Goal: Task Accomplishment & Management: Manage account settings

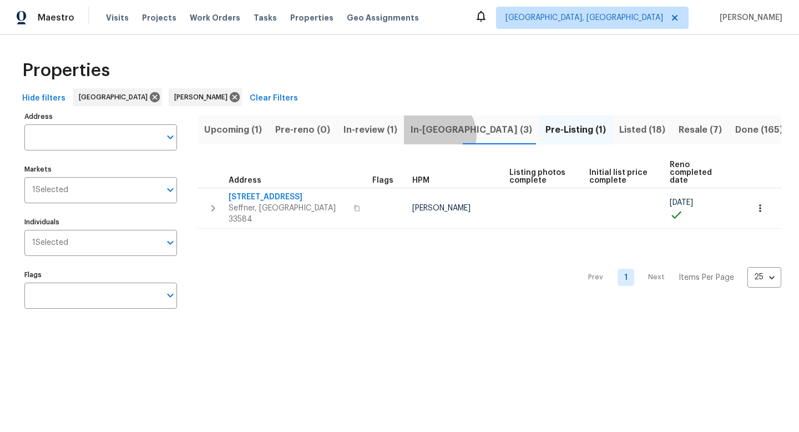
click at [436, 134] on span "In-reno (3)" at bounding box center [472, 130] width 122 height 16
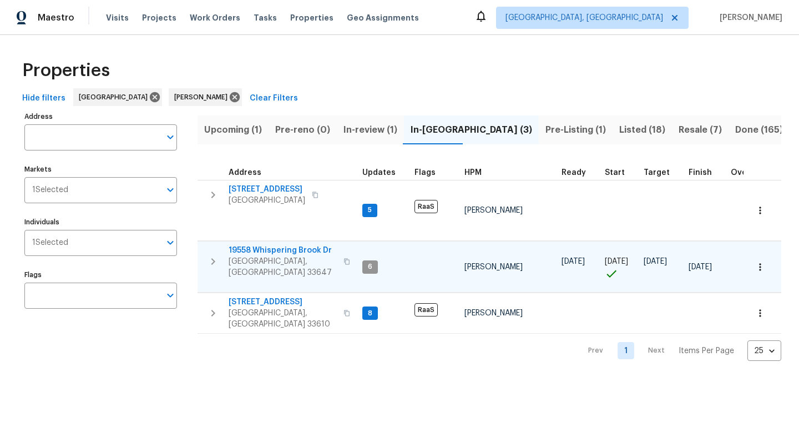
click at [266, 245] on span "19558 Whispering Brook Dr" at bounding box center [283, 250] width 108 height 11
click at [249, 130] on span "Upcoming (1)" at bounding box center [233, 130] width 58 height 16
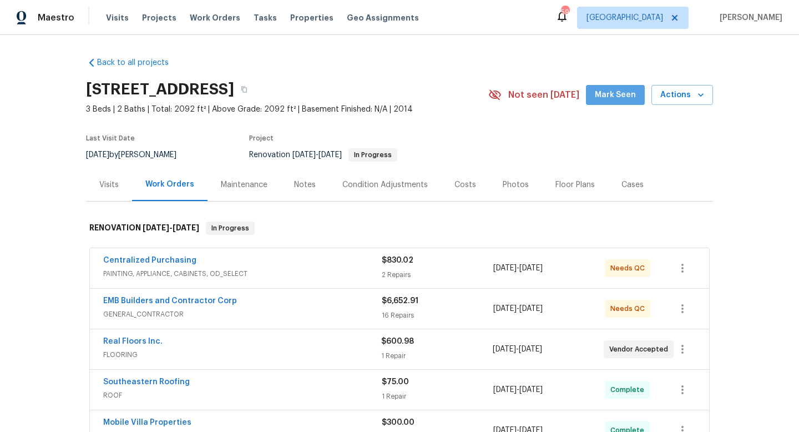
click at [625, 99] on span "Mark Seen" at bounding box center [615, 95] width 41 height 14
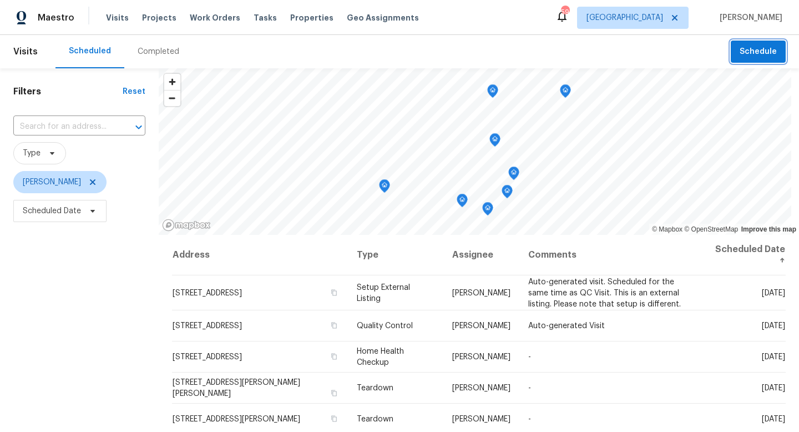
click at [767, 58] on button "Schedule" at bounding box center [758, 52] width 55 height 23
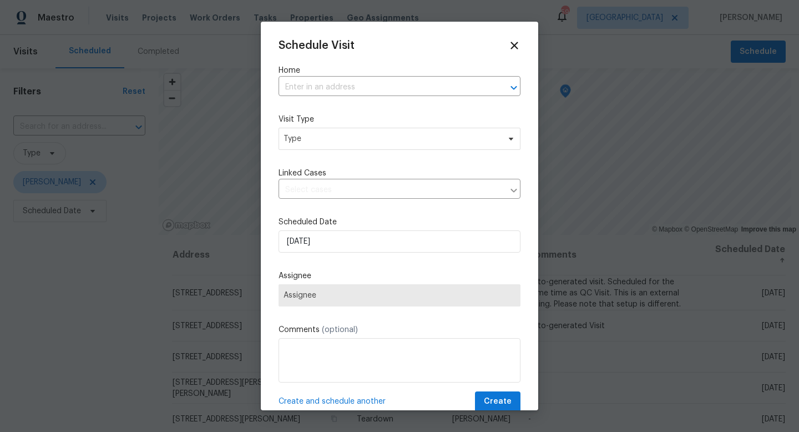
click at [313, 97] on div "Schedule Visit Home ​ Visit Type Type Linked Cases ​ Scheduled Date [DATE] Assi…" at bounding box center [400, 225] width 242 height 372
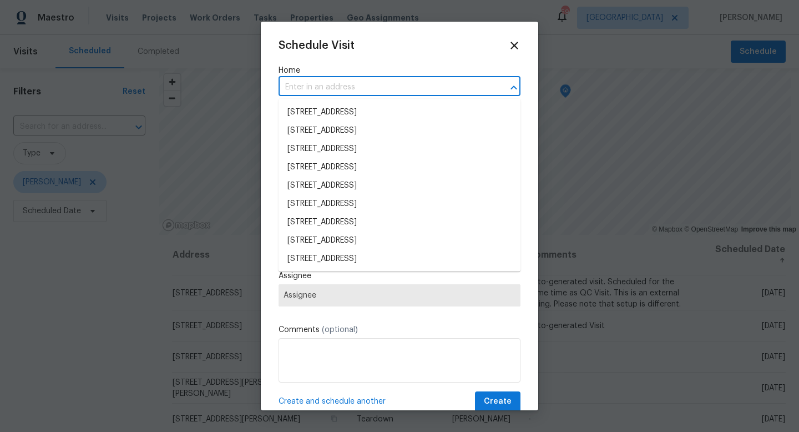
click at [312, 84] on input "text" at bounding box center [384, 87] width 211 height 17
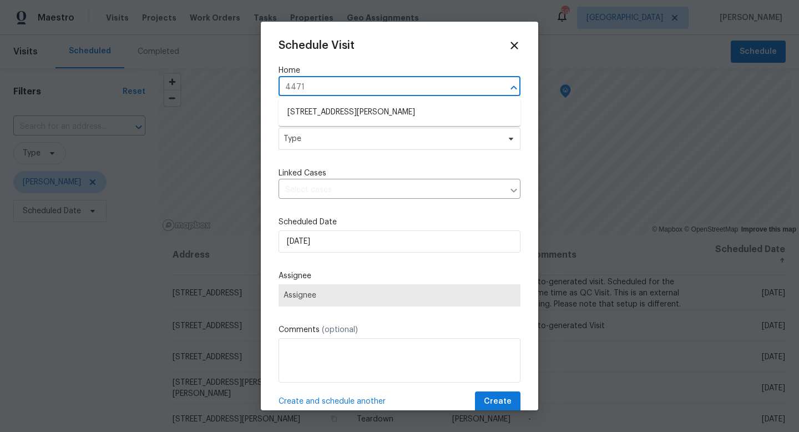
type input "[STREET_ADDRESS][PERSON_NAME]"
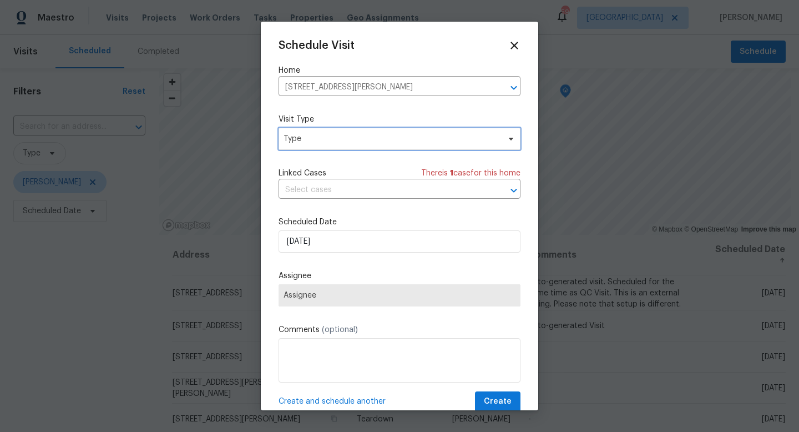
click at [314, 140] on span "Type" at bounding box center [392, 138] width 216 height 11
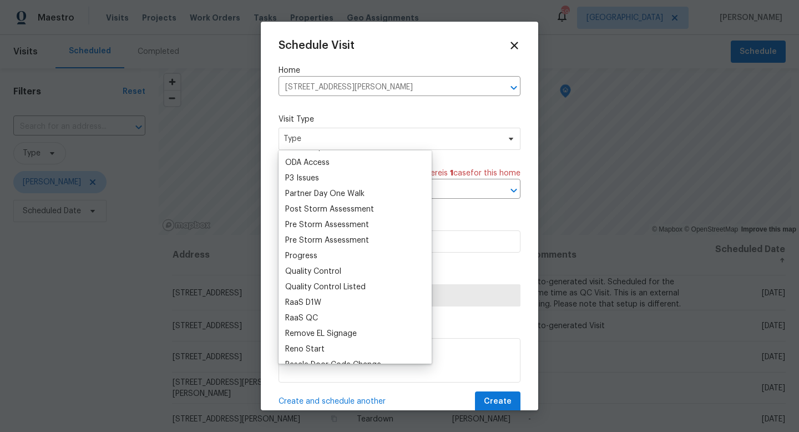
scroll to position [655, 0]
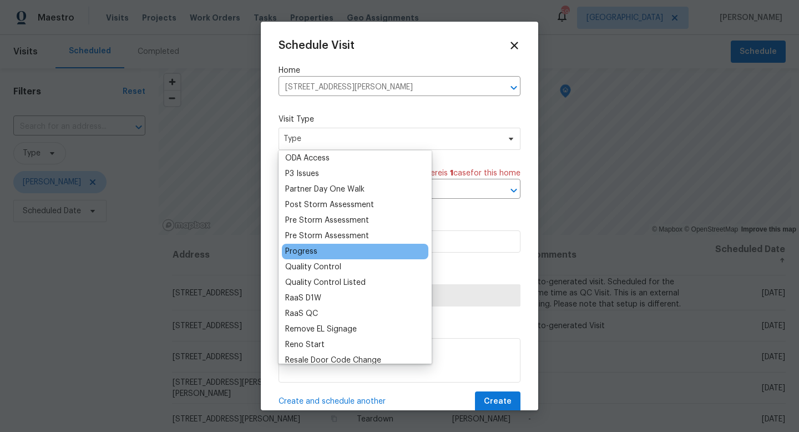
click at [306, 257] on div "Progress" at bounding box center [355, 252] width 147 height 16
click at [301, 253] on div "Progress" at bounding box center [301, 251] width 32 height 11
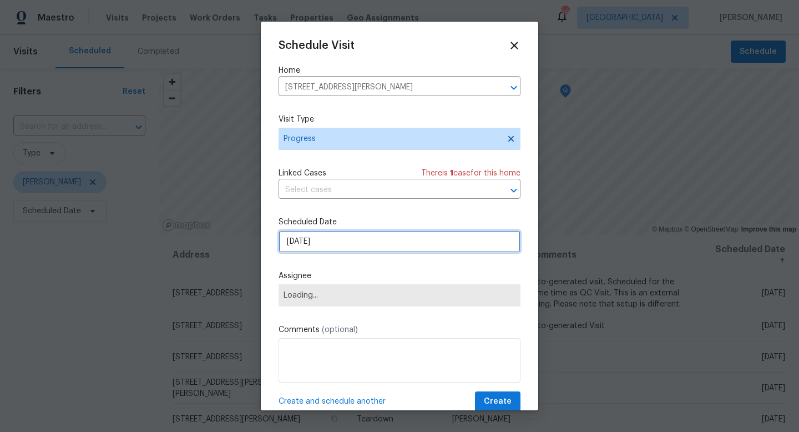
click at [312, 248] on input "9/22/2025" at bounding box center [400, 241] width 242 height 22
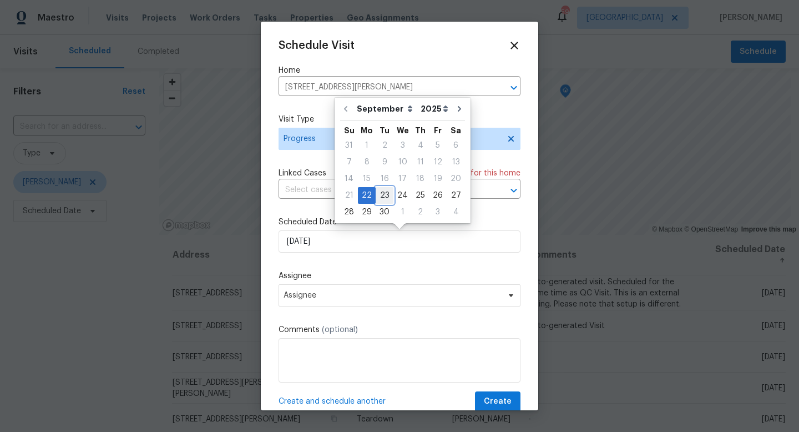
click at [384, 193] on div "23" at bounding box center [385, 196] width 18 height 16
type input "9/23/2025"
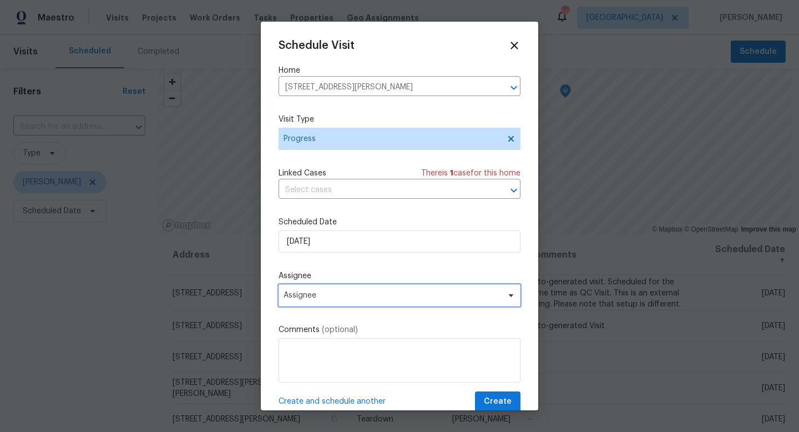
click at [312, 290] on span "Assignee" at bounding box center [400, 295] width 242 height 22
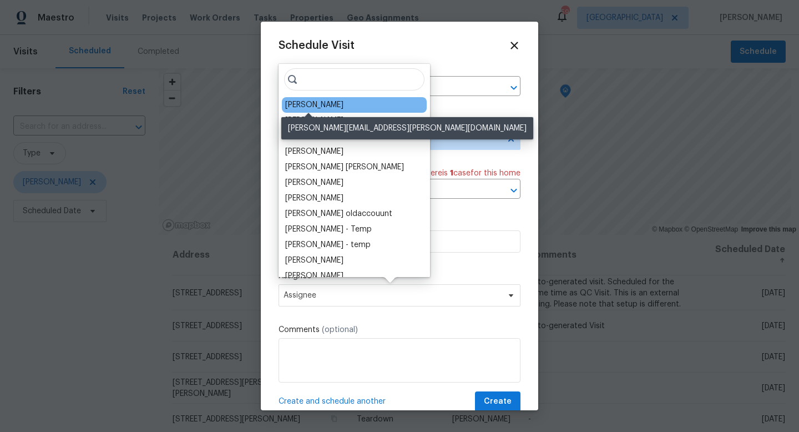
click at [305, 109] on div "[PERSON_NAME]" at bounding box center [314, 104] width 58 height 11
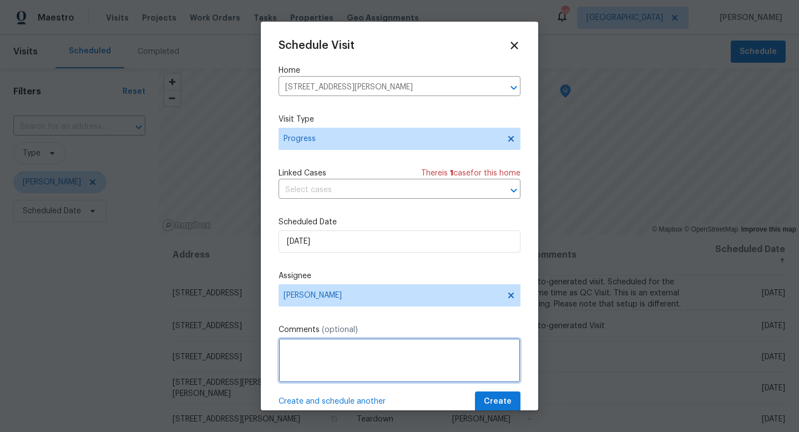
click at [328, 364] on textarea at bounding box center [400, 360] width 242 height 44
type textarea "Confirming DCOs were accurate."
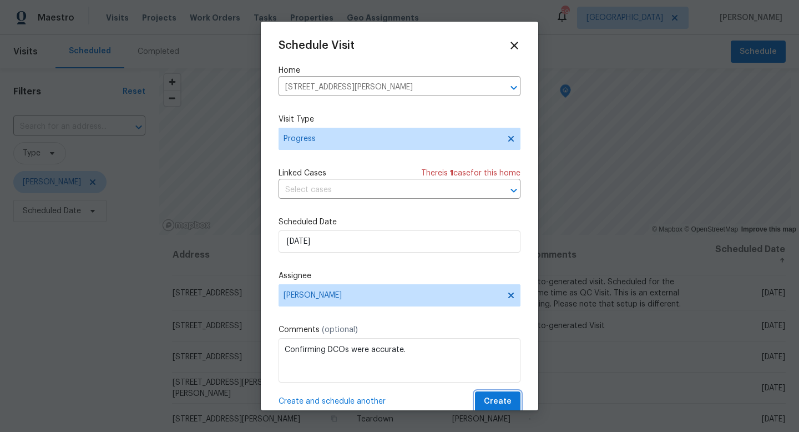
click at [505, 401] on span "Create" at bounding box center [498, 402] width 28 height 14
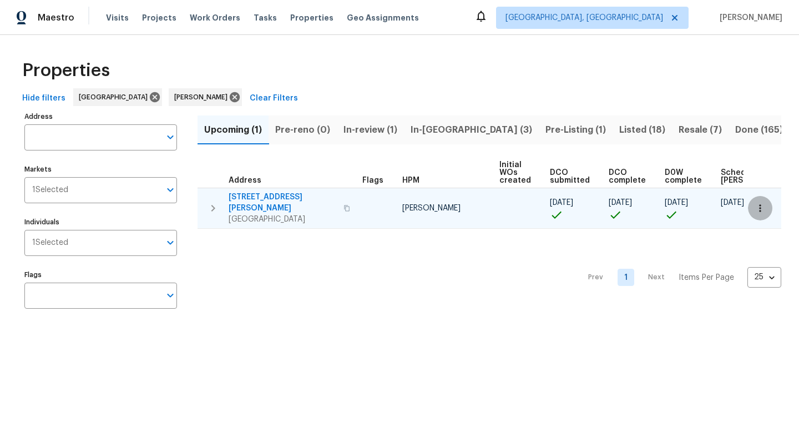
click at [758, 208] on icon "button" at bounding box center [760, 208] width 11 height 11
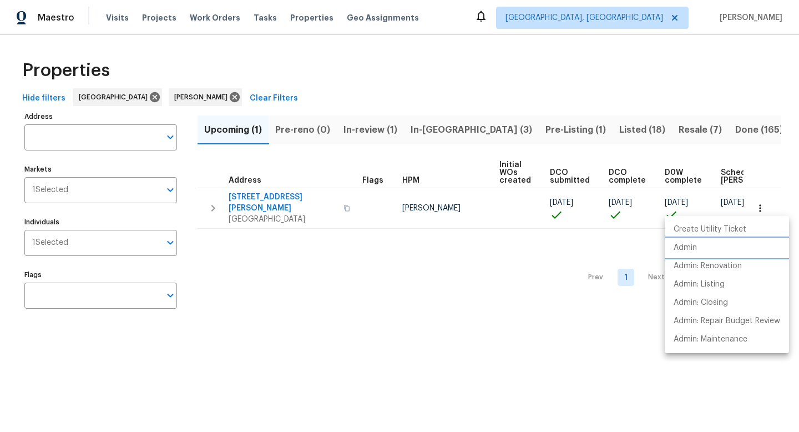
click at [701, 250] on li "Admin" at bounding box center [727, 248] width 124 height 18
click at [722, 270] on p "Admin: Renovation" at bounding box center [708, 266] width 68 height 12
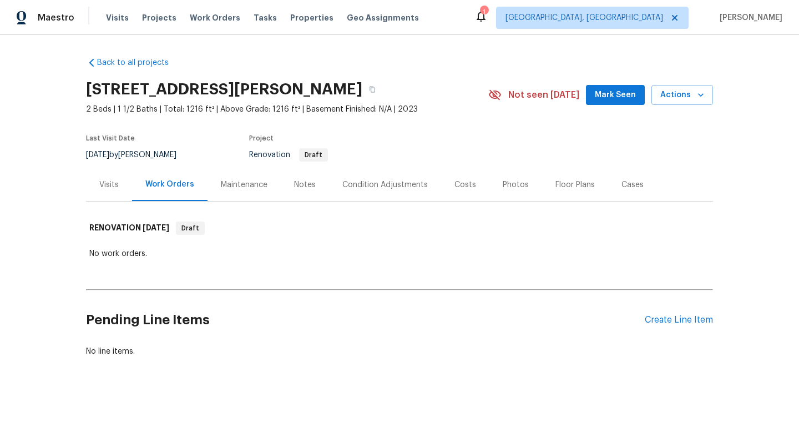
click at [609, 96] on span "Mark Seen" at bounding box center [615, 95] width 41 height 14
click at [669, 321] on div "Create Line Item" at bounding box center [679, 320] width 68 height 11
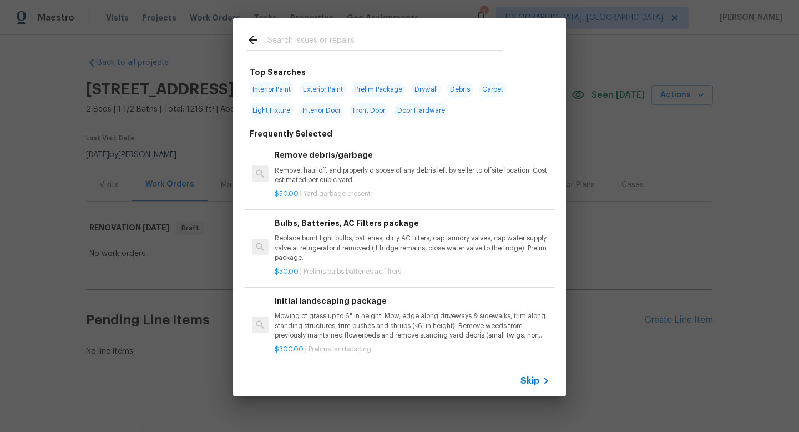
click at [536, 383] on span "Skip" at bounding box center [530, 380] width 19 height 11
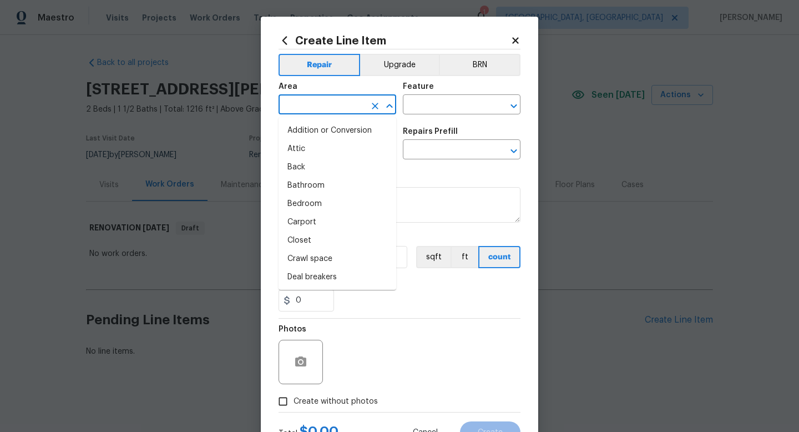
click at [340, 106] on input "text" at bounding box center [322, 105] width 87 height 17
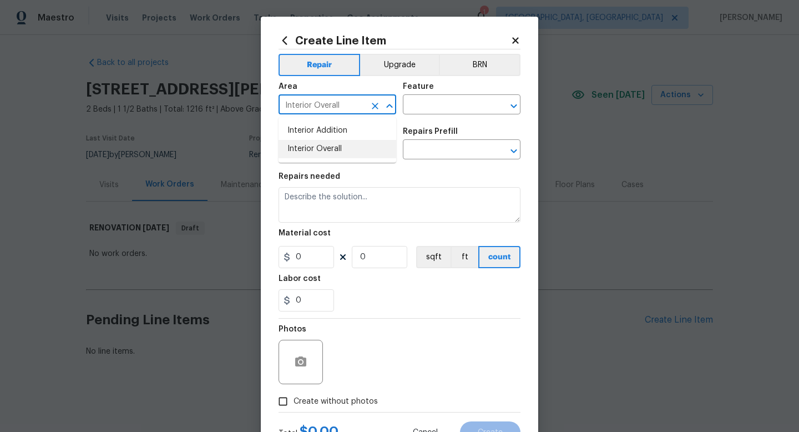
type input "Interior Overall"
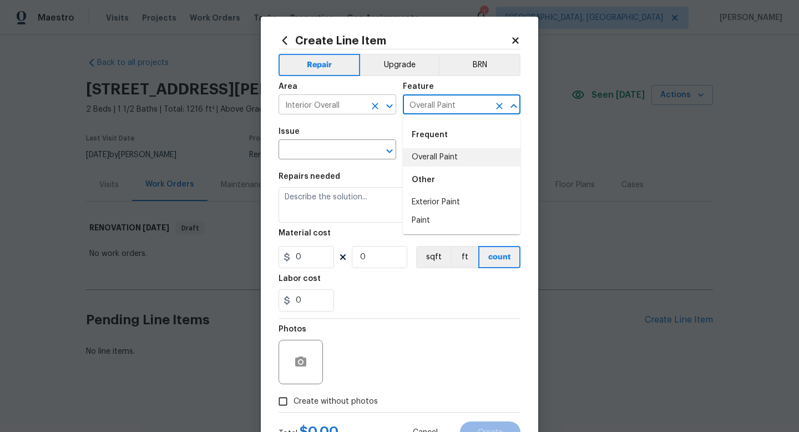
type input "Overall Paint"
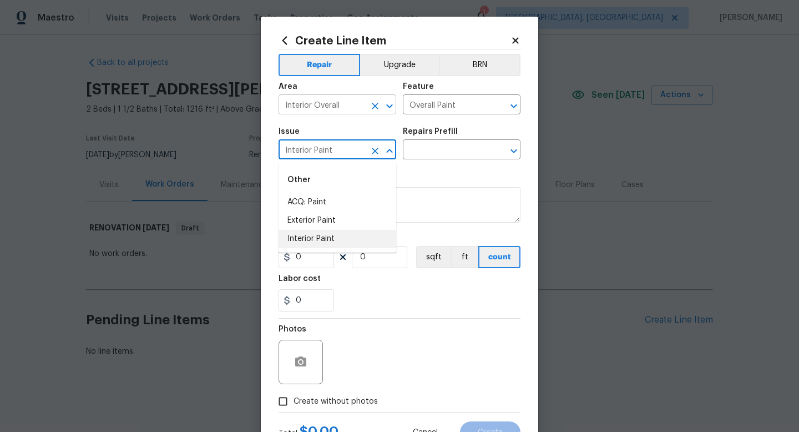
type input "Interior Paint"
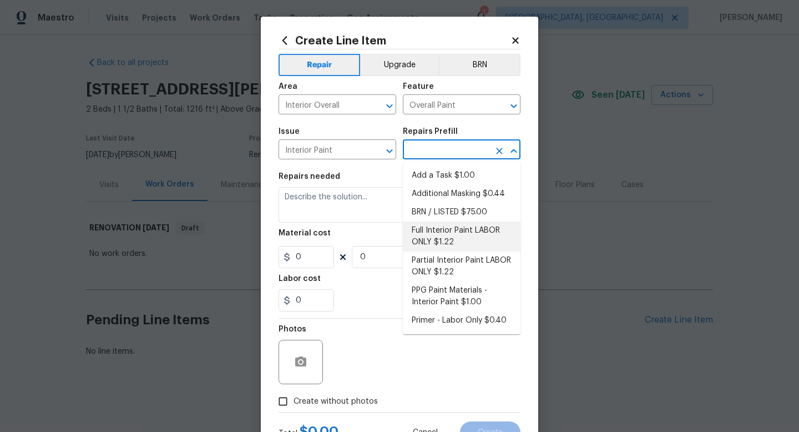
click at [432, 241] on li "Full Interior Paint LABOR ONLY $1.22" at bounding box center [462, 236] width 118 height 30
type input "Full Interior Paint LABOR ONLY $1.22"
type textarea "Full Interior paint - (walls, ceilings, trim, and doors) - PAINT PROVIDED BY OP…"
type input "1.22"
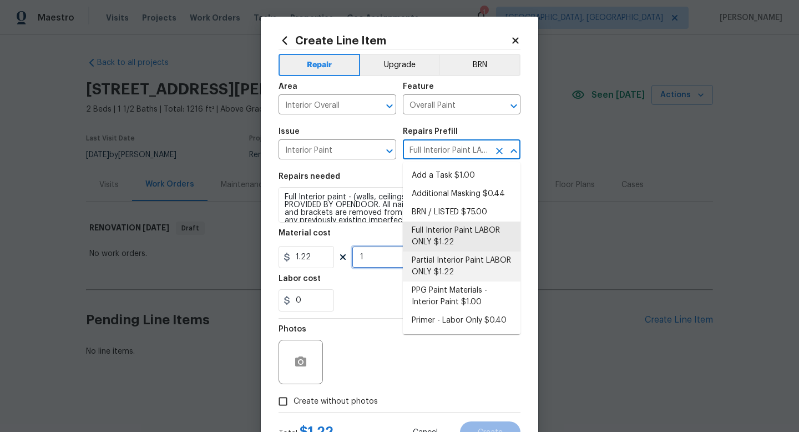
click at [382, 262] on input "1" at bounding box center [380, 257] width 56 height 22
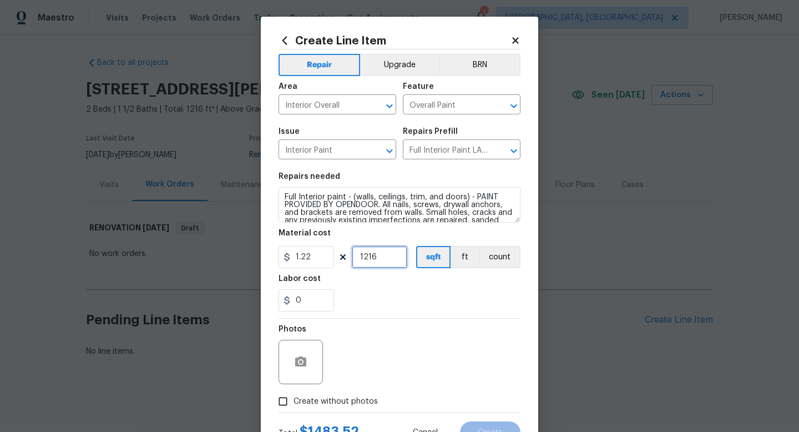
type input "1216"
click at [340, 404] on span "Create without photos" at bounding box center [336, 402] width 84 height 12
click at [294, 404] on input "Create without photos" at bounding box center [283, 401] width 21 height 21
checkbox input "true"
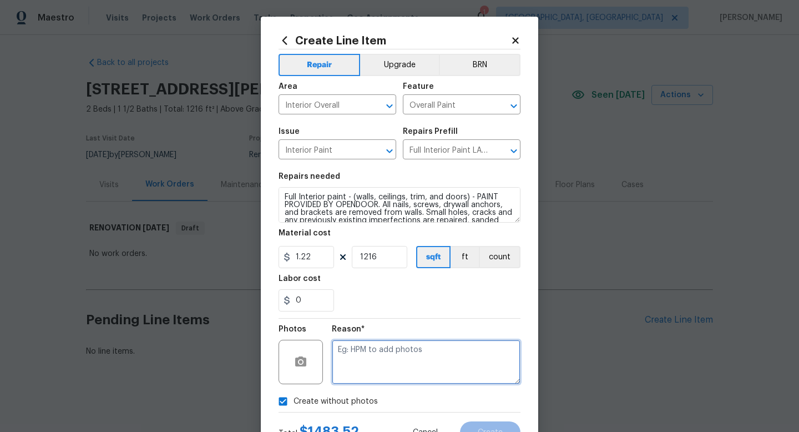
click at [370, 365] on textarea at bounding box center [426, 362] width 189 height 44
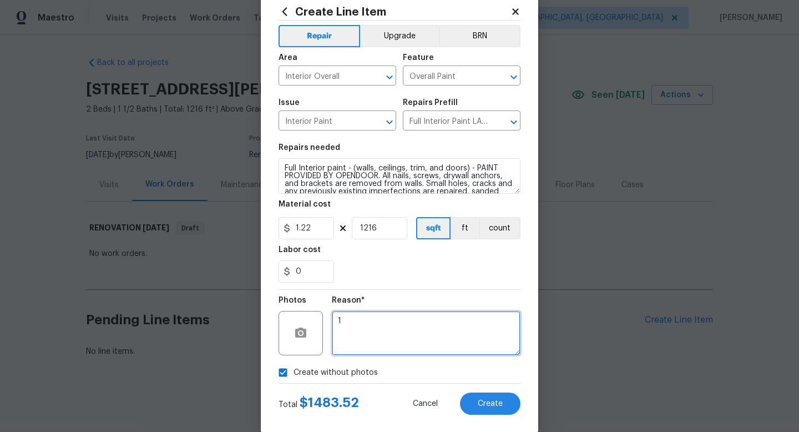
scroll to position [41, 0]
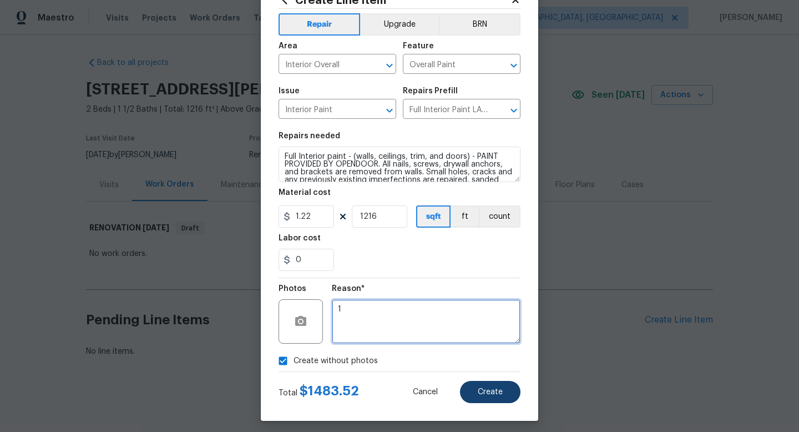
type textarea "1"
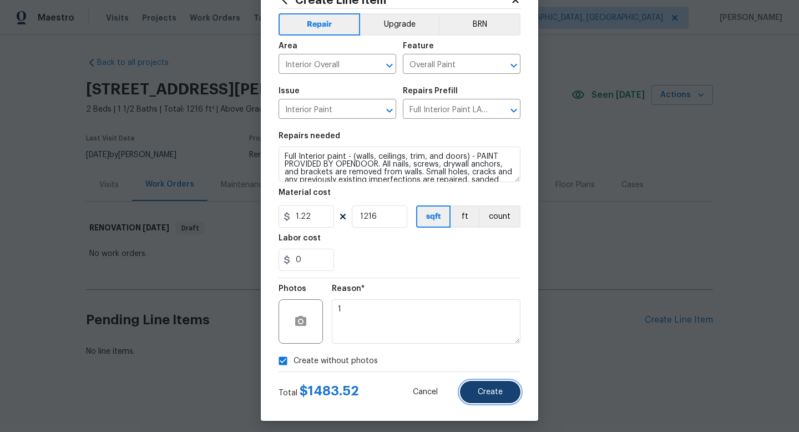
click at [491, 382] on button "Create" at bounding box center [490, 392] width 61 height 22
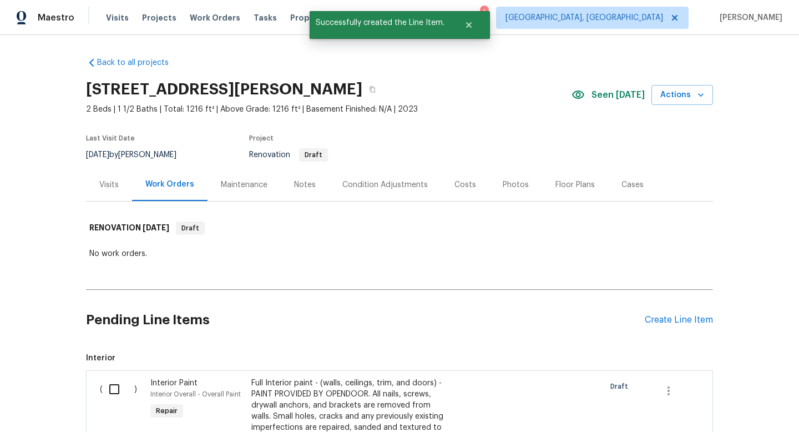
click at [114, 387] on input "checkbox" at bounding box center [119, 388] width 32 height 23
checkbox input "true"
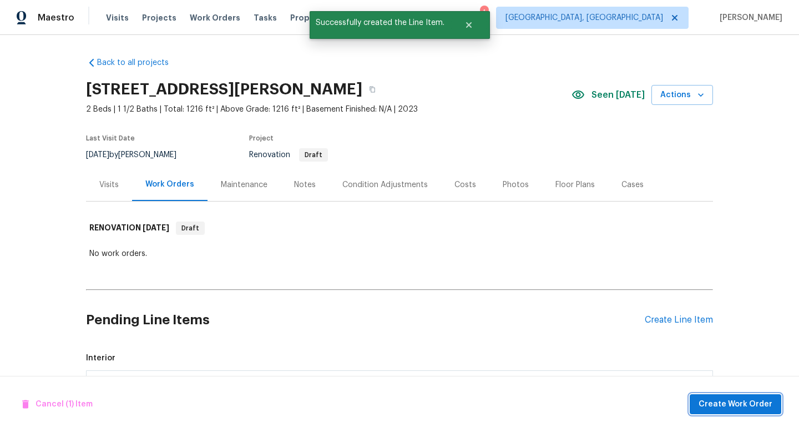
click at [727, 412] on button "Create Work Order" at bounding box center [736, 404] width 92 height 21
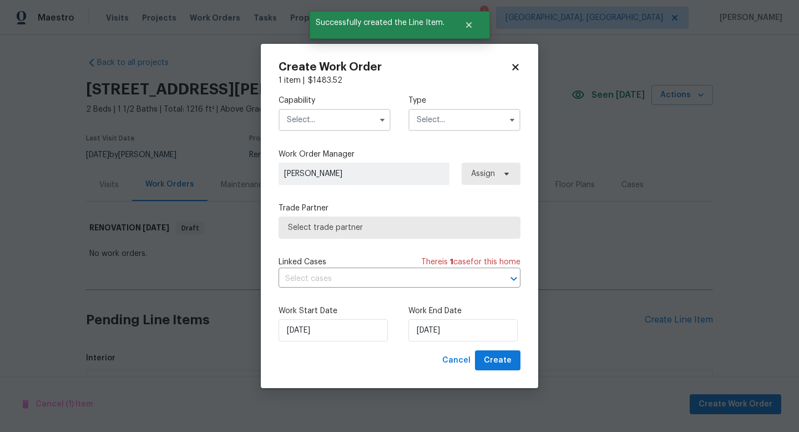
click at [330, 127] on input "text" at bounding box center [335, 120] width 112 height 22
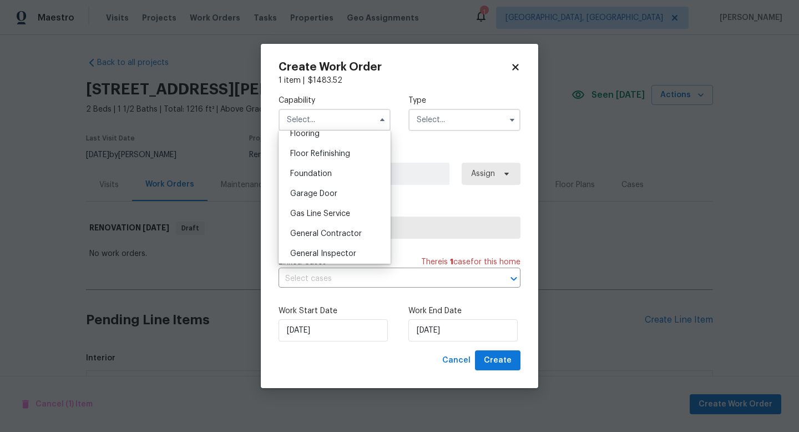
scroll to position [496, 0]
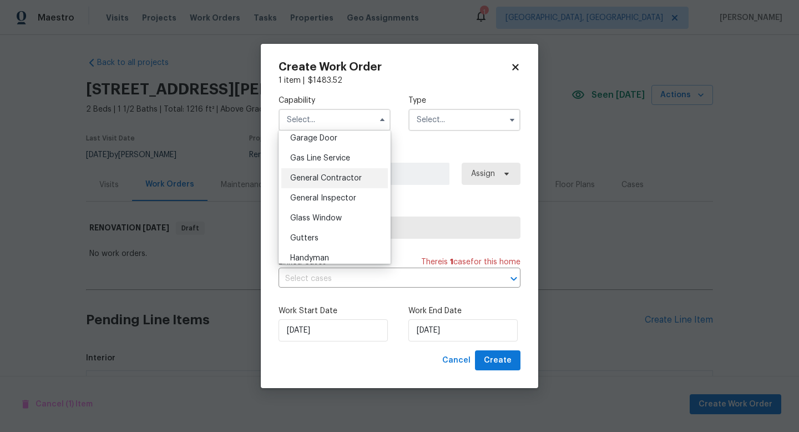
click at [329, 181] on span "General Contractor" at bounding box center [326, 178] width 72 height 8
type input "General Contractor"
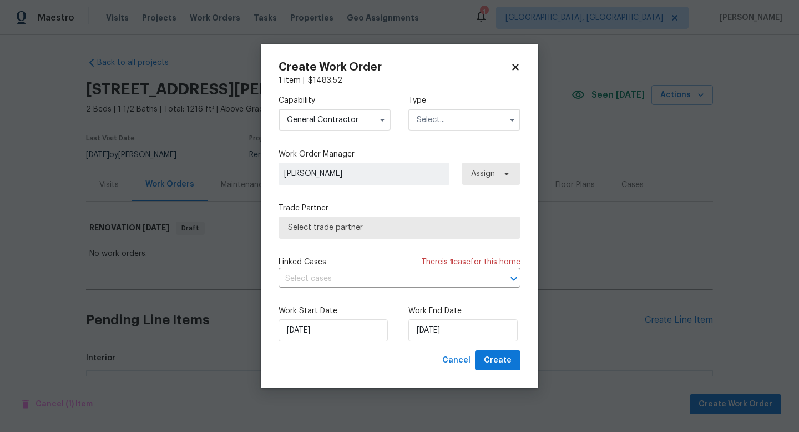
click at [471, 113] on input "text" at bounding box center [465, 120] width 112 height 22
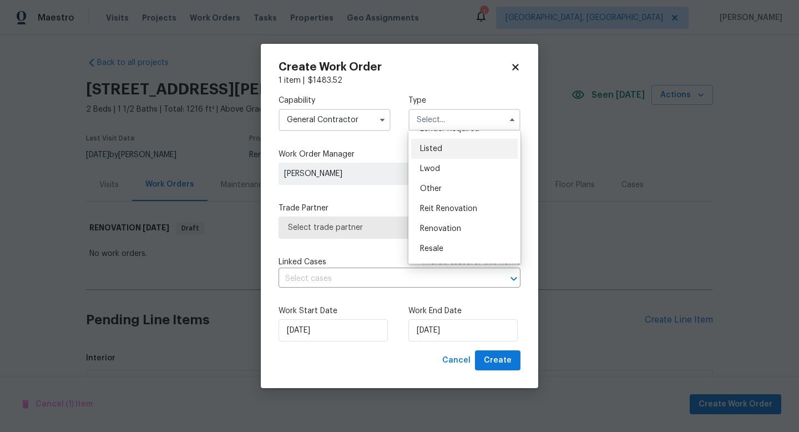
scroll to position [132, 0]
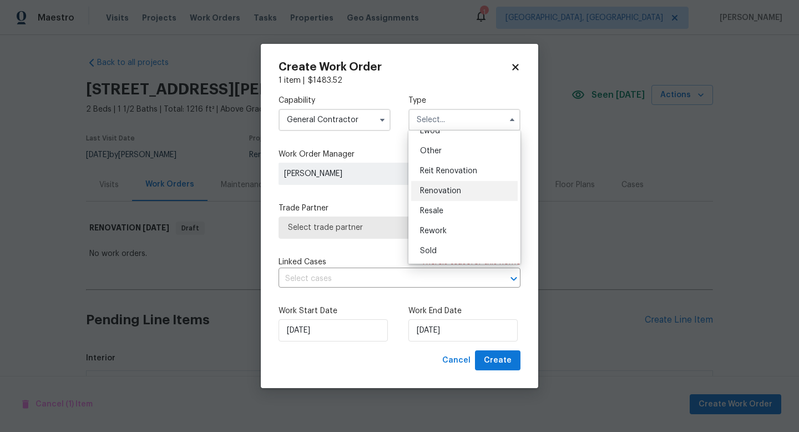
click at [449, 194] on span "Renovation" at bounding box center [440, 191] width 41 height 8
type input "Renovation"
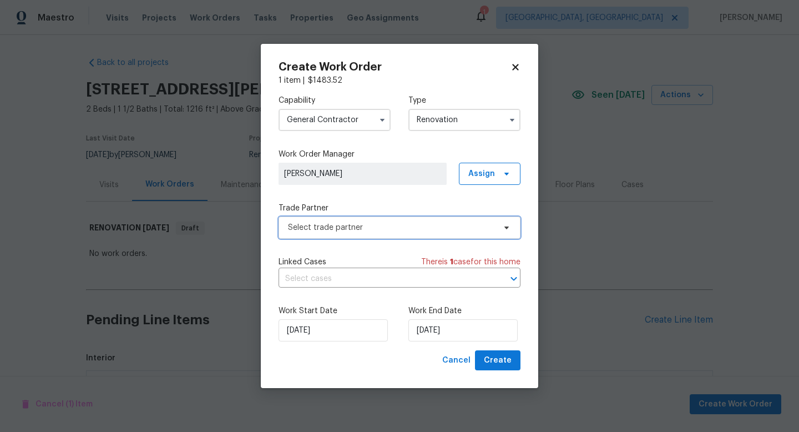
click at [380, 230] on span "Select trade partner" at bounding box center [391, 227] width 207 height 11
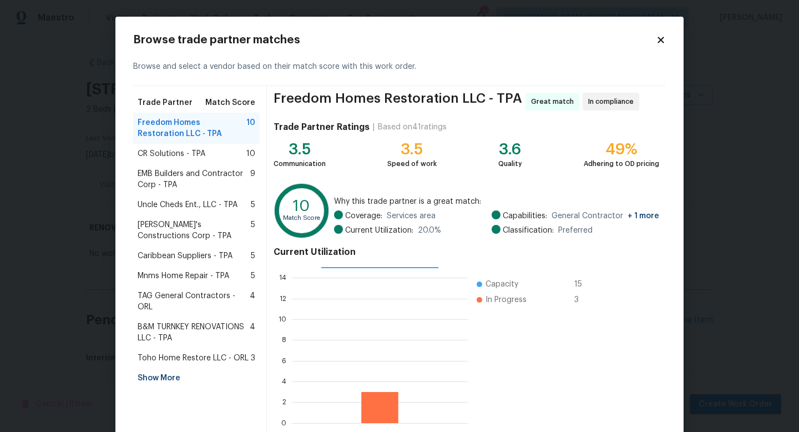
scroll to position [58, 0]
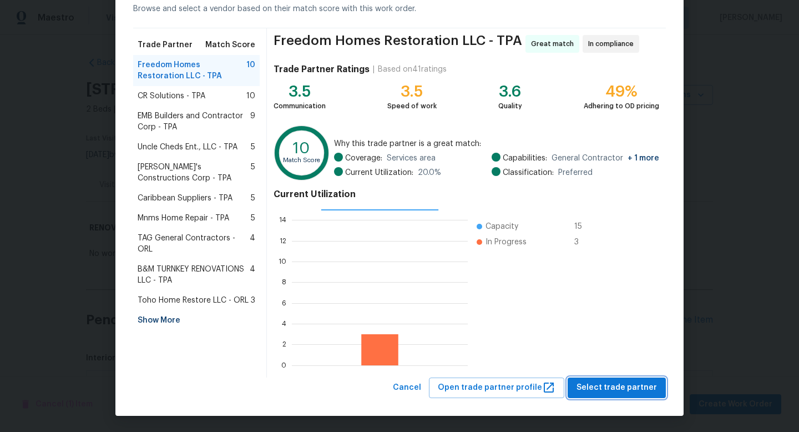
click at [611, 391] on span "Select trade partner" at bounding box center [617, 388] width 80 height 14
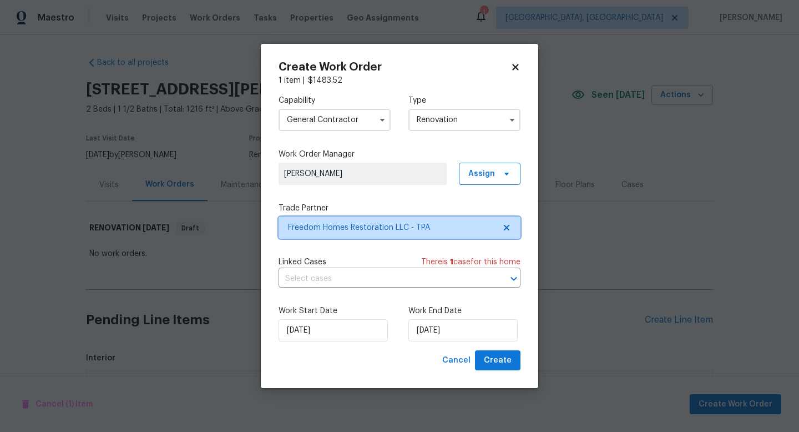
scroll to position [0, 0]
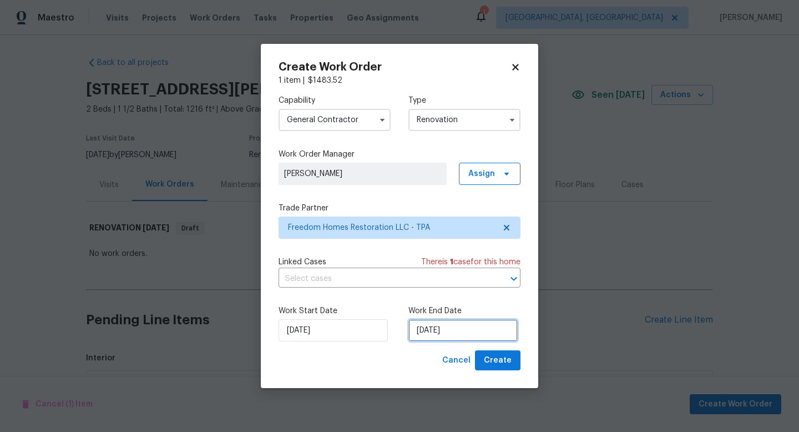
click at [429, 330] on input "9/24/2025" at bounding box center [463, 330] width 109 height 22
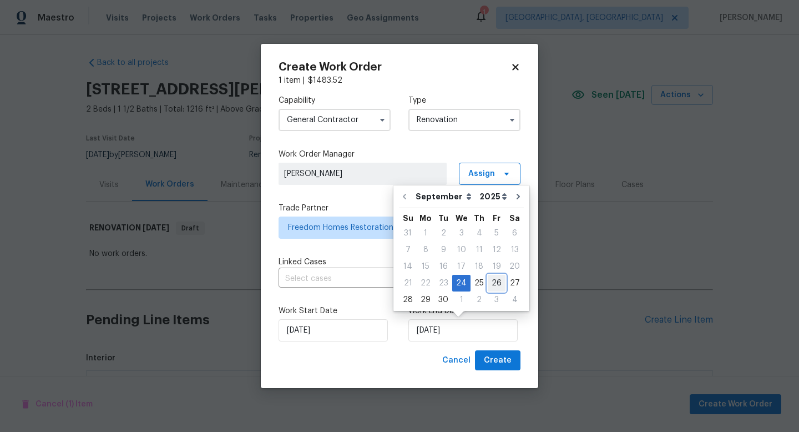
click at [496, 290] on div "26" at bounding box center [497, 283] width 18 height 16
type input "9/26/2025"
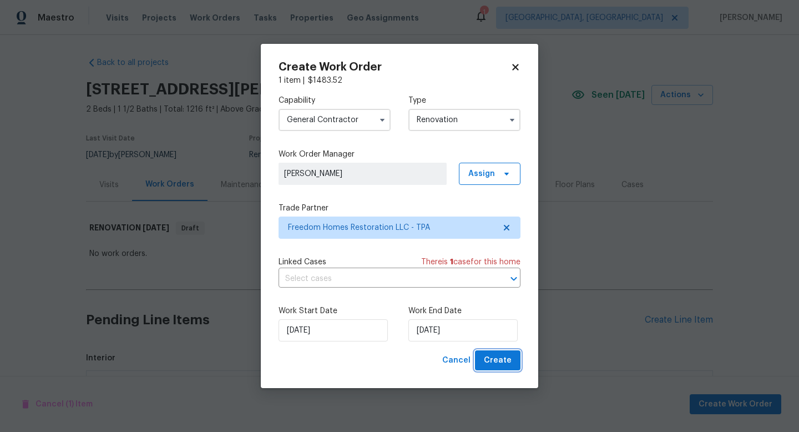
click at [504, 362] on span "Create" at bounding box center [498, 361] width 28 height 14
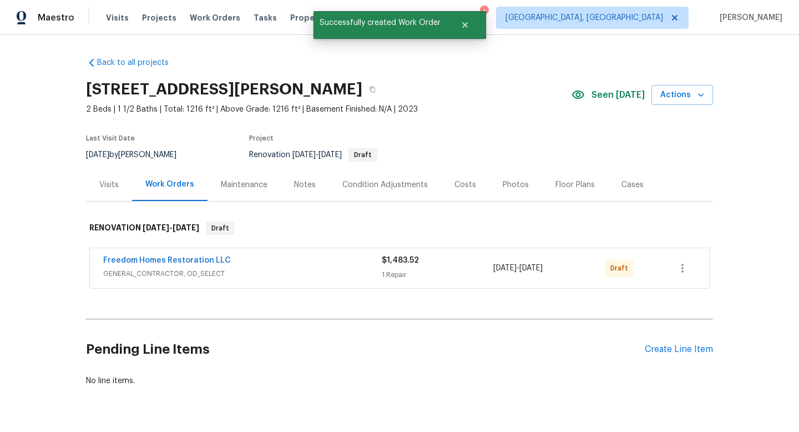
click at [179, 268] on div "Freedom Homes Restoration LLC" at bounding box center [242, 261] width 279 height 13
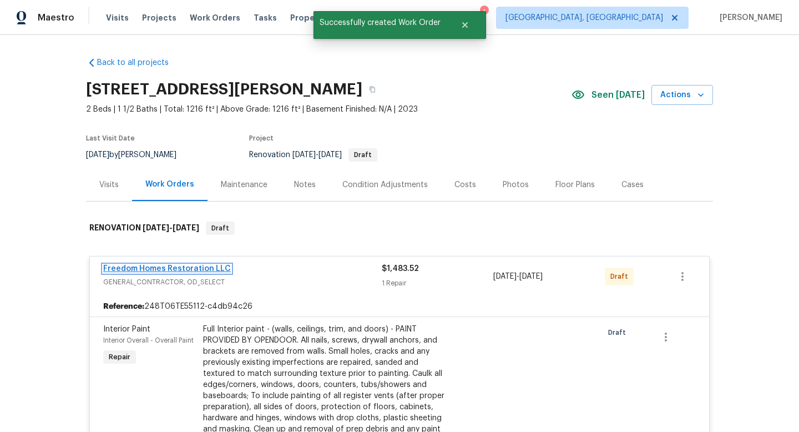
click at [175, 268] on link "Freedom Homes Restoration LLC" at bounding box center [167, 269] width 128 height 8
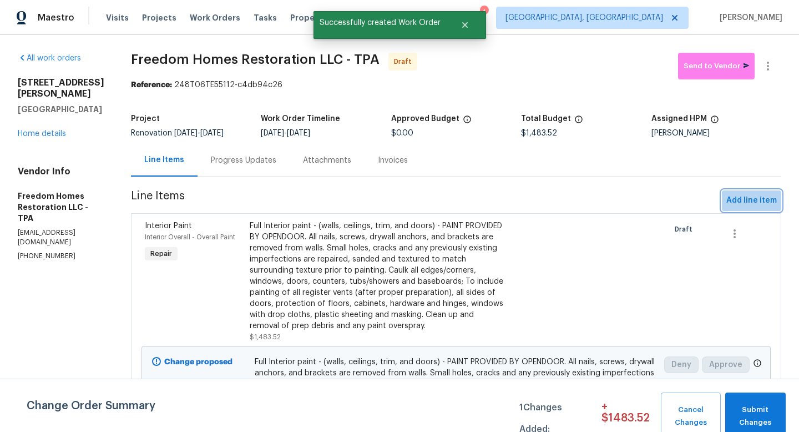
click at [752, 200] on span "Add line item" at bounding box center [752, 201] width 51 height 14
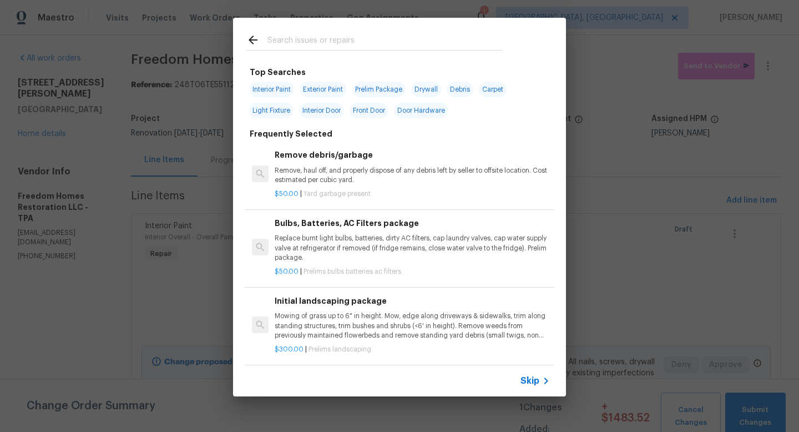
click at [334, 248] on p "Replace burnt light bulbs, batteries, dirty AC filters, cap laundry valves, cap…" at bounding box center [412, 248] width 275 height 28
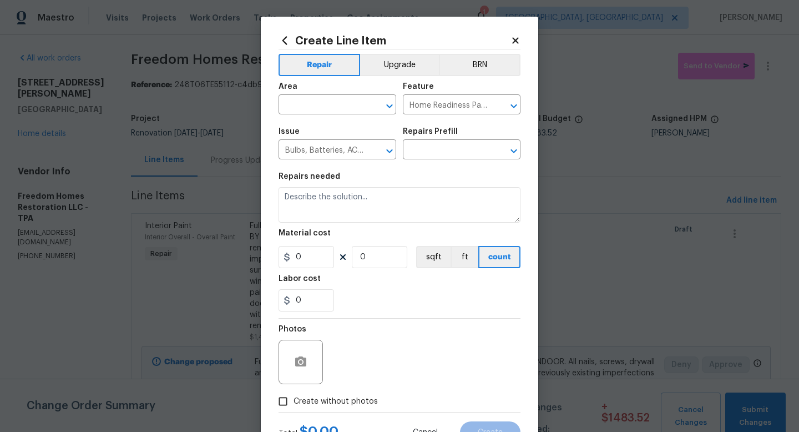
type textarea "Replace burnt light bulbs, batteries, dirty AC filters, cap laundry valves, cap…"
type input "1"
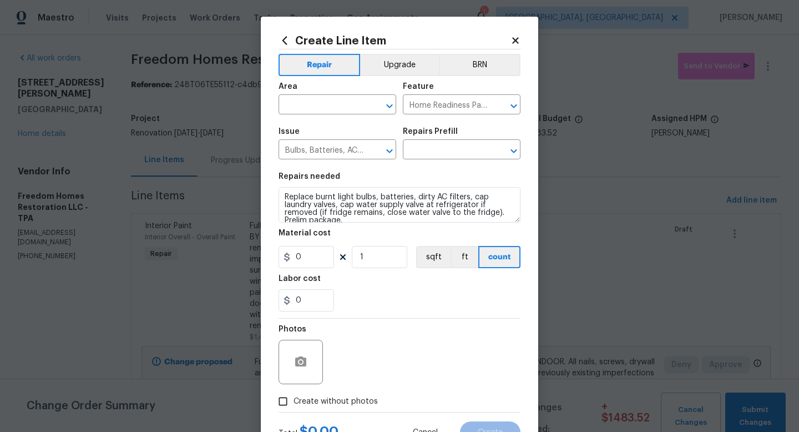
type input "Bulbs, Batteries, AC Filters package $50.00"
click at [317, 252] on input "50" at bounding box center [307, 257] width 56 height 22
type input "100"
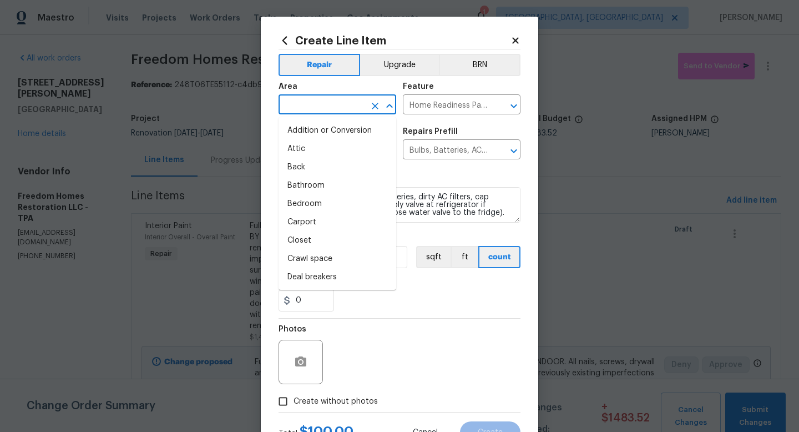
click at [301, 99] on input "text" at bounding box center [322, 105] width 87 height 17
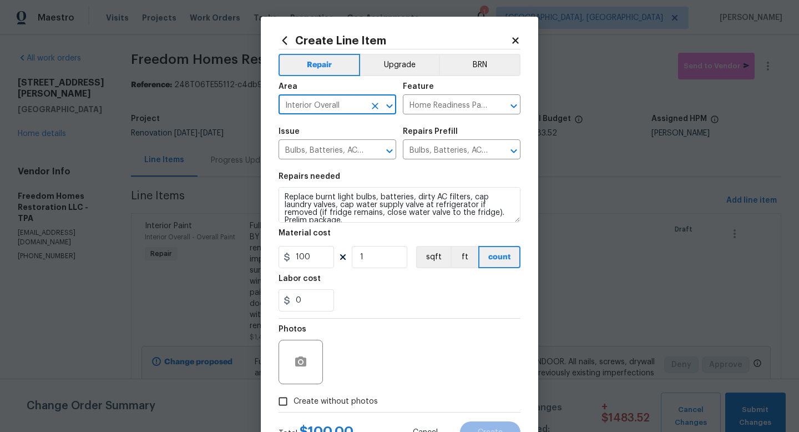
type input "Interior Overall"
click at [472, 393] on div "Create without photos" at bounding box center [400, 401] width 242 height 21
click at [367, 402] on span "Create without photos" at bounding box center [336, 402] width 84 height 12
click at [294, 402] on input "Create without photos" at bounding box center [283, 401] width 21 height 21
checkbox input "true"
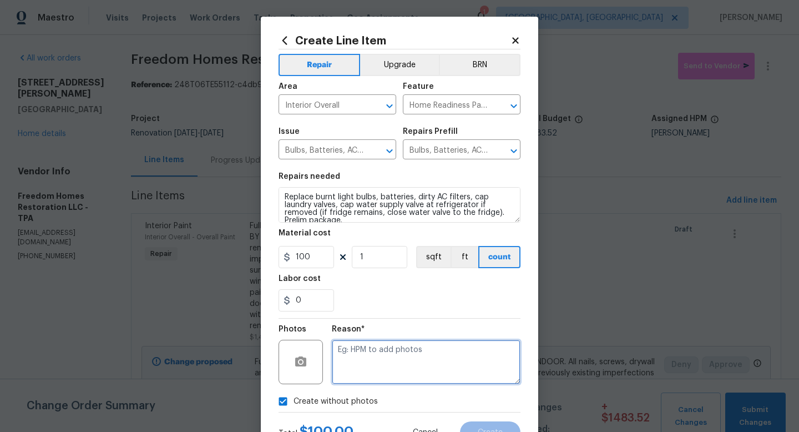
click at [419, 376] on textarea at bounding box center [426, 362] width 189 height 44
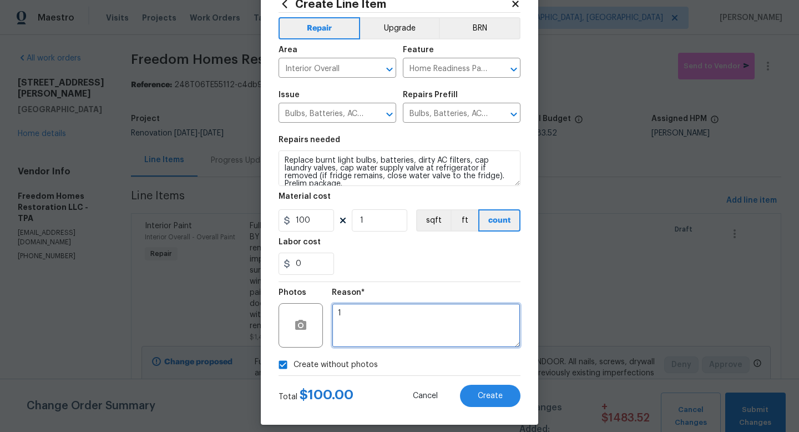
type textarea "1"
click at [512, 410] on div "Create Line Item Repair Upgrade BRN Area Interior Overall ​ Feature Home Readin…" at bounding box center [400, 202] width 278 height 445
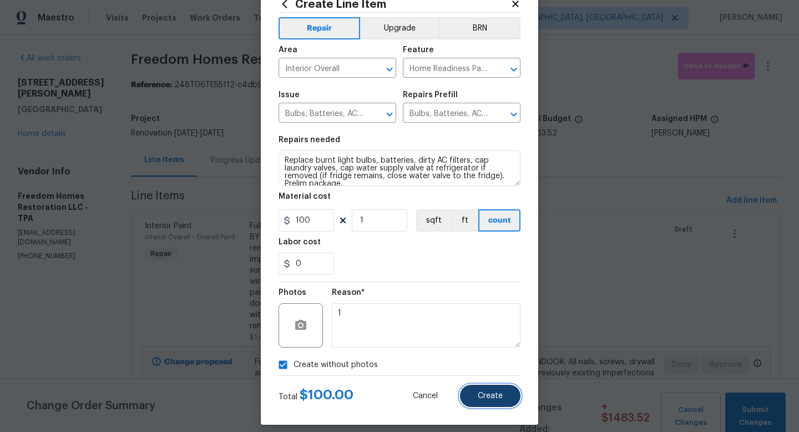
click at [495, 403] on button "Create" at bounding box center [490, 396] width 61 height 22
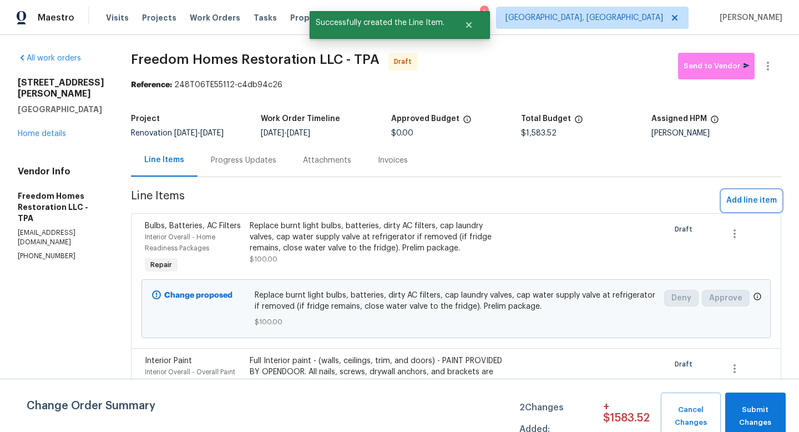
click at [773, 198] on span "Add line item" at bounding box center [752, 201] width 51 height 14
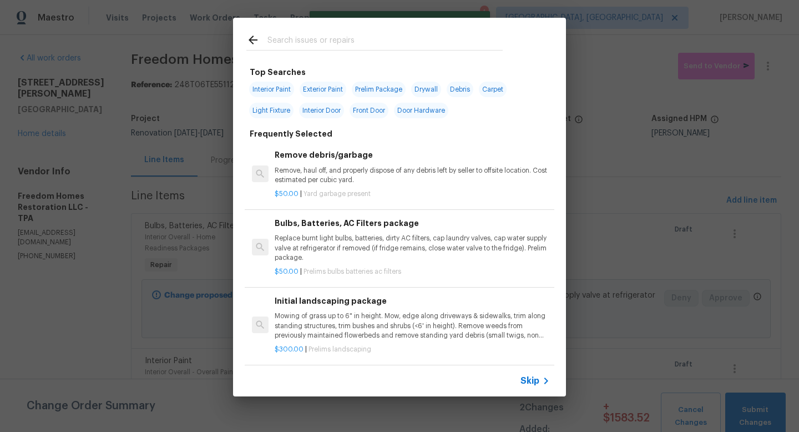
click at [301, 42] on input "text" at bounding box center [385, 41] width 235 height 17
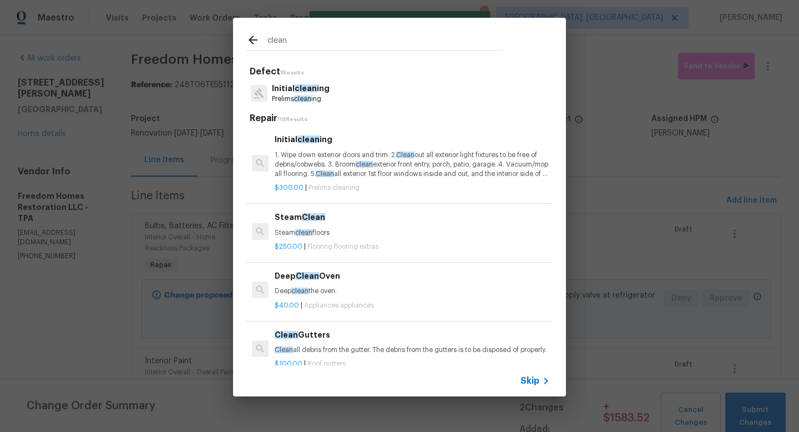
type input "clean"
click at [286, 81] on div "Initial clean ing Prelims clean ing" at bounding box center [399, 93] width 306 height 30
click at [323, 167] on p "1. Wipe down exterior doors and trim. 2. Clean out all exterior light fixtures …" at bounding box center [412, 164] width 275 height 28
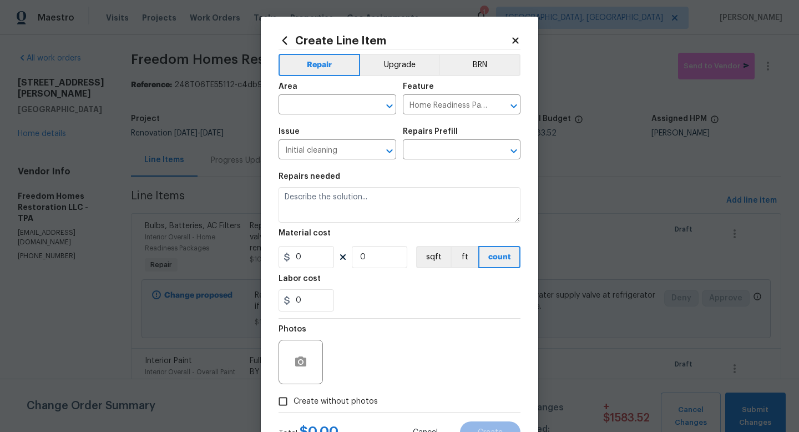
type input "Initial cleaning $300.00"
type textarea "1. Wipe down exterior doors and trim. 2. Clean out all exterior light fixtures …"
type input "300"
type input "1"
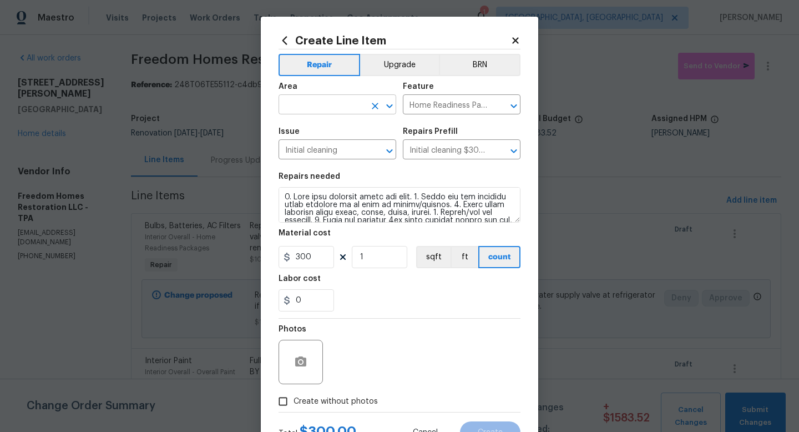
click at [323, 109] on input "text" at bounding box center [322, 105] width 87 height 17
click at [319, 150] on li "Interior Overall" at bounding box center [338, 149] width 118 height 18
type input "Interior Overall"
click at [304, 407] on span "Create without photos" at bounding box center [336, 402] width 84 height 12
click at [294, 407] on input "Create without photos" at bounding box center [283, 401] width 21 height 21
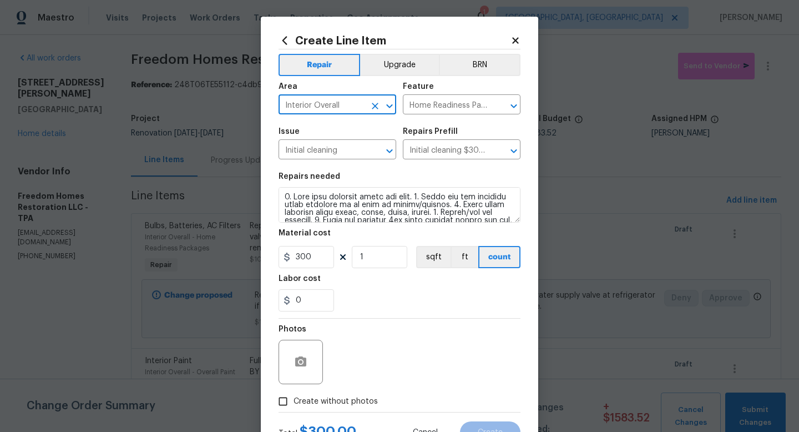
checkbox input "true"
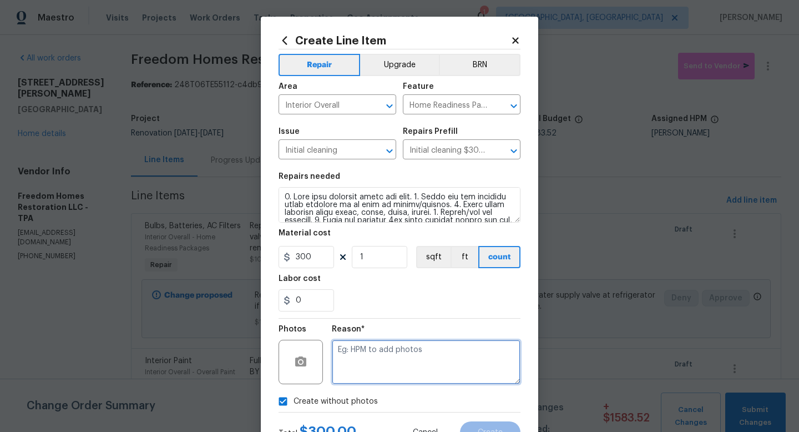
click at [362, 369] on textarea at bounding box center [426, 362] width 189 height 44
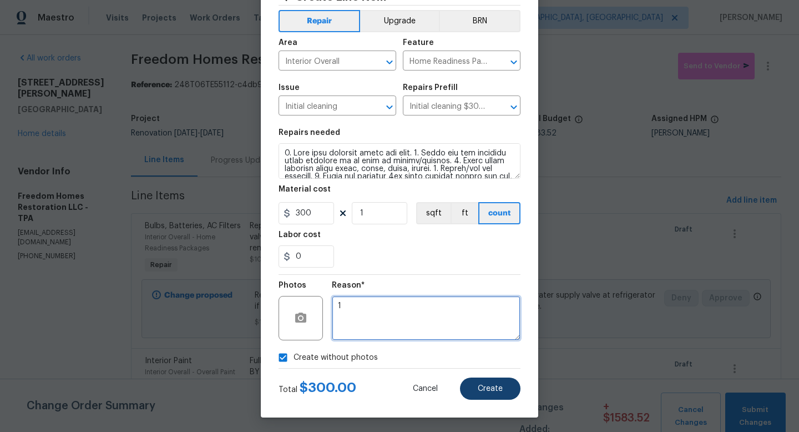
type textarea "1"
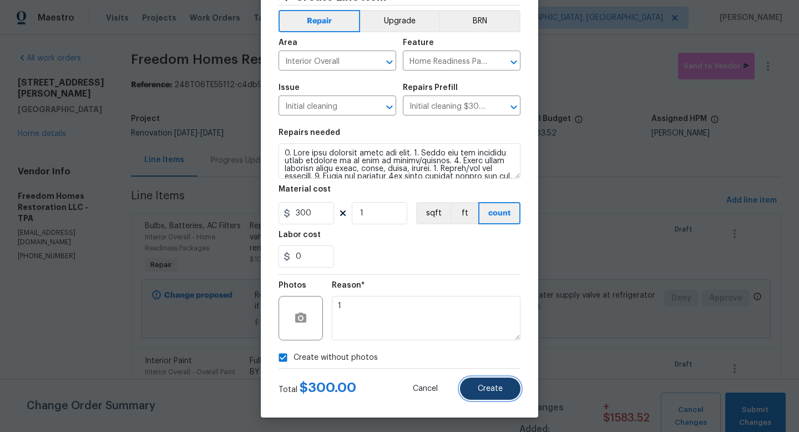
click at [494, 384] on button "Create" at bounding box center [490, 388] width 61 height 22
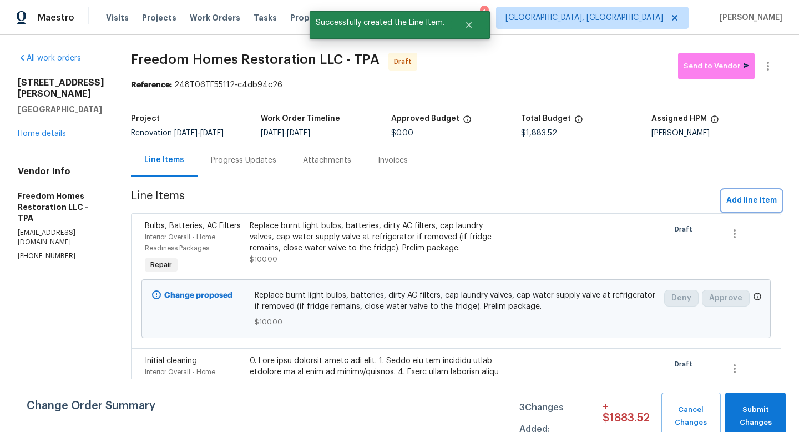
click at [748, 203] on span "Add line item" at bounding box center [752, 201] width 51 height 14
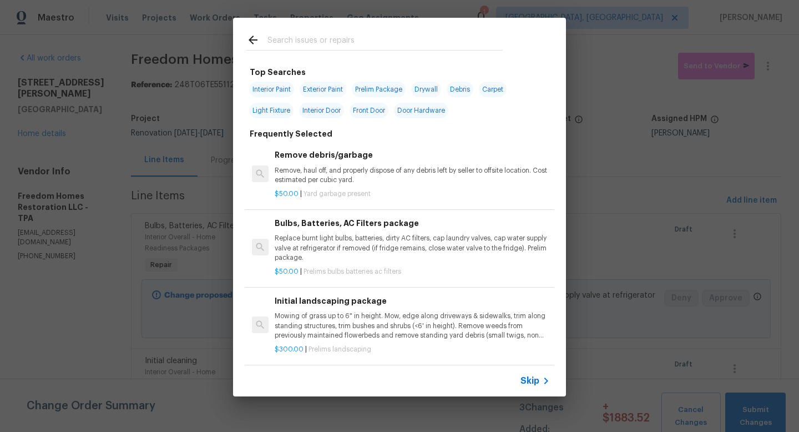
click at [525, 385] on span "Skip" at bounding box center [530, 380] width 19 height 11
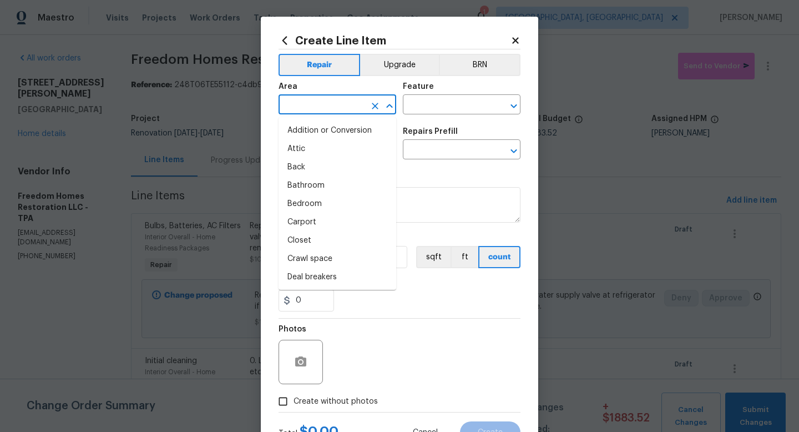
click at [300, 106] on input "text" at bounding box center [322, 105] width 87 height 17
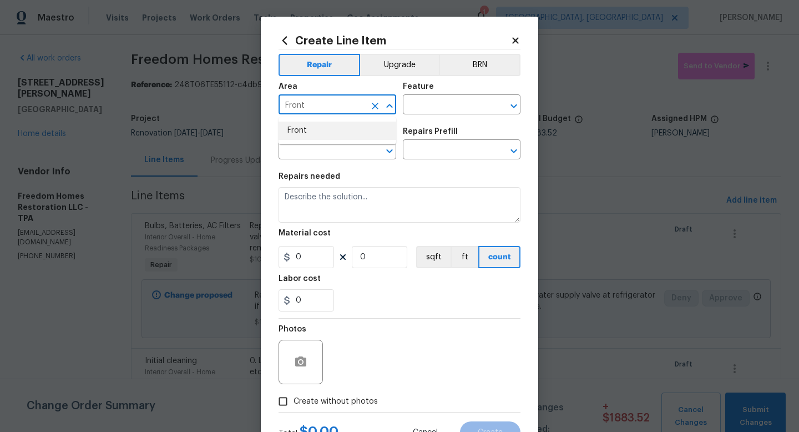
type input "Front"
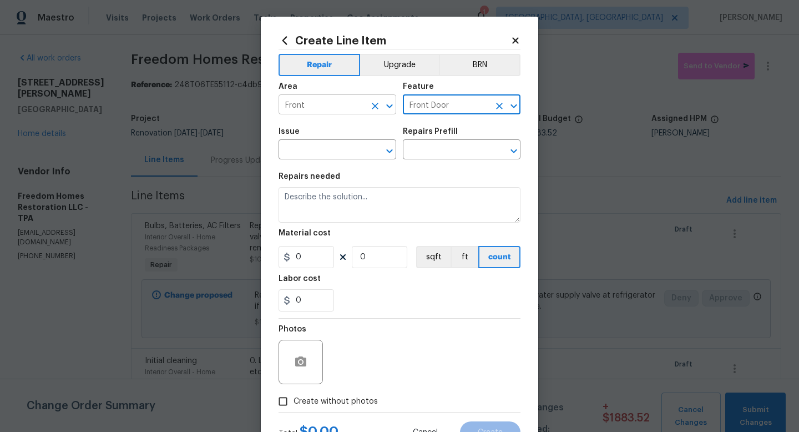
type input "Front Door"
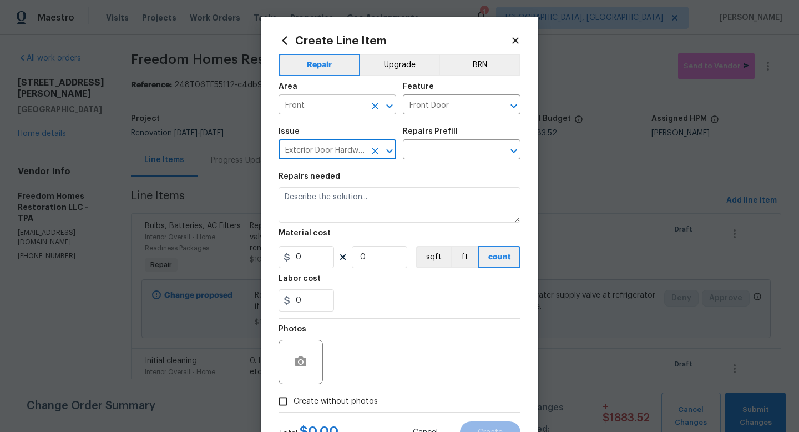
type input "Exterior Door Hardware"
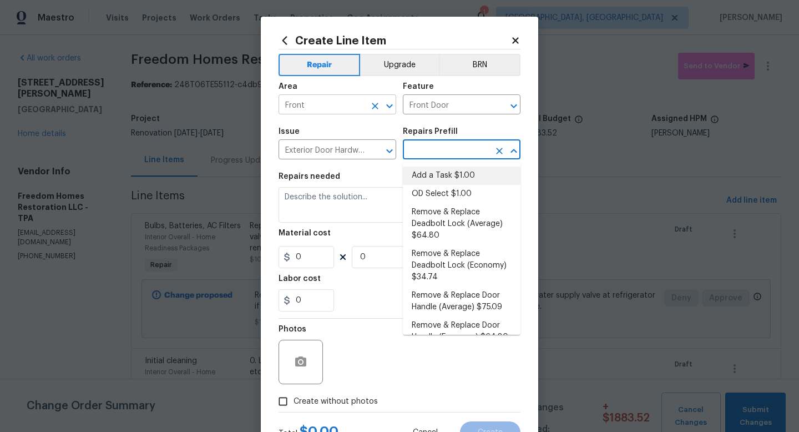
type input "Interior Door"
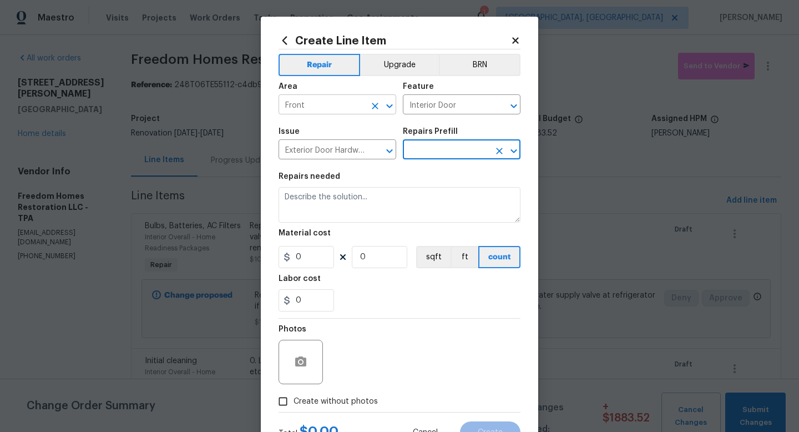
type input "Add a Task $1.00"
type textarea "HPM to detail"
type input "1"
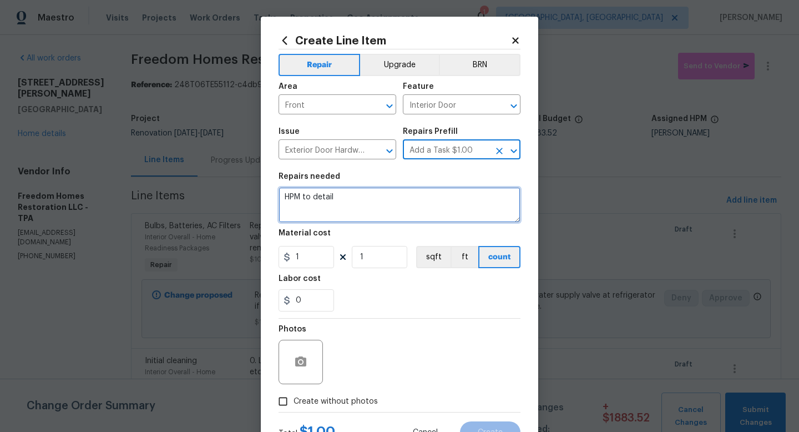
click at [302, 191] on textarea "HPM to detail" at bounding box center [400, 205] width 242 height 36
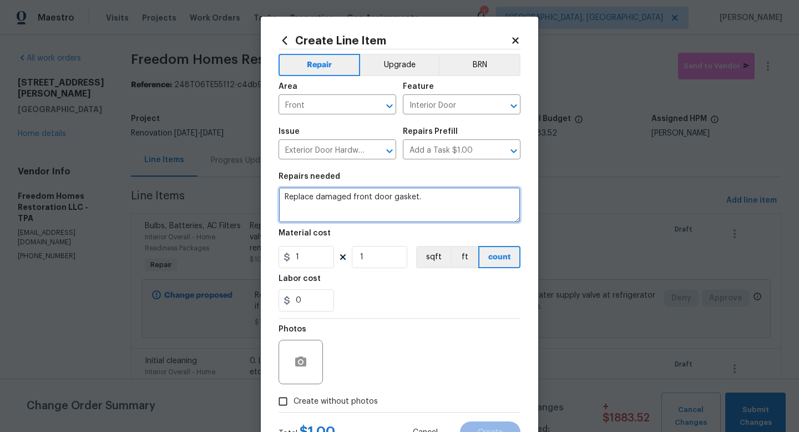
type textarea "Replace damaged front door gasket."
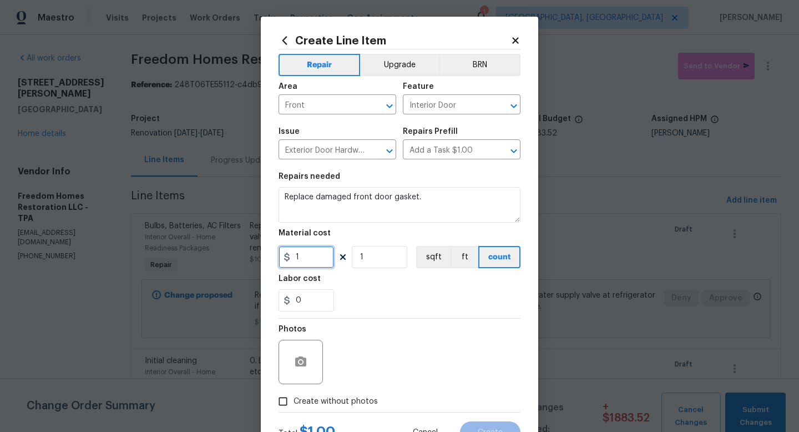
click at [314, 259] on input "1" at bounding box center [307, 257] width 56 height 22
type input "65"
click at [321, 405] on span "Create without photos" at bounding box center [336, 402] width 84 height 12
click at [294, 405] on input "Create without photos" at bounding box center [283, 401] width 21 height 21
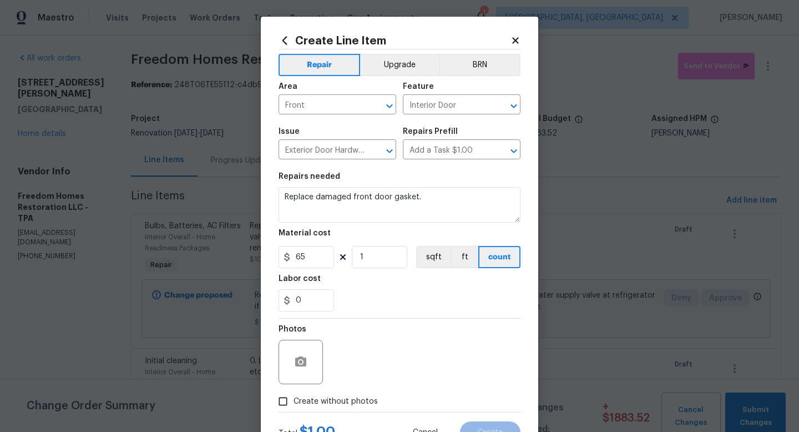
checkbox input "true"
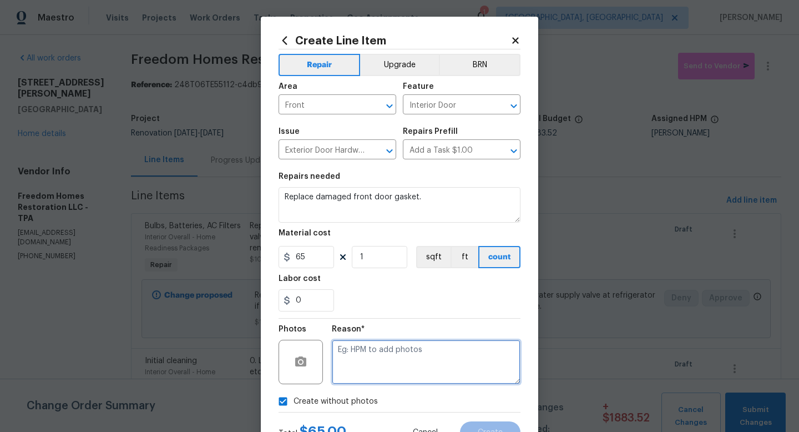
click at [380, 362] on textarea at bounding box center [426, 362] width 189 height 44
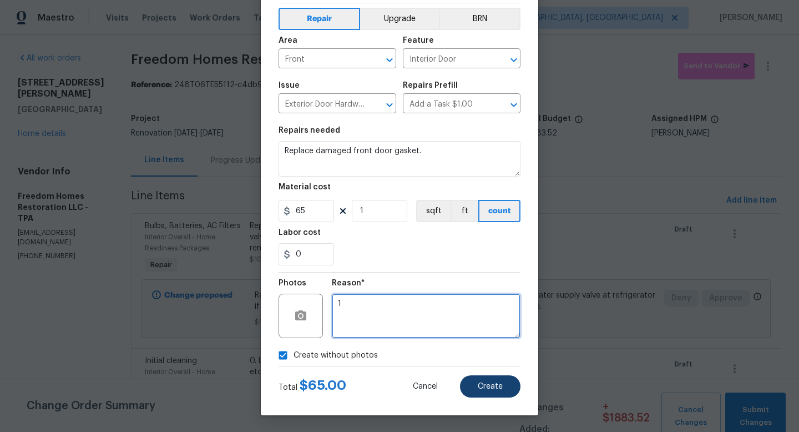
type textarea "1"
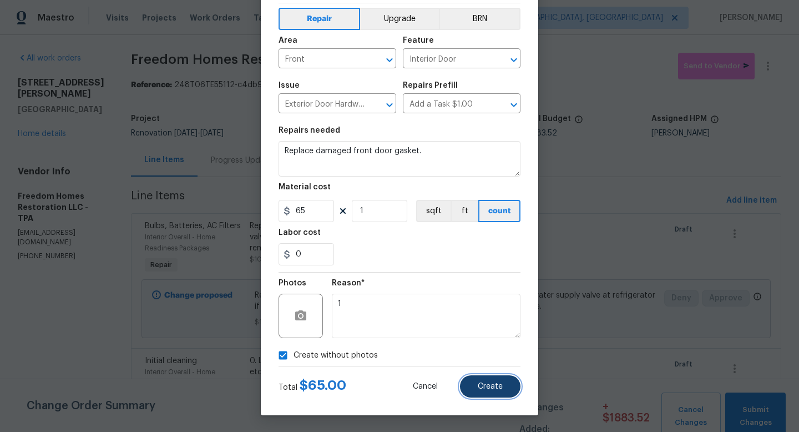
click at [511, 377] on button "Create" at bounding box center [490, 386] width 61 height 22
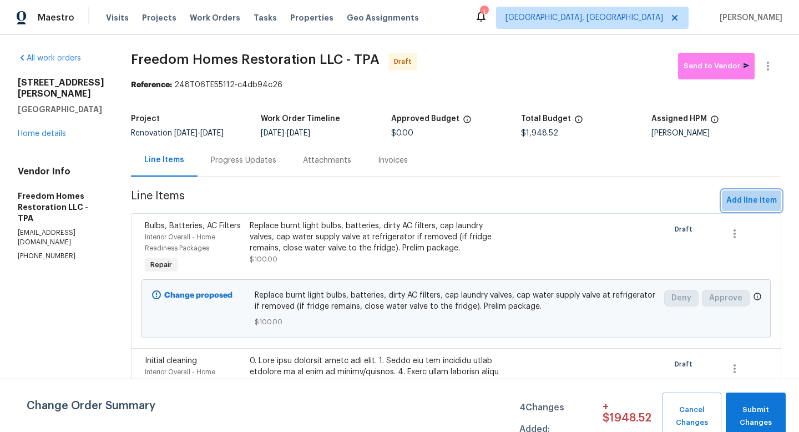
click at [761, 206] on span "Add line item" at bounding box center [752, 201] width 51 height 14
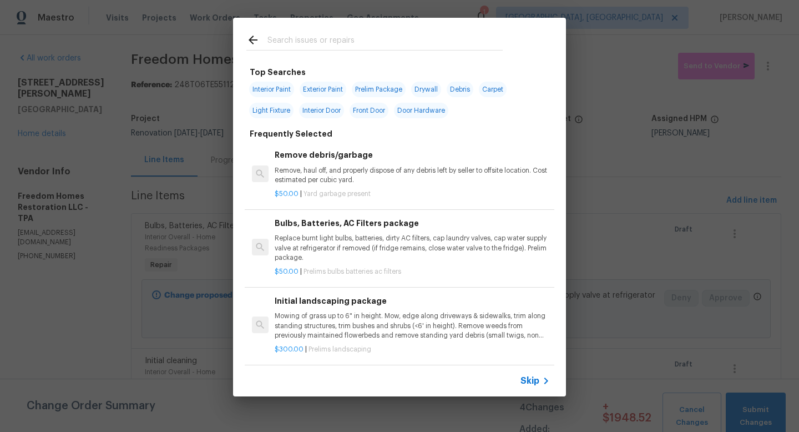
click at [460, 93] on span "Debris" at bounding box center [460, 90] width 27 height 16
type input "Debris"
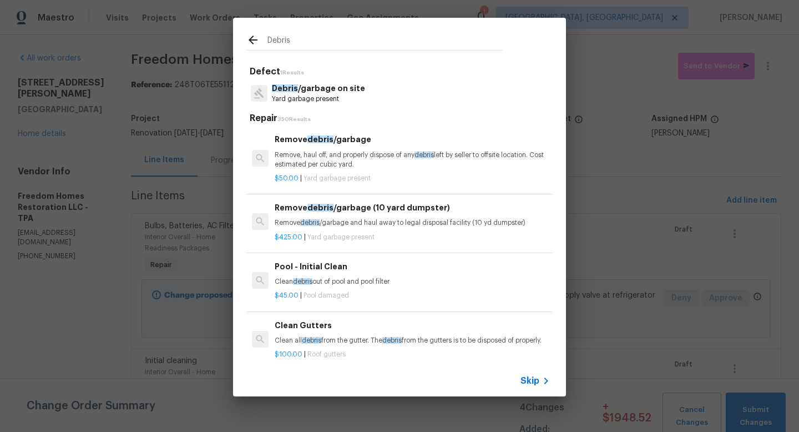
click at [330, 158] on p "Remove, haul off, and properly dispose of any debris left by seller to offsite …" at bounding box center [412, 159] width 275 height 19
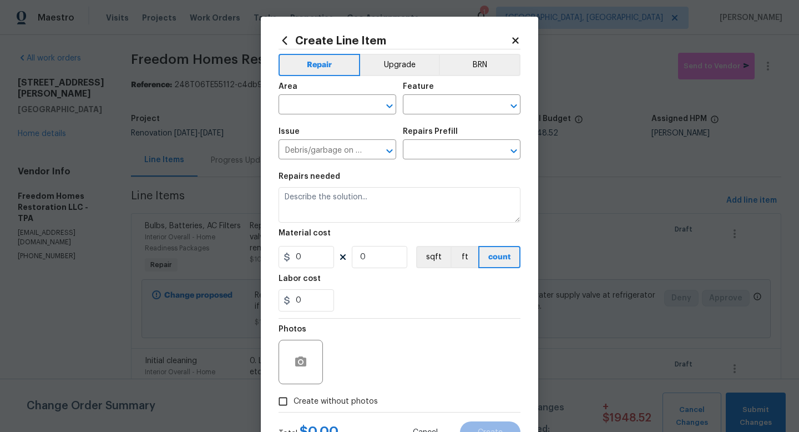
type input "Remove debris/garbage $50.00"
type textarea "Remove, haul off, and properly dispose of any debris left by seller to offsite …"
type input "50"
type input "1"
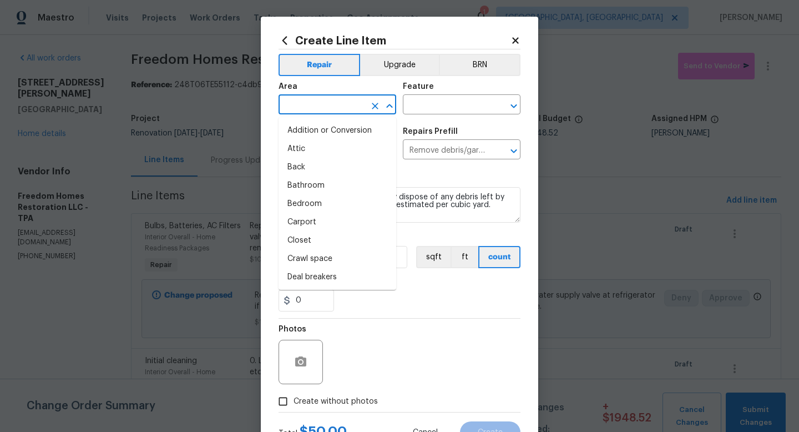
click at [320, 102] on input "text" at bounding box center [322, 105] width 87 height 17
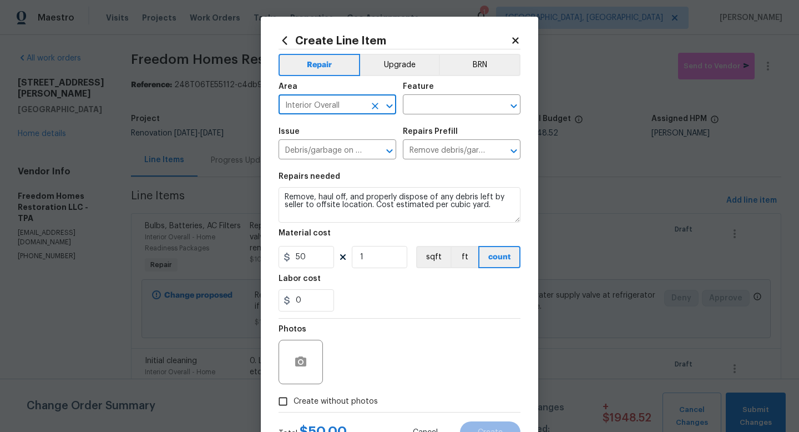
type input "Interior Overall"
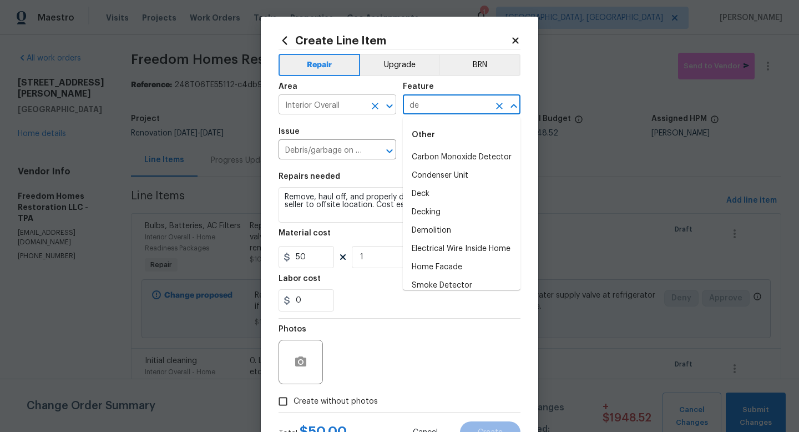
type input "d"
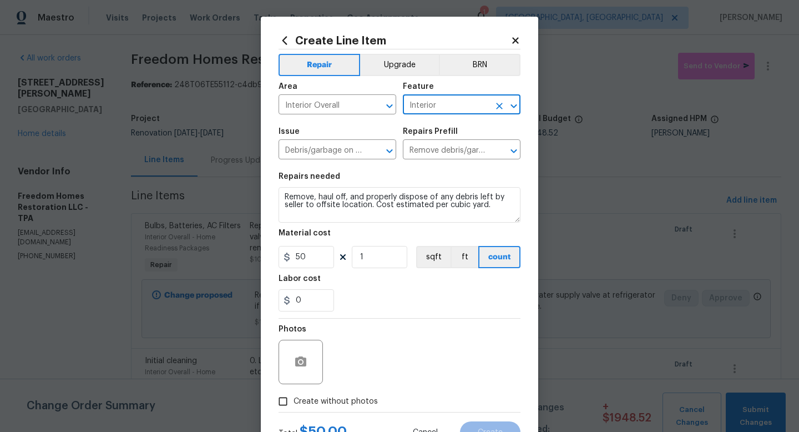
type input "Interior"
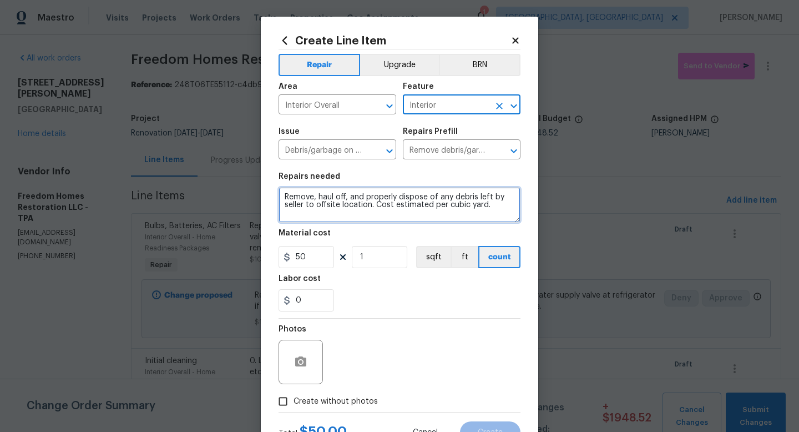
click at [502, 218] on textarea "Remove, haul off, and properly dispose of any debris left by seller to offsite …" at bounding box center [400, 205] width 242 height 36
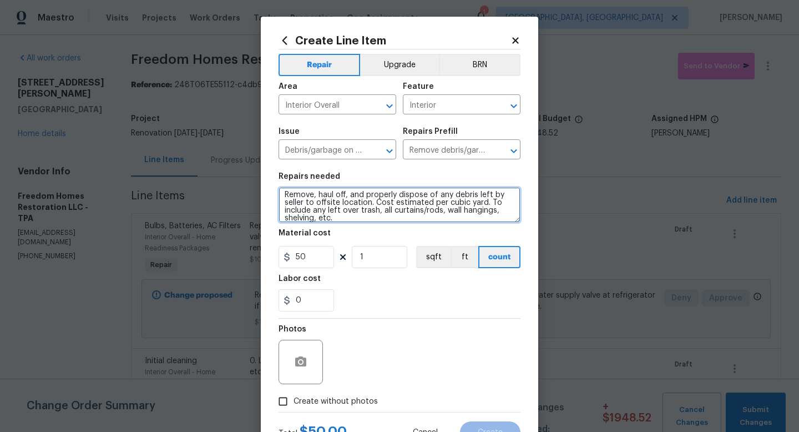
type textarea "Remove, haul off, and properly dispose of any debris left by seller to offsite …"
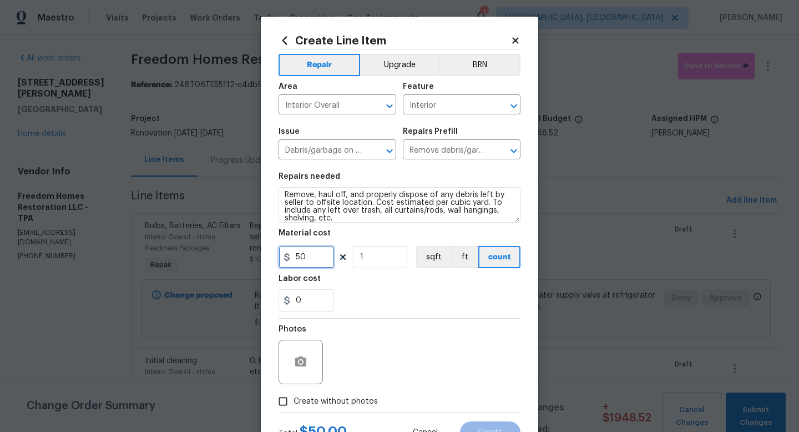
click at [319, 263] on input "50" at bounding box center [307, 257] width 56 height 22
type input "125"
click at [336, 404] on span "Create without photos" at bounding box center [336, 402] width 84 height 12
click at [294, 404] on input "Create without photos" at bounding box center [283, 401] width 21 height 21
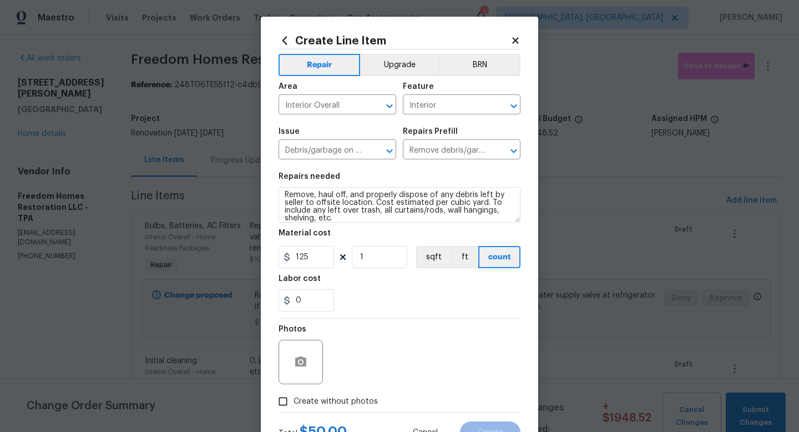
checkbox input "true"
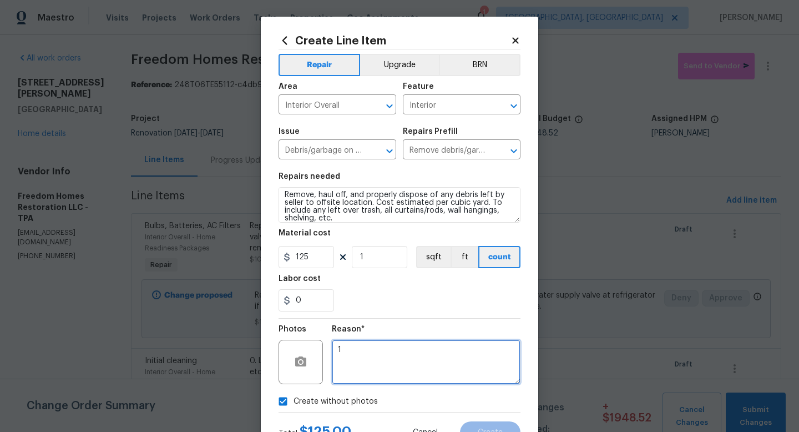
click at [366, 374] on textarea "1" at bounding box center [426, 362] width 189 height 44
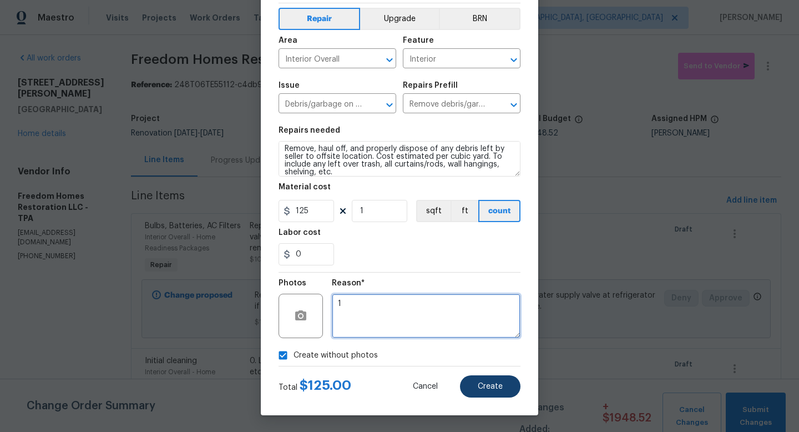
type textarea "1"
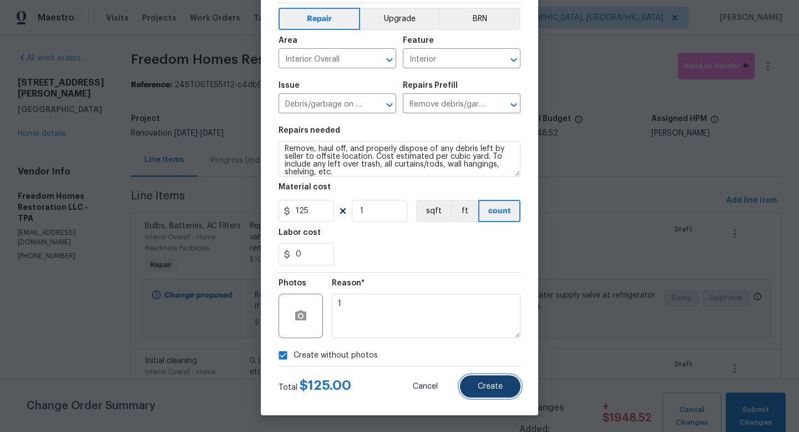
click at [465, 388] on button "Create" at bounding box center [490, 386] width 61 height 22
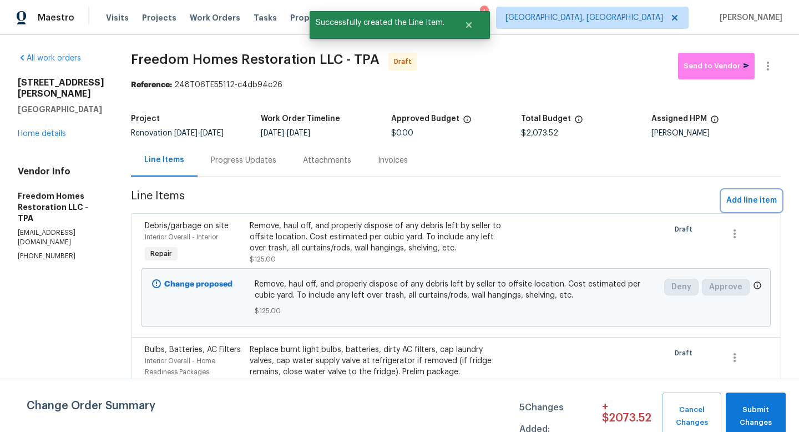
click at [751, 199] on span "Add line item" at bounding box center [752, 201] width 51 height 14
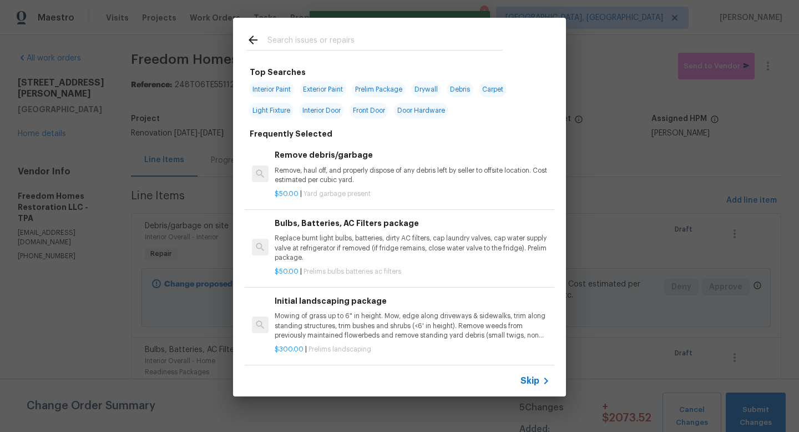
click at [537, 380] on span "Skip" at bounding box center [530, 380] width 19 height 11
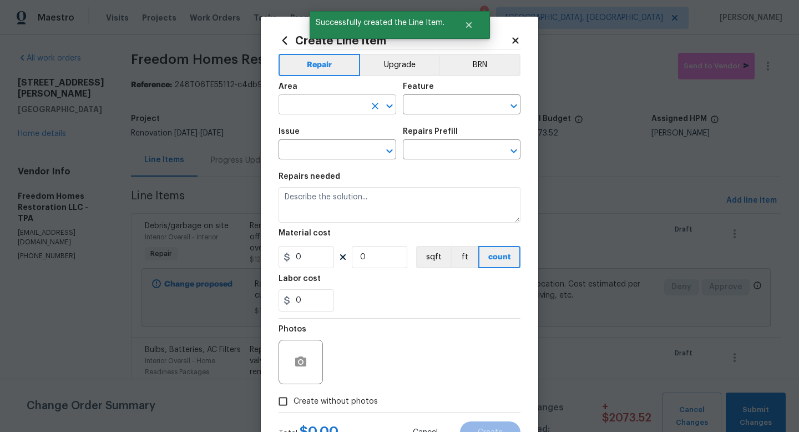
click at [333, 102] on input "text" at bounding box center [322, 105] width 87 height 17
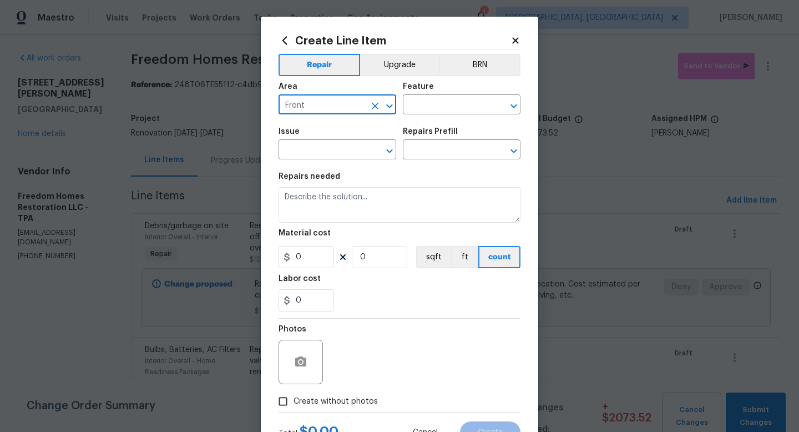
type input "Front"
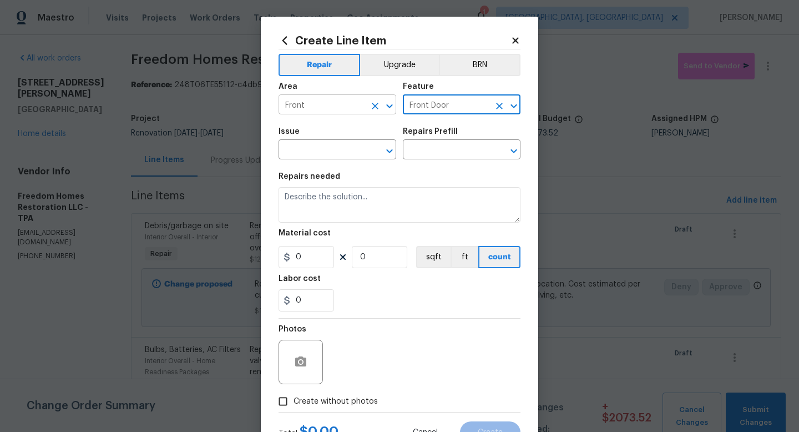
type input "Front Door"
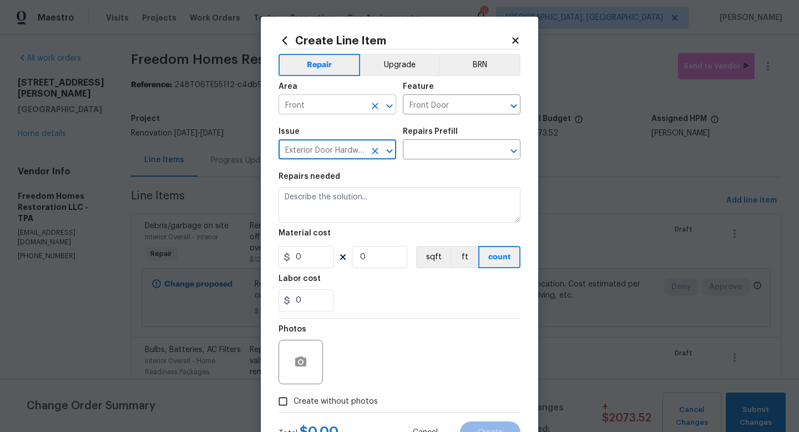
type input "Exterior Door Hardware"
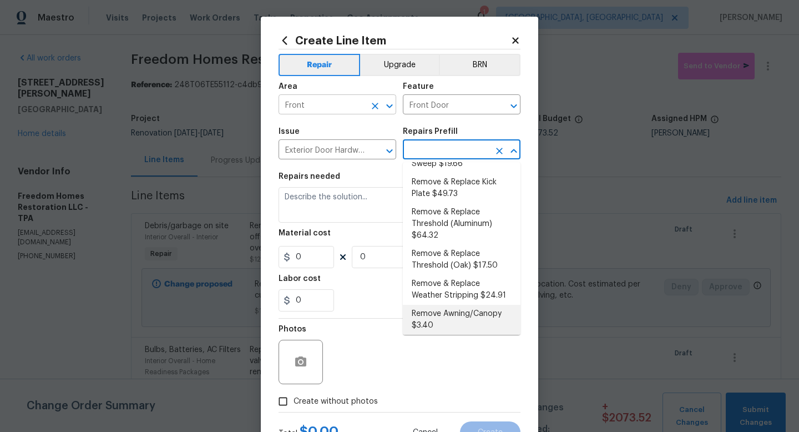
scroll to position [4, 0]
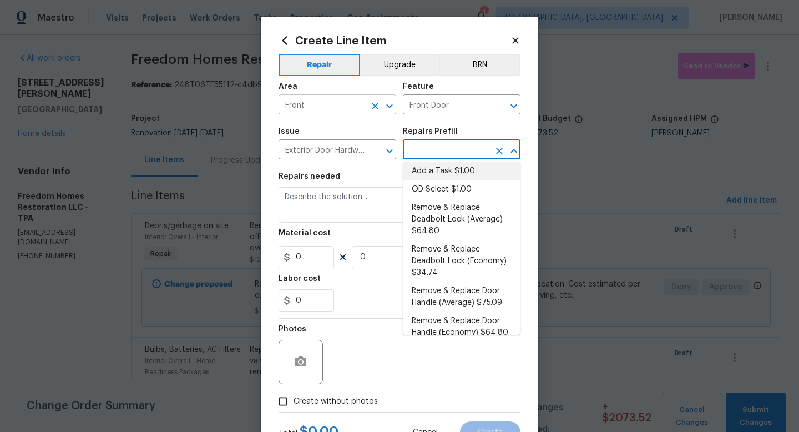
type input "Interior Door"
type input "Add a Task $1.00"
type textarea "HPM to detail"
type input "1"
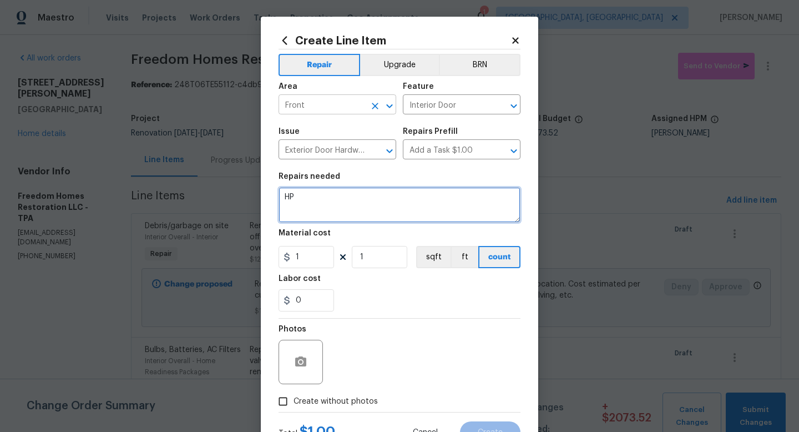
type textarea "H"
type textarea "R"
type textarea "O"
type textarea "Install new keyless passage knob at front door."
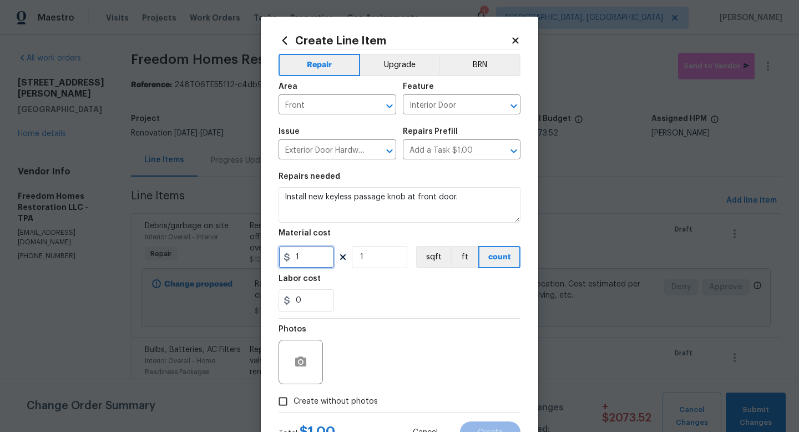
click at [319, 257] on input "1" at bounding box center [307, 257] width 56 height 22
type input "65"
click at [330, 415] on div "Total $ 1.00 Cancel Create" at bounding box center [400, 427] width 242 height 31
click at [341, 394] on label "Create without photos" at bounding box center [325, 401] width 105 height 21
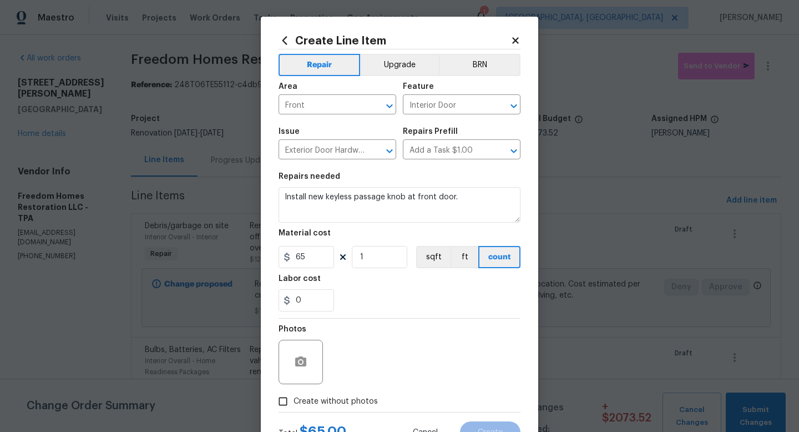
click at [294, 394] on input "Create without photos" at bounding box center [283, 401] width 21 height 21
checkbox input "true"
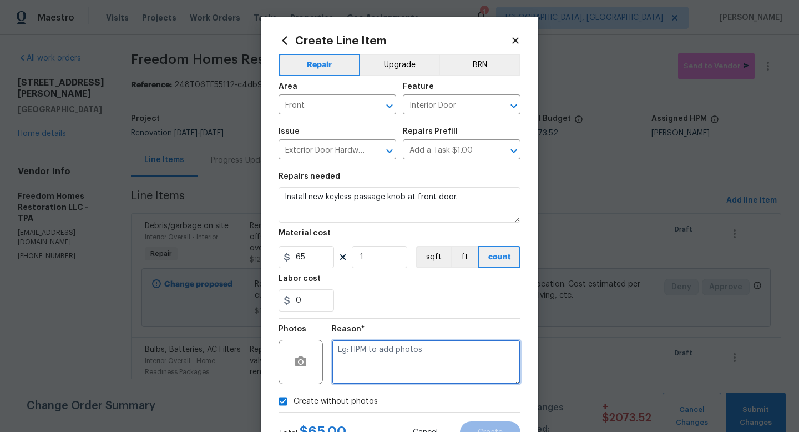
click at [370, 355] on textarea at bounding box center [426, 362] width 189 height 44
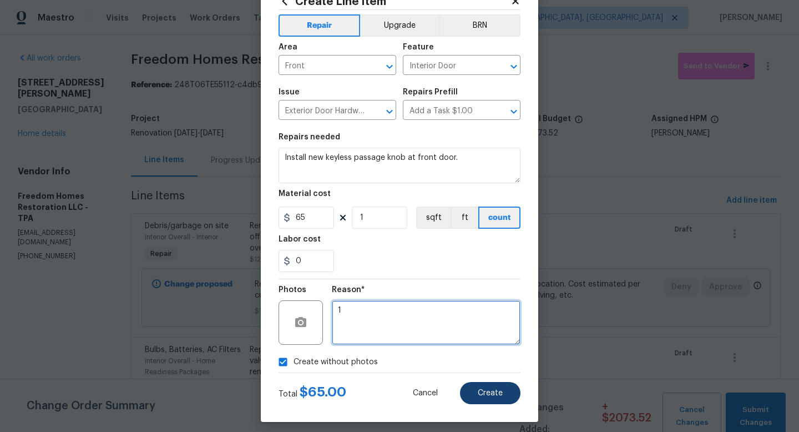
type textarea "1"
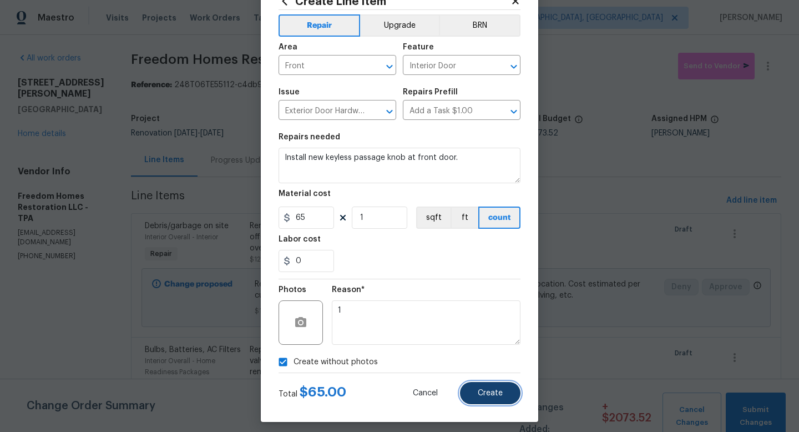
click at [486, 391] on span "Create" at bounding box center [490, 393] width 25 height 8
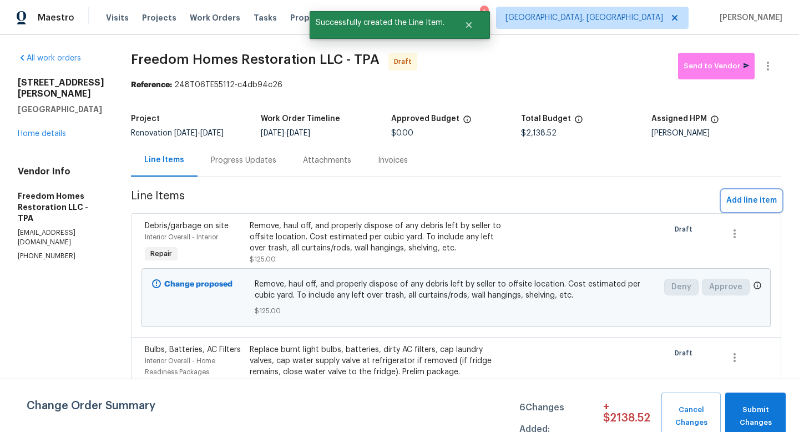
click at [744, 203] on span "Add line item" at bounding box center [752, 201] width 51 height 14
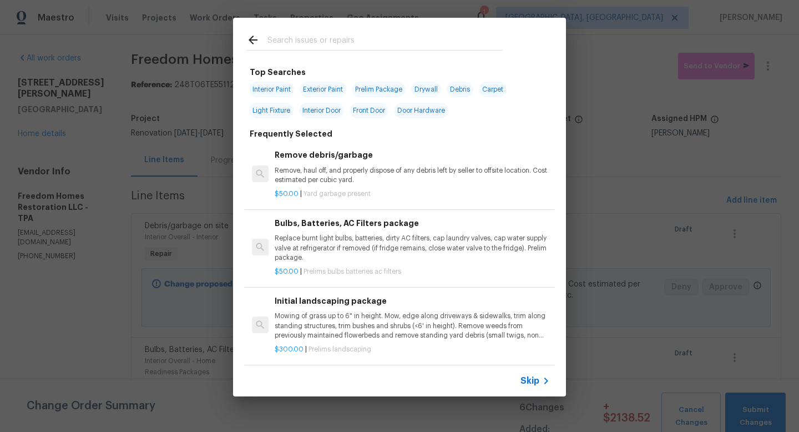
click at [534, 377] on span "Skip" at bounding box center [530, 380] width 19 height 11
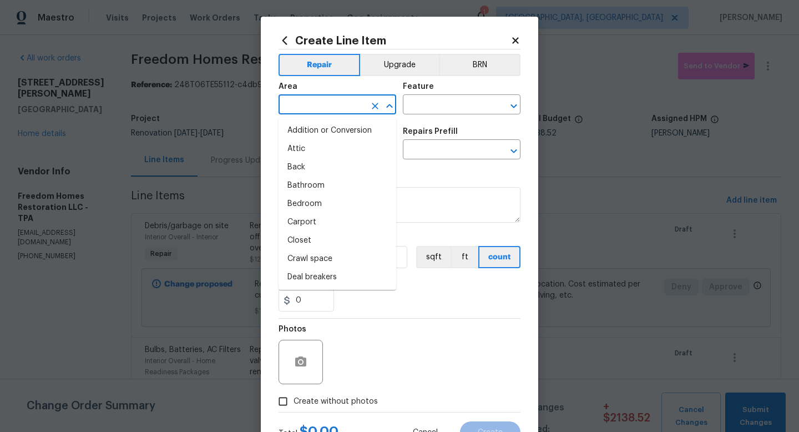
click at [318, 106] on input "text" at bounding box center [322, 105] width 87 height 17
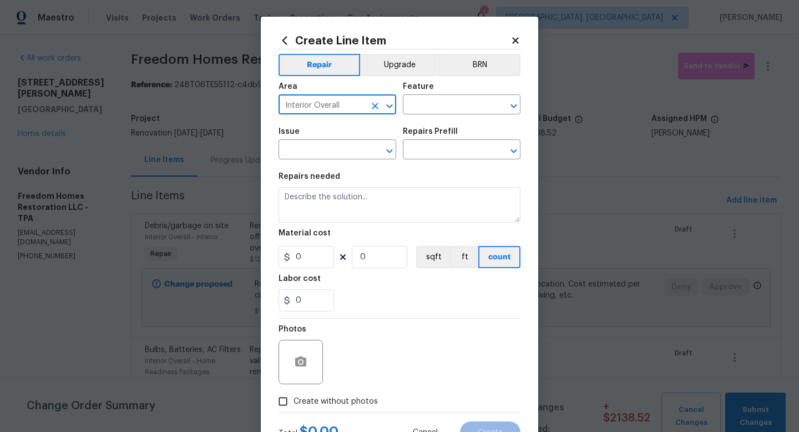
type input "Interior Overall"
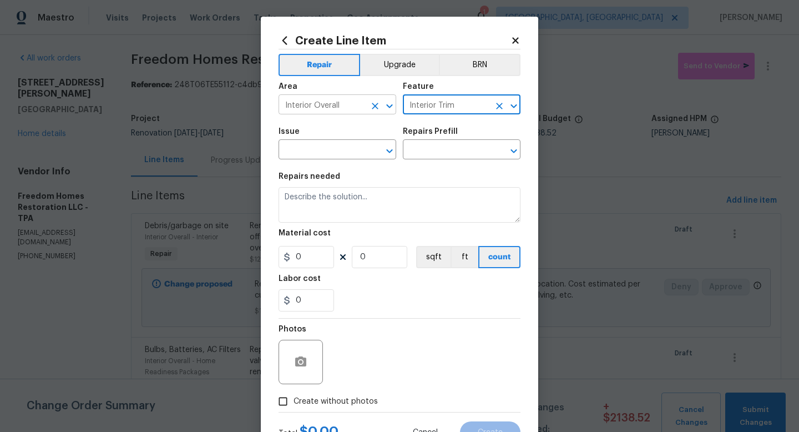
type input "Interior Trim"
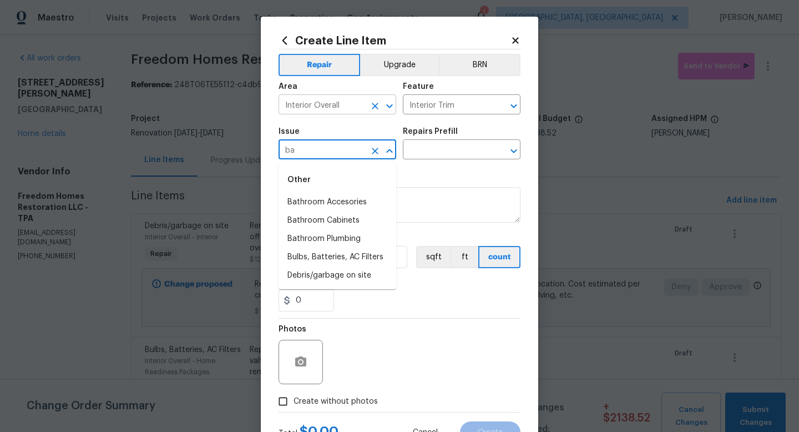
type input "b"
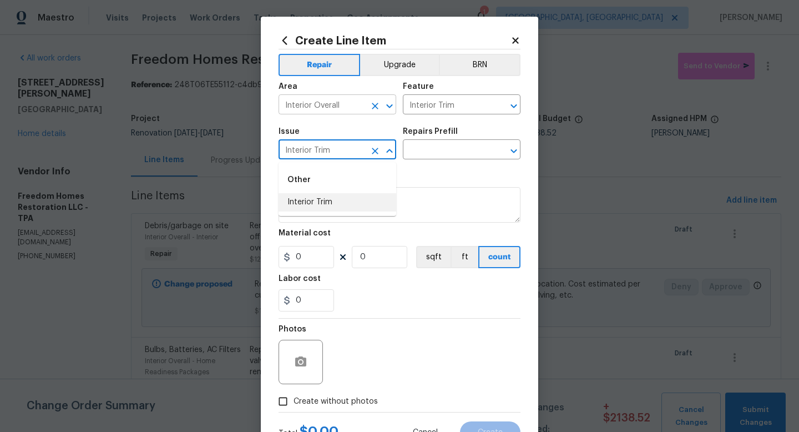
type input "Interior Trim"
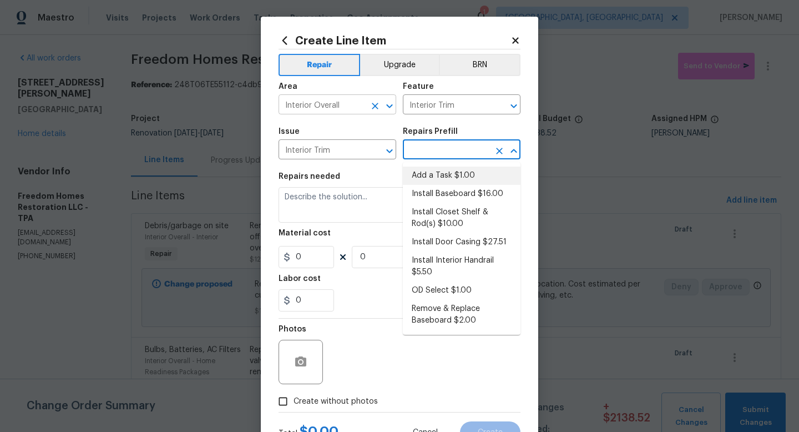
type input "Add a Task $1.00"
type textarea "HPM to detail"
type input "1"
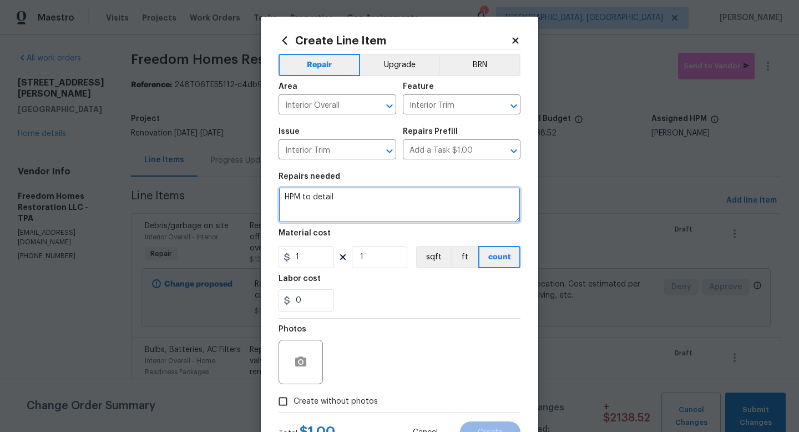
click at [300, 204] on textarea "HPM to detail" at bounding box center [400, 205] width 242 height 36
type textarea "Repair damaged baseboards/trim and drywall throughout home; prep for paint."
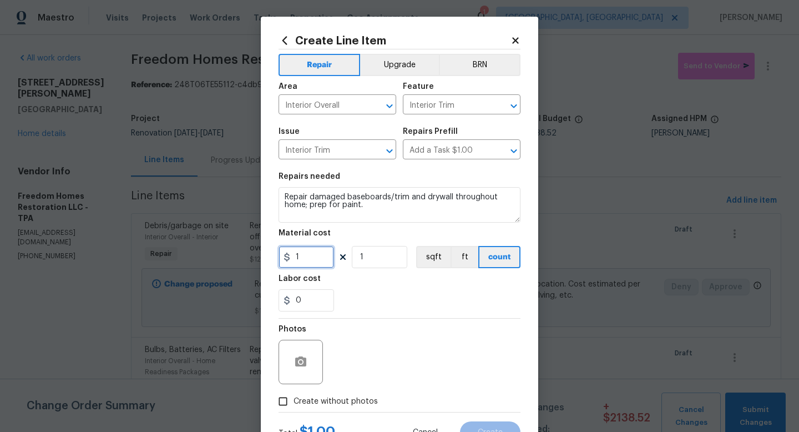
click at [313, 260] on input "1" at bounding box center [307, 257] width 56 height 22
type input "200"
click at [321, 407] on span "Create without photos" at bounding box center [336, 402] width 84 height 12
click at [294, 407] on input "Create without photos" at bounding box center [283, 401] width 21 height 21
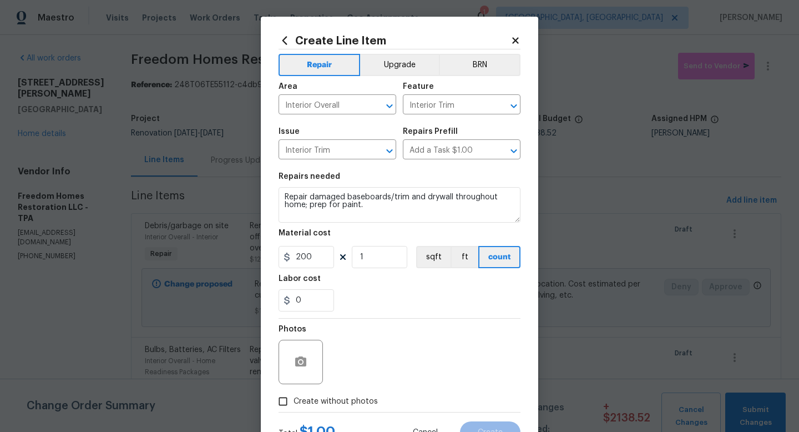
checkbox input "true"
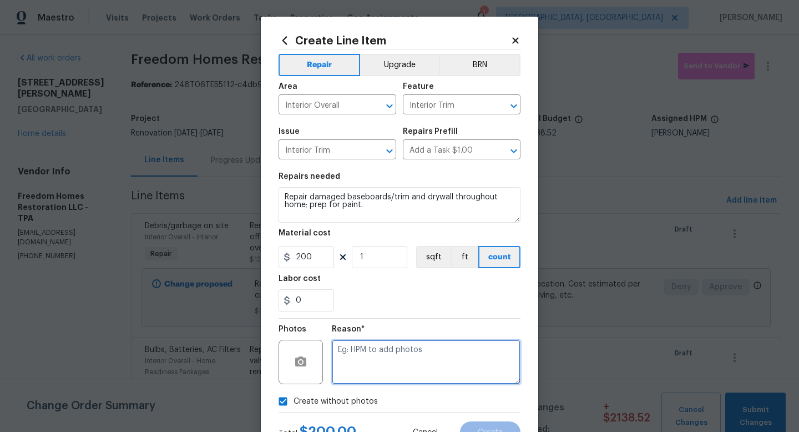
click at [370, 377] on textarea at bounding box center [426, 362] width 189 height 44
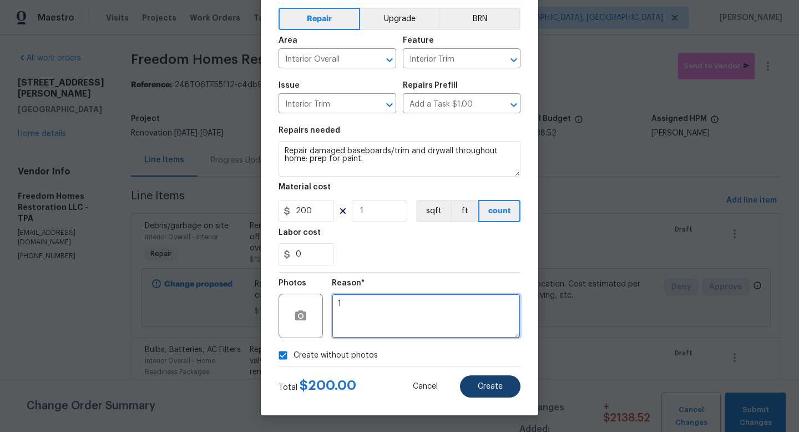
type textarea "1"
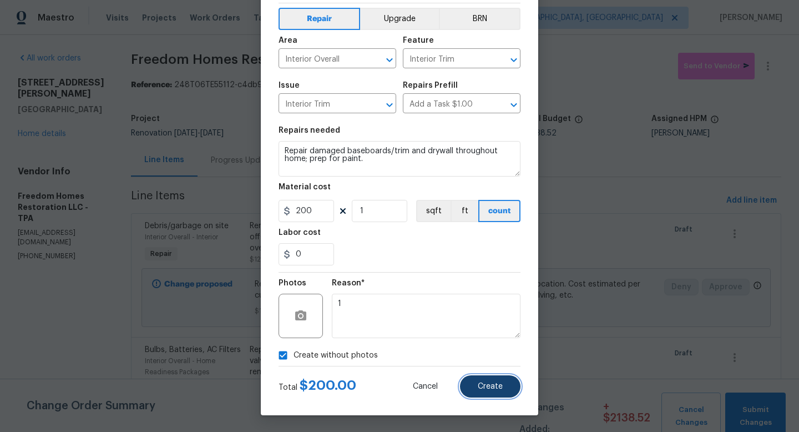
click at [482, 385] on span "Create" at bounding box center [490, 386] width 25 height 8
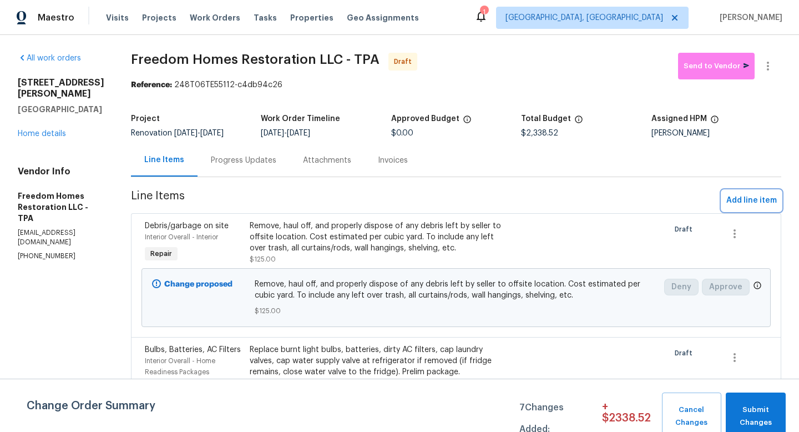
click at [737, 206] on span "Add line item" at bounding box center [752, 201] width 51 height 14
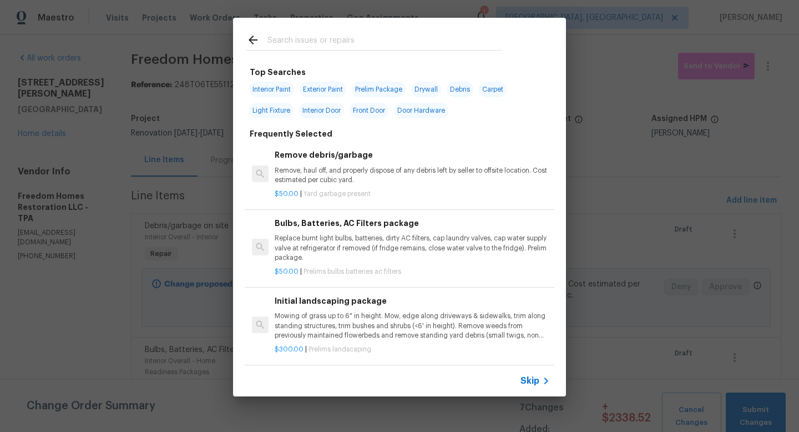
click at [534, 382] on span "Skip" at bounding box center [530, 380] width 19 height 11
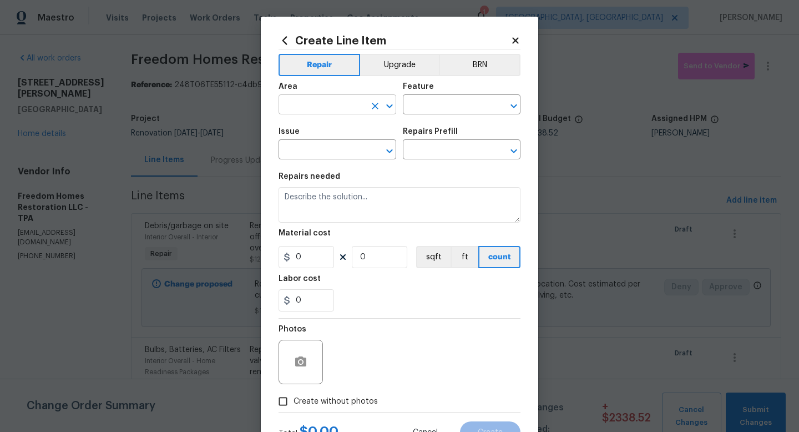
click at [310, 112] on input "text" at bounding box center [322, 105] width 87 height 17
type input "Interior Overall"
type input "r"
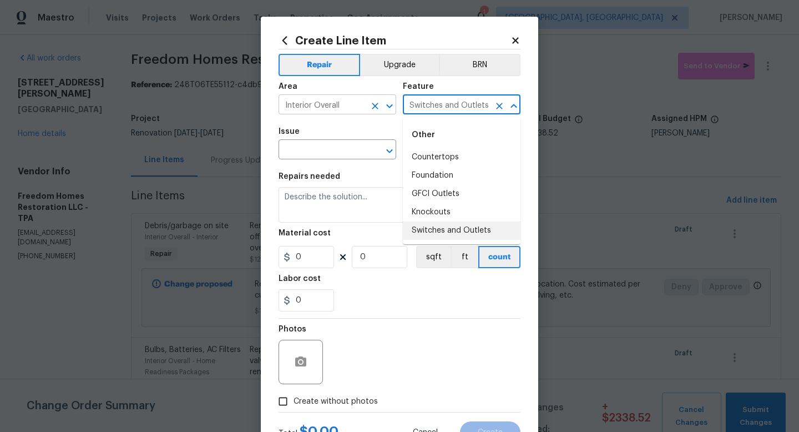
type input "Switches and Outlets"
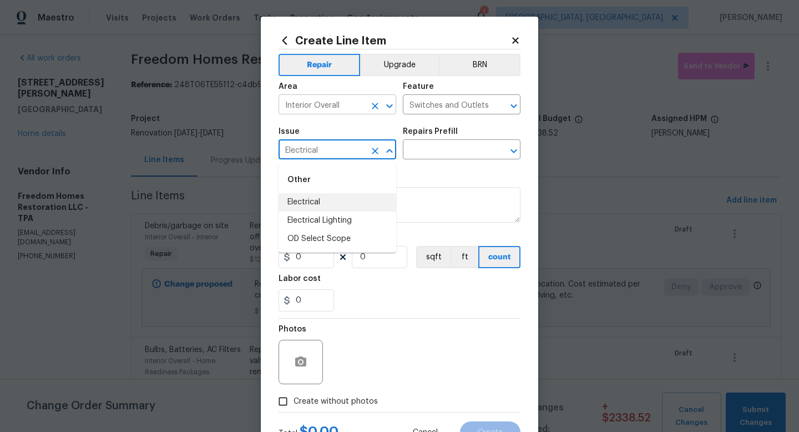
type input "Electrical"
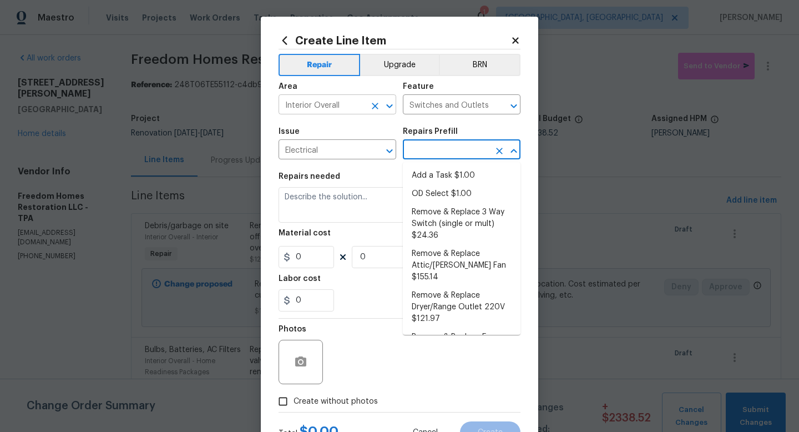
type input "Add a Task $1.00"
type textarea "HPM to detail"
type input "1"
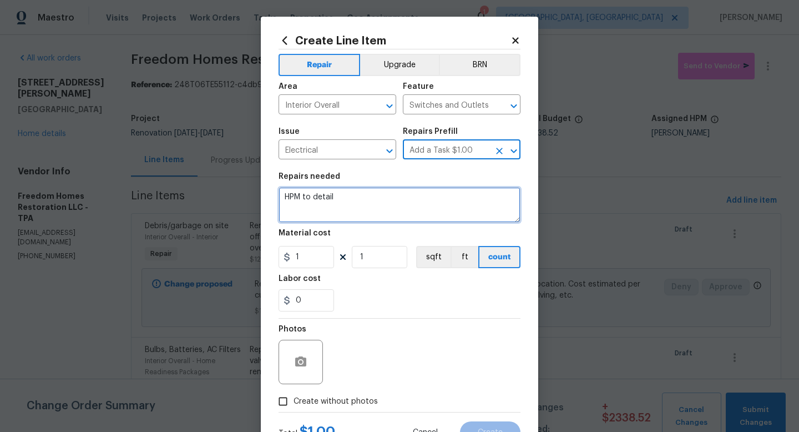
click at [305, 212] on textarea "HPM to detail" at bounding box center [400, 205] width 242 height 36
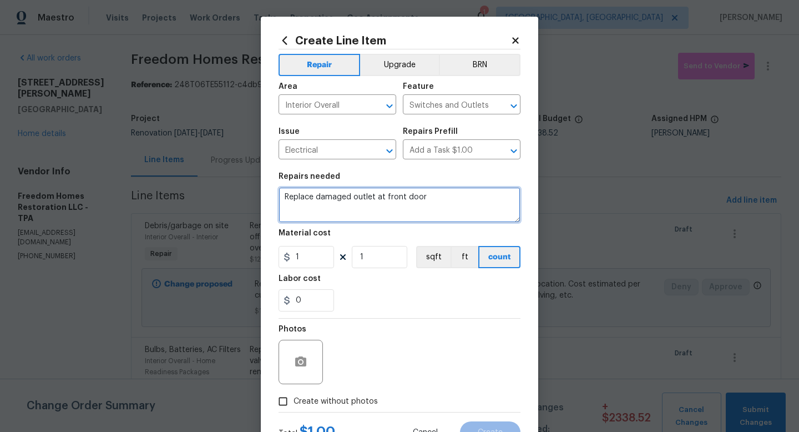
type textarea "Replace damaged outlet at front door"
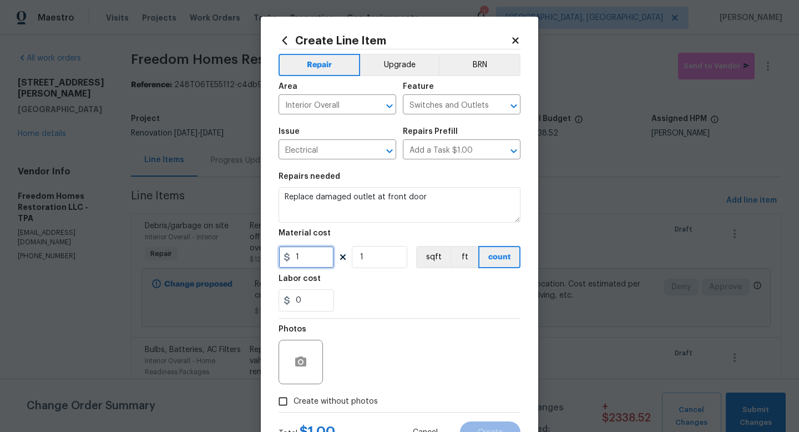
click at [304, 259] on input "1" at bounding box center [307, 257] width 56 height 22
type input "35"
click at [310, 402] on span "Create without photos" at bounding box center [336, 402] width 84 height 12
click at [294, 402] on input "Create without photos" at bounding box center [283, 401] width 21 height 21
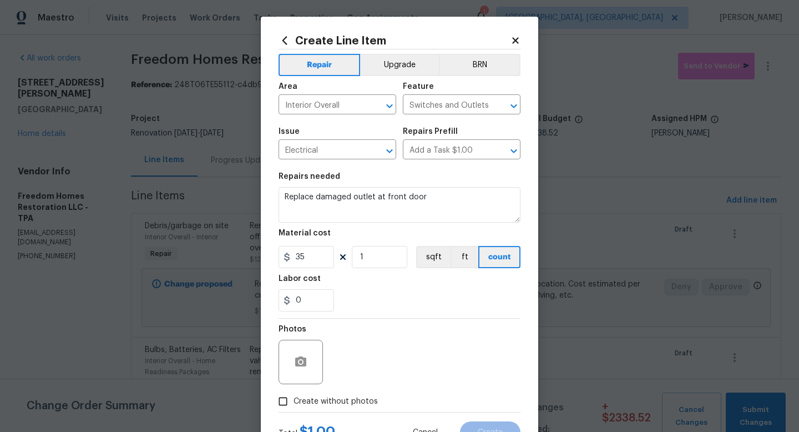
checkbox input "true"
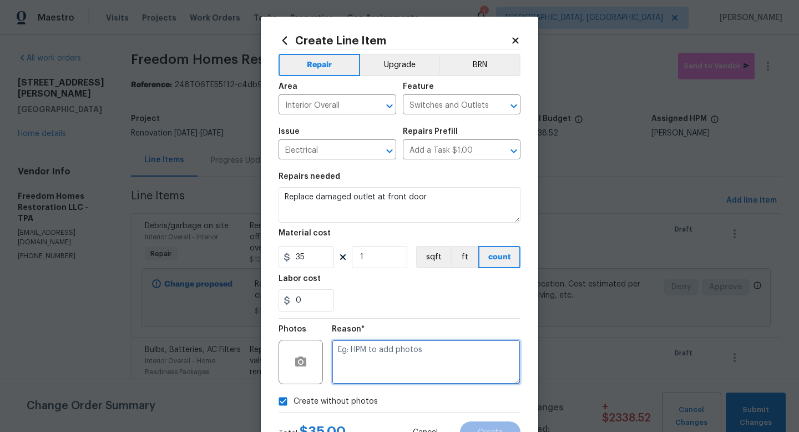
click at [364, 360] on textarea at bounding box center [426, 362] width 189 height 44
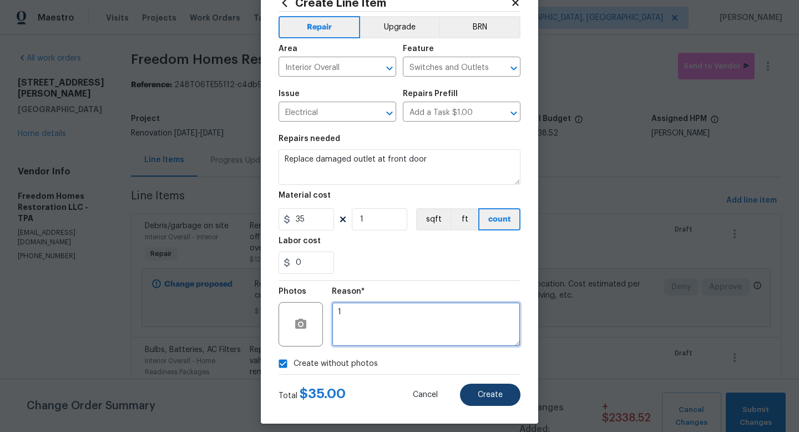
type textarea "1"
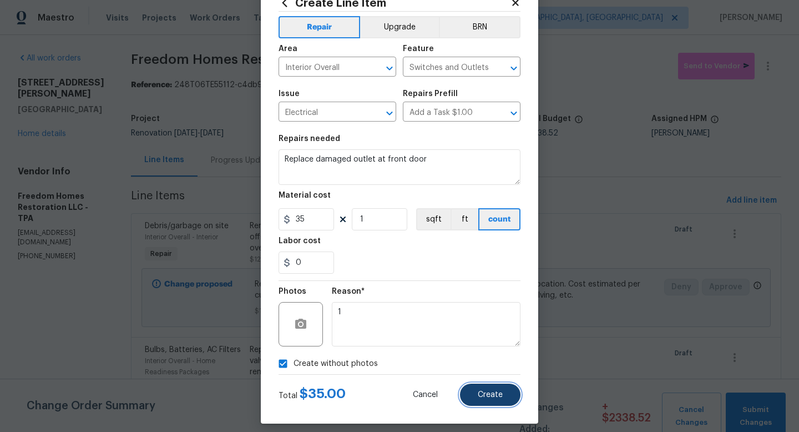
click at [510, 399] on button "Create" at bounding box center [490, 395] width 61 height 22
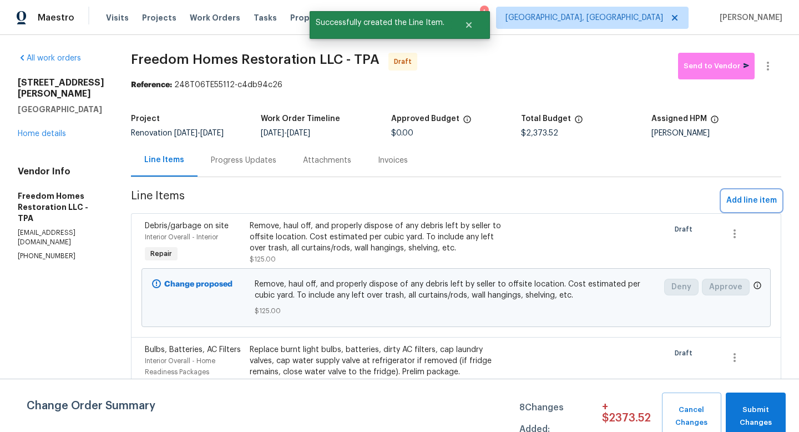
click at [758, 200] on span "Add line item" at bounding box center [752, 201] width 51 height 14
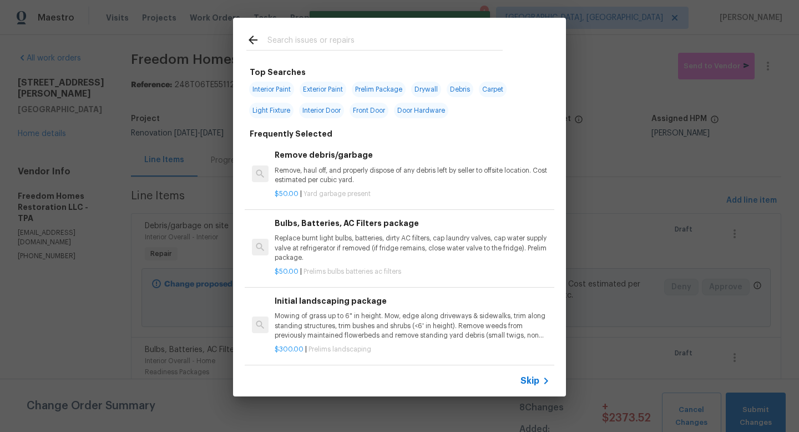
click at [534, 380] on span "Skip" at bounding box center [530, 380] width 19 height 11
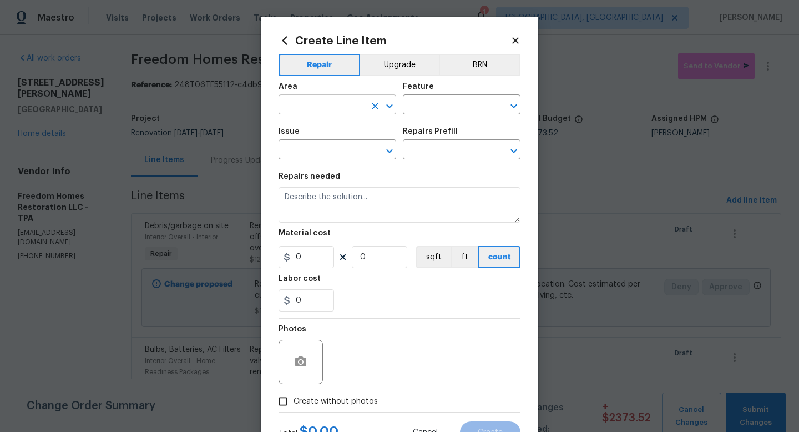
click at [335, 113] on input "text" at bounding box center [322, 105] width 87 height 17
type input "Kitchen"
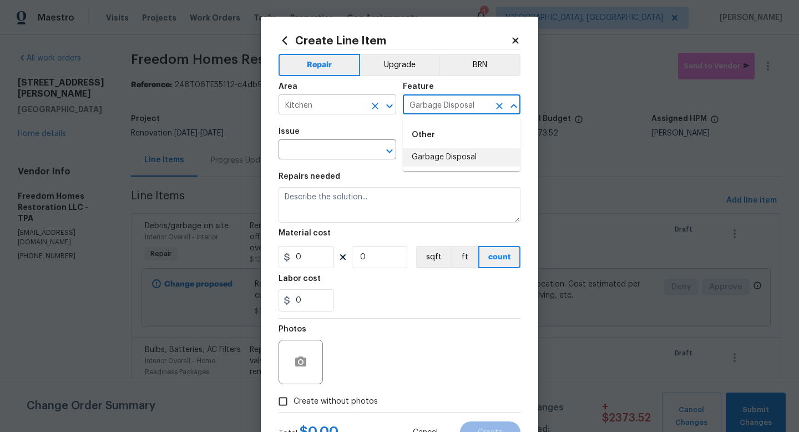
type input "Garbage Disposal"
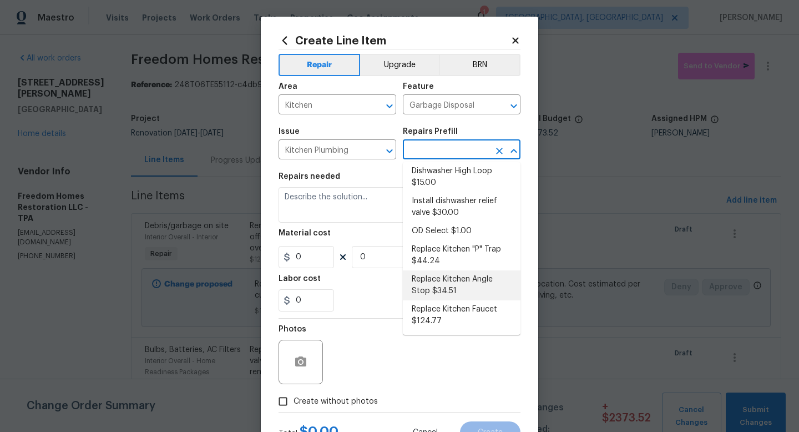
scroll to position [0, 0]
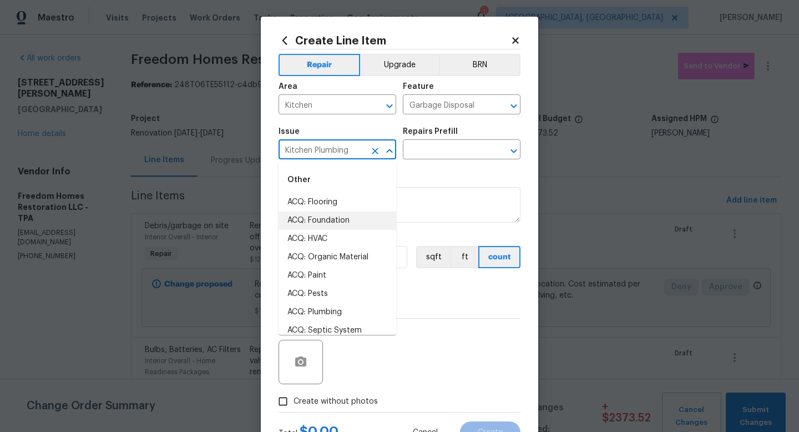
click at [339, 144] on input "Kitchen Plumbing" at bounding box center [322, 150] width 87 height 17
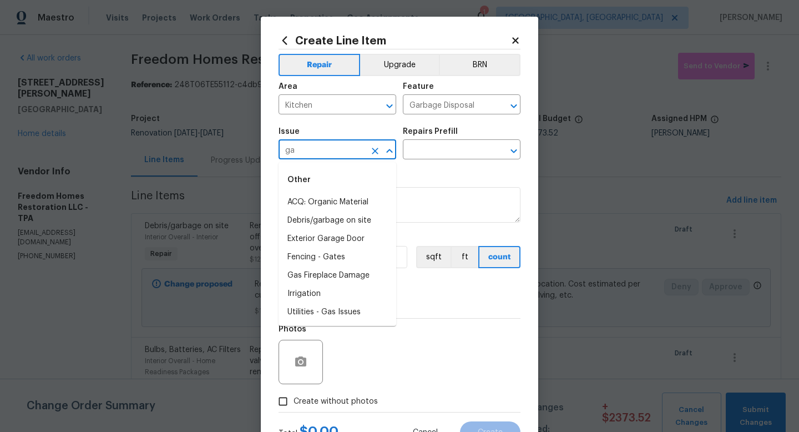
type input "g"
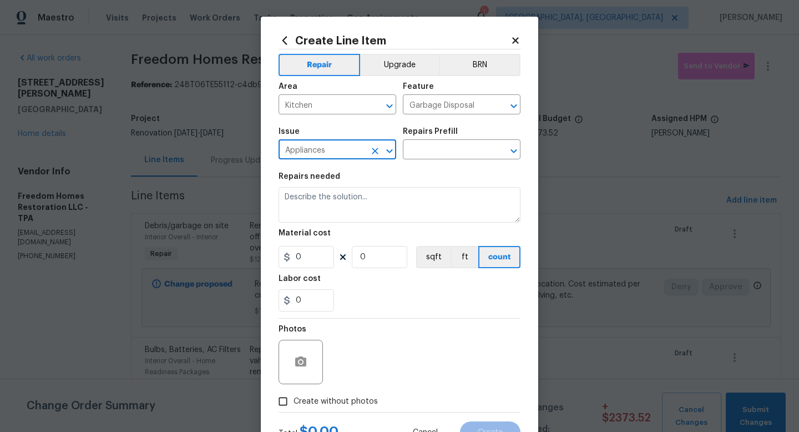
type input "Appliances"
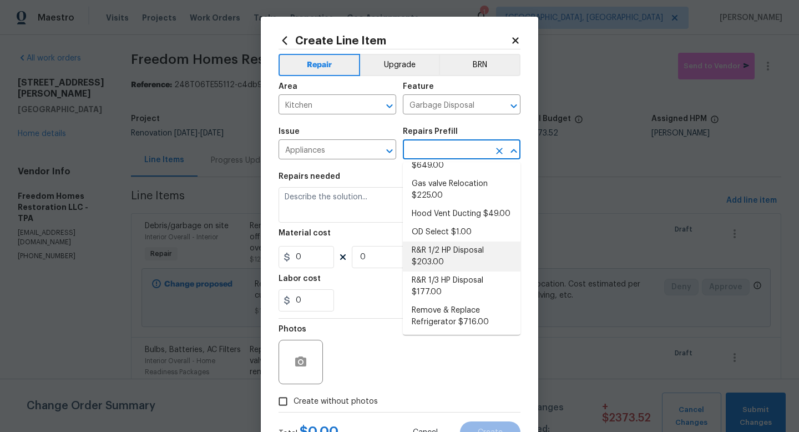
scroll to position [157, 0]
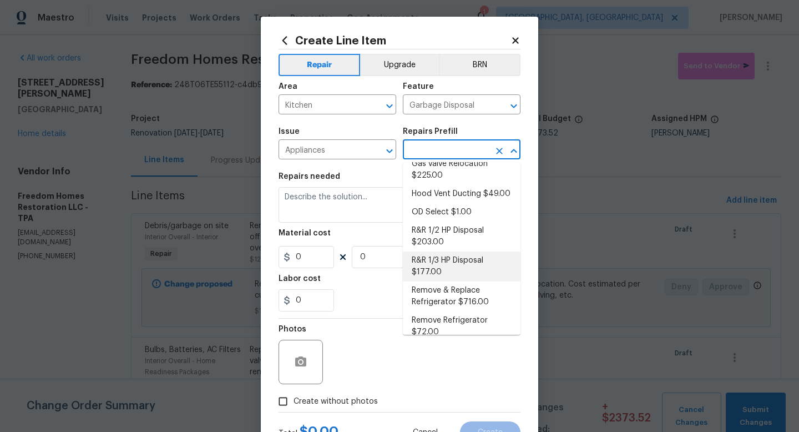
click at [487, 268] on li "R&R 1/3 HP Disposal $177.00" at bounding box center [462, 266] width 118 height 30
type input "Appliances"
type input "R&R 1/3 HP Disposal $177.00"
type textarea "Remove and replace the existing garbage disposal with a new 1/3 HP garbage disp…"
type input "177"
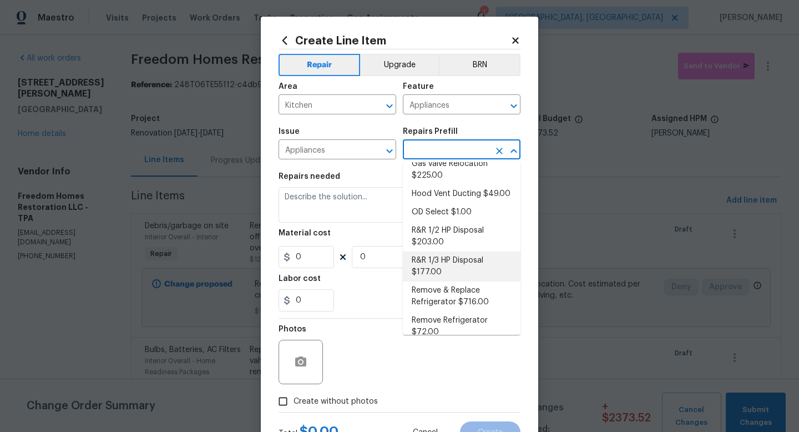
type input "1"
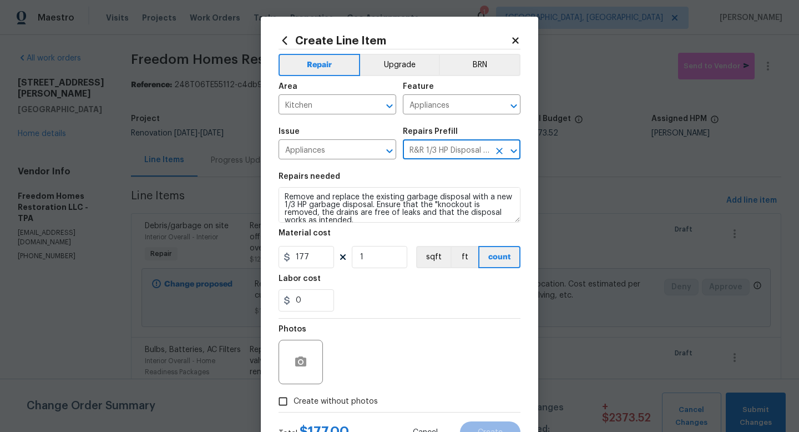
click at [356, 400] on span "Create without photos" at bounding box center [336, 402] width 84 height 12
click at [294, 400] on input "Create without photos" at bounding box center [283, 401] width 21 height 21
checkbox input "true"
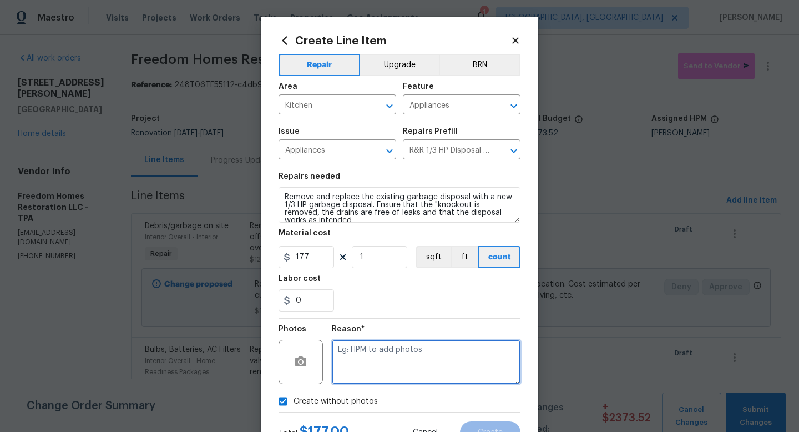
click at [384, 357] on textarea at bounding box center [426, 362] width 189 height 44
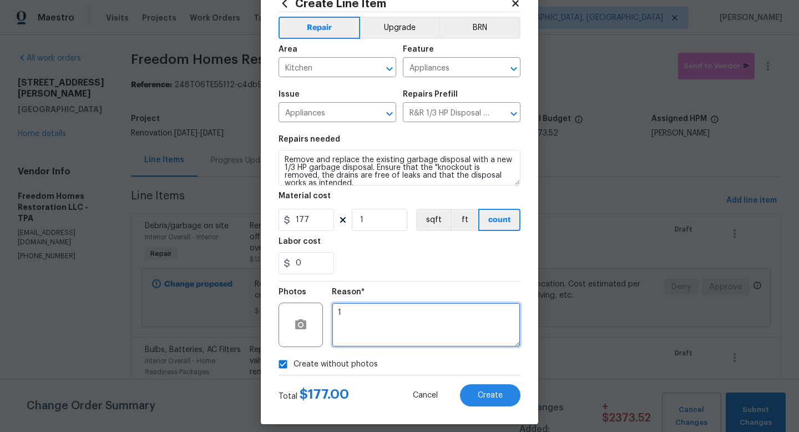
scroll to position [47, 0]
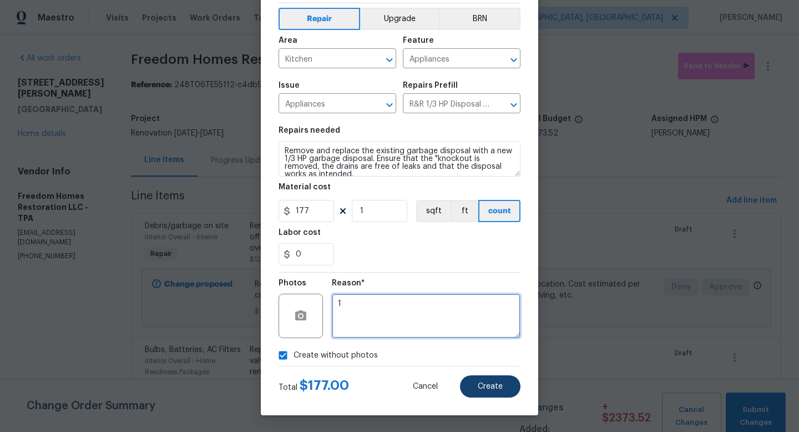
type textarea "1"
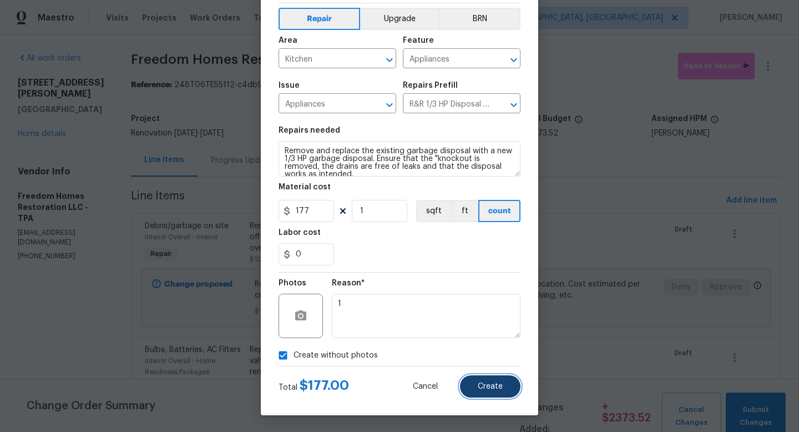
click at [499, 378] on button "Create" at bounding box center [490, 386] width 61 height 22
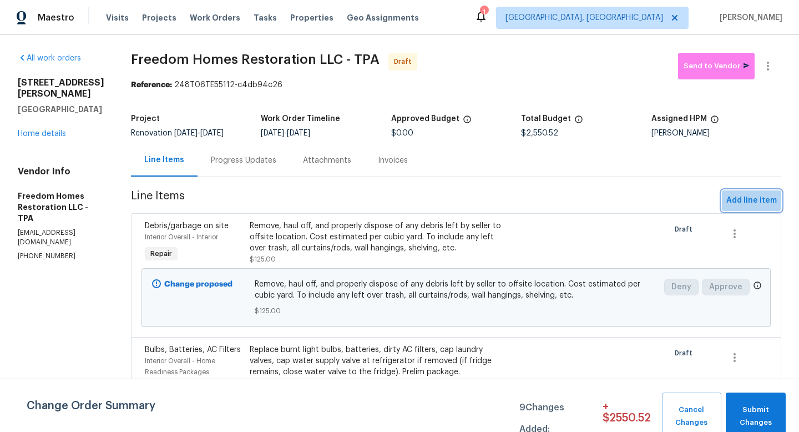
click at [739, 199] on span "Add line item" at bounding box center [752, 201] width 51 height 14
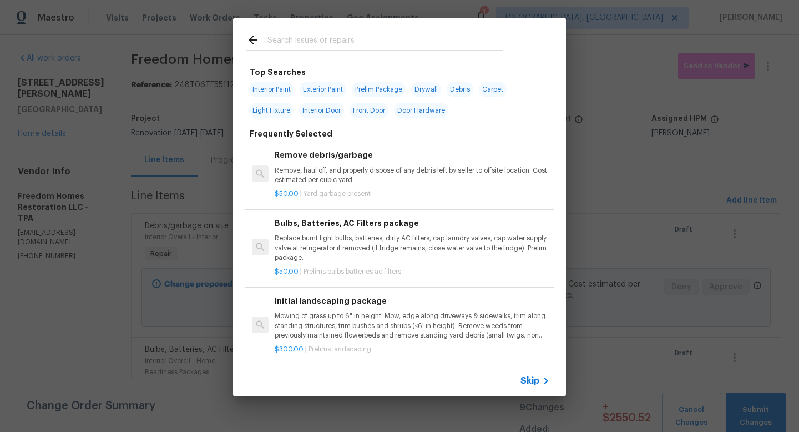
click at [527, 381] on span "Skip" at bounding box center [530, 380] width 19 height 11
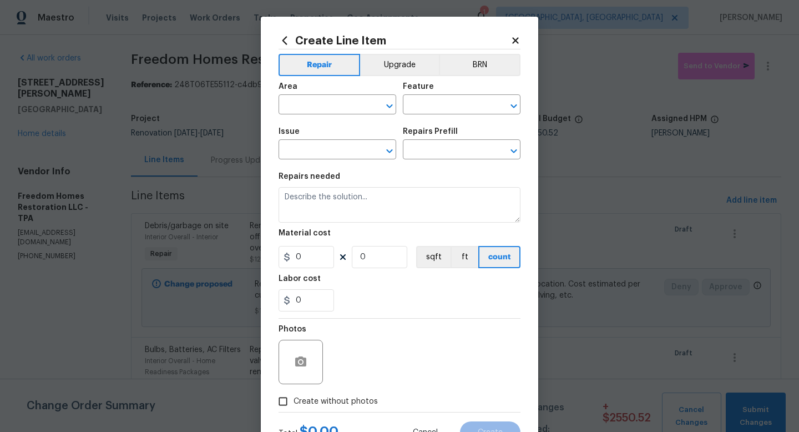
click at [338, 91] on div "Area" at bounding box center [338, 90] width 118 height 14
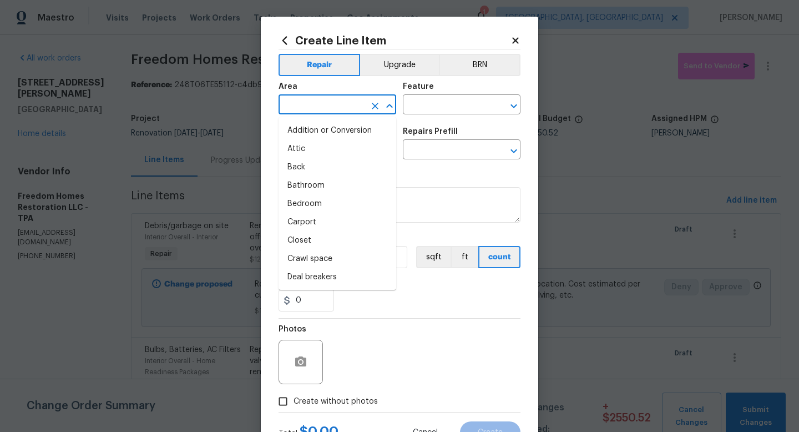
click at [334, 101] on input "text" at bounding box center [322, 105] width 87 height 17
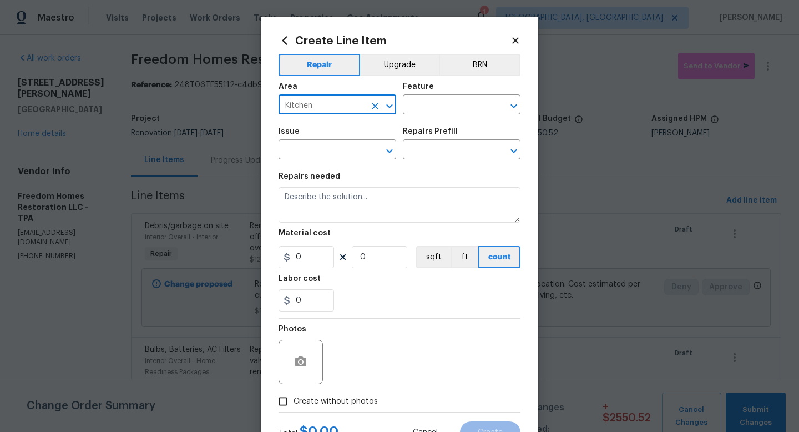
type input "Kitchen"
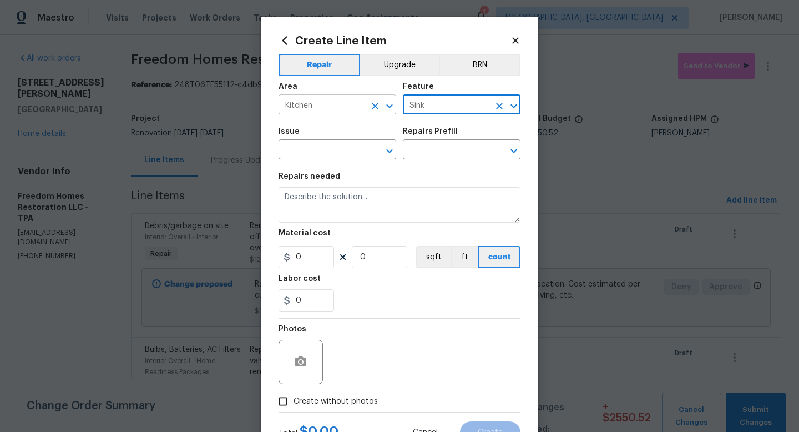
type input "Sink"
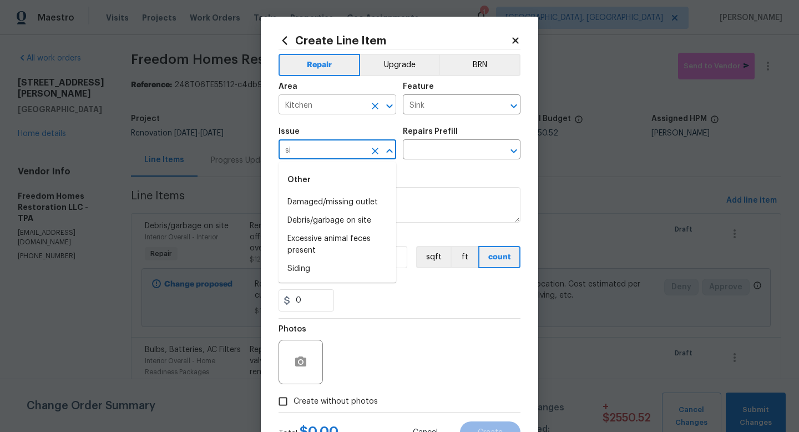
type input "s"
type input "Kitchen Plumbing"
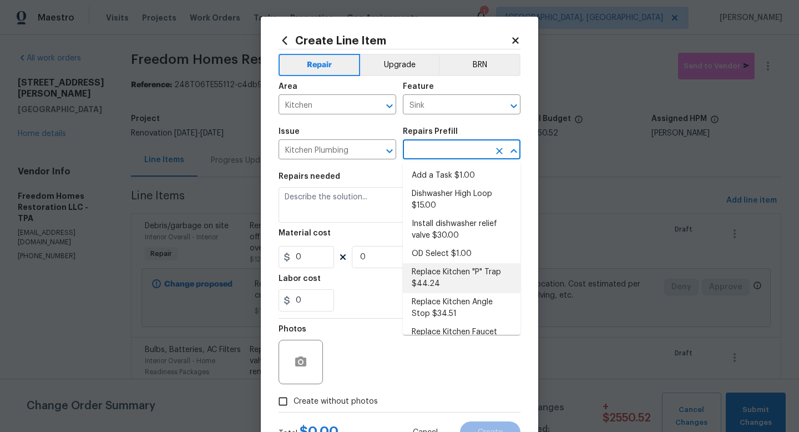
scroll to position [49, 0]
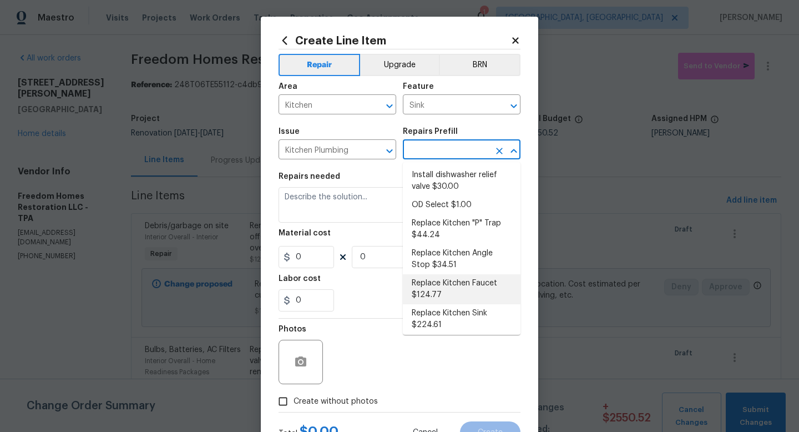
click at [493, 285] on li "Replace Kitchen Faucet $124.77" at bounding box center [462, 289] width 118 height 30
type input "Plumbing"
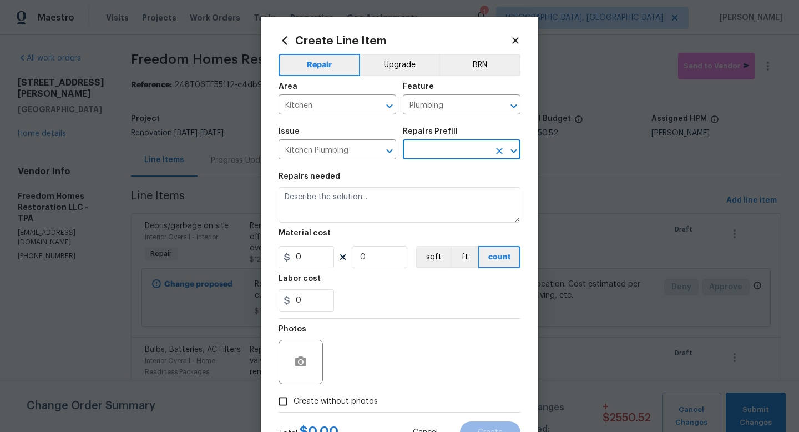
type input "Replace Kitchen Faucet $124.77"
type textarea "Remove the existing kitchen faucet, prep the area and install a new kitchen fau…"
type input "124.77"
type input "1"
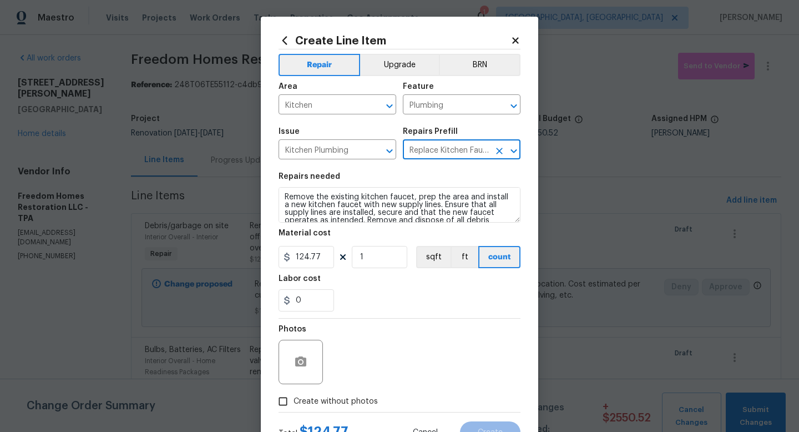
drag, startPoint x: 344, startPoint y: 399, endPoint x: 349, endPoint y: 394, distance: 7.1
click at [344, 399] on span "Create without photos" at bounding box center [336, 402] width 84 height 12
click at [294, 399] on input "Create without photos" at bounding box center [283, 401] width 21 height 21
checkbox input "true"
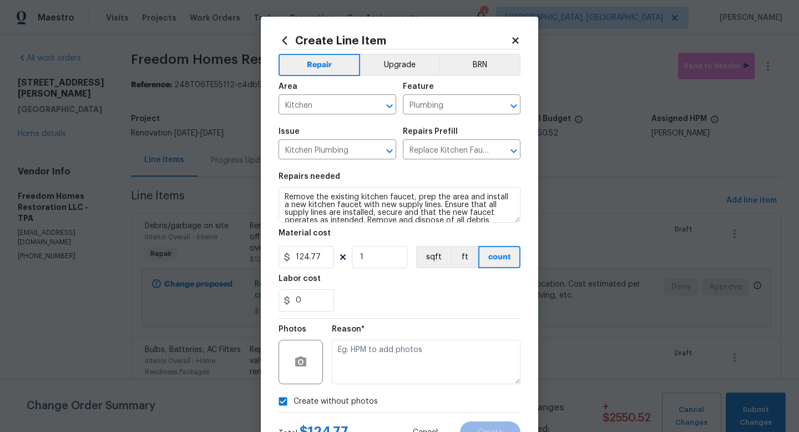
click at [353, 386] on div "Reason*" at bounding box center [426, 355] width 189 height 72
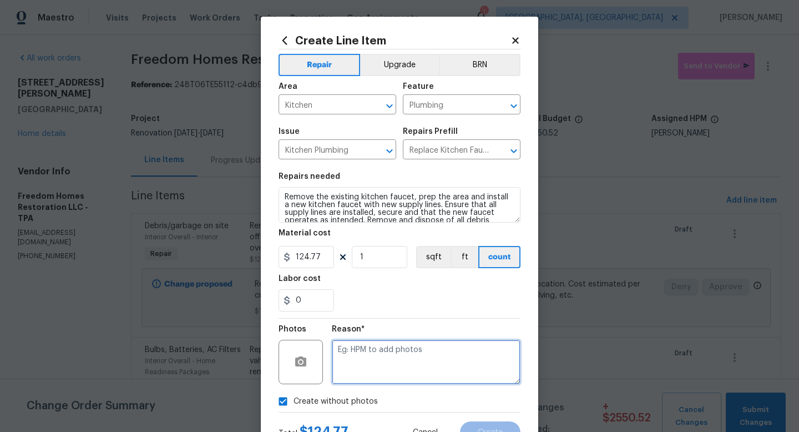
click at [363, 369] on textarea at bounding box center [426, 362] width 189 height 44
type textarea "1"
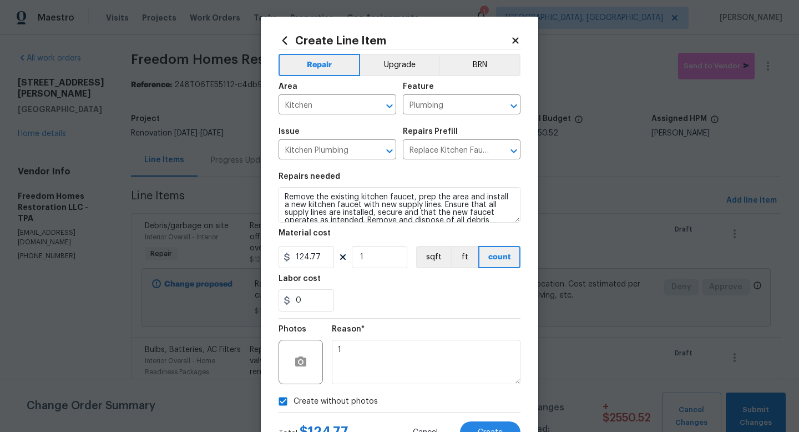
click at [479, 421] on div "Total $ 124.77 Cancel Create" at bounding box center [400, 427] width 242 height 31
click at [479, 421] on button "Create" at bounding box center [490, 432] width 61 height 22
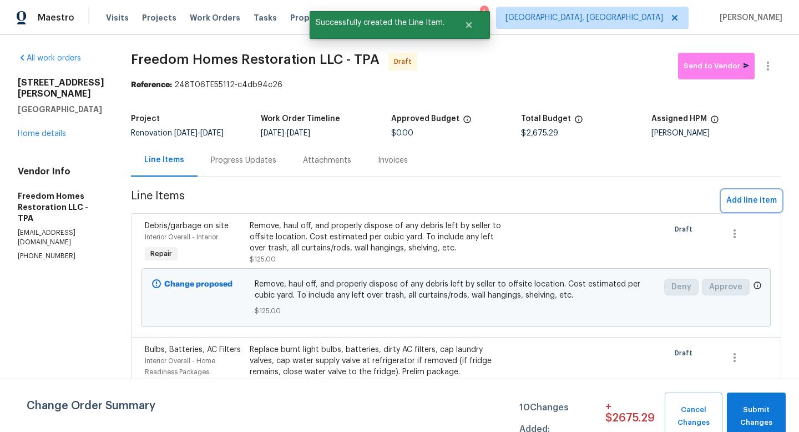
click at [741, 199] on span "Add line item" at bounding box center [752, 201] width 51 height 14
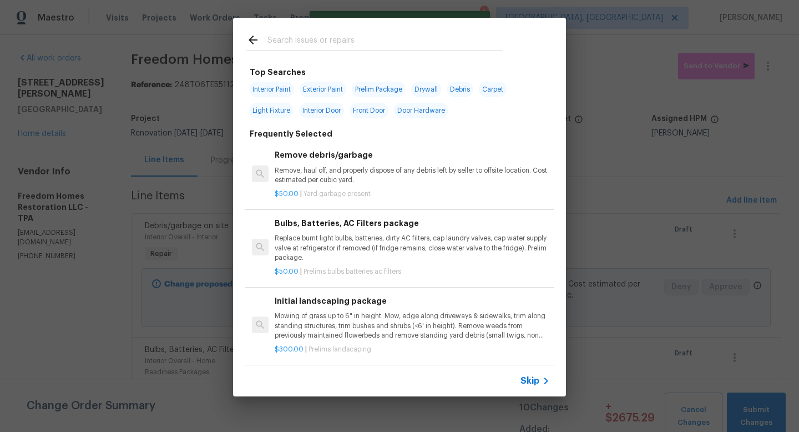
click at [530, 384] on span "Skip" at bounding box center [530, 380] width 19 height 11
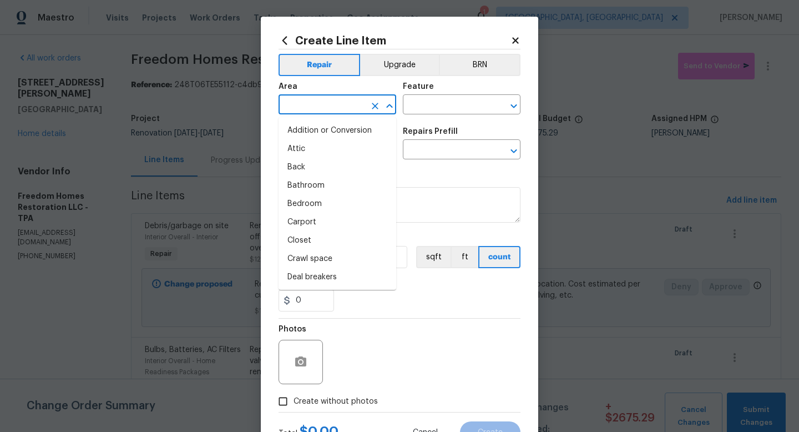
click at [351, 108] on input "text" at bounding box center [322, 105] width 87 height 17
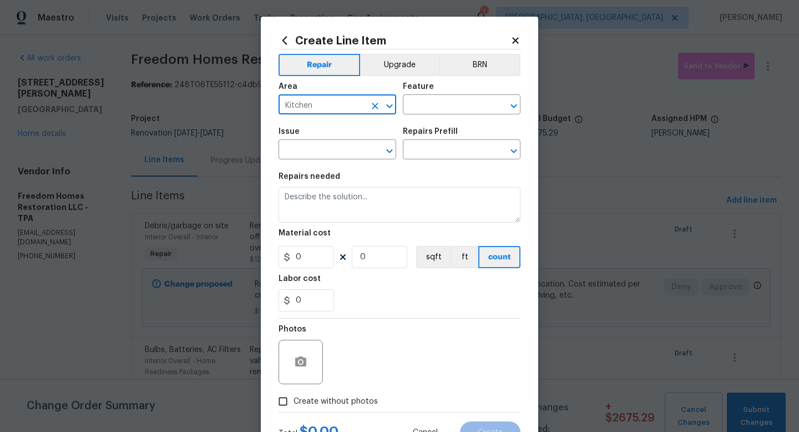
type input "Kitchen"
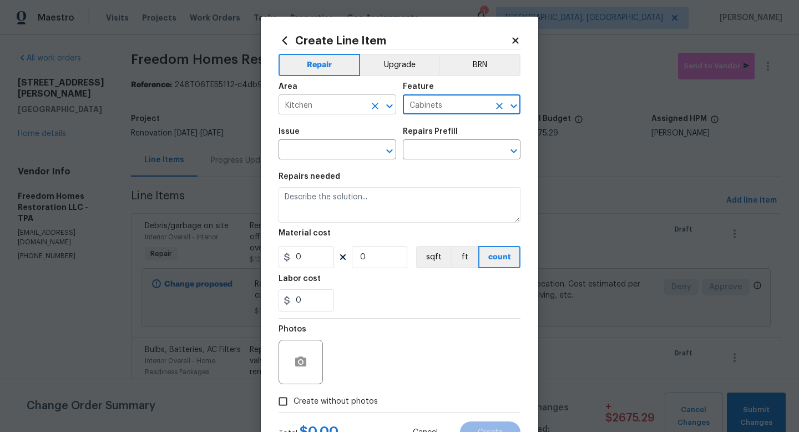
type input "Cabinets"
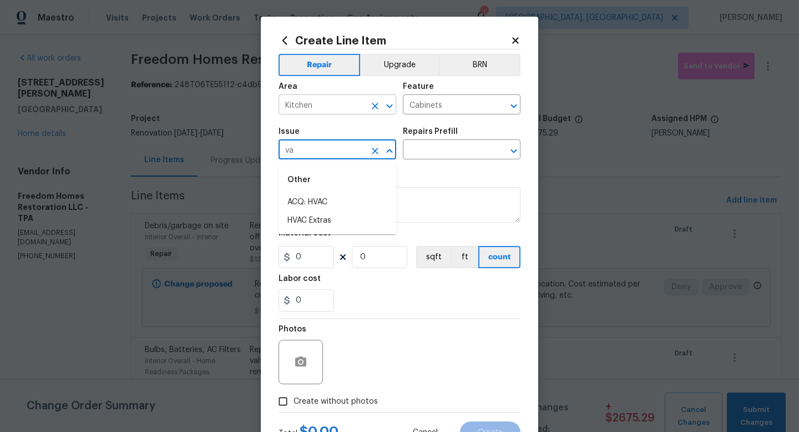
type input "v"
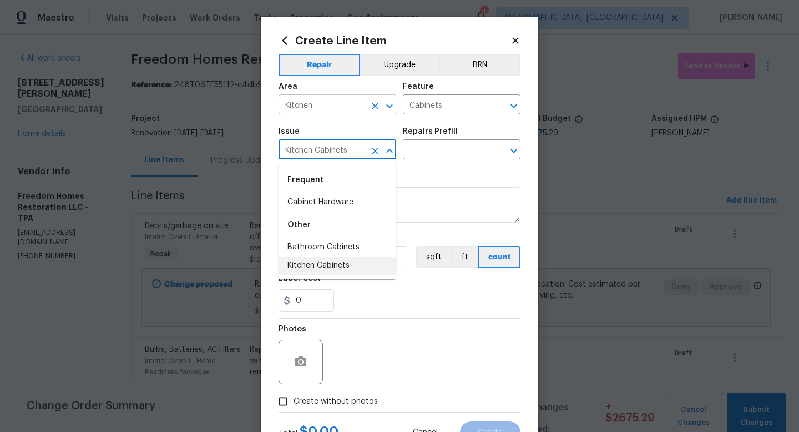
type input "Kitchen Cabinets"
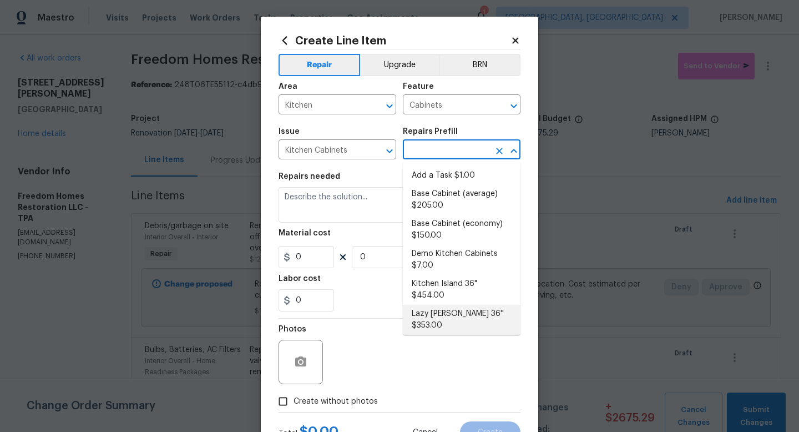
scroll to position [318, 0]
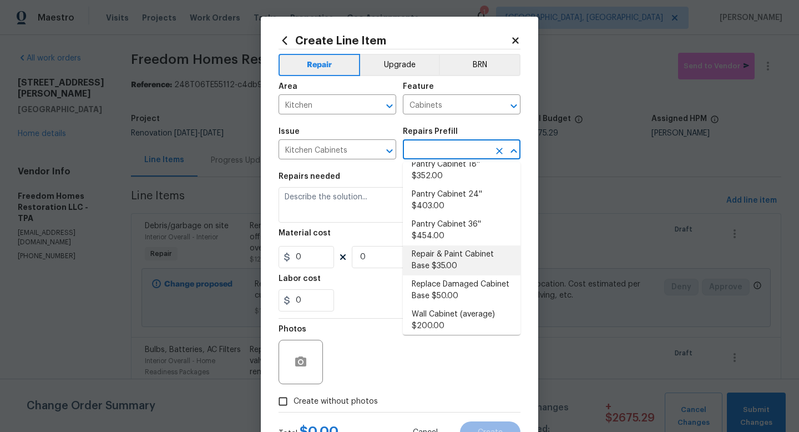
click at [458, 245] on li "Repair & Paint Cabinet Base $35.00" at bounding box center [462, 260] width 118 height 30
type input "Repair & Paint Cabinet Base $35.00"
type textarea "Prep/Paint the damaged cabinet base and repair to meet current standard. Remove…"
type input "35"
type input "1"
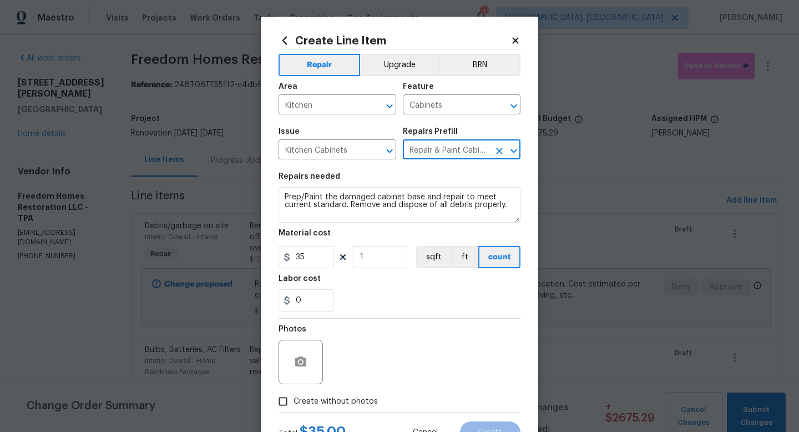
click at [351, 405] on span "Create without photos" at bounding box center [336, 402] width 84 height 12
click at [294, 405] on input "Create without photos" at bounding box center [283, 401] width 21 height 21
checkbox input "true"
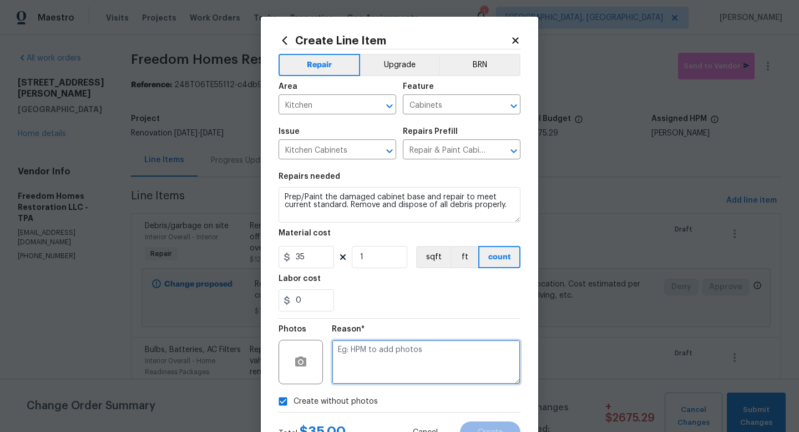
click at [394, 343] on textarea at bounding box center [426, 362] width 189 height 44
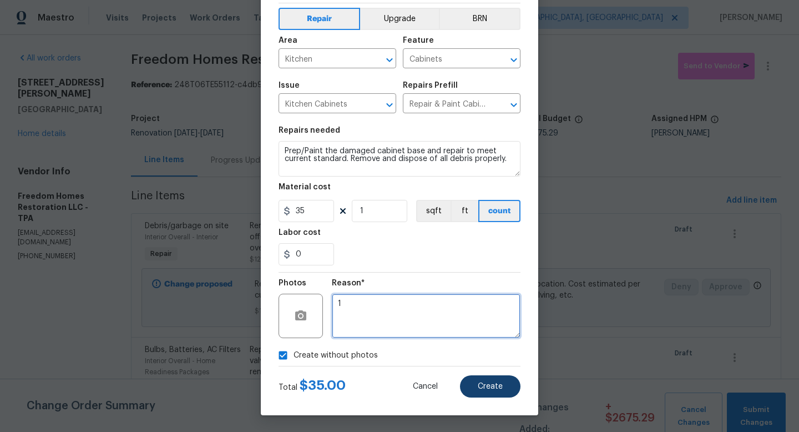
type textarea "1"
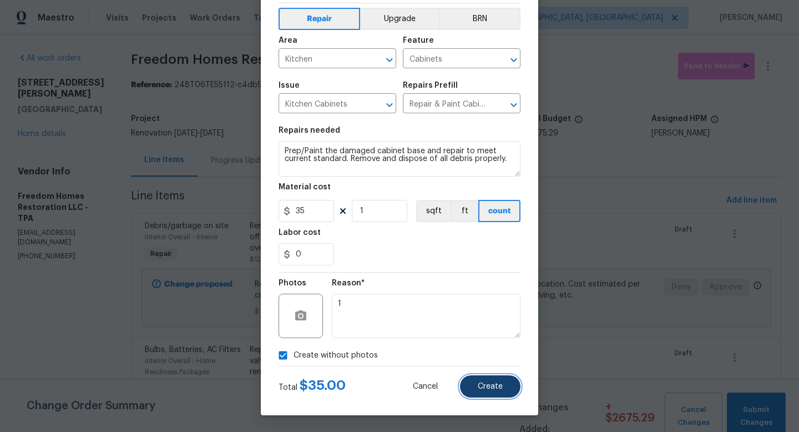
click at [482, 387] on span "Create" at bounding box center [490, 386] width 25 height 8
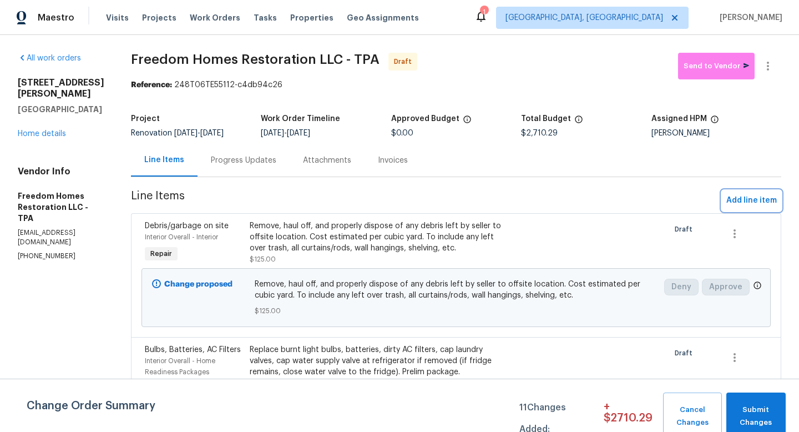
click at [742, 205] on span "Add line item" at bounding box center [752, 201] width 51 height 14
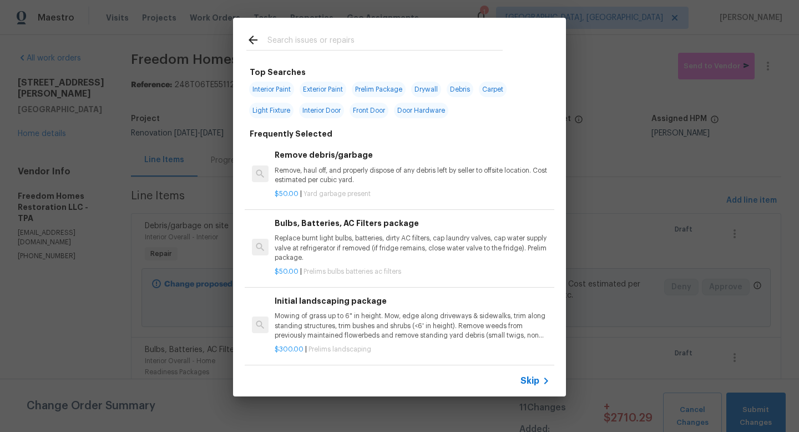
click at [536, 386] on div "Skip" at bounding box center [537, 380] width 32 height 13
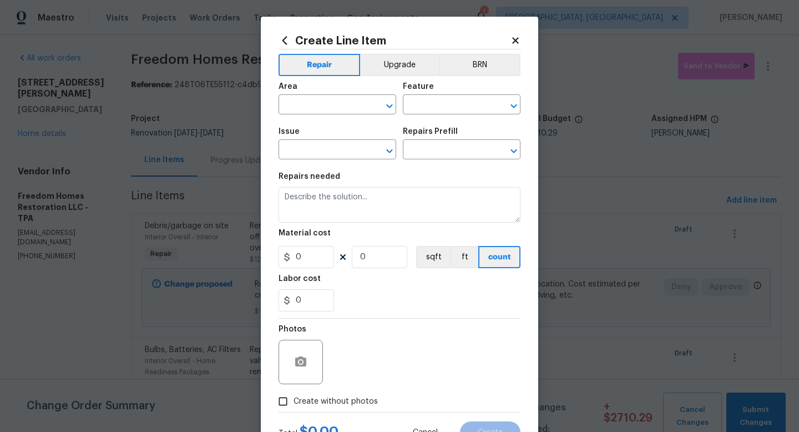
click at [344, 93] on div "Area" at bounding box center [338, 90] width 118 height 14
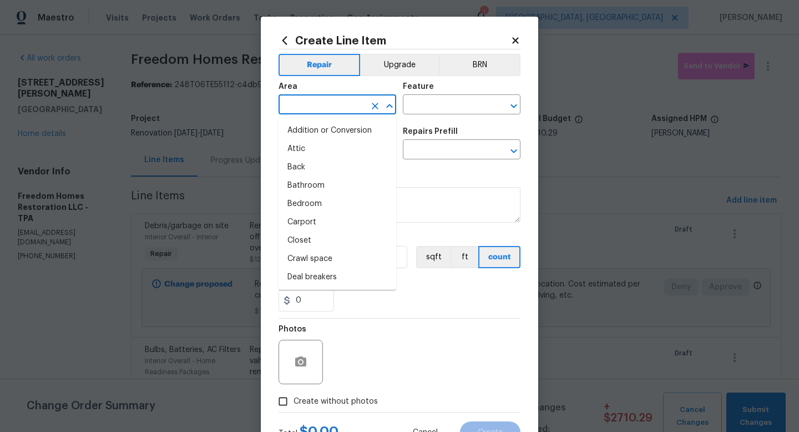
click at [340, 104] on input "text" at bounding box center [322, 105] width 87 height 17
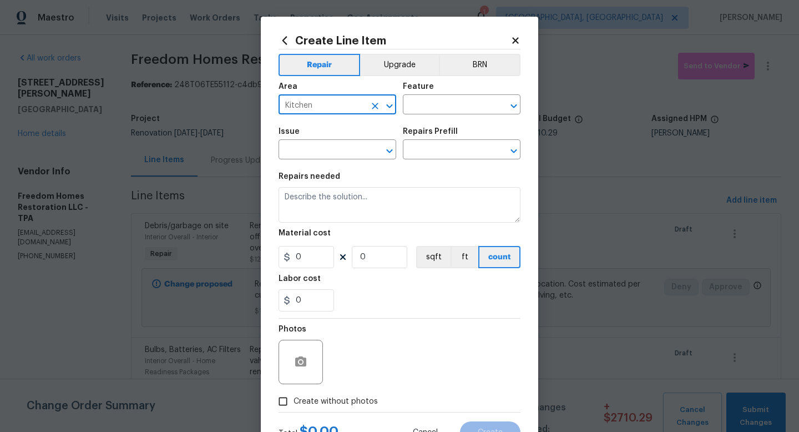
type input "Kitchen"
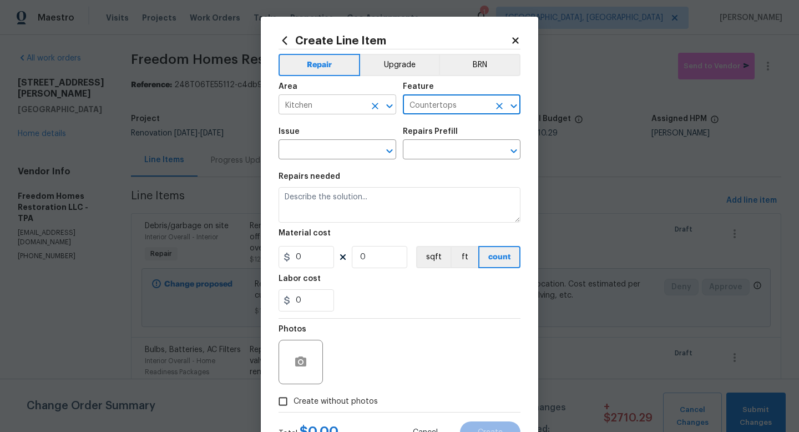
type input "Countertops"
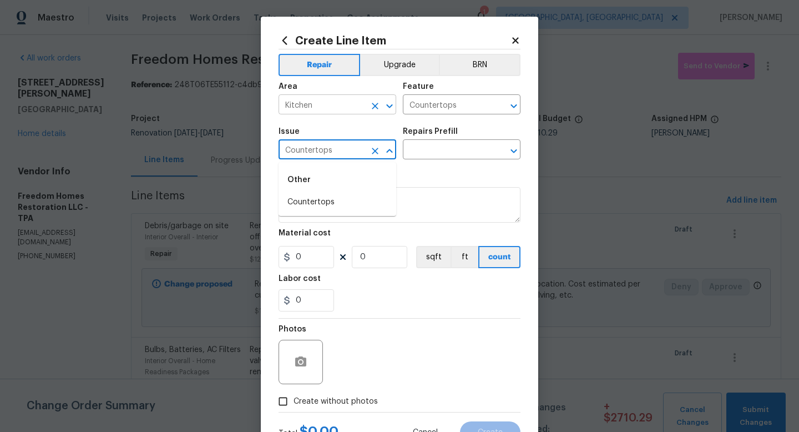
type input "Countertops"
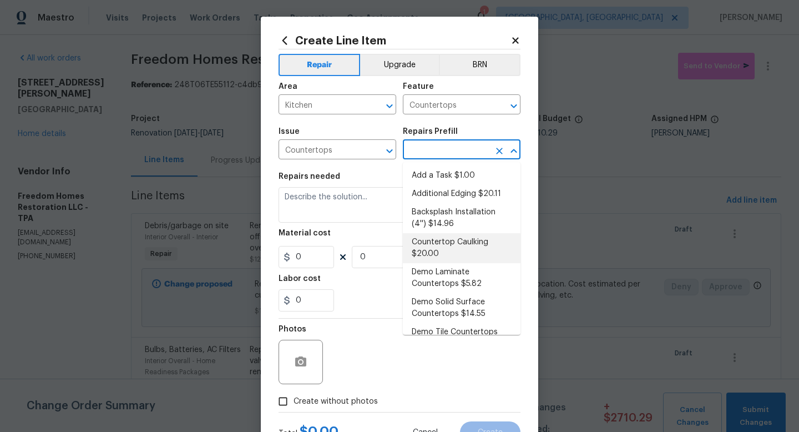
click at [459, 261] on li "Countertop Caulking $20.00" at bounding box center [462, 248] width 118 height 30
type input "Countertop Caulking $20.00"
type textarea "Prep the countertop & backsplash. Apply a bead of color matched caulking at the…"
type input "20"
type input "1"
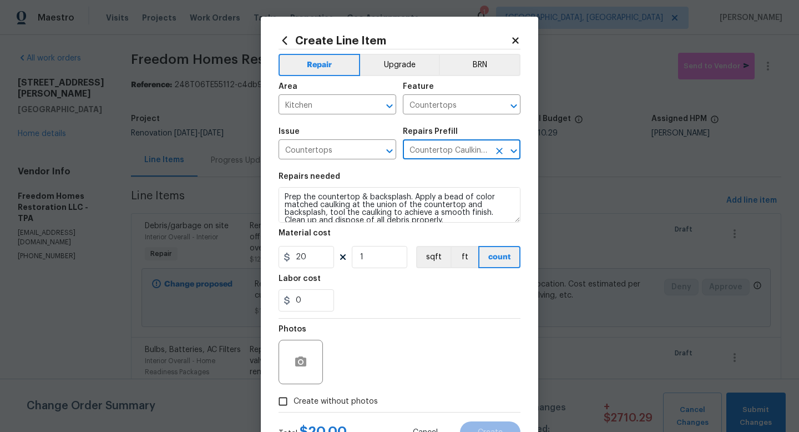
drag, startPoint x: 342, startPoint y: 404, endPoint x: 346, endPoint y: 399, distance: 6.7
click at [342, 404] on span "Create without photos" at bounding box center [336, 402] width 84 height 12
click at [294, 404] on input "Create without photos" at bounding box center [283, 401] width 21 height 21
checkbox input "true"
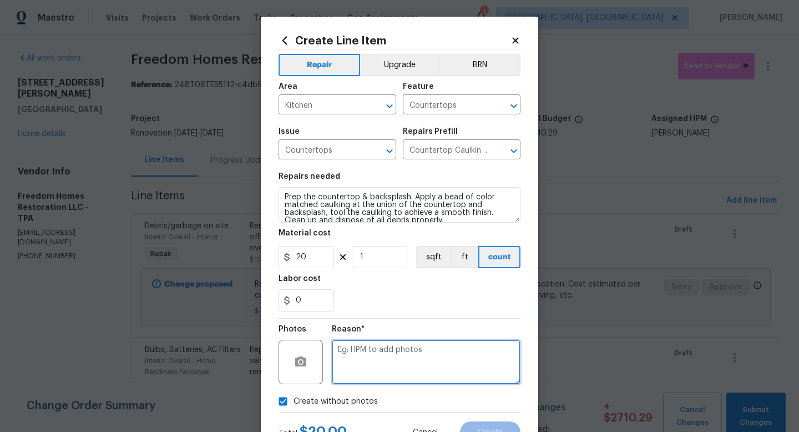
click at [387, 354] on textarea at bounding box center [426, 362] width 189 height 44
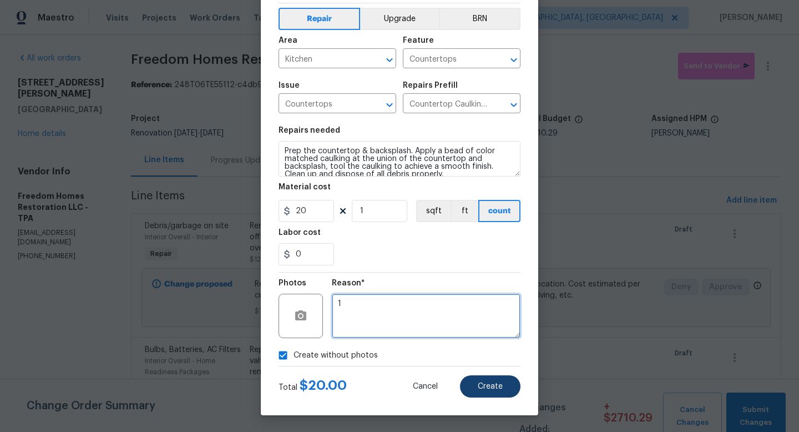
type textarea "1"
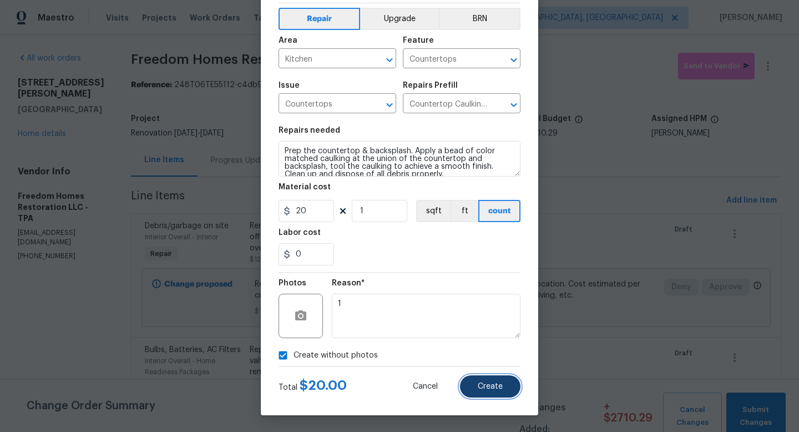
click at [497, 382] on span "Create" at bounding box center [490, 386] width 25 height 8
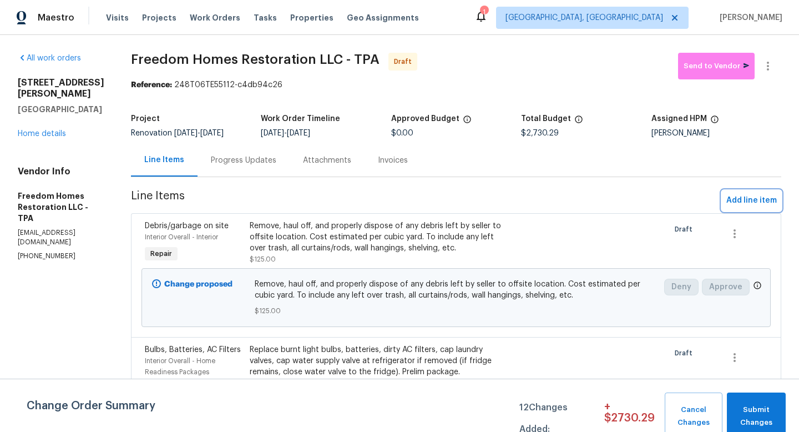
click at [739, 205] on span "Add line item" at bounding box center [752, 201] width 51 height 14
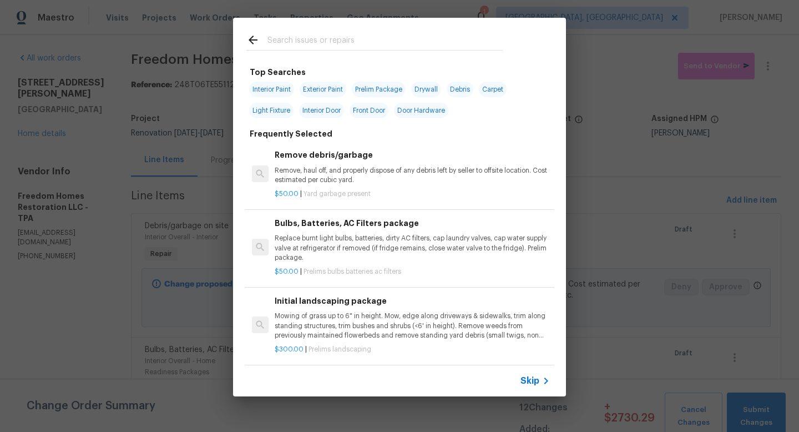
click at [536, 384] on span "Skip" at bounding box center [530, 380] width 19 height 11
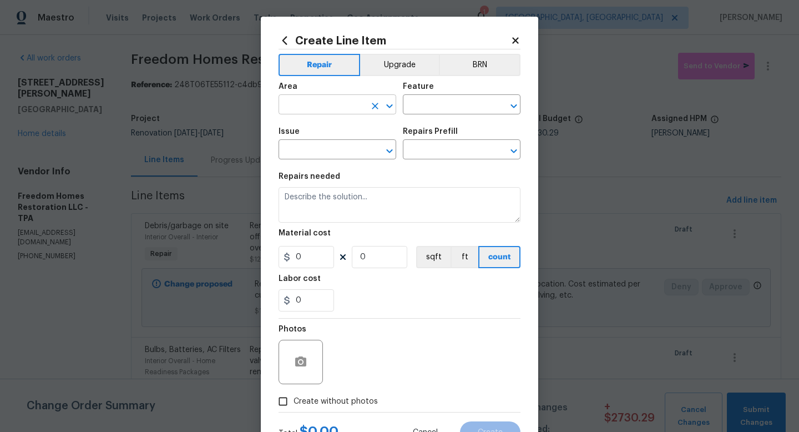
click at [318, 110] on input "text" at bounding box center [322, 105] width 87 height 17
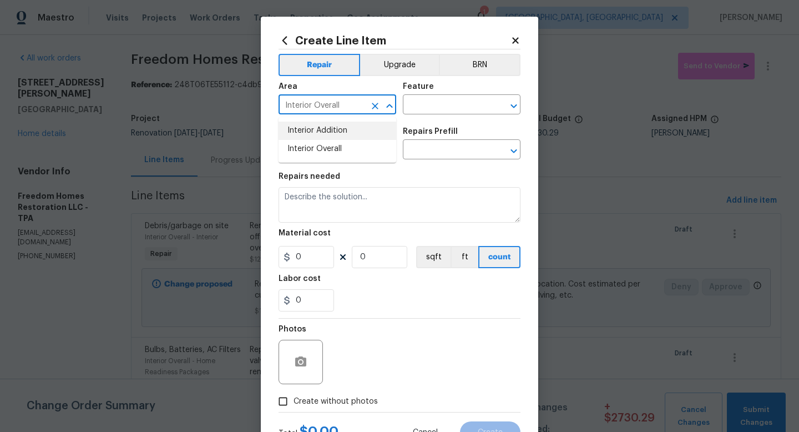
type input "Interior Overall"
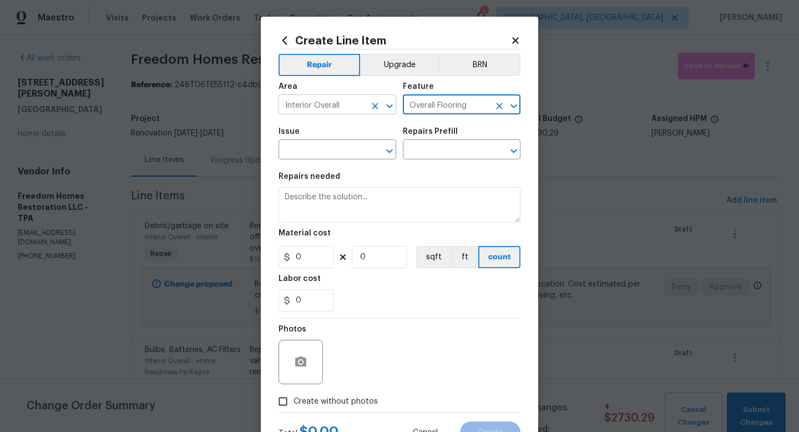
type input "Overall Flooring"
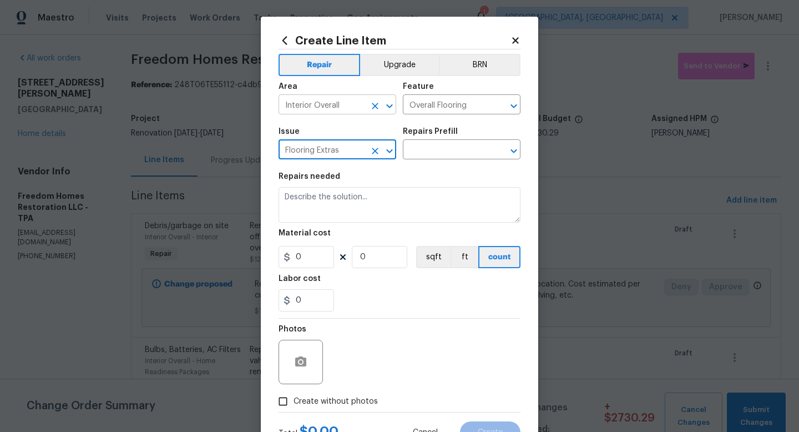
type input "Flooring Extras"
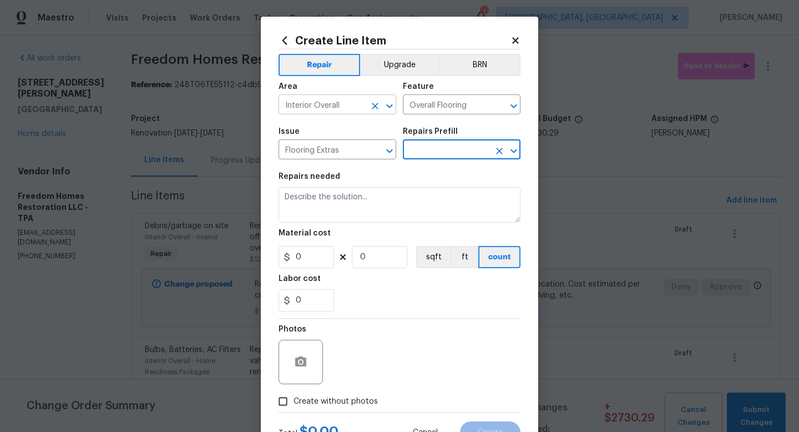
type input "Add a Task $1.00"
type textarea "HPM to detail"
type input "1"
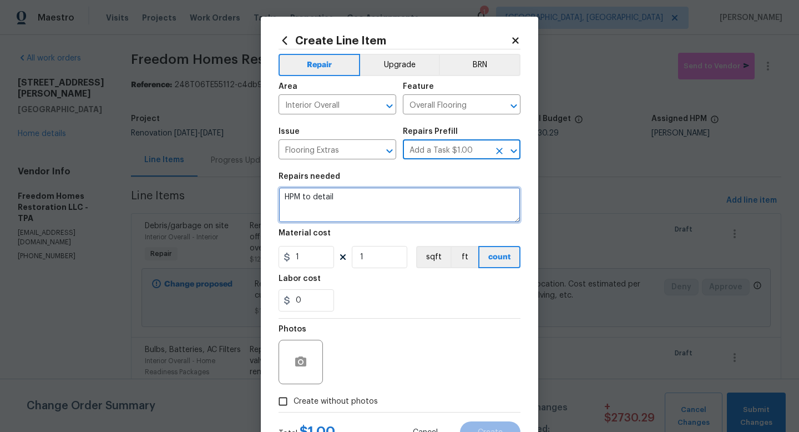
click at [330, 211] on textarea "HPM to detail" at bounding box center [400, 205] width 242 height 36
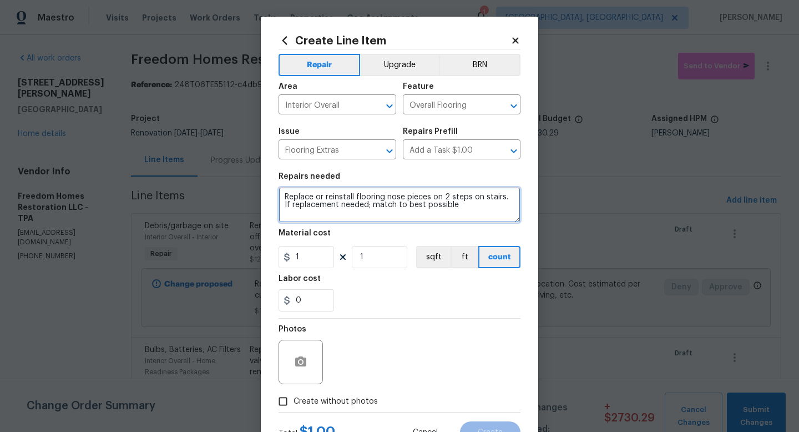
type textarea "Replace or reinstall flooring nose pieces on 2 steps on stairs. If replacement …"
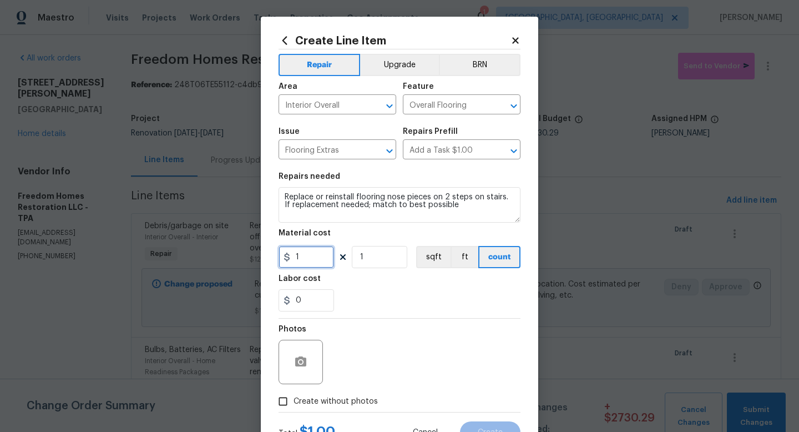
click at [309, 260] on input "1" at bounding box center [307, 257] width 56 height 22
type input "200"
click at [331, 403] on span "Create without photos" at bounding box center [336, 402] width 84 height 12
click at [294, 403] on input "Create without photos" at bounding box center [283, 401] width 21 height 21
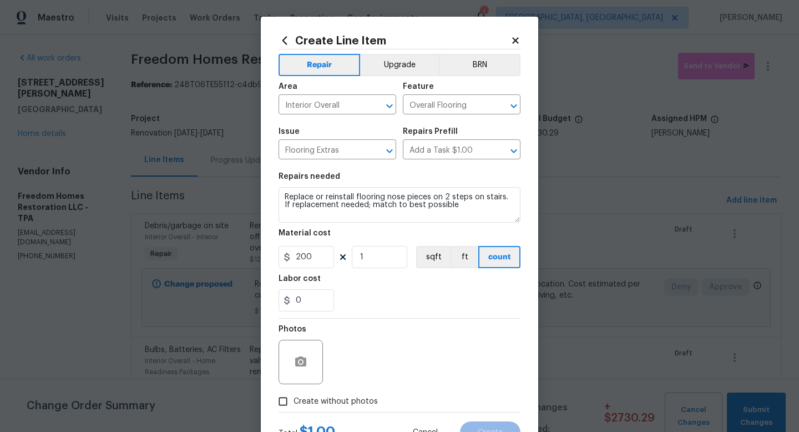
checkbox input "true"
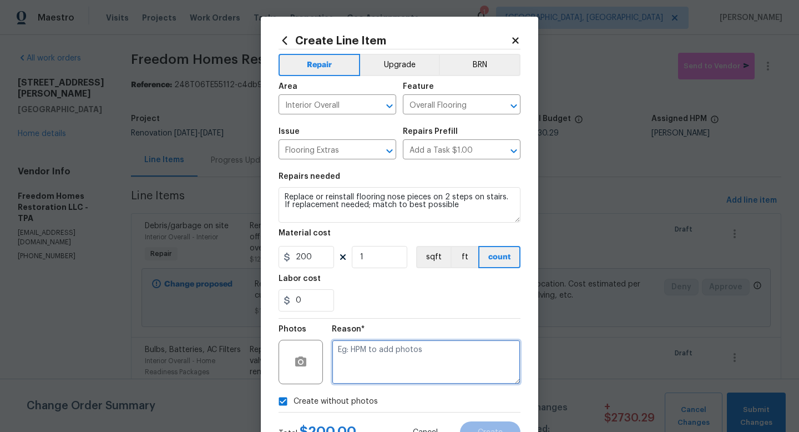
click at [361, 367] on textarea at bounding box center [426, 362] width 189 height 44
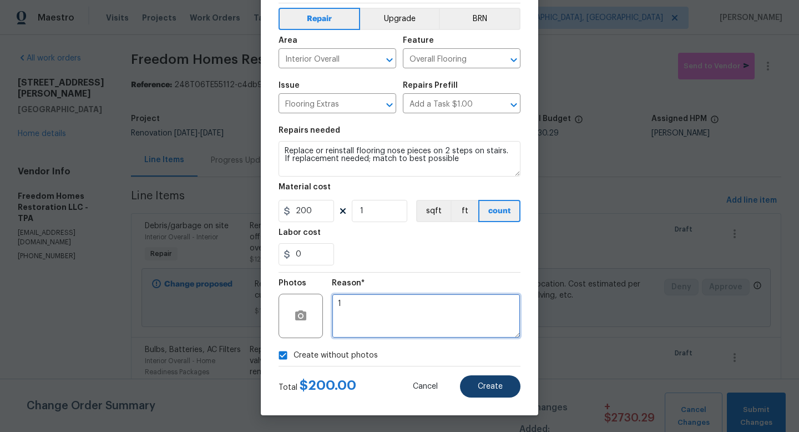
type textarea "1"
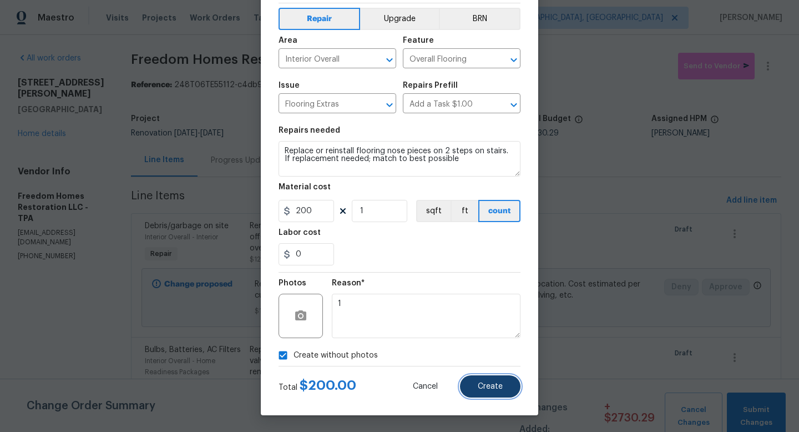
click at [496, 384] on span "Create" at bounding box center [490, 386] width 25 height 8
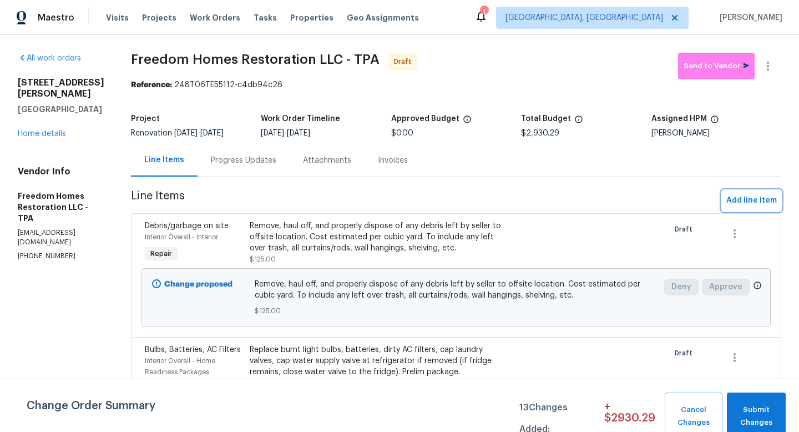
click at [756, 203] on span "Add line item" at bounding box center [752, 201] width 51 height 14
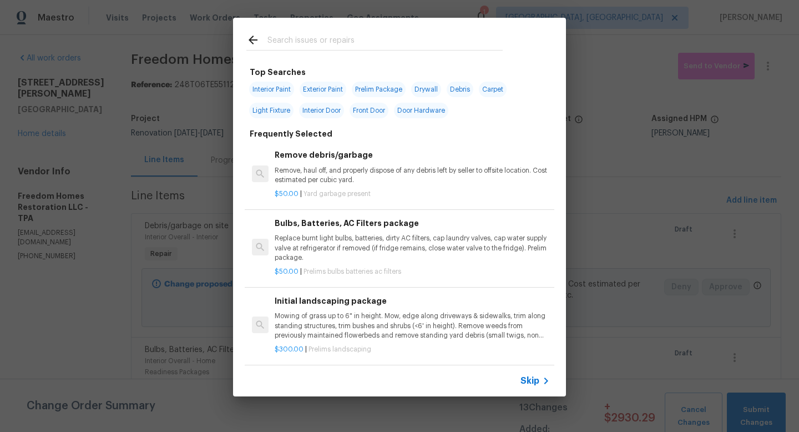
click at [531, 382] on span "Skip" at bounding box center [530, 380] width 19 height 11
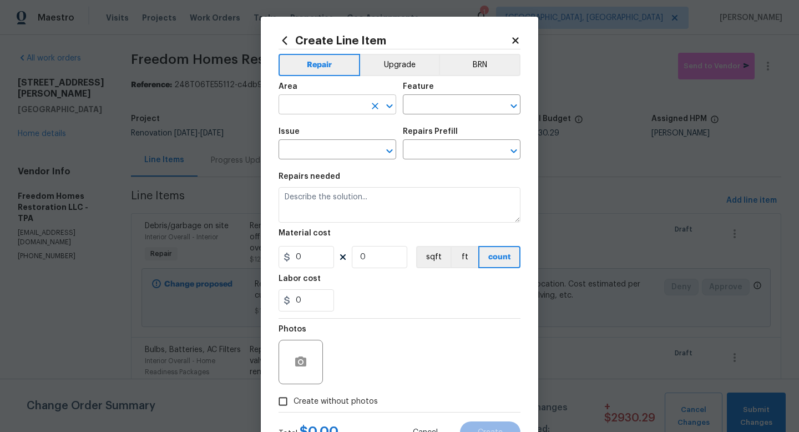
click at [303, 103] on input "text" at bounding box center [322, 105] width 87 height 17
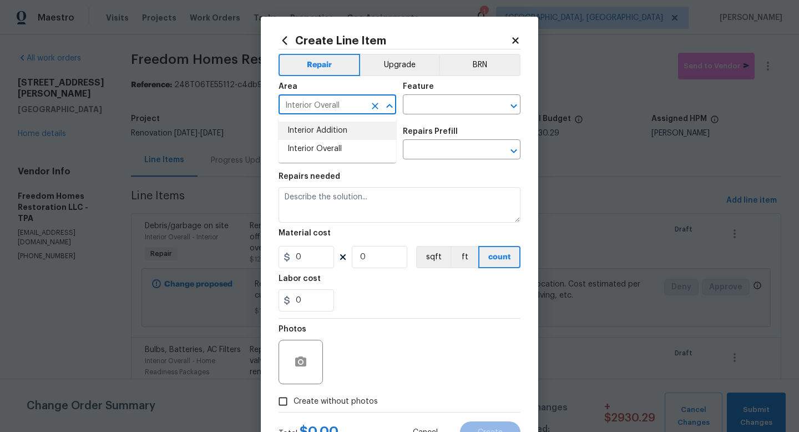
type input "Interior Overall"
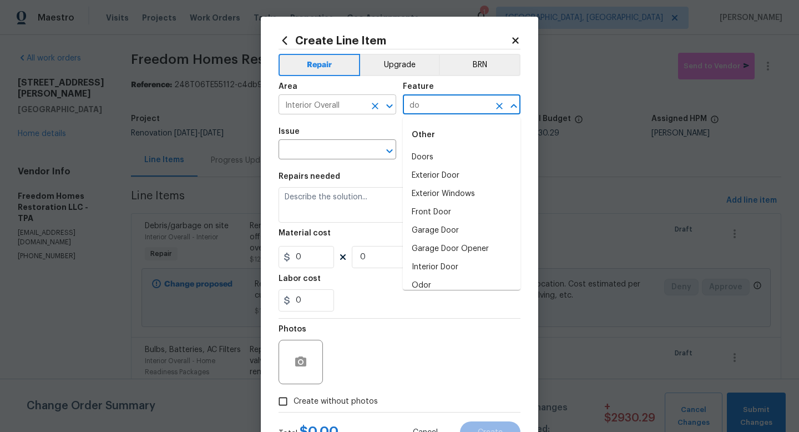
type input "d"
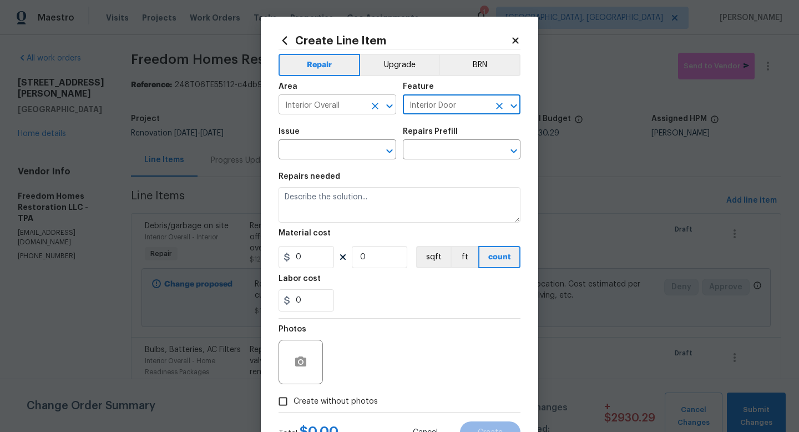
type input "Interior Door"
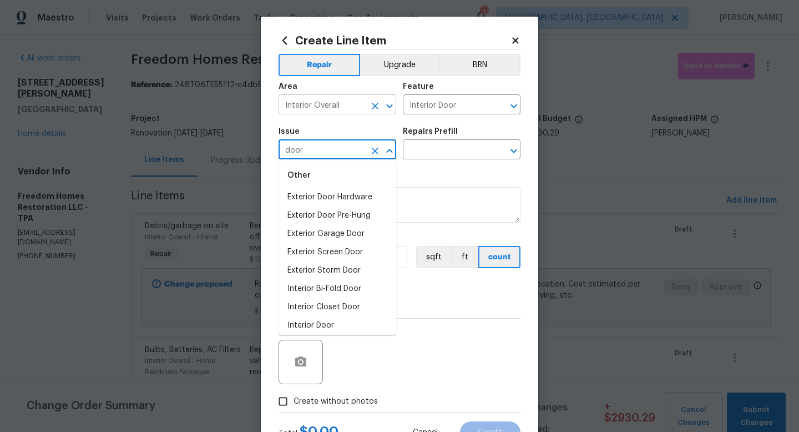
scroll to position [42, 0]
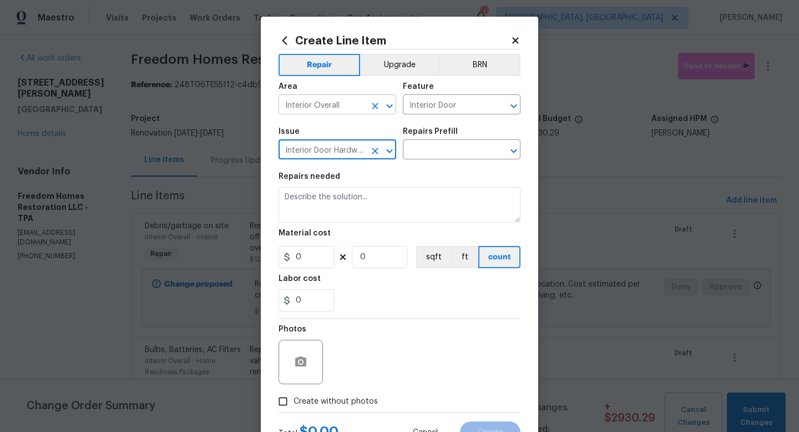
type input "Interior Door Hardware"
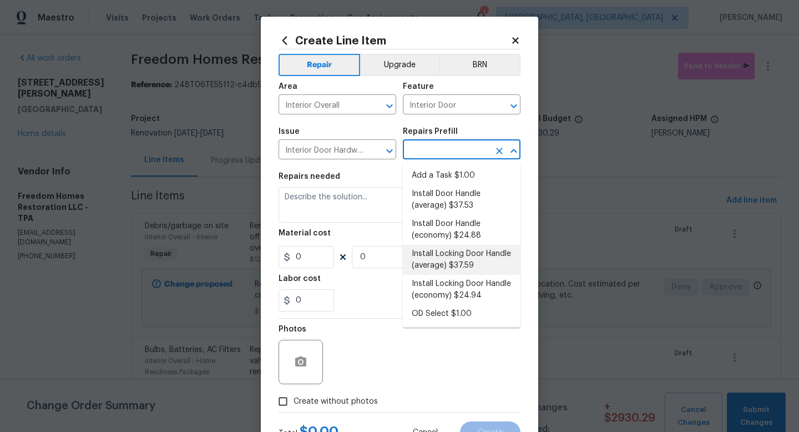
click at [483, 270] on li "Install Locking Door Handle (average) $37.59" at bounding box center [462, 260] width 118 height 30
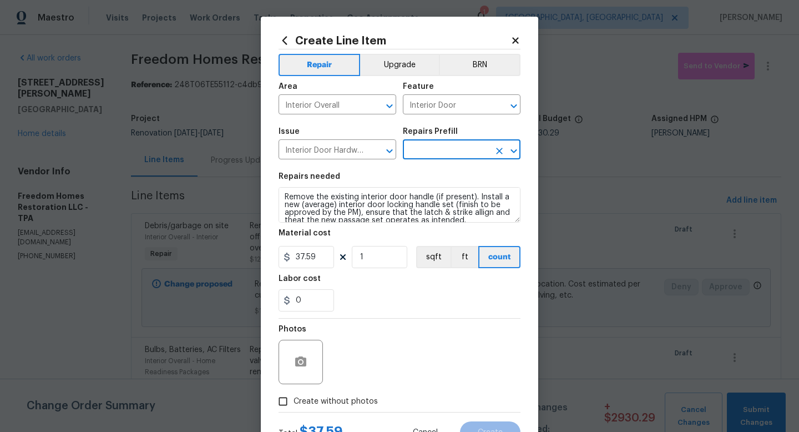
type input "Install Locking Door Handle (average) $37.59"
type textarea "Remove the existing interior door handle (if present). Install a new (average) …"
type input "37.59"
type input "1"
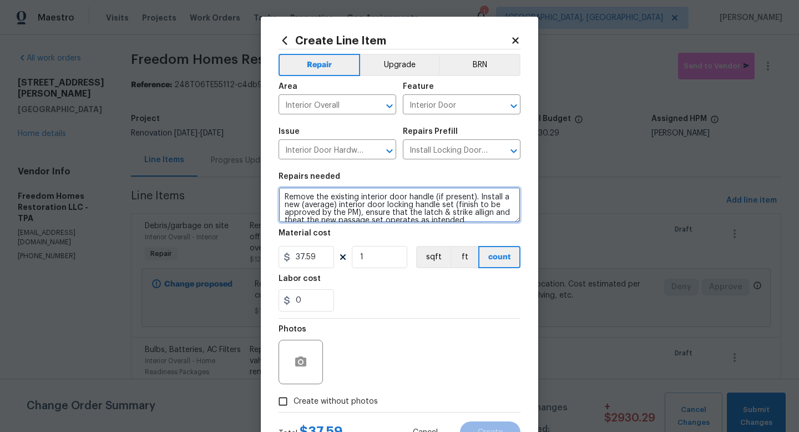
click at [283, 194] on textarea "Remove the existing interior door handle (if present). Install a new (average) …" at bounding box center [400, 205] width 242 height 36
type textarea "At bedroom and bathroom - Remove the existing interior door handle (if present)…"
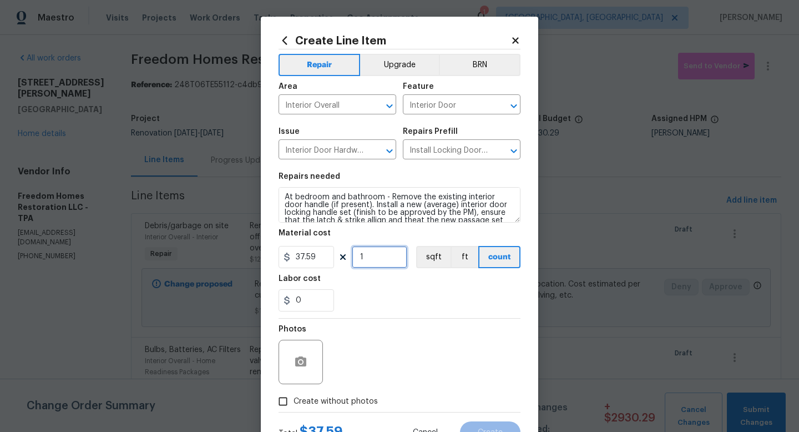
click at [375, 258] on input "1" at bounding box center [380, 257] width 56 height 22
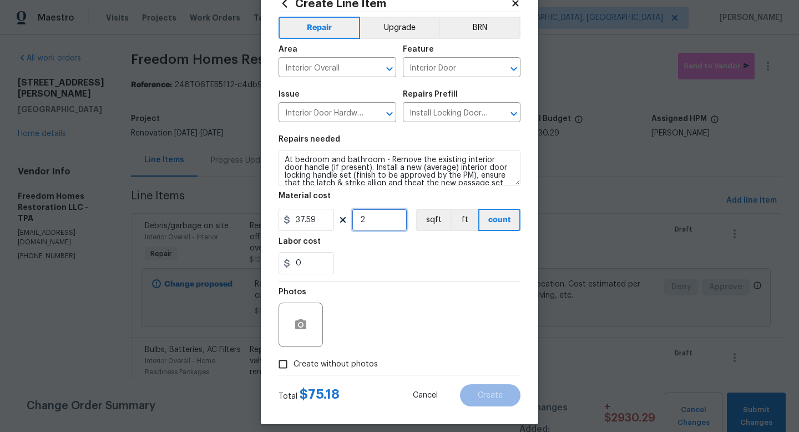
scroll to position [47, 0]
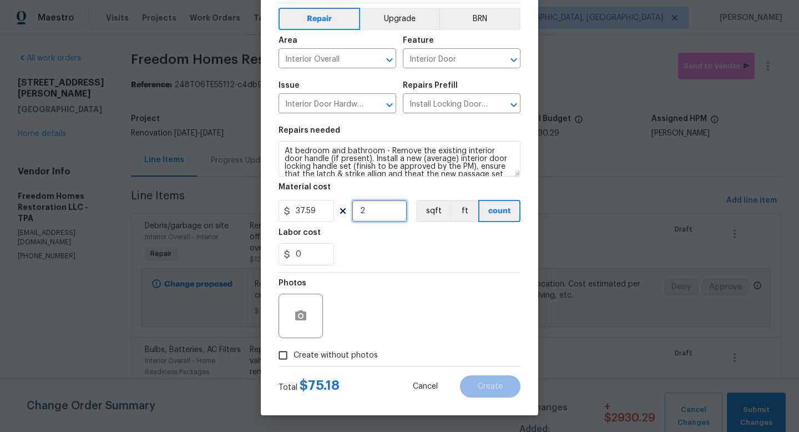
type input "2"
click at [357, 354] on span "Create without photos" at bounding box center [336, 356] width 84 height 12
click at [294, 354] on input "Create without photos" at bounding box center [283, 355] width 21 height 21
checkbox input "true"
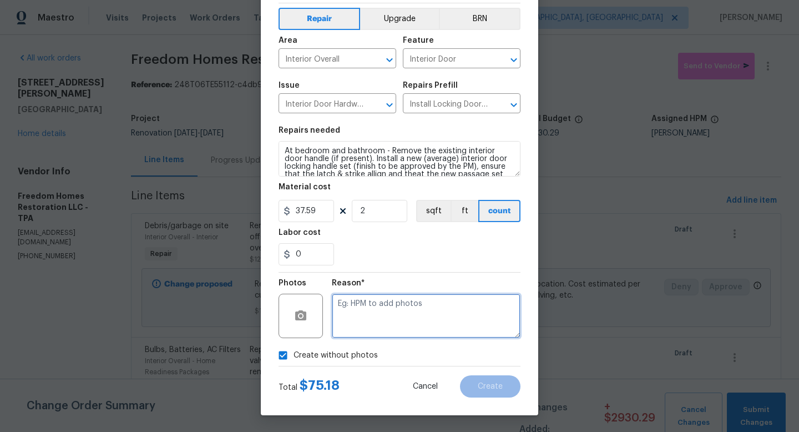
click at [386, 321] on textarea at bounding box center [426, 316] width 189 height 44
type textarea "1"
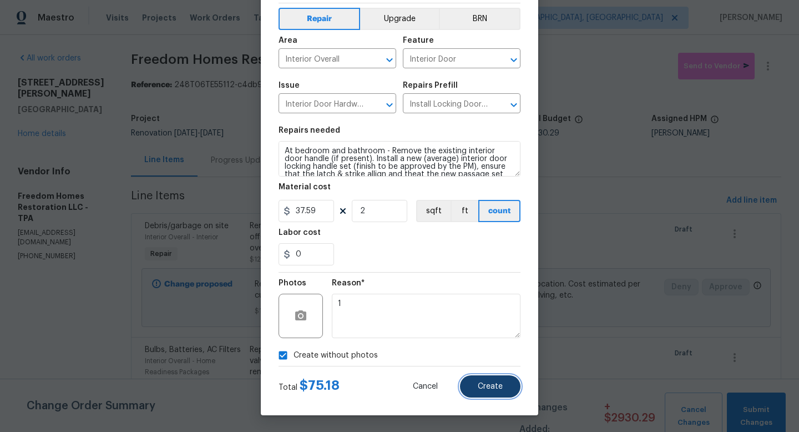
click at [512, 392] on button "Create" at bounding box center [490, 386] width 61 height 22
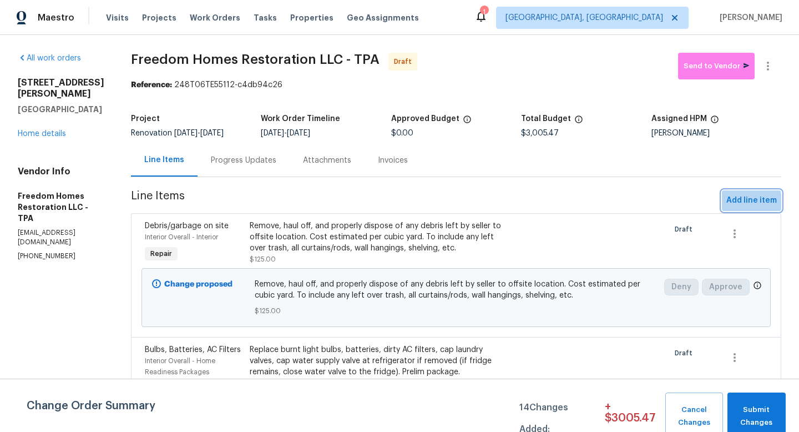
click at [733, 202] on span "Add line item" at bounding box center [752, 201] width 51 height 14
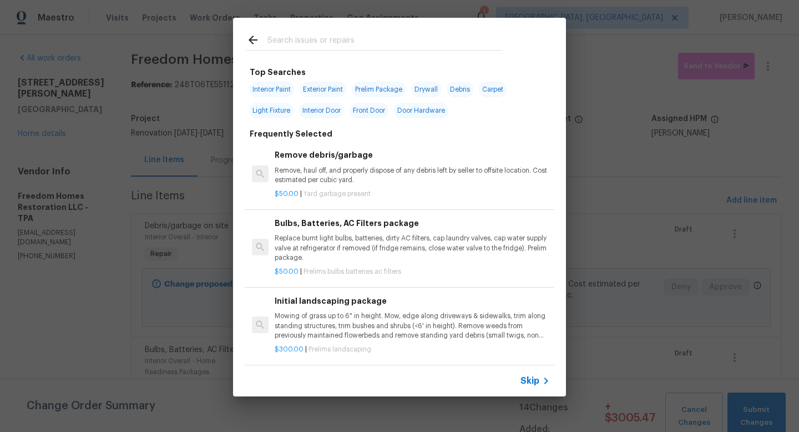
click at [531, 383] on span "Skip" at bounding box center [530, 380] width 19 height 11
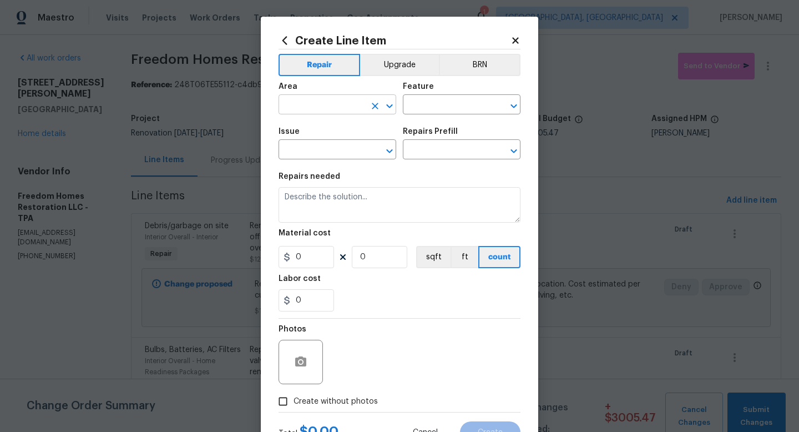
click at [321, 108] on input "text" at bounding box center [322, 105] width 87 height 17
type input "Interior Overall"
type input "Closets"
type input "Interior Closet Door"
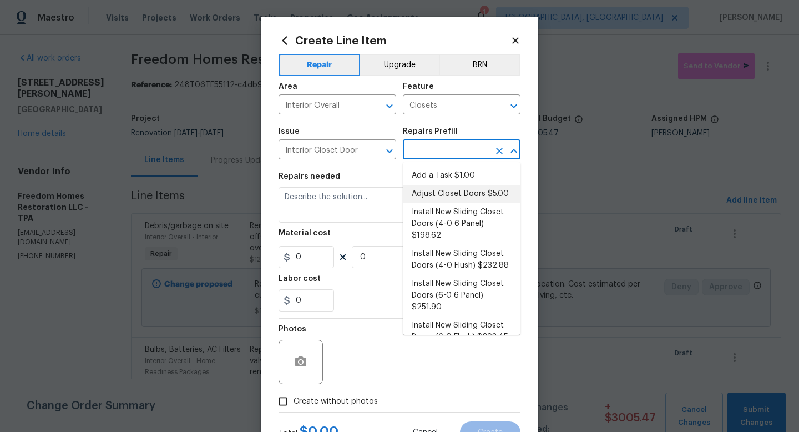
click at [435, 195] on li "Adjust Closet Doors $5.00" at bounding box center [462, 194] width 118 height 18
type input "Interior Door"
type input "Adjust Closet Doors $5.00"
type textarea "Adjust the closet doors ensuring that they open/close/operate as intended."
type input "5"
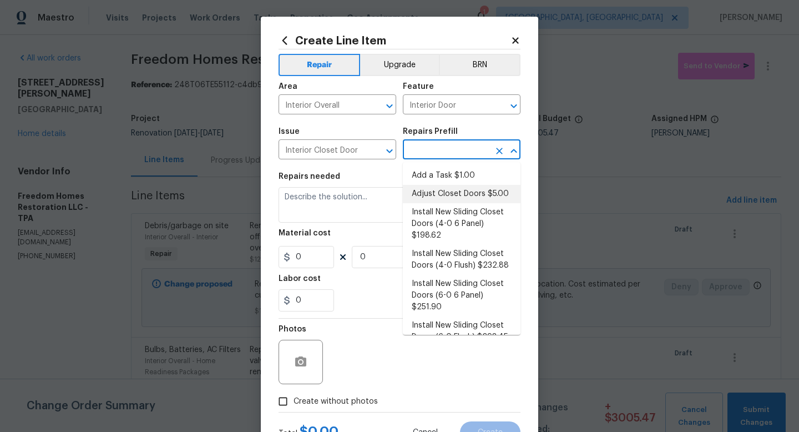
type input "1"
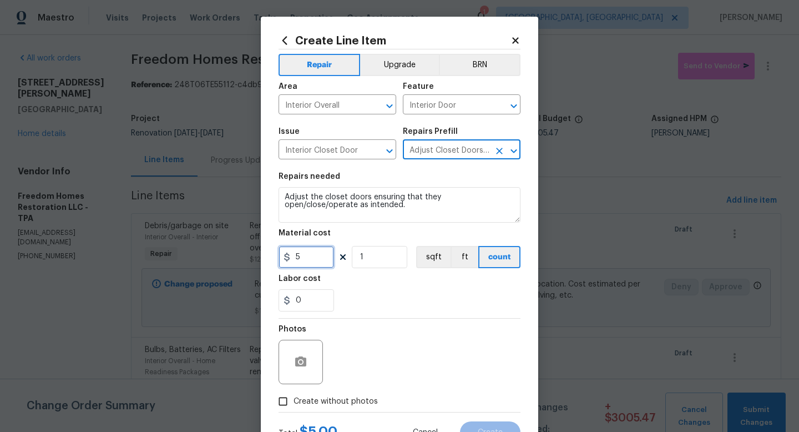
click at [315, 256] on input "5" at bounding box center [307, 257] width 56 height 22
type input "20"
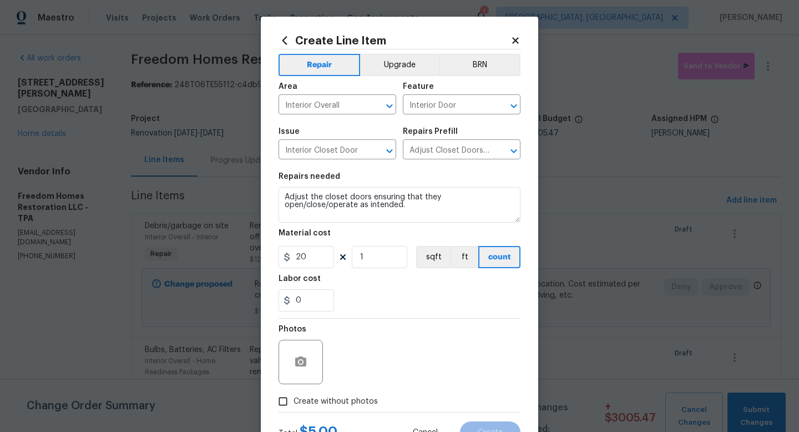
click at [327, 410] on label "Create without photos" at bounding box center [325, 401] width 105 height 21
click at [294, 410] on input "Create without photos" at bounding box center [283, 401] width 21 height 21
checkbox input "true"
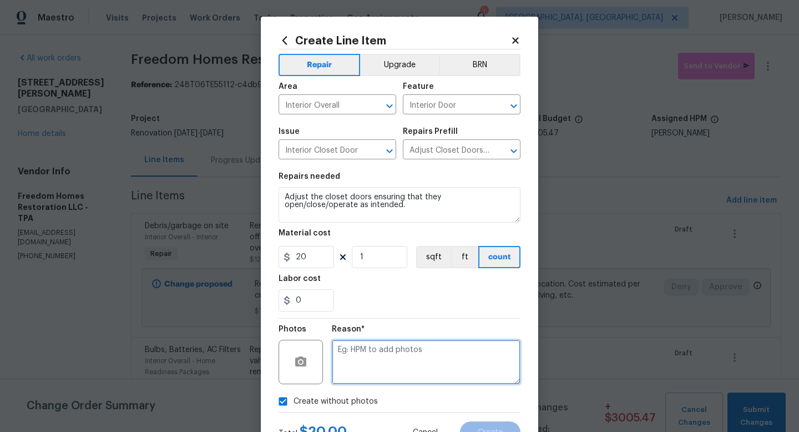
click at [381, 382] on textarea at bounding box center [426, 362] width 189 height 44
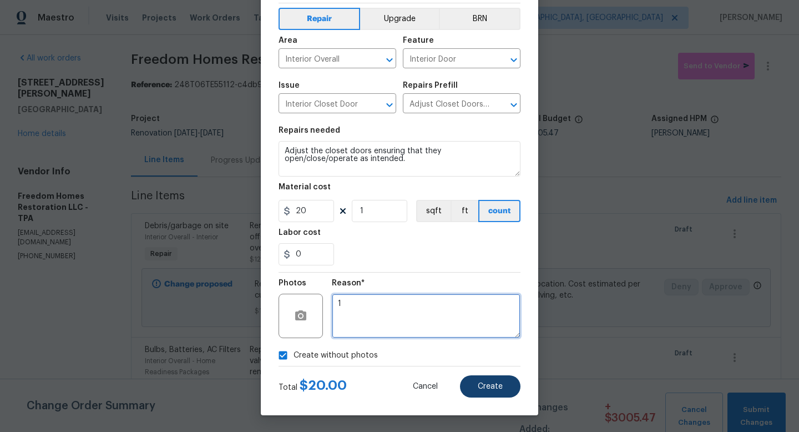
type textarea "1"
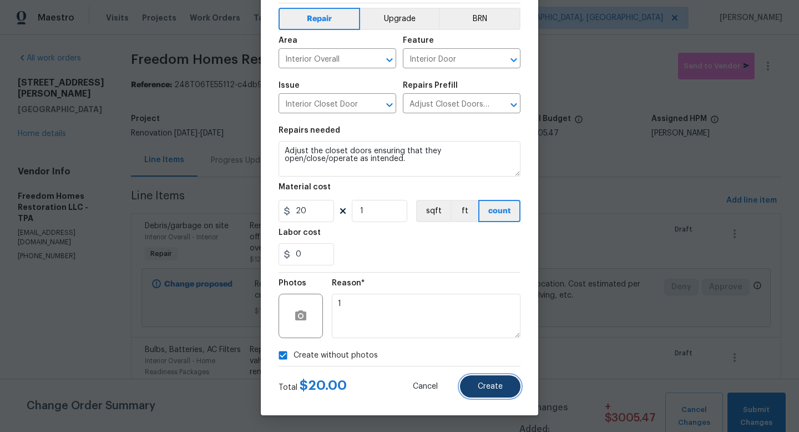
click at [487, 389] on span "Create" at bounding box center [490, 386] width 25 height 8
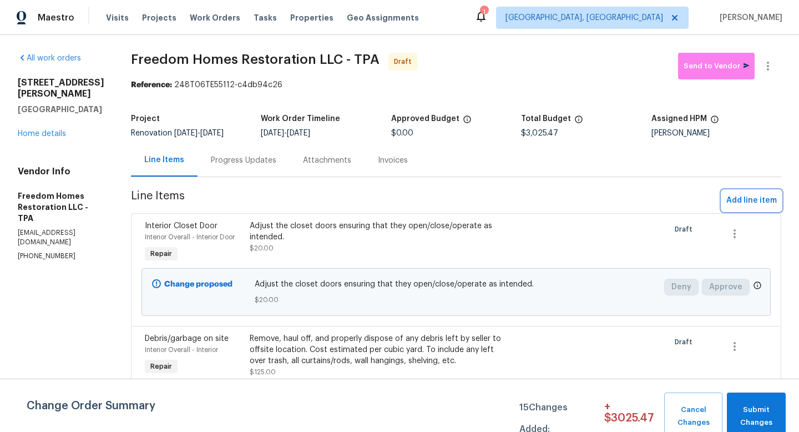
click at [737, 198] on span "Add line item" at bounding box center [752, 201] width 51 height 14
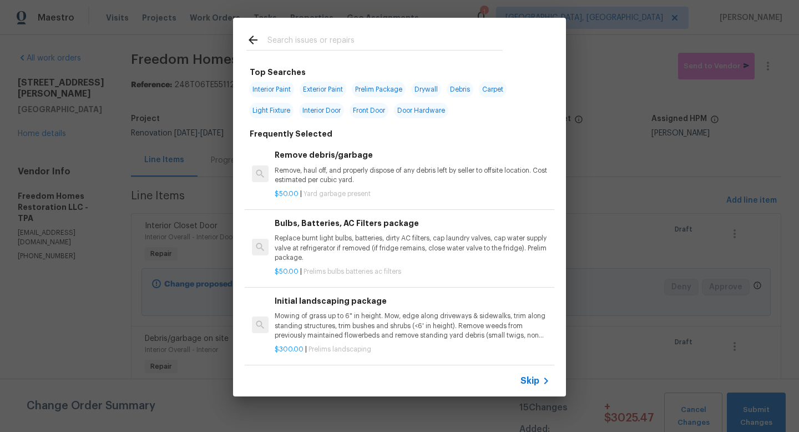
click at [525, 382] on span "Skip" at bounding box center [530, 380] width 19 height 11
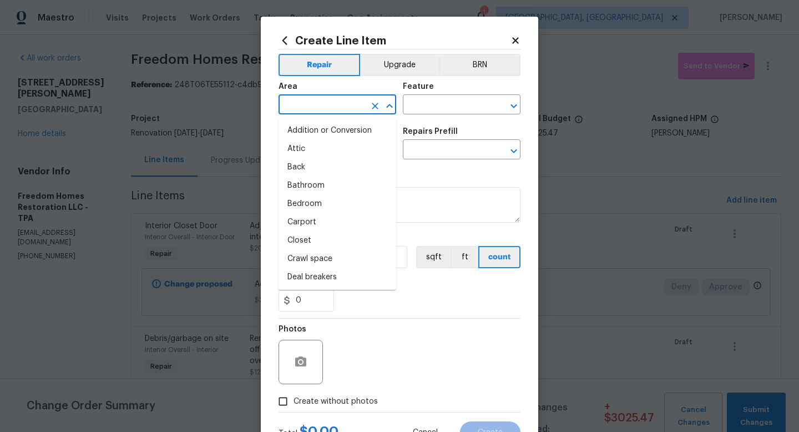
click at [340, 108] on input "text" at bounding box center [322, 105] width 87 height 17
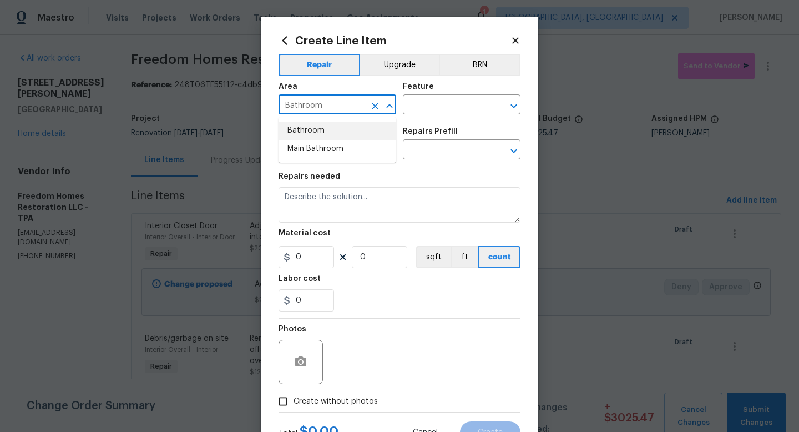
type input "Bathroom"
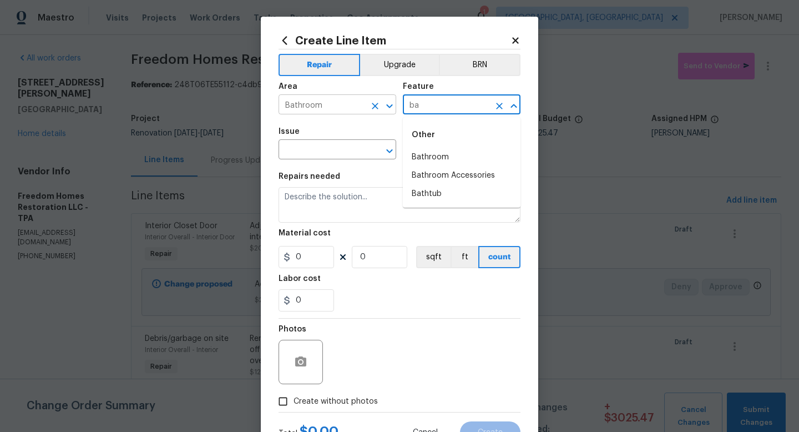
type input "b"
type input "Cabinets"
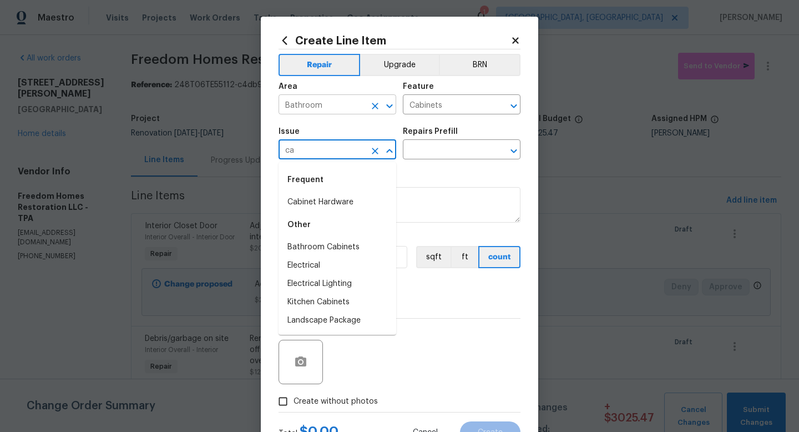
type input "c"
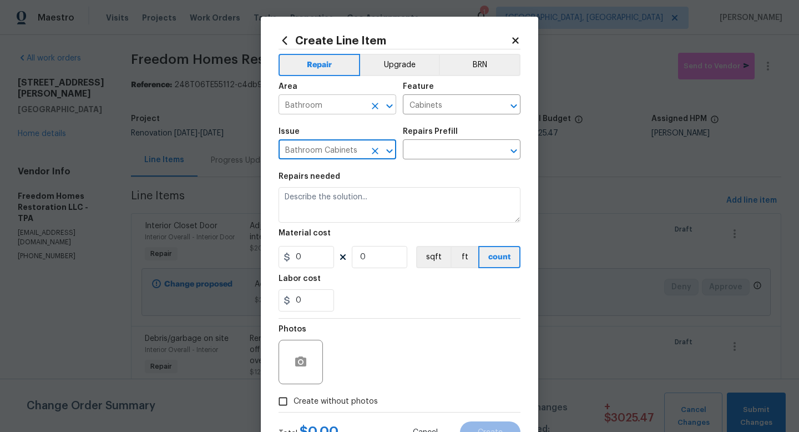
type input "Bathroom Cabinets"
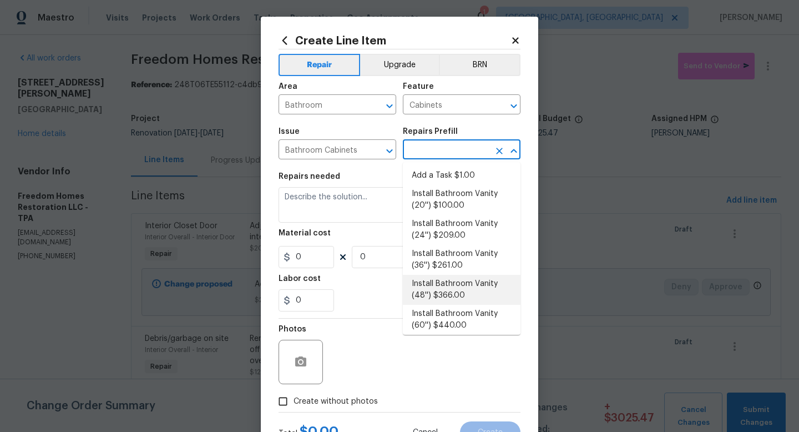
scroll to position [226, 0]
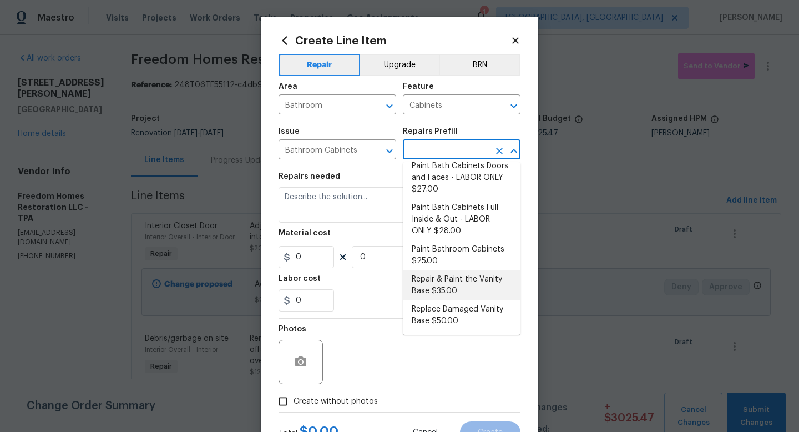
click at [450, 282] on li "Repair & Paint the Vanity Base $35.00" at bounding box center [462, 285] width 118 height 30
type input "Repair & Paint the Vanity Base $35.00"
type textarea "Repair and Paint the damaged vanity base to meet current standard. Remove and d…"
type input "35"
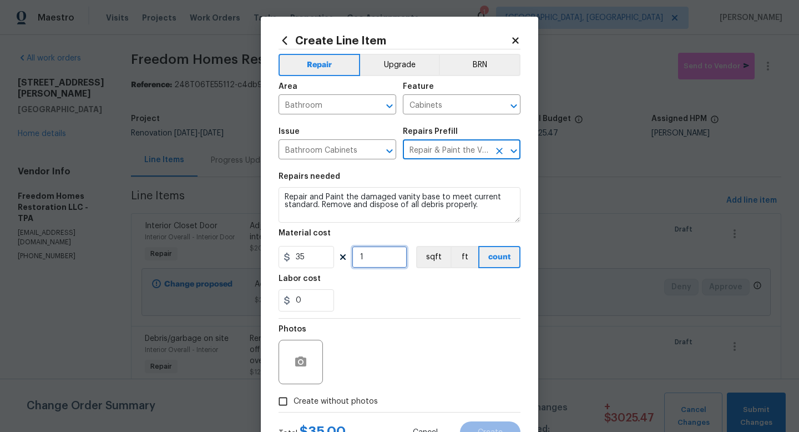
click at [385, 257] on input "1" at bounding box center [380, 257] width 56 height 22
type input "2"
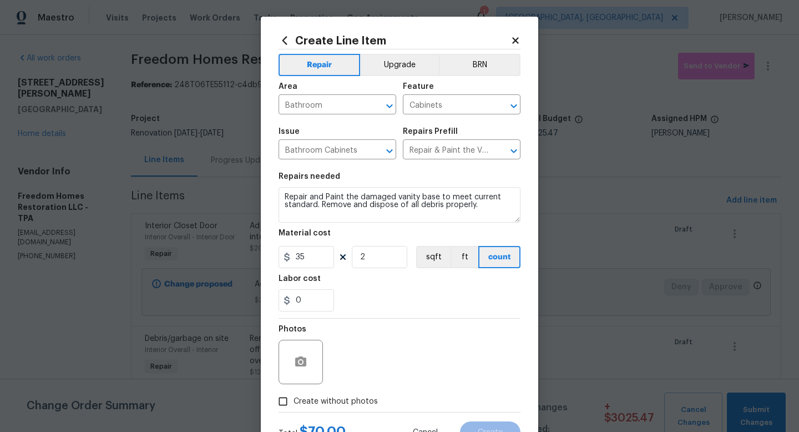
click at [359, 403] on span "Create without photos" at bounding box center [336, 402] width 84 height 12
click at [294, 403] on input "Create without photos" at bounding box center [283, 401] width 21 height 21
checkbox input "true"
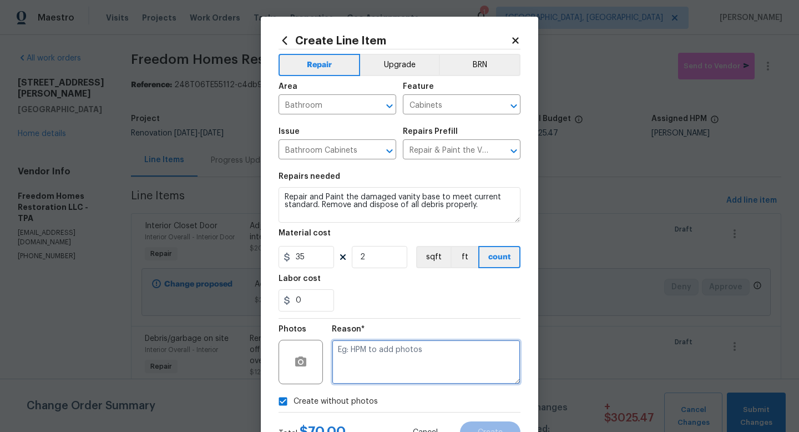
click at [390, 356] on textarea at bounding box center [426, 362] width 189 height 44
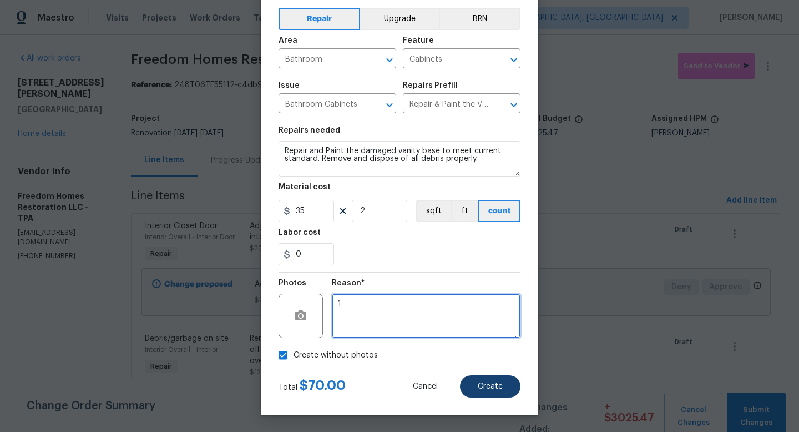
type textarea "1"
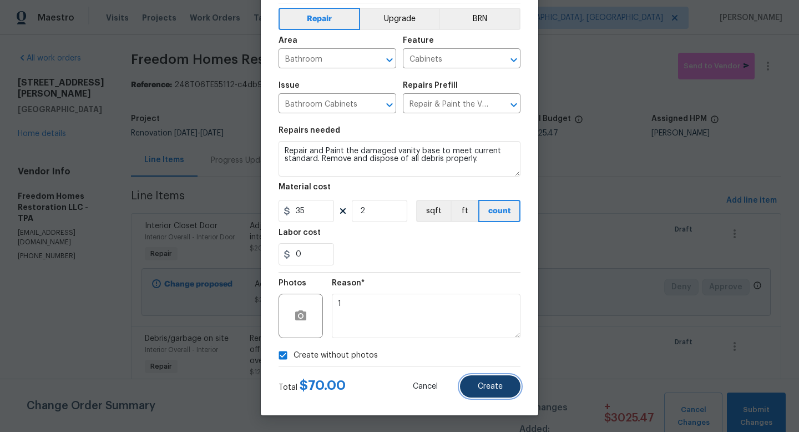
click at [480, 389] on span "Create" at bounding box center [490, 386] width 25 height 8
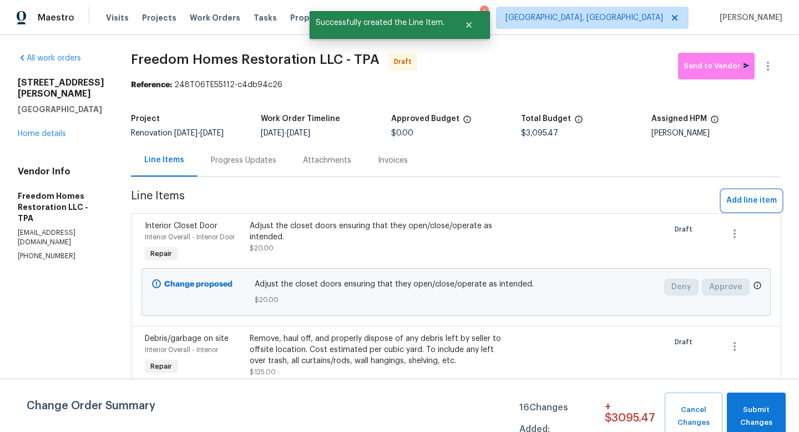
click at [761, 199] on span "Add line item" at bounding box center [752, 201] width 51 height 14
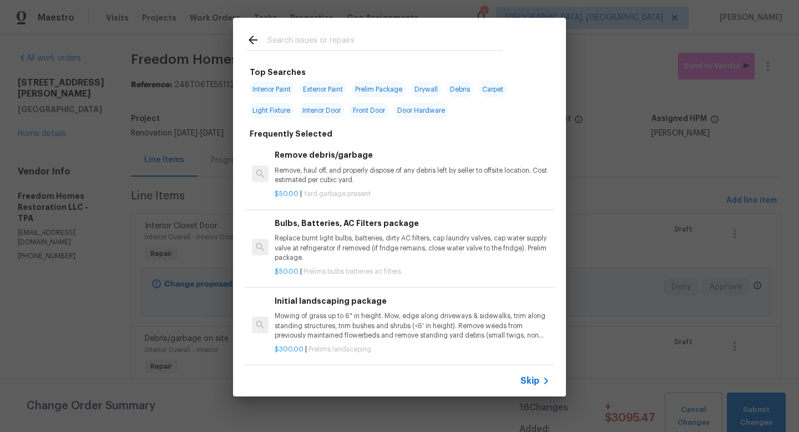
click at [523, 384] on span "Skip" at bounding box center [530, 380] width 19 height 11
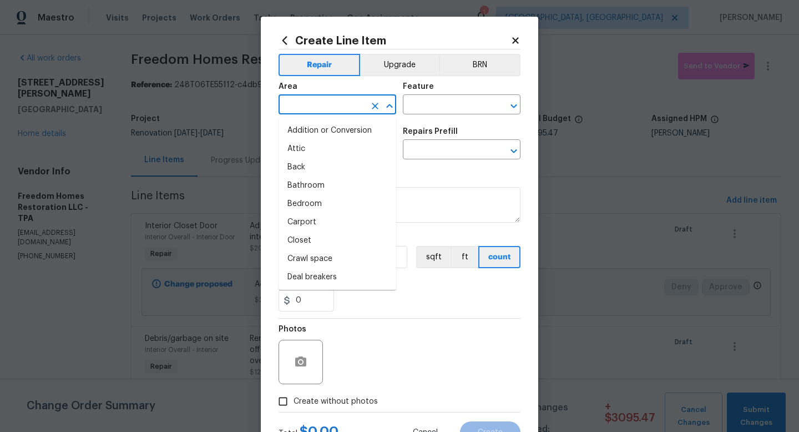
click at [307, 105] on input "text" at bounding box center [322, 105] width 87 height 17
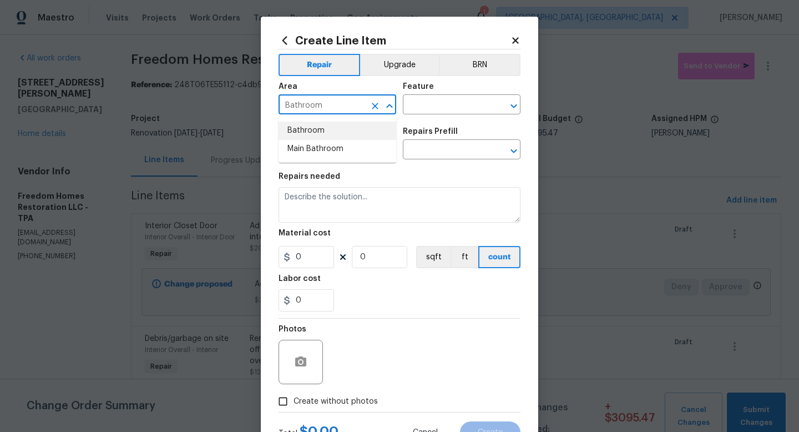
type input "Bathroom"
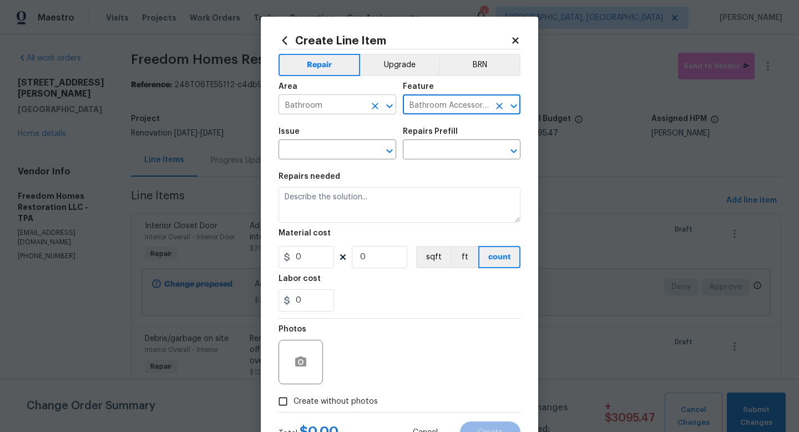
type input "Bathroom Accessories"
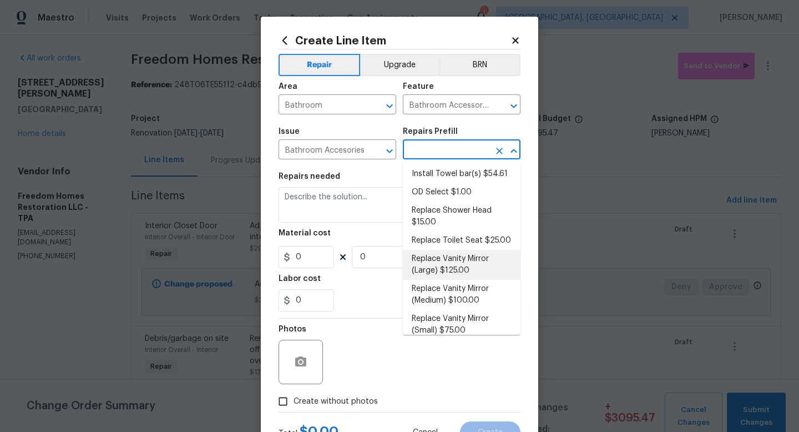
scroll to position [161, 0]
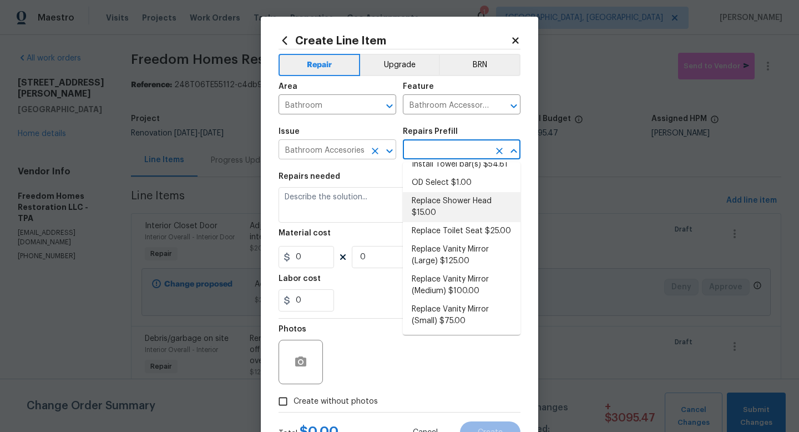
click at [361, 147] on input "Bathroom Accesories" at bounding box center [322, 150] width 87 height 17
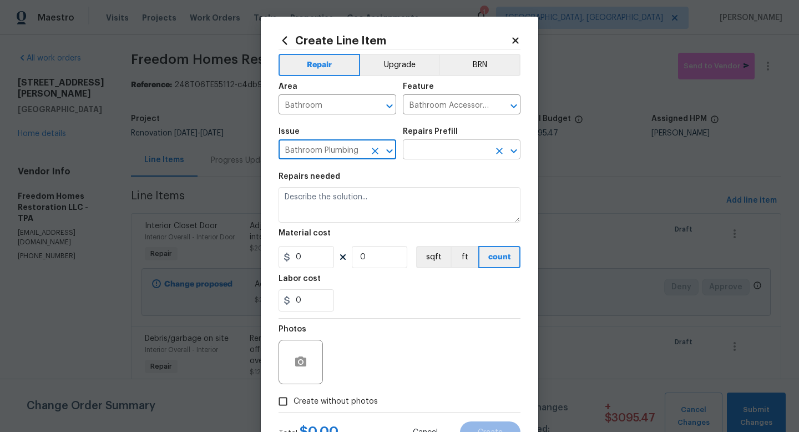
type input "Bathroom Plumbing"
click at [432, 142] on input "text" at bounding box center [446, 150] width 87 height 17
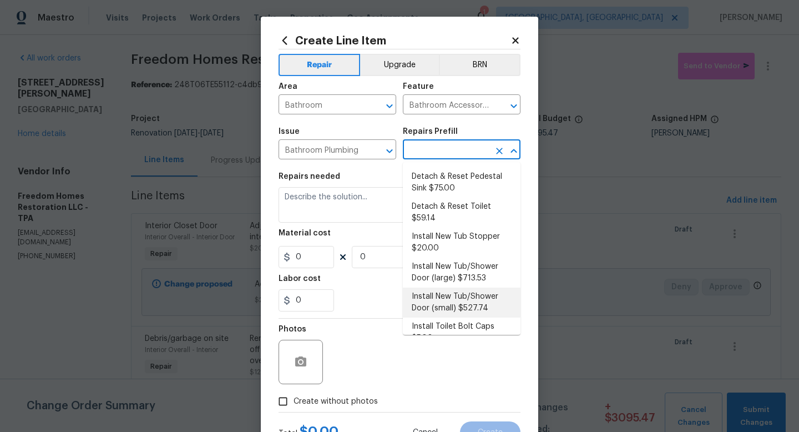
scroll to position [95, 0]
click at [475, 234] on li "Install New Tub Stopper $20.00" at bounding box center [462, 243] width 118 height 30
type input "Plumbing"
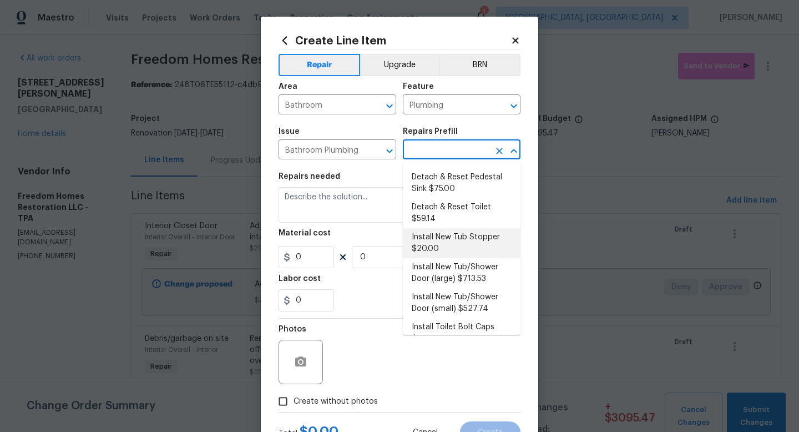
type input "Install New Tub Stopper $20.00"
type textarea "Install a new bath tub drain stopper. Ensure that the finish matches the existi…"
type input "20"
type input "1"
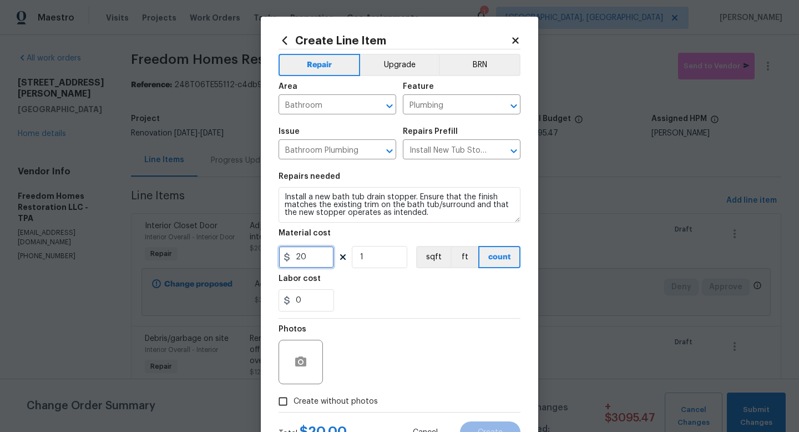
click at [311, 254] on input "20" at bounding box center [307, 257] width 56 height 22
type input "30"
click at [353, 404] on span "Create without photos" at bounding box center [336, 402] width 84 height 12
click at [294, 404] on input "Create without photos" at bounding box center [283, 401] width 21 height 21
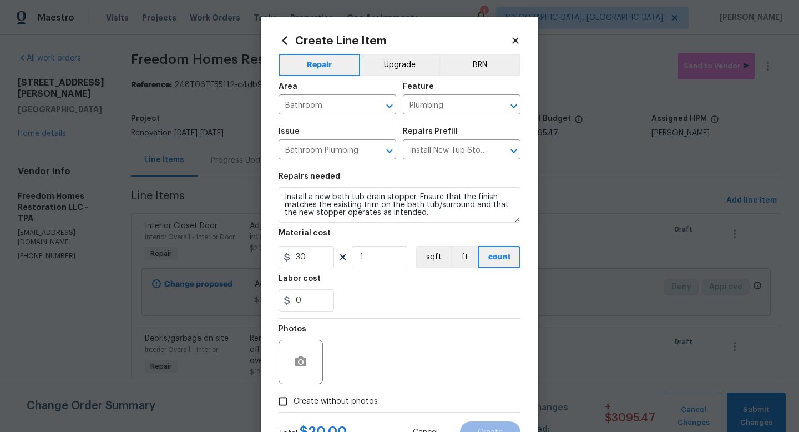
checkbox input "true"
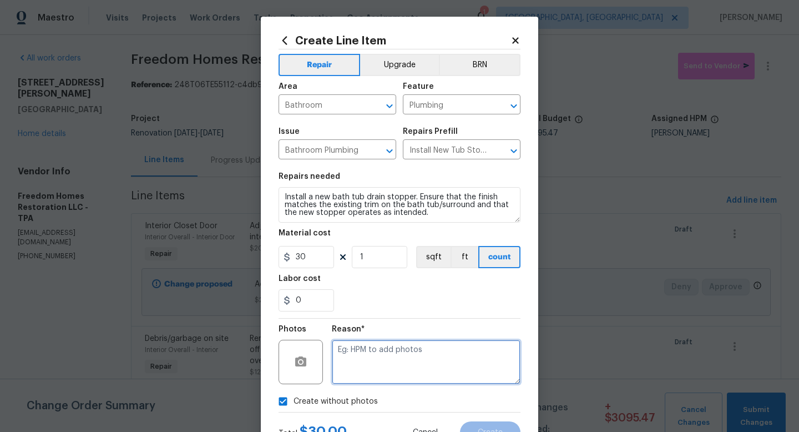
click at [380, 372] on textarea at bounding box center [426, 362] width 189 height 44
type textarea "1"
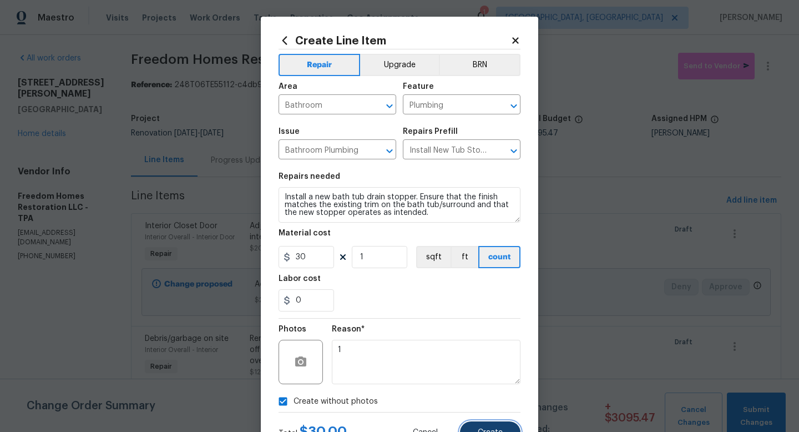
click at [479, 431] on span "Create" at bounding box center [490, 433] width 25 height 8
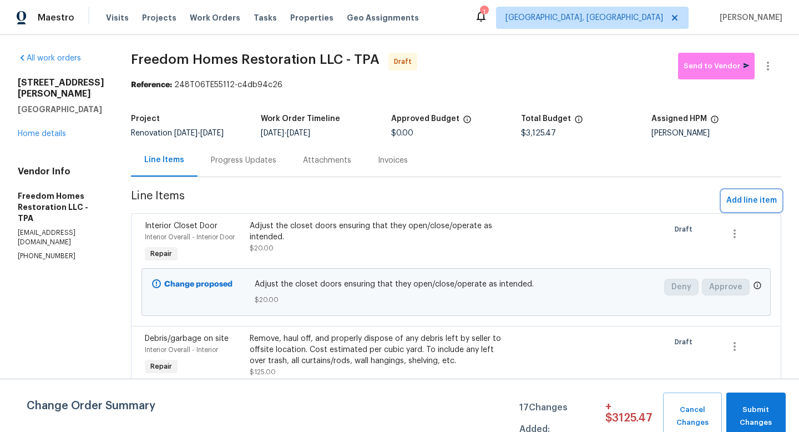
click at [738, 198] on span "Add line item" at bounding box center [752, 201] width 51 height 14
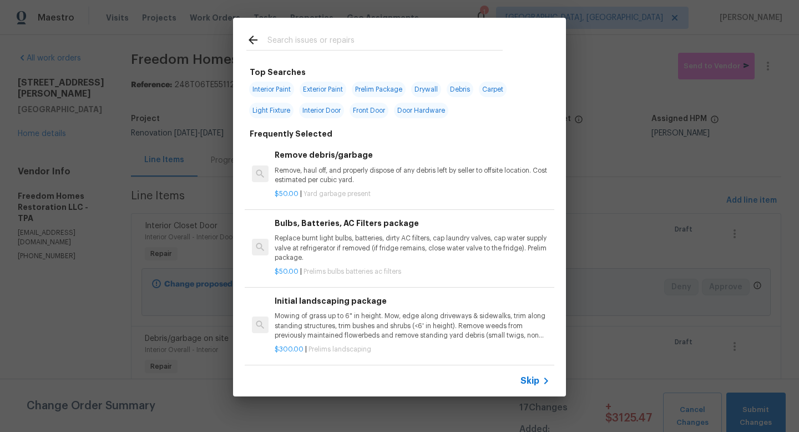
click at [536, 387] on div "Skip" at bounding box center [537, 380] width 32 height 13
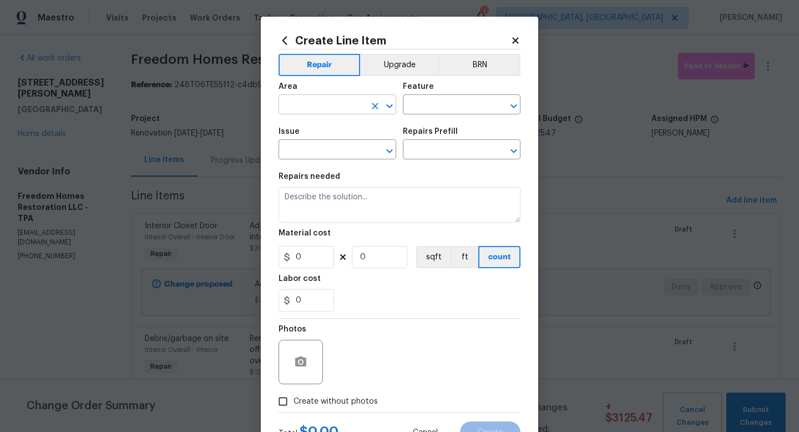
click at [298, 112] on input "text" at bounding box center [322, 105] width 87 height 17
type input "Bathroom"
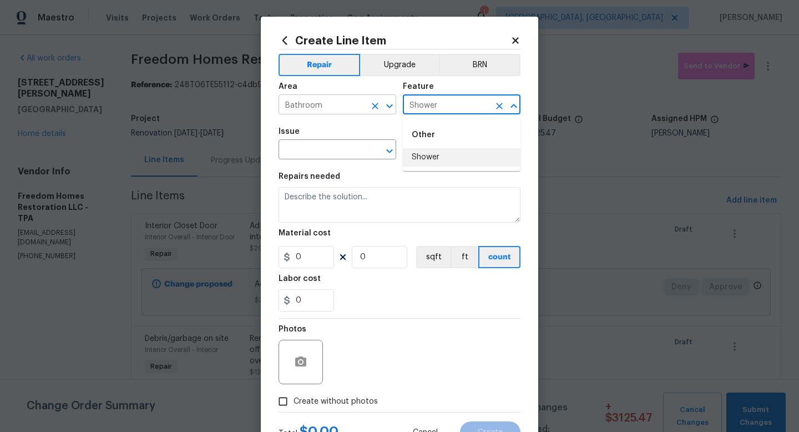
type input "Shower"
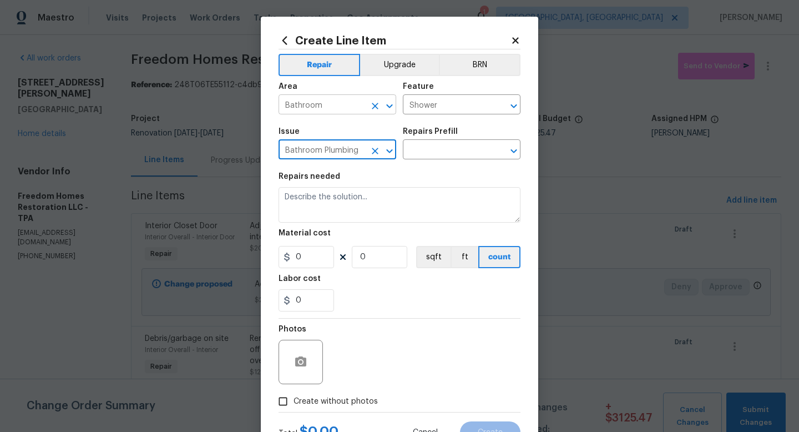
type input "Bathroom Plumbing"
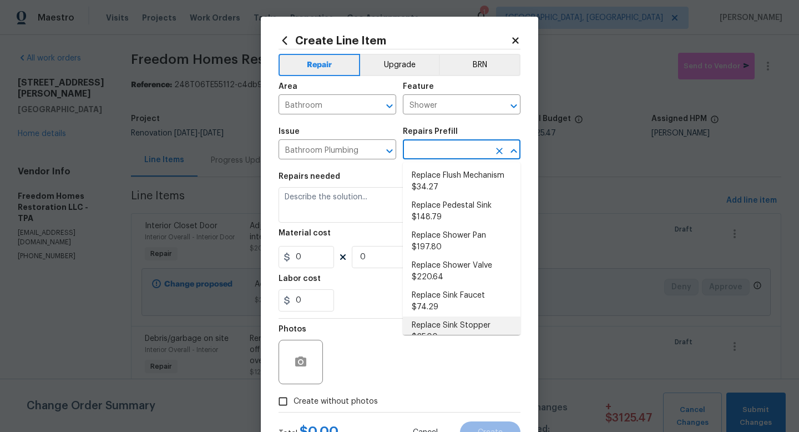
scroll to position [408, 0]
click at [462, 258] on li "Replace Shower Valve $220.64" at bounding box center [462, 273] width 118 height 30
type input "Plumbing"
type input "Replace Shower Valve $220.64"
type textarea "Remove the existing shower/tub trim & valve. Install a new valve (to meet curre…"
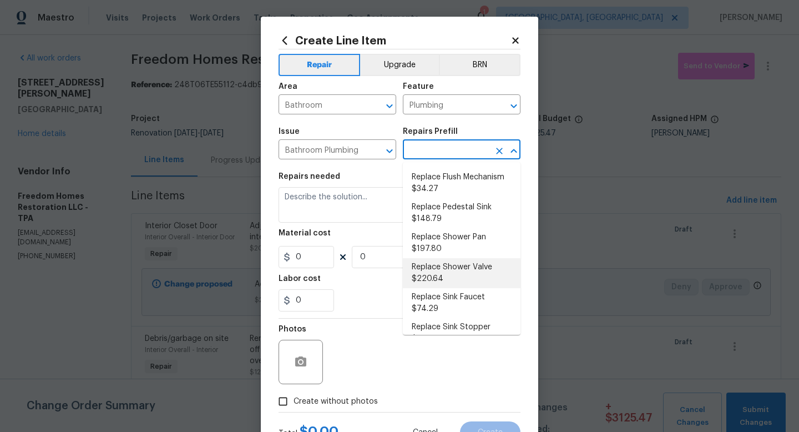
type input "220.64"
type input "1"
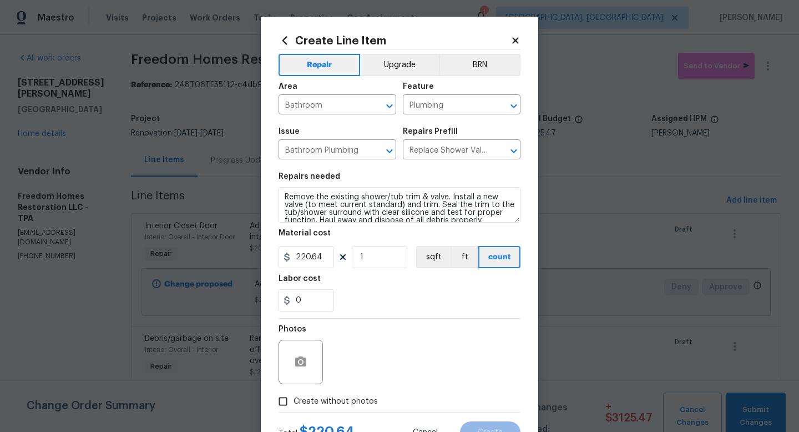
click at [351, 401] on span "Create without photos" at bounding box center [336, 402] width 84 height 12
click at [294, 401] on input "Create without photos" at bounding box center [283, 401] width 21 height 21
checkbox input "true"
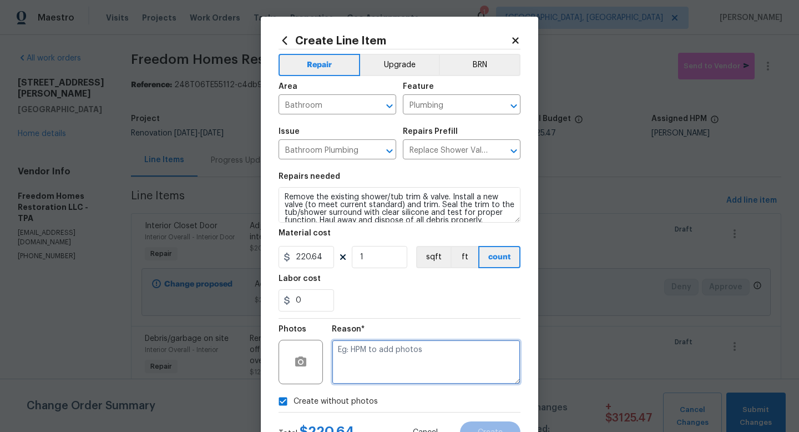
click at [375, 366] on textarea at bounding box center [426, 362] width 189 height 44
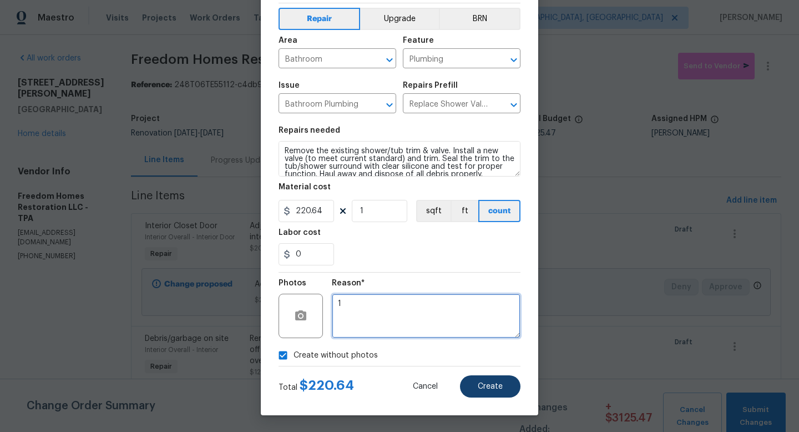
type textarea "1"
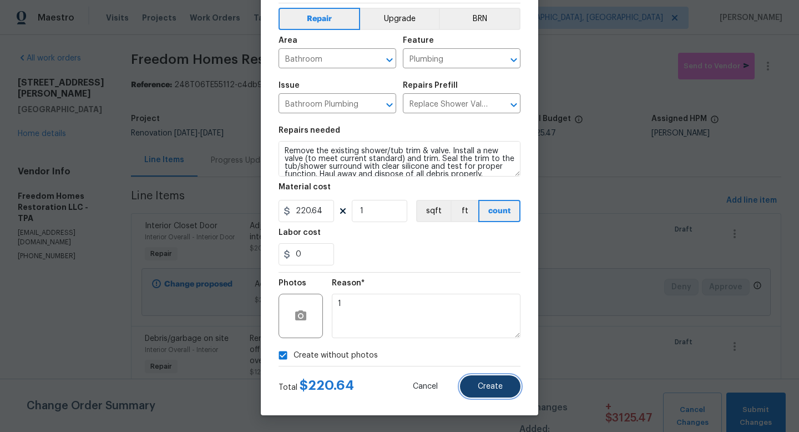
click at [464, 380] on button "Create" at bounding box center [490, 386] width 61 height 22
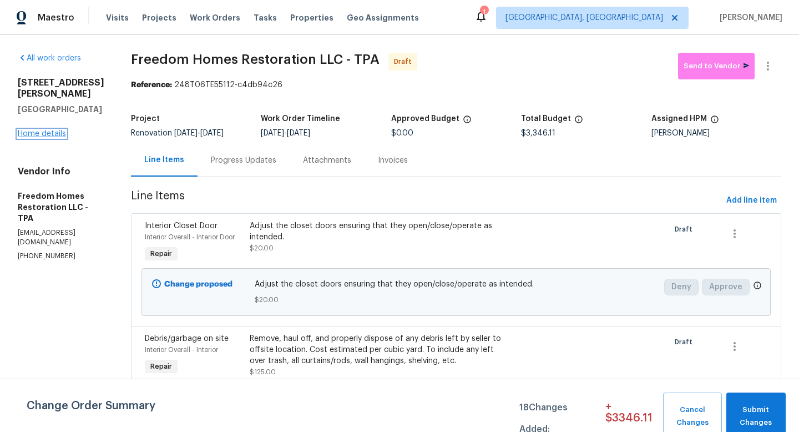
click at [37, 130] on link "Home details" at bounding box center [42, 134] width 48 height 8
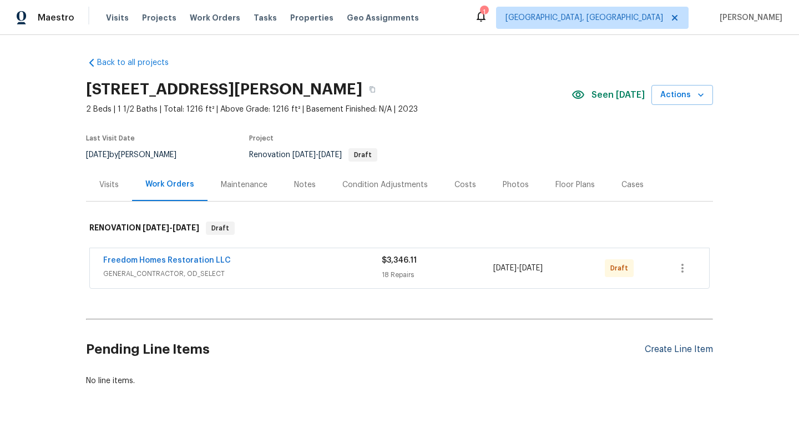
click at [671, 353] on div "Create Line Item" at bounding box center [679, 349] width 68 height 11
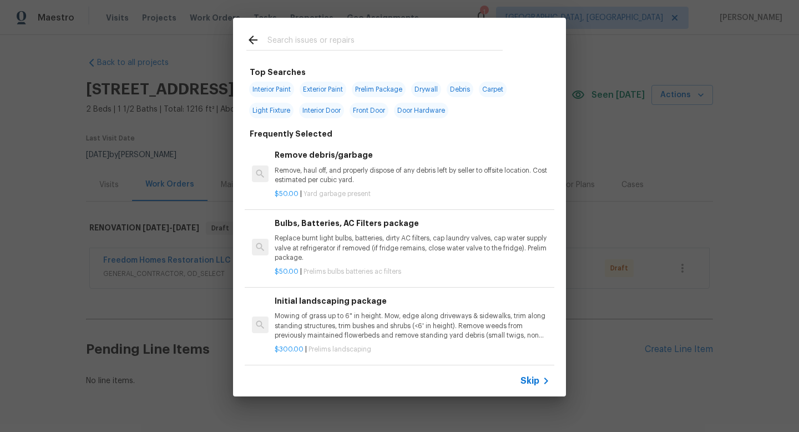
click at [535, 384] on span "Skip" at bounding box center [530, 380] width 19 height 11
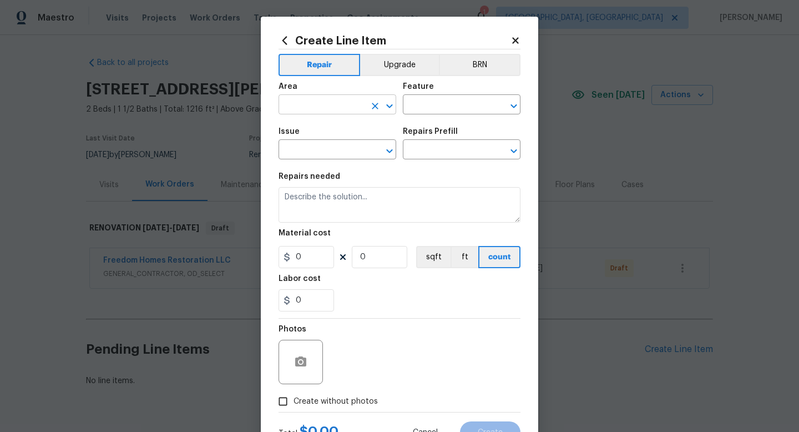
click at [325, 105] on input "text" at bounding box center [322, 105] width 87 height 17
type input "HVAC"
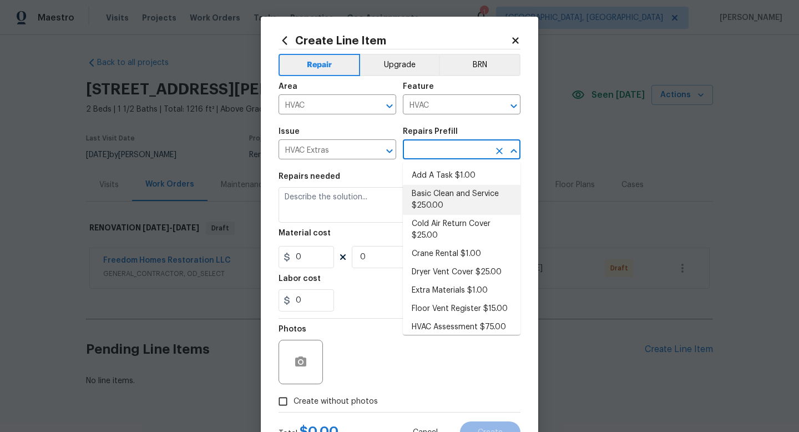
click at [451, 204] on li "Basic Clean and Service $250.00" at bounding box center [462, 200] width 118 height 30
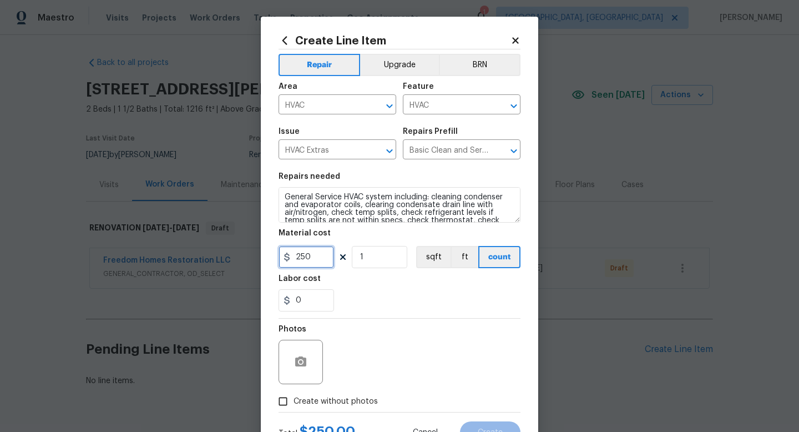
click at [311, 259] on input "250" at bounding box center [307, 257] width 56 height 22
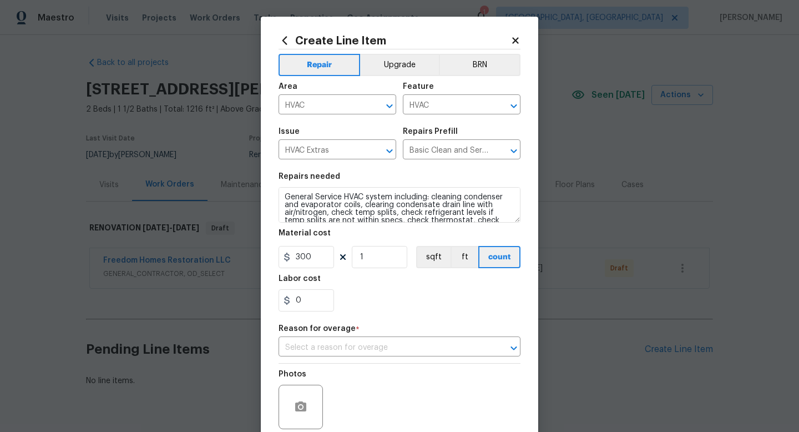
click at [351, 402] on div "Photos Create without photos" at bounding box center [400, 410] width 242 height 93
click at [379, 356] on input "text" at bounding box center [384, 347] width 211 height 17
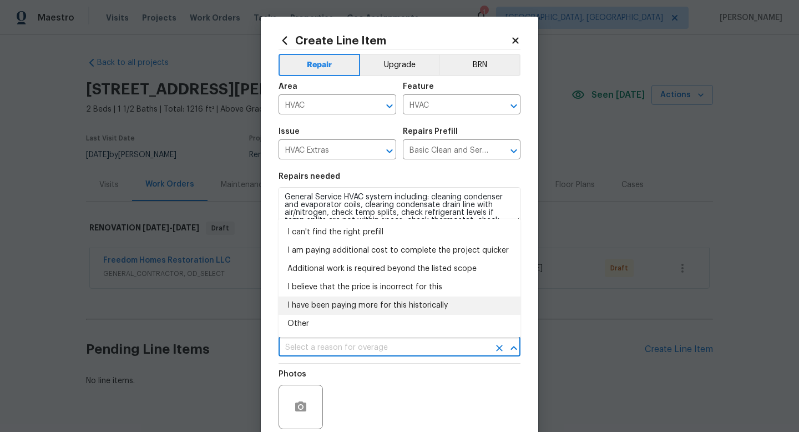
click at [360, 303] on li "I have been paying more for this historically" at bounding box center [400, 305] width 242 height 18
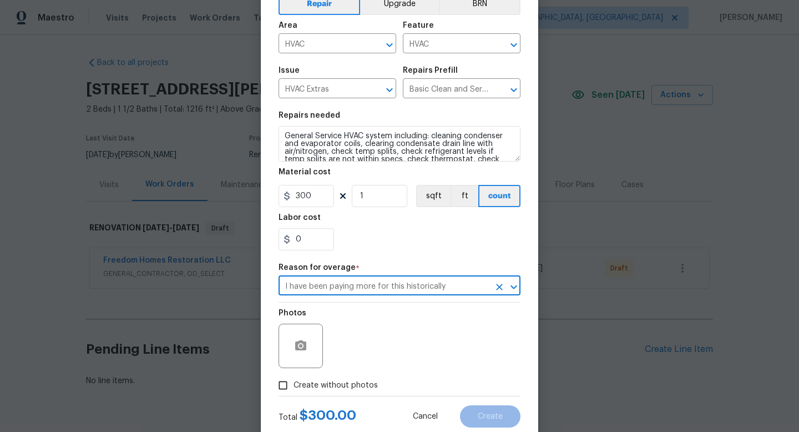
scroll to position [87, 0]
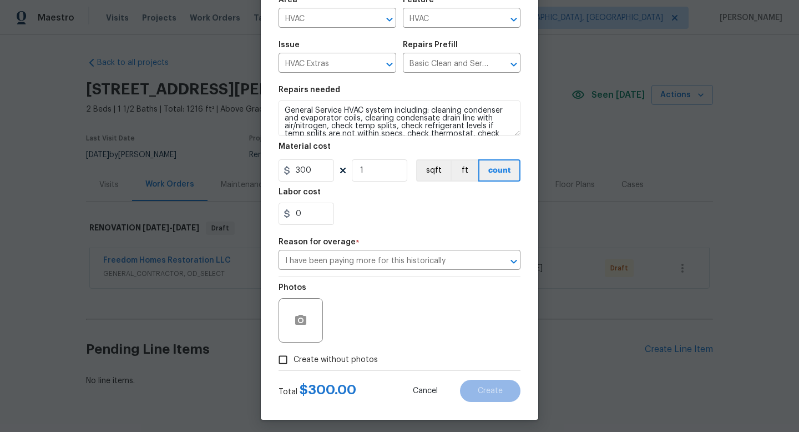
click at [341, 360] on span "Create without photos" at bounding box center [336, 360] width 84 height 12
click at [294, 360] on input "Create without photos" at bounding box center [283, 359] width 21 height 21
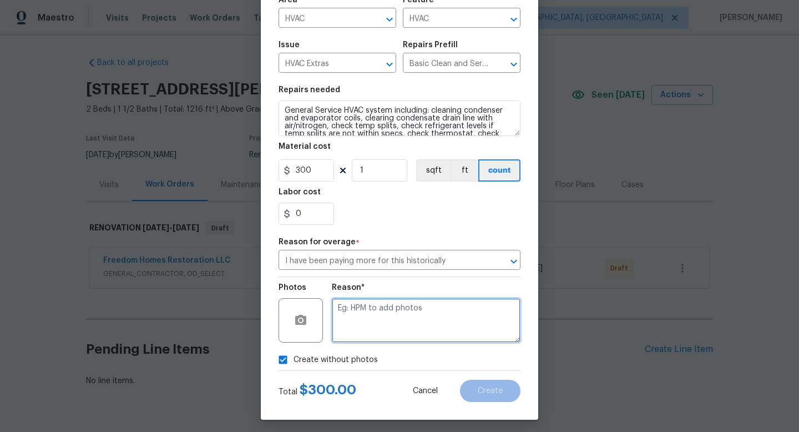
click at [379, 325] on textarea at bounding box center [426, 320] width 189 height 44
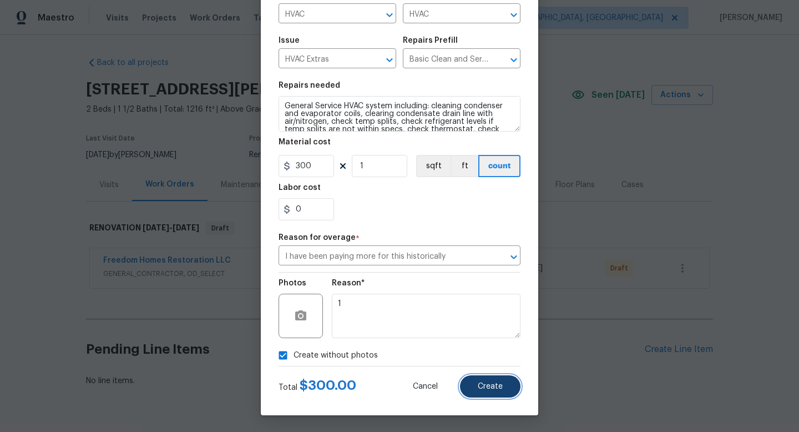
click at [488, 381] on button "Create" at bounding box center [490, 386] width 61 height 22
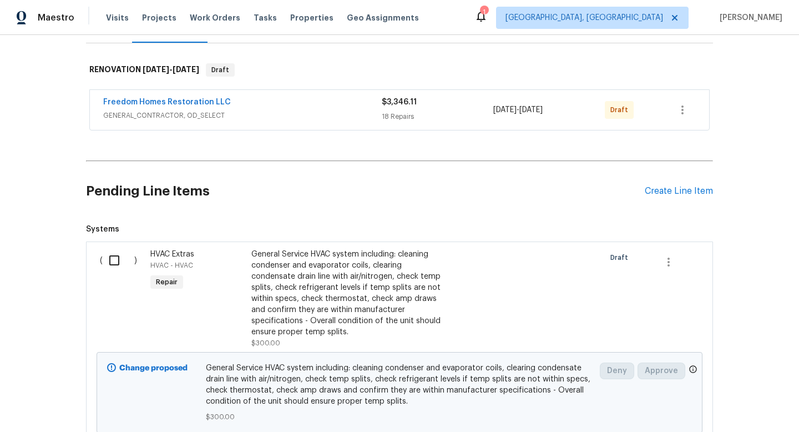
scroll to position [177, 0]
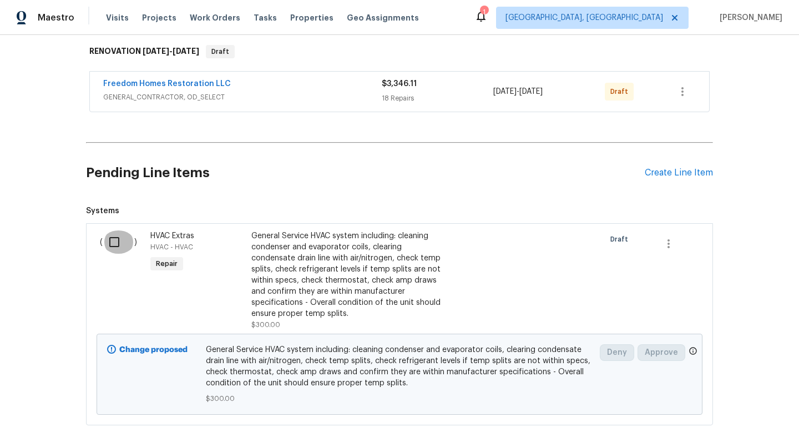
click at [113, 245] on input "checkbox" at bounding box center [119, 241] width 32 height 23
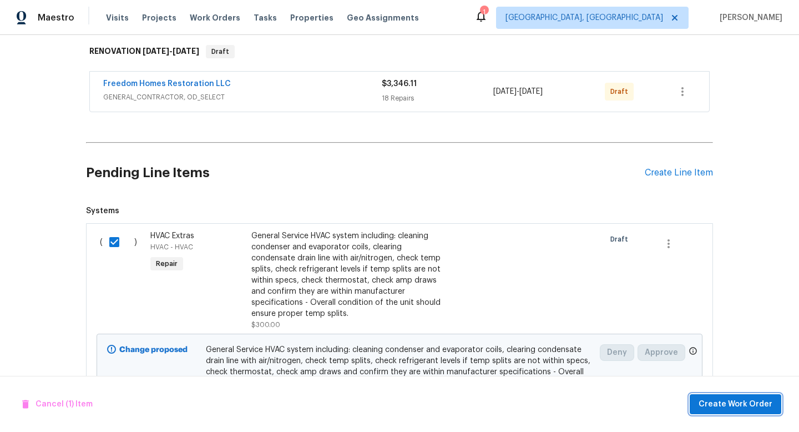
click at [749, 407] on span "Create Work Order" at bounding box center [736, 404] width 74 height 14
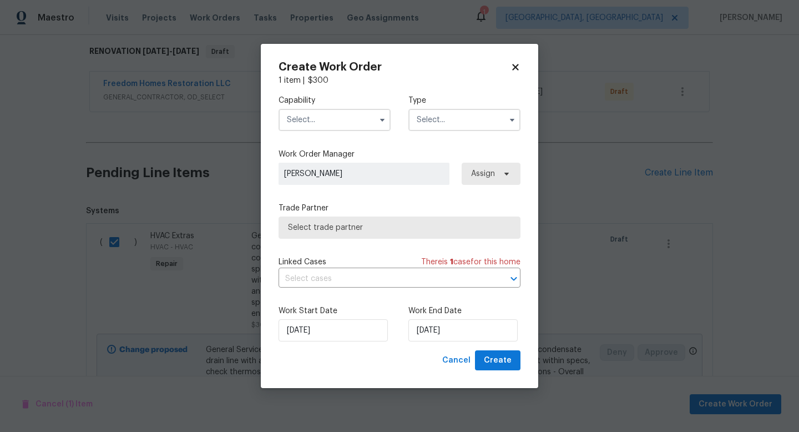
click at [311, 113] on input "text" at bounding box center [335, 120] width 112 height 22
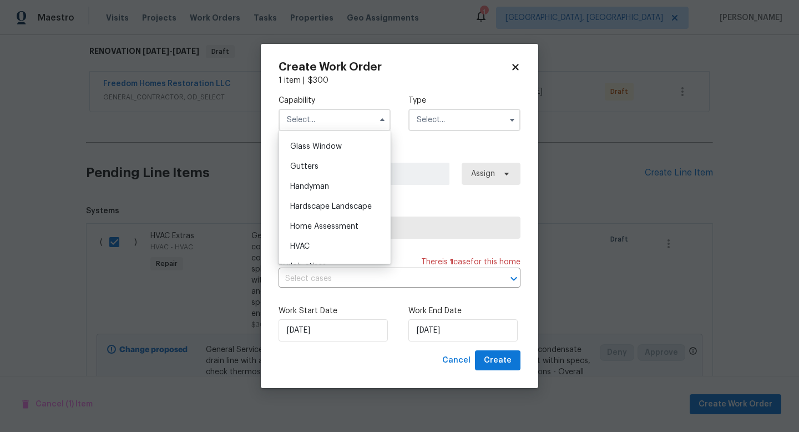
scroll to position [576, 0]
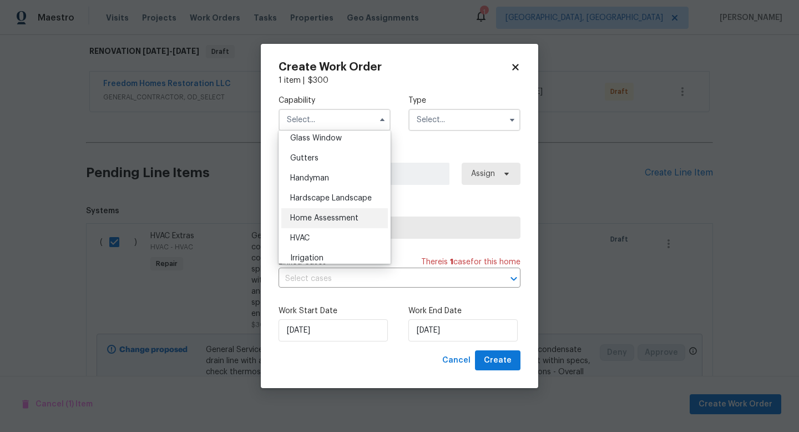
click at [329, 220] on span "Home Assessment" at bounding box center [324, 218] width 68 height 8
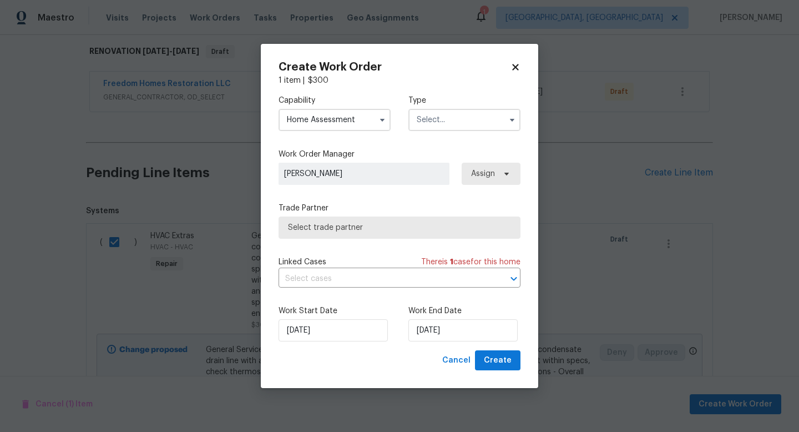
click at [333, 125] on input "Home Assessment" at bounding box center [335, 120] width 112 height 22
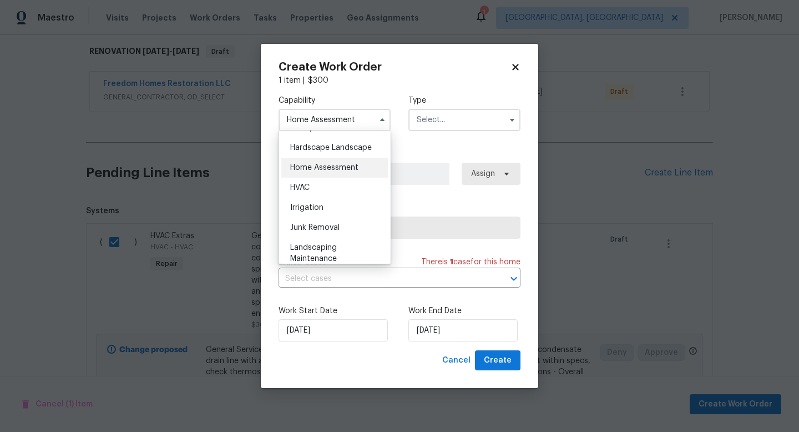
scroll to position [642, 0]
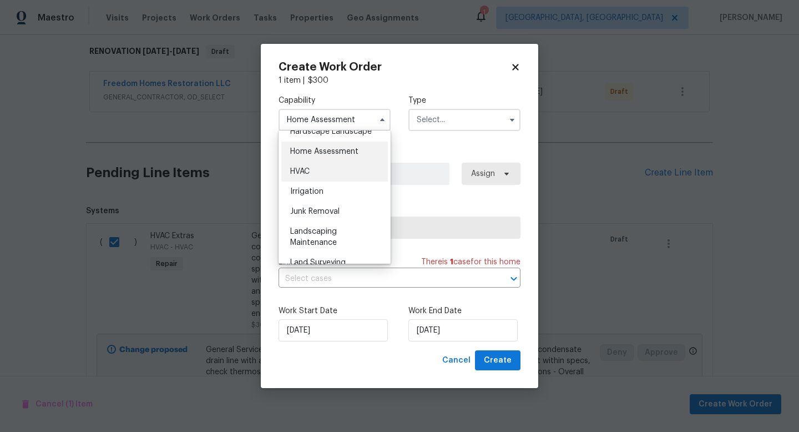
click at [310, 175] on span "HVAC" at bounding box center [299, 172] width 19 height 8
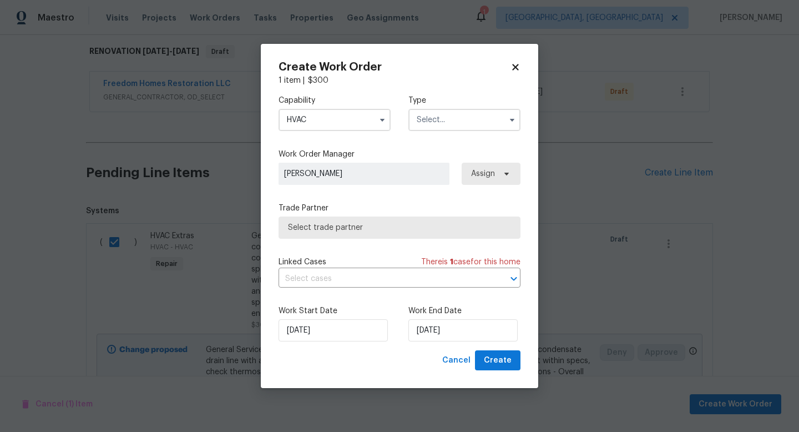
click at [427, 110] on input "text" at bounding box center [465, 120] width 112 height 22
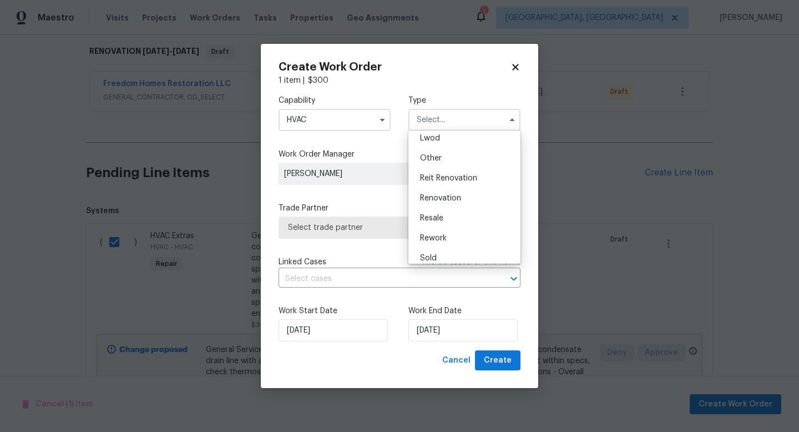
scroll to position [130, 0]
click at [450, 208] on div "Resale" at bounding box center [464, 213] width 107 height 20
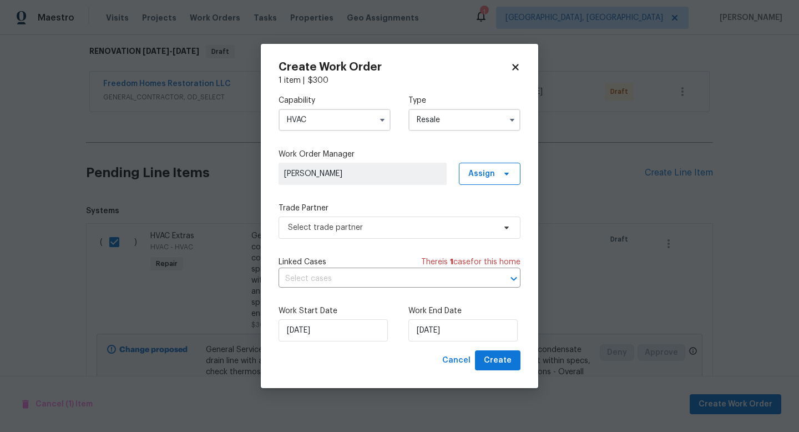
click at [447, 121] on input "Resale" at bounding box center [465, 120] width 112 height 22
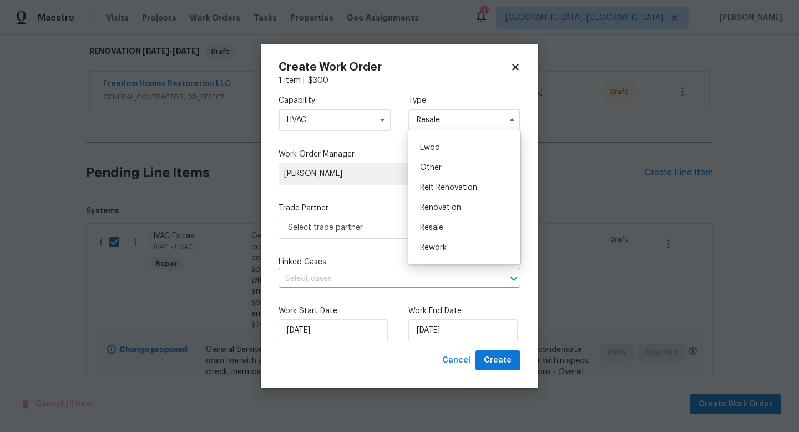
scroll to position [132, 0]
click at [454, 194] on span "Renovation" at bounding box center [440, 191] width 41 height 8
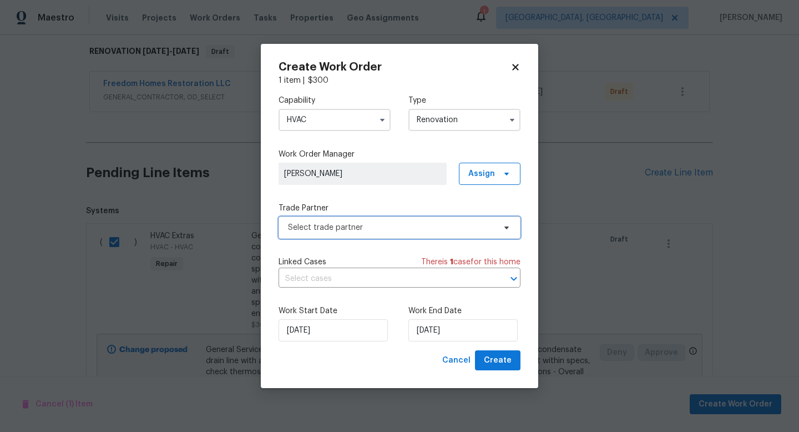
click at [380, 235] on span "Select trade partner" at bounding box center [400, 228] width 242 height 22
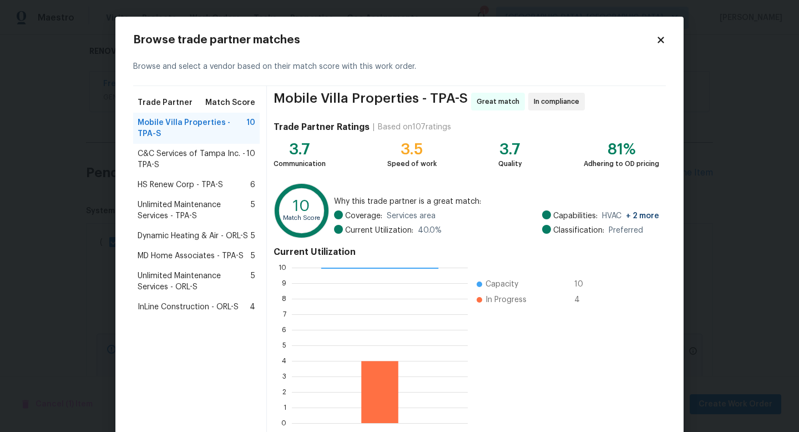
scroll to position [58, 0]
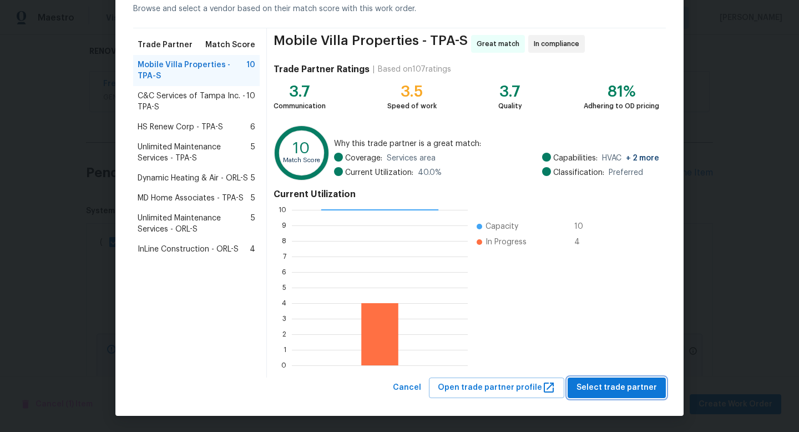
click at [622, 392] on span "Select trade partner" at bounding box center [617, 388] width 80 height 14
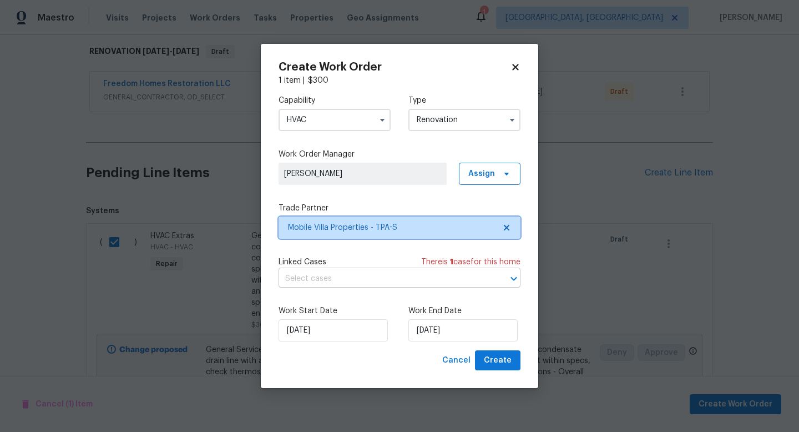
scroll to position [0, 0]
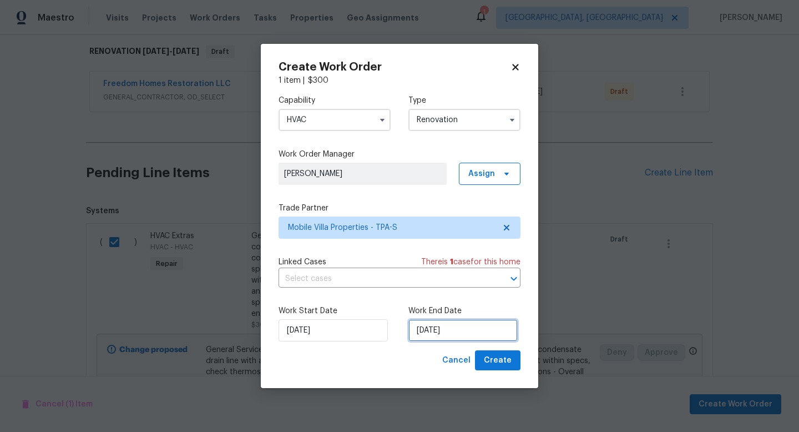
click at [445, 329] on input "9/24/2025" at bounding box center [463, 330] width 109 height 22
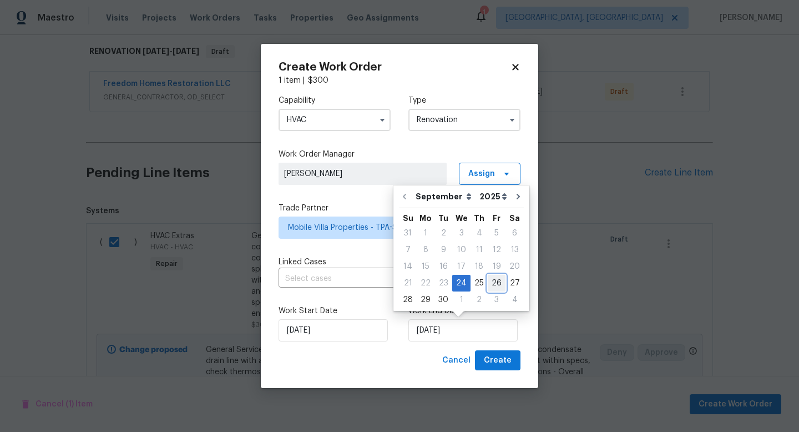
click at [490, 280] on div "26" at bounding box center [497, 283] width 18 height 16
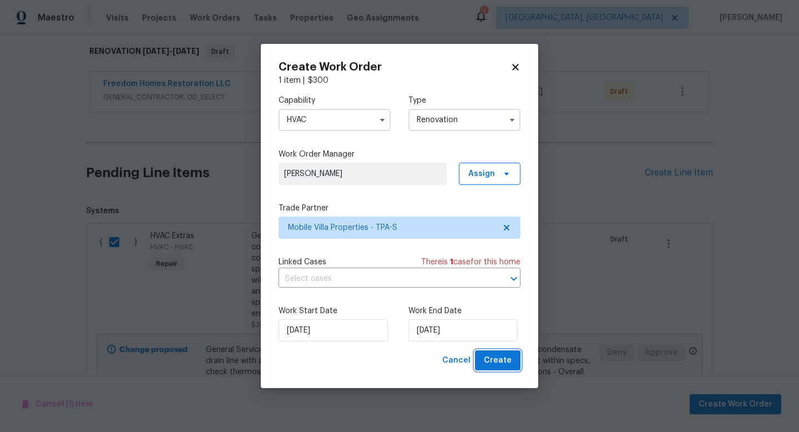
click at [502, 370] on button "Create" at bounding box center [498, 360] width 46 height 21
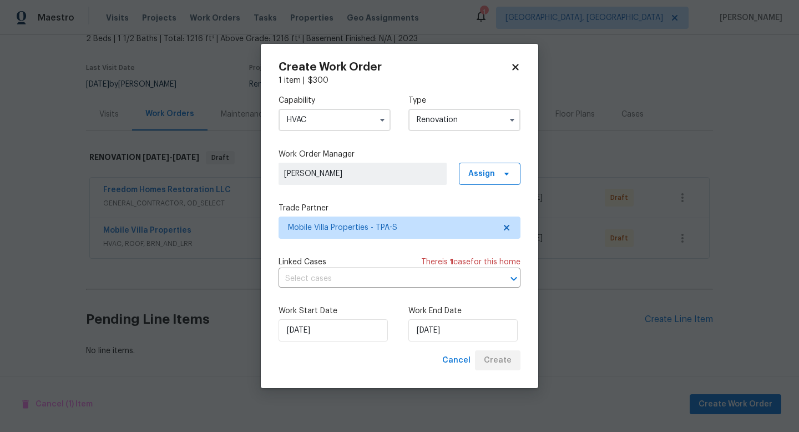
scroll to position [71, 0]
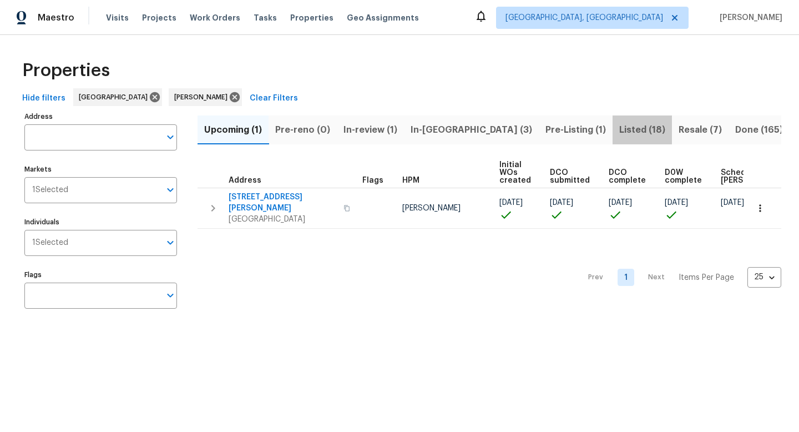
click at [620, 136] on span "Listed (18)" at bounding box center [643, 130] width 46 height 16
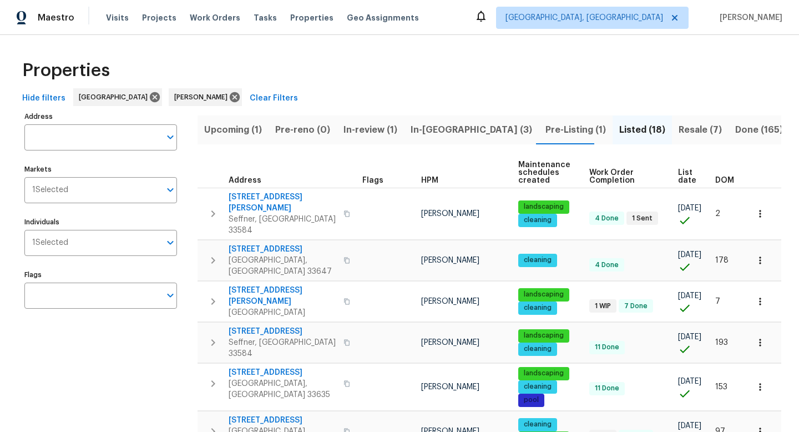
click at [225, 132] on span "Upcoming (1)" at bounding box center [233, 130] width 58 height 16
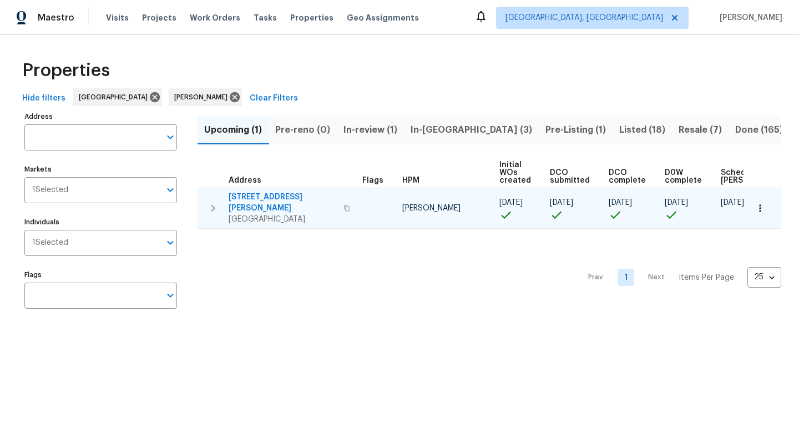
click at [760, 204] on icon "button" at bounding box center [760, 207] width 2 height 7
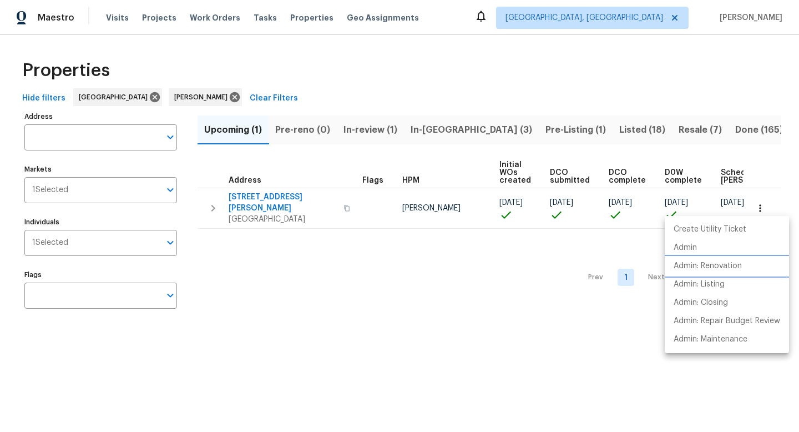
click at [712, 258] on li "Admin: Renovation" at bounding box center [727, 266] width 124 height 18
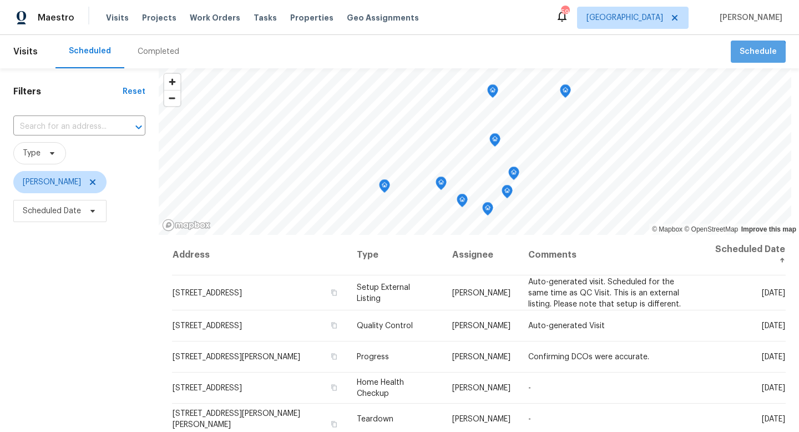
click at [754, 58] on span "Schedule" at bounding box center [758, 52] width 37 height 14
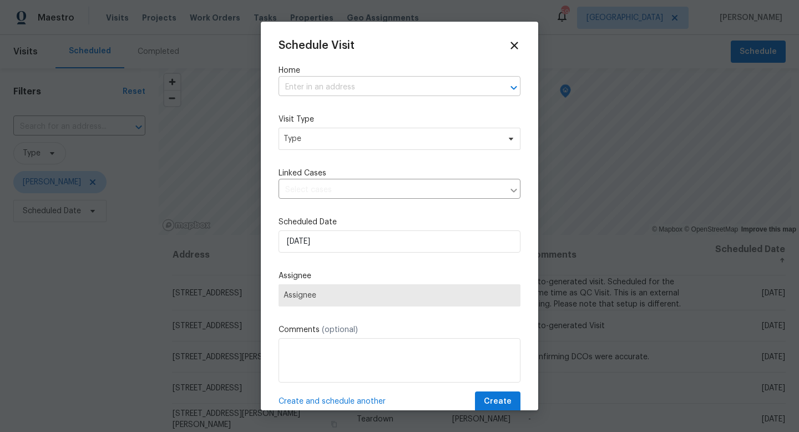
click at [441, 94] on input "text" at bounding box center [384, 87] width 211 height 17
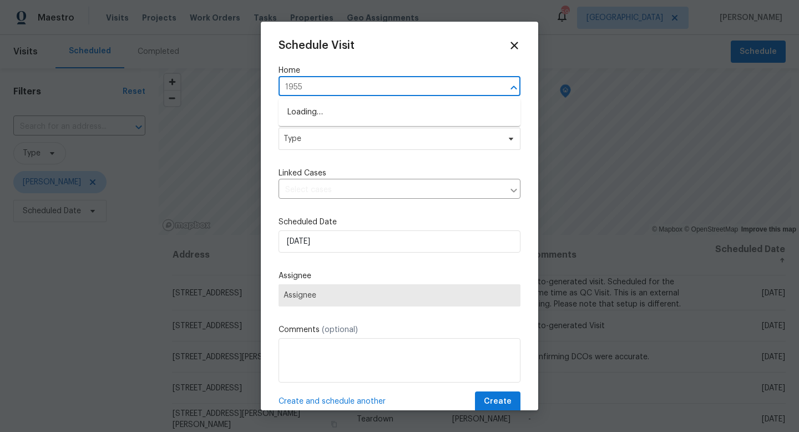
type input "19558"
click at [417, 131] on li "[STREET_ADDRESS]" at bounding box center [400, 131] width 242 height 18
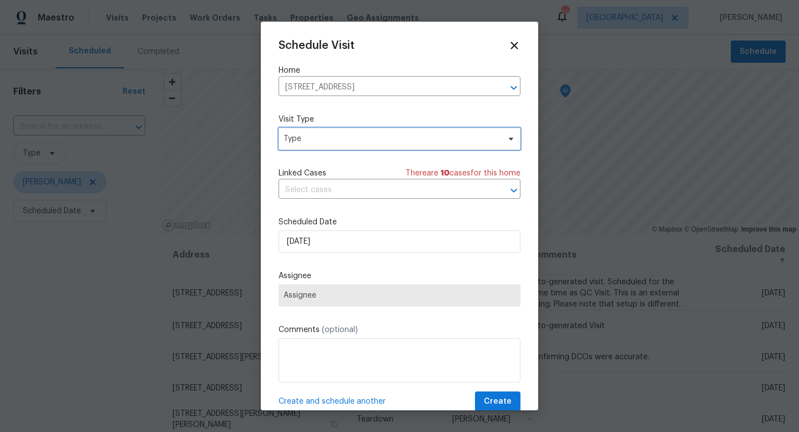
click at [333, 137] on span "Type" at bounding box center [392, 138] width 216 height 11
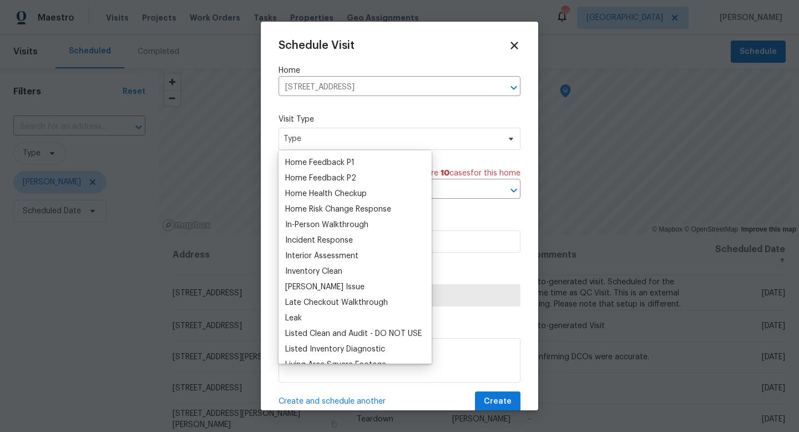
scroll to position [566, 0]
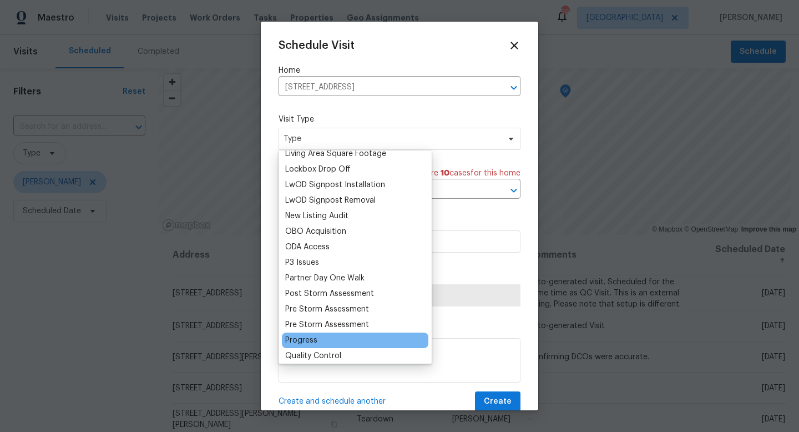
click at [301, 335] on div "Progress" at bounding box center [301, 340] width 32 height 11
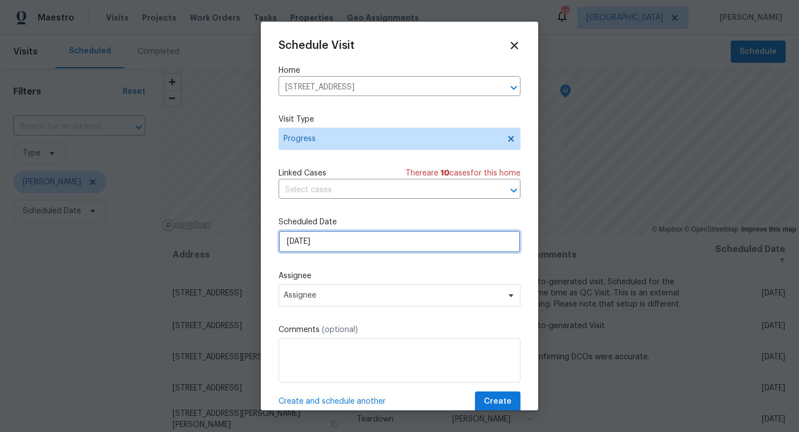
click at [328, 245] on input "9/22/2025" at bounding box center [400, 241] width 242 height 22
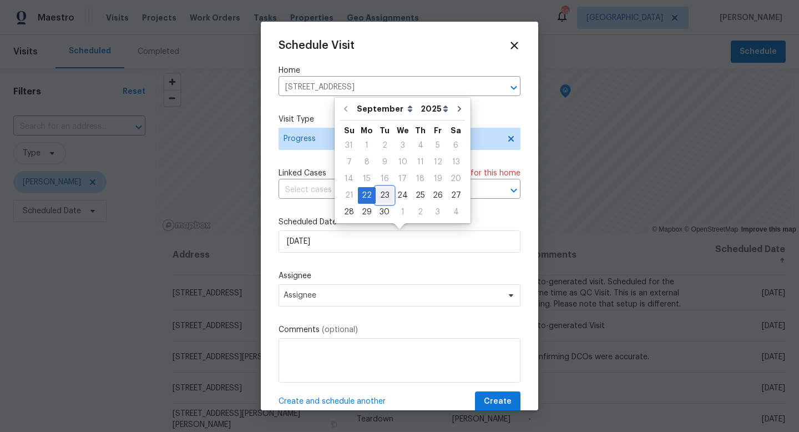
click at [381, 193] on div "23" at bounding box center [385, 196] width 18 height 16
type input "9/23/2025"
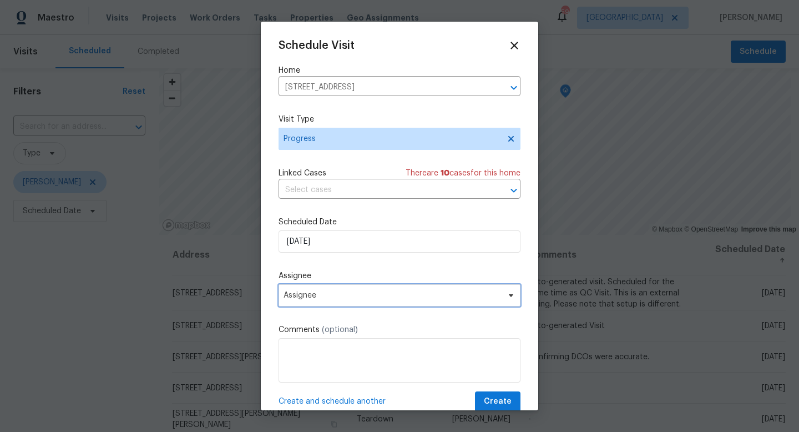
click at [327, 296] on span "Assignee" at bounding box center [393, 295] width 218 height 9
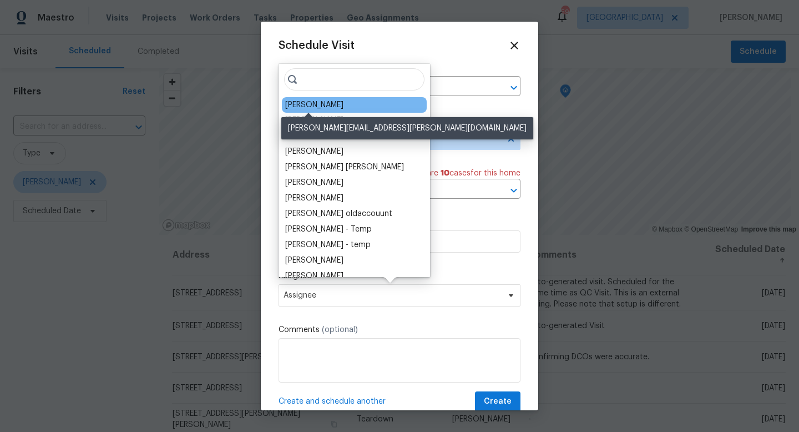
click at [292, 104] on div "[PERSON_NAME]" at bounding box center [314, 104] width 58 height 11
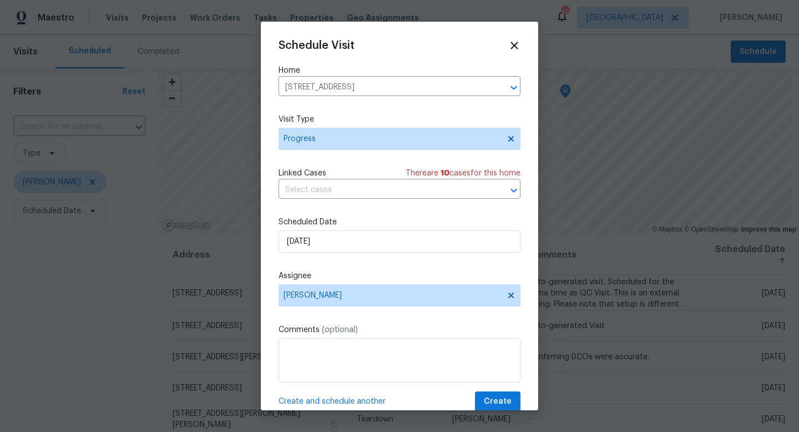
click at [325, 390] on div "Schedule Visit Home 19558 Whispering Brook Dr, Tampa, FL 33647 ​ Visit Type Pro…" at bounding box center [400, 225] width 242 height 372
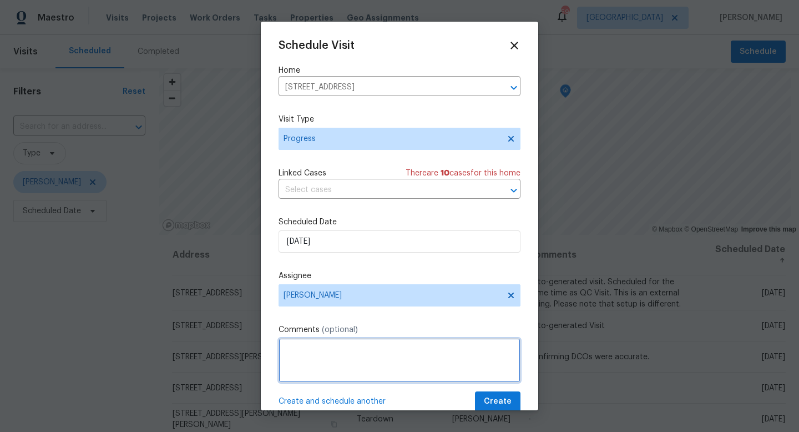
click at [329, 367] on textarea at bounding box center [400, 360] width 242 height 44
type textarea "NavigateAI"
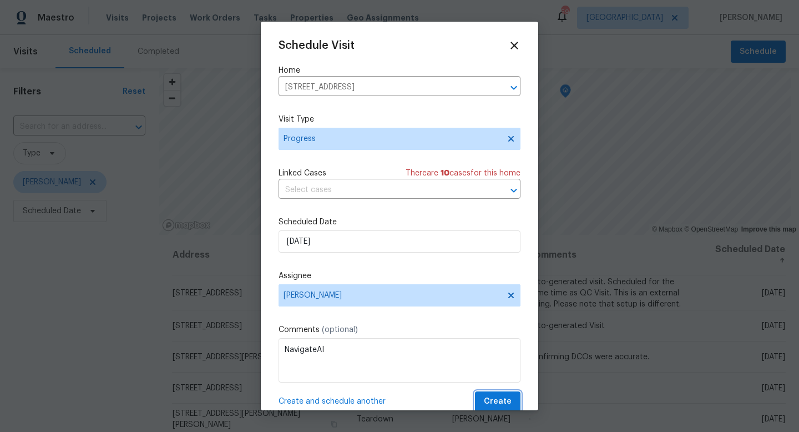
click at [498, 404] on span "Create" at bounding box center [498, 402] width 28 height 14
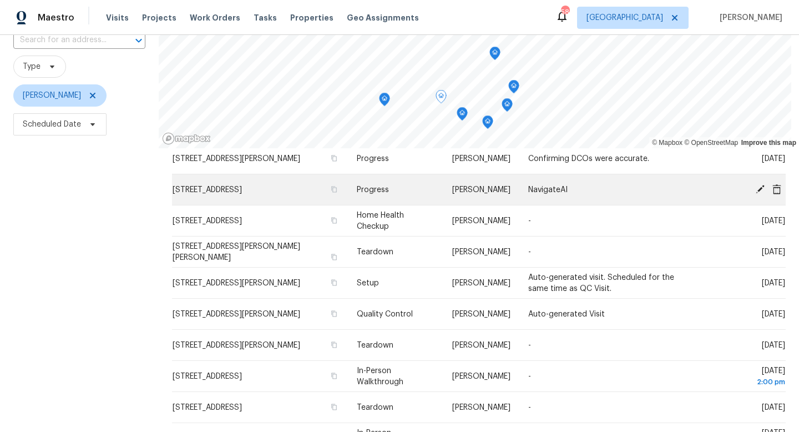
scroll to position [87, 0]
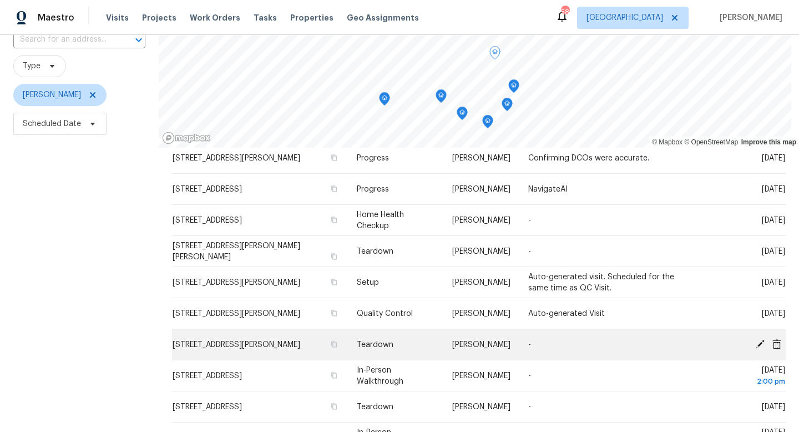
click at [761, 344] on icon at bounding box center [760, 343] width 9 height 9
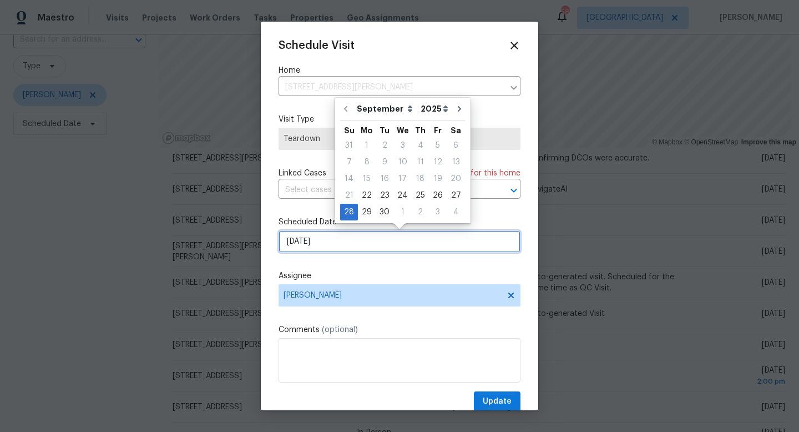
click at [318, 243] on input "9/28/2025" at bounding box center [400, 241] width 242 height 22
click at [364, 208] on div "29" at bounding box center [367, 212] width 18 height 16
type input "9/29/2025"
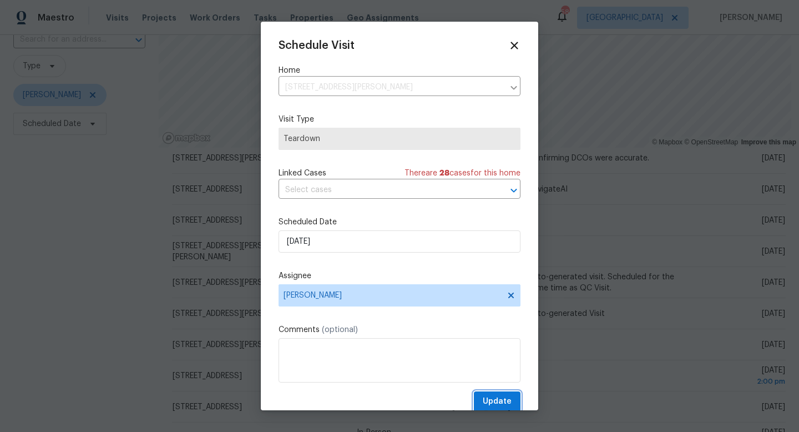
click at [504, 407] on span "Update" at bounding box center [497, 402] width 29 height 14
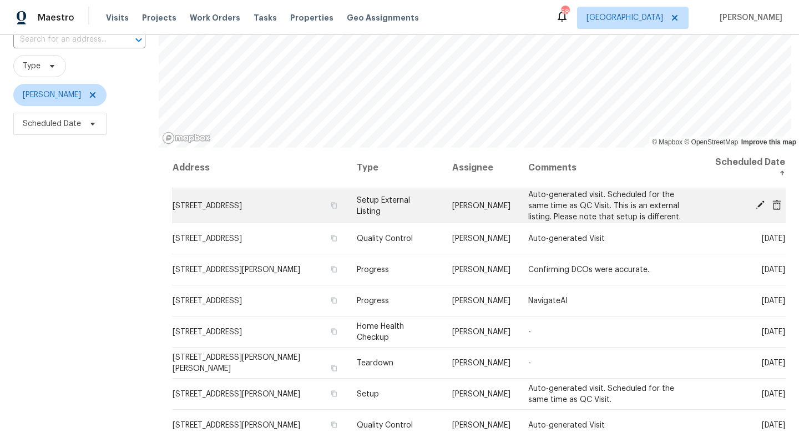
scroll to position [0, 0]
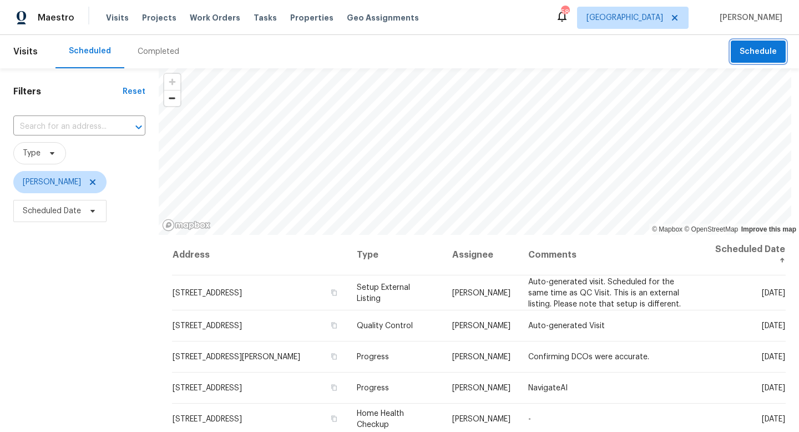
click at [753, 44] on button "Schedule" at bounding box center [758, 52] width 55 height 23
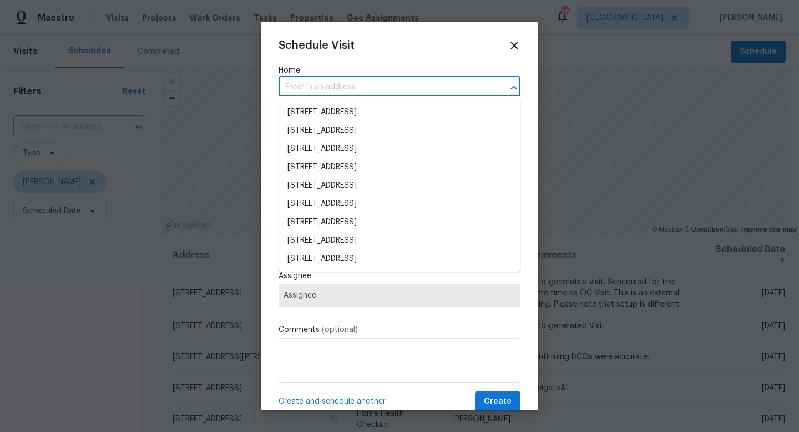
click at [418, 90] on input "text" at bounding box center [384, 87] width 211 height 17
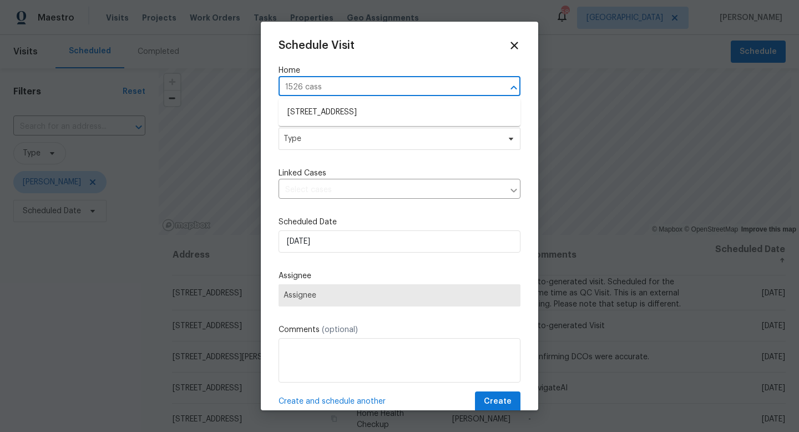
type input "1526 Cassius St, Lutz, FL 33549"
click at [402, 122] on ul "1526 Cassius St, Lutz, FL 33549" at bounding box center [400, 112] width 242 height 27
click at [391, 114] on li "1526 Cassius St, Lutz, FL 33549" at bounding box center [400, 112] width 242 height 18
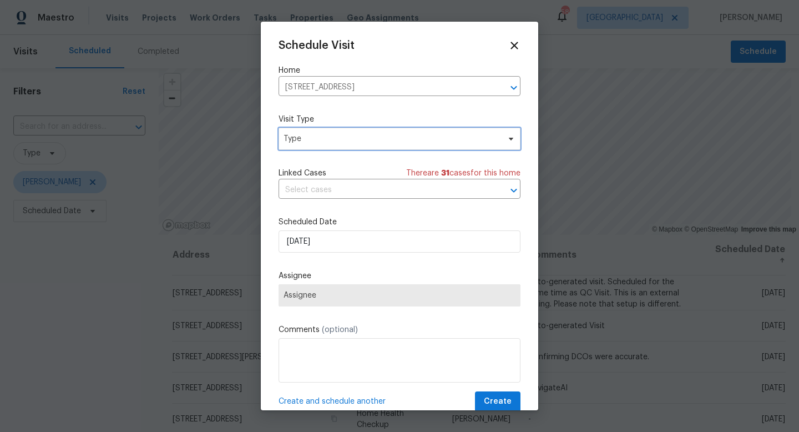
click at [371, 132] on span "Type" at bounding box center [400, 139] width 242 height 22
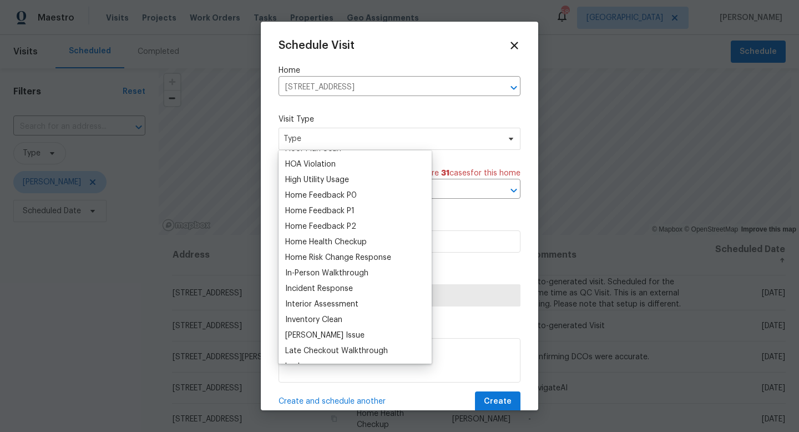
scroll to position [308, 0]
click at [335, 245] on div "Home Health Checkup" at bounding box center [326, 241] width 82 height 11
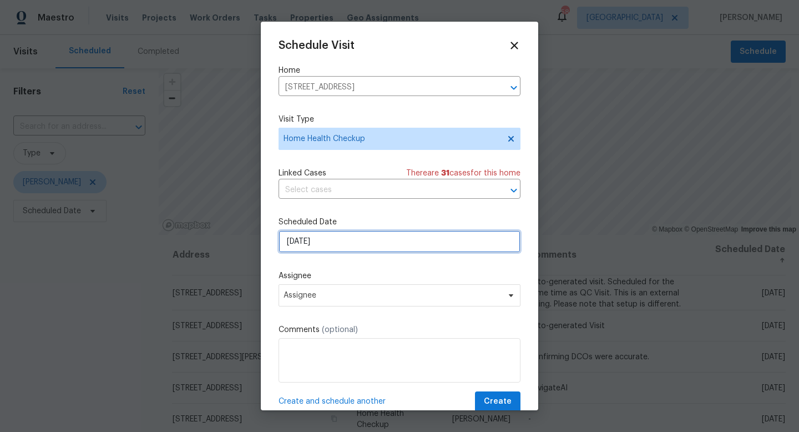
click at [330, 243] on input "9/22/2025" at bounding box center [400, 241] width 242 height 22
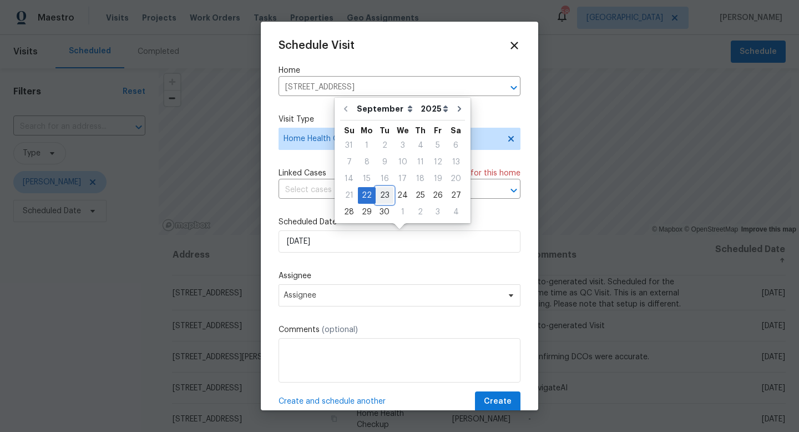
click at [387, 193] on div "23" at bounding box center [385, 196] width 18 height 16
type input "9/23/2025"
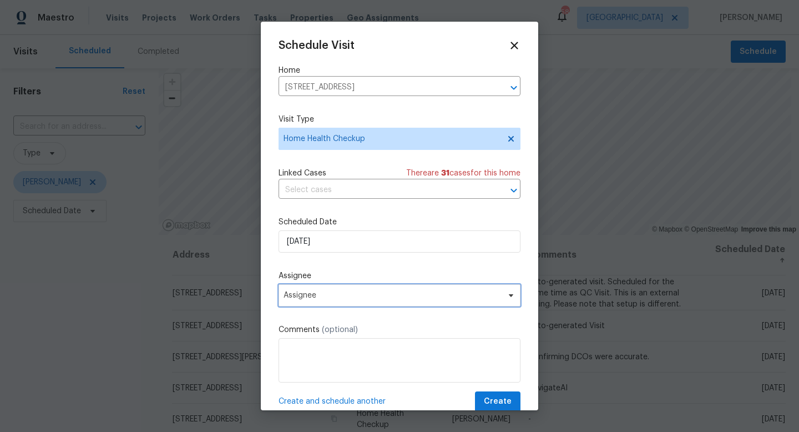
click at [309, 295] on span "Assignee" at bounding box center [393, 295] width 218 height 9
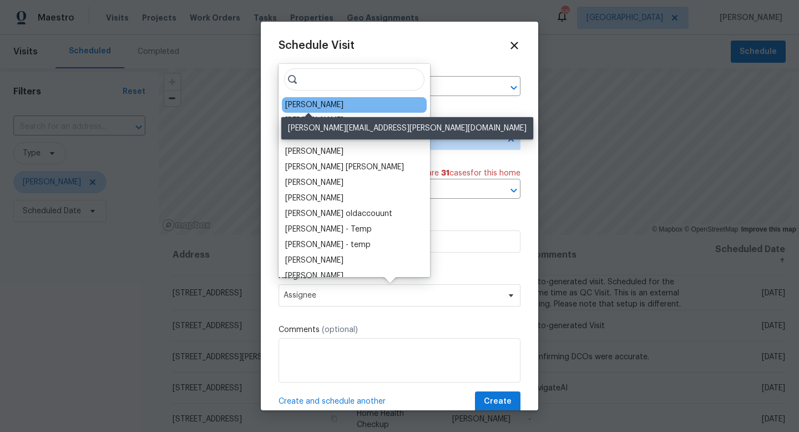
click at [321, 102] on div "[PERSON_NAME]" at bounding box center [314, 104] width 58 height 11
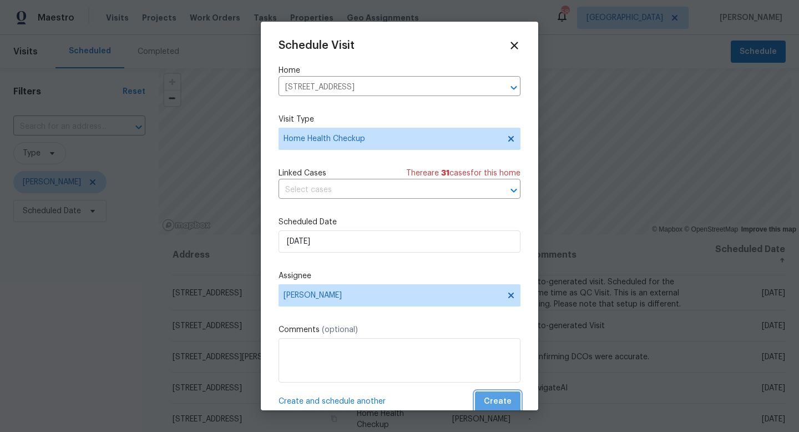
click at [496, 395] on span "Create" at bounding box center [498, 402] width 28 height 14
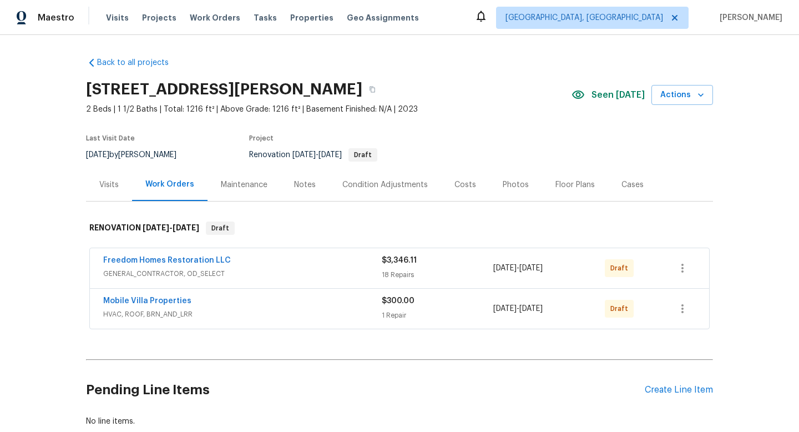
click at [202, 255] on span "Freedom Homes Restoration LLC" at bounding box center [167, 260] width 128 height 11
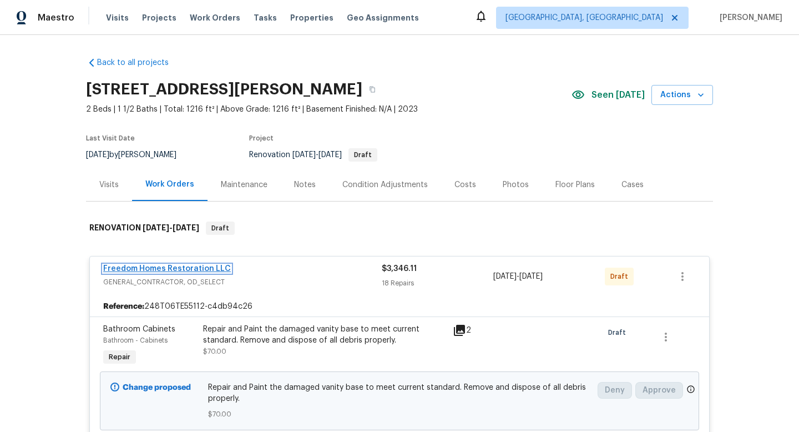
click at [195, 270] on link "Freedom Homes Restoration LLC" at bounding box center [167, 269] width 128 height 8
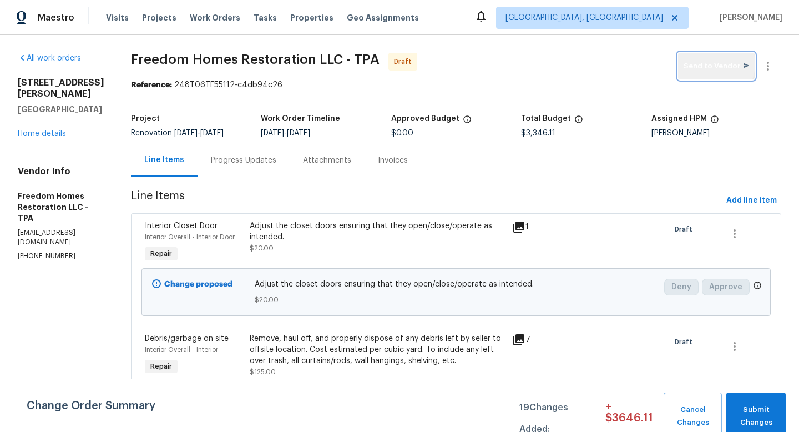
click at [712, 63] on span "Send to Vendor" at bounding box center [717, 66] width 66 height 13
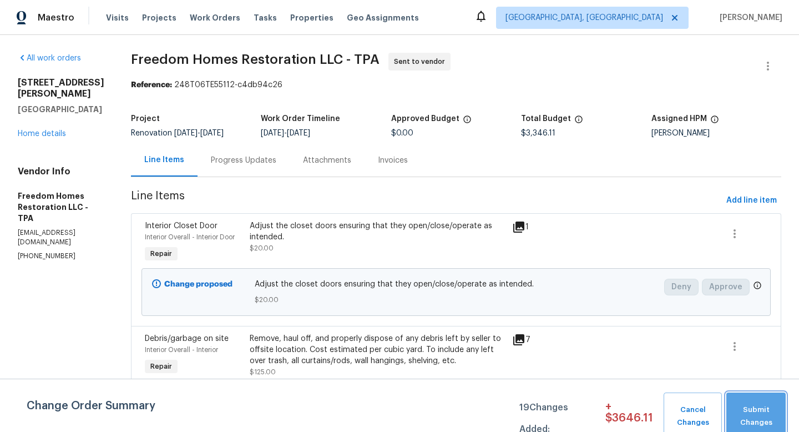
click at [740, 417] on span "Submit Changes" at bounding box center [756, 417] width 48 height 26
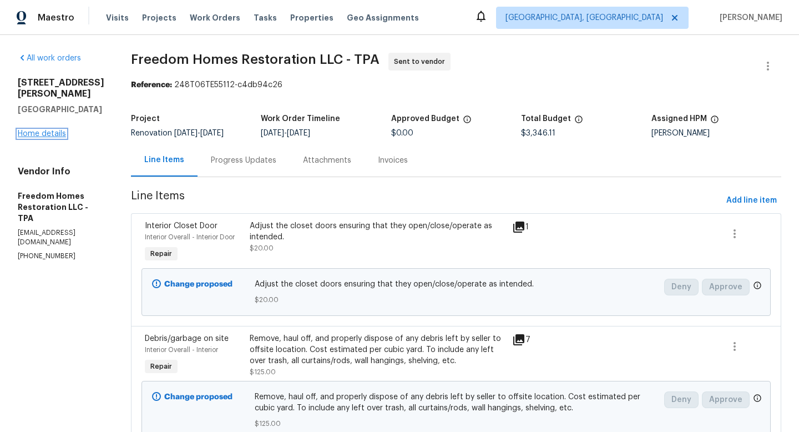
click at [53, 130] on link "Home details" at bounding box center [42, 134] width 48 height 8
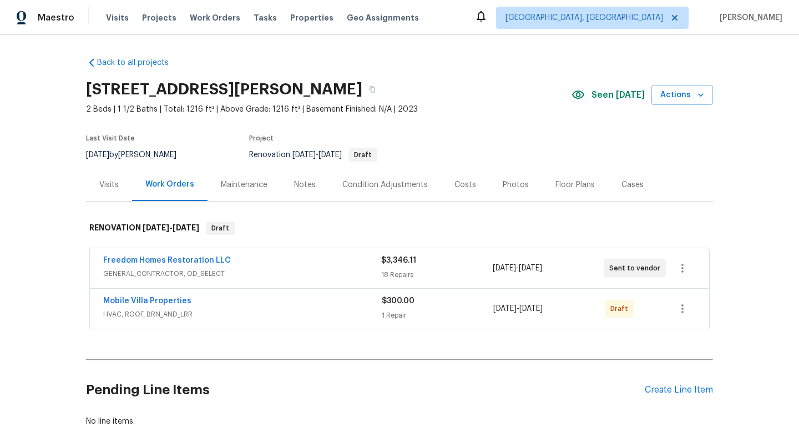
click at [147, 293] on div "Mobile Villa Properties HVAC, ROOF, BRN_AND_LRR $300.00 1 Repair [DATE] - [DATE…" at bounding box center [400, 309] width 620 height 40
click at [145, 298] on link "Mobile Villa Properties" at bounding box center [147, 301] width 88 height 8
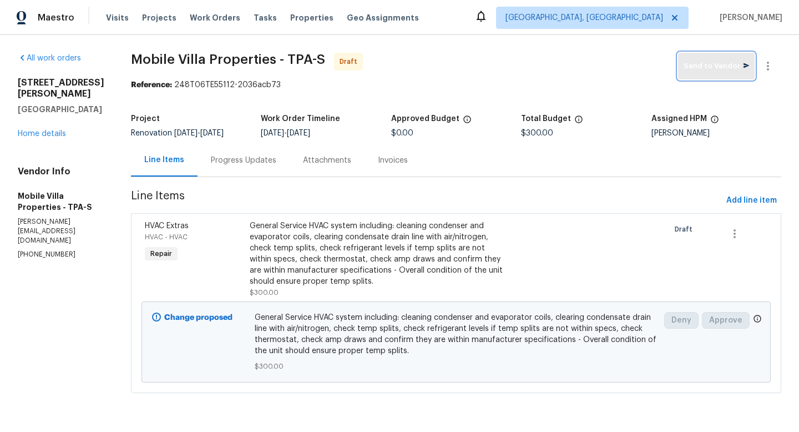
click at [720, 65] on span "Send to Vendor" at bounding box center [717, 66] width 66 height 13
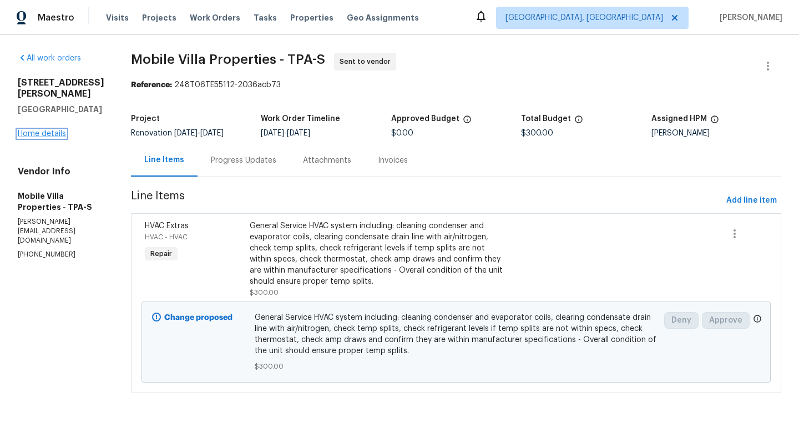
click at [46, 130] on link "Home details" at bounding box center [42, 134] width 48 height 8
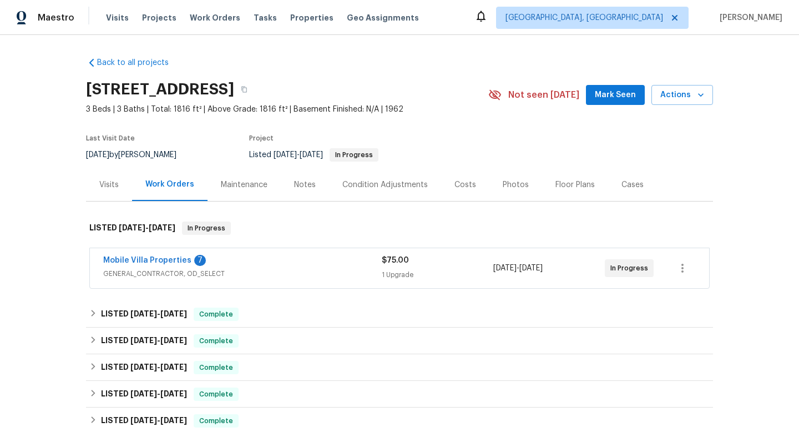
click at [158, 255] on span "Mobile Villa Properties" at bounding box center [147, 260] width 88 height 11
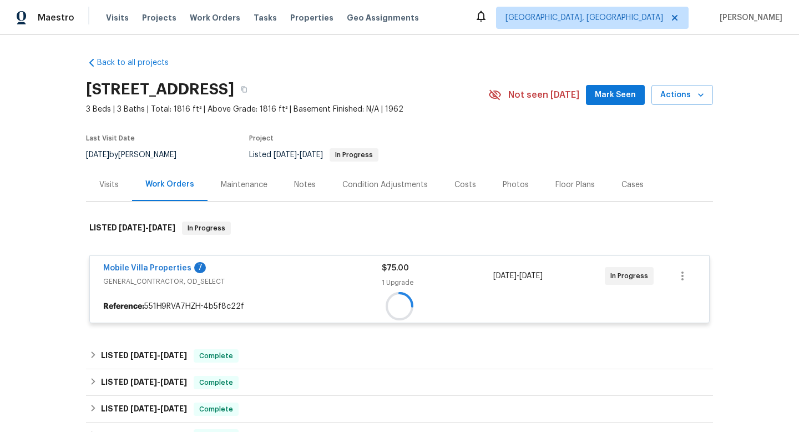
click at [158, 257] on div "Mobile Villa Properties 7 GENERAL_CONTRACTOR, OD_SELECT $75.00 1 Upgrade [DATE]…" at bounding box center [400, 276] width 620 height 40
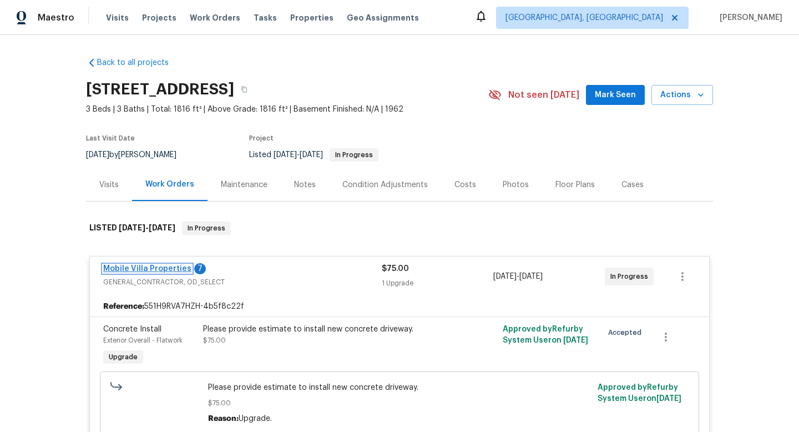
click at [156, 268] on link "Mobile Villa Properties" at bounding box center [147, 269] width 88 height 8
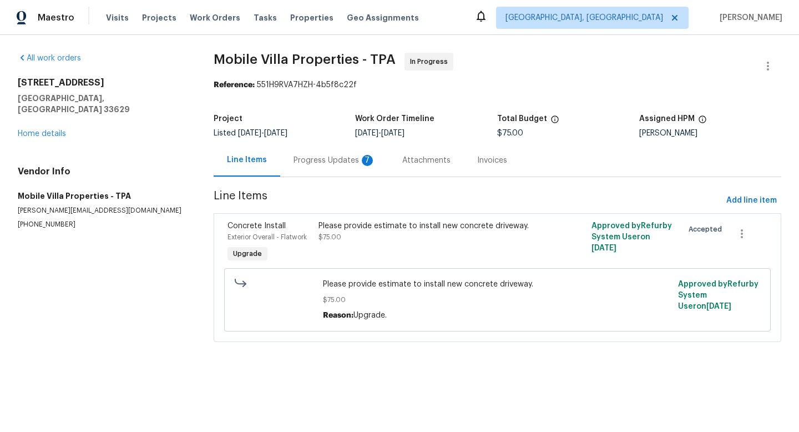
click at [309, 160] on div "Progress Updates 7" at bounding box center [335, 160] width 82 height 11
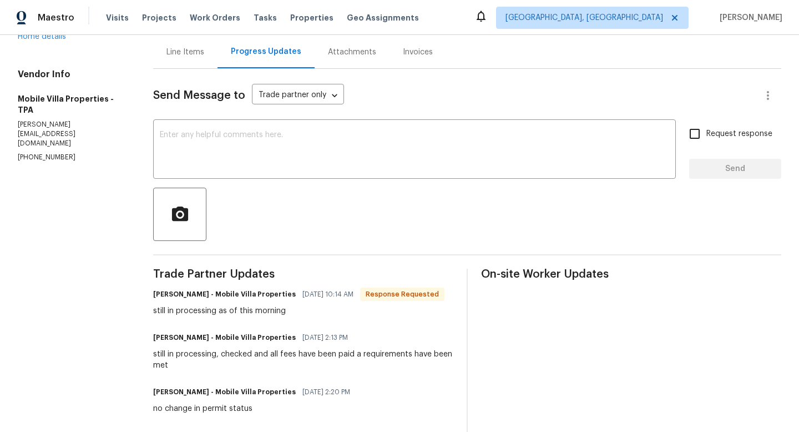
scroll to position [109, 0]
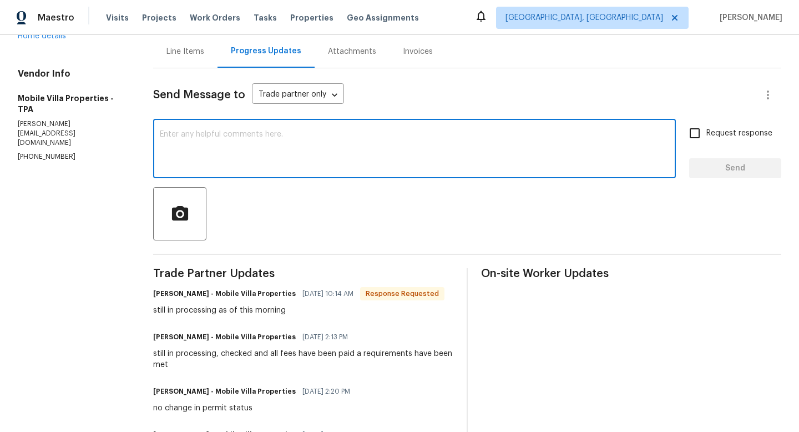
click at [251, 147] on textarea at bounding box center [415, 149] width 510 height 39
type textarea "Thank you"
click at [701, 168] on span "Send" at bounding box center [735, 169] width 74 height 14
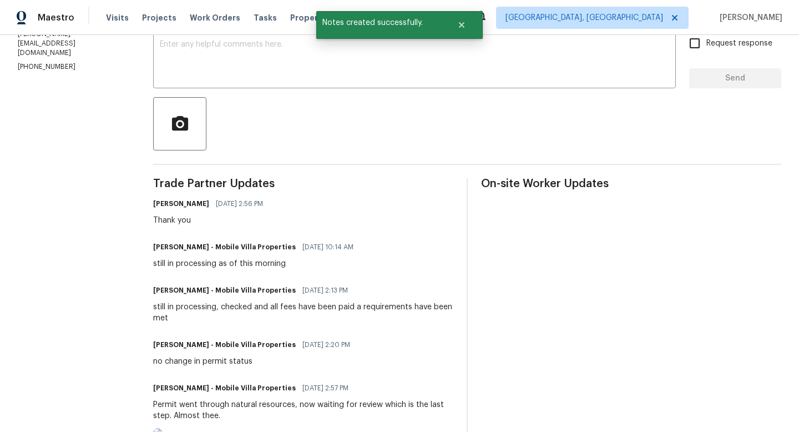
scroll to position [200, 0]
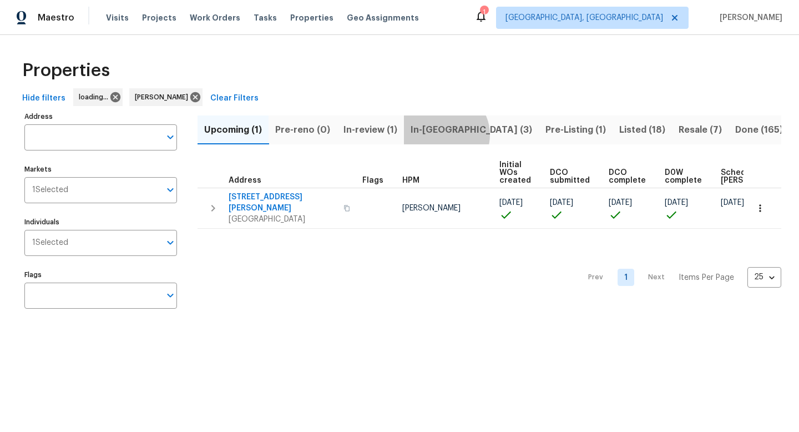
click at [444, 134] on span "In-[GEOGRAPHIC_DATA] (3)" at bounding box center [472, 130] width 122 height 16
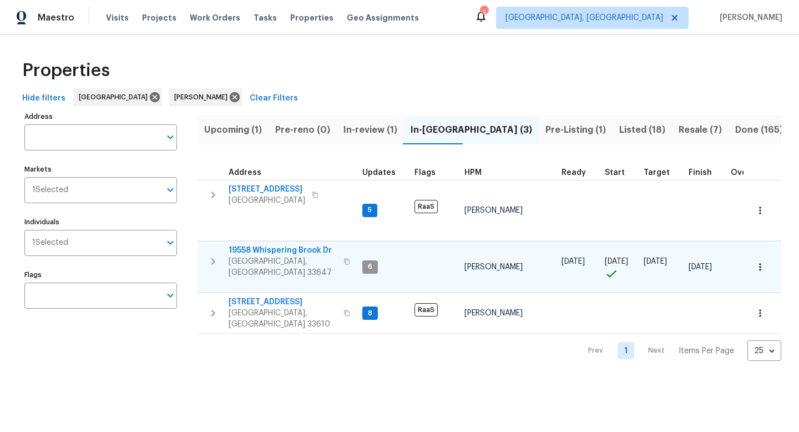
click at [306, 245] on span "19558 Whispering Brook Dr" at bounding box center [283, 250] width 108 height 11
click at [285, 245] on span "19558 Whispering Brook Dr" at bounding box center [283, 250] width 108 height 11
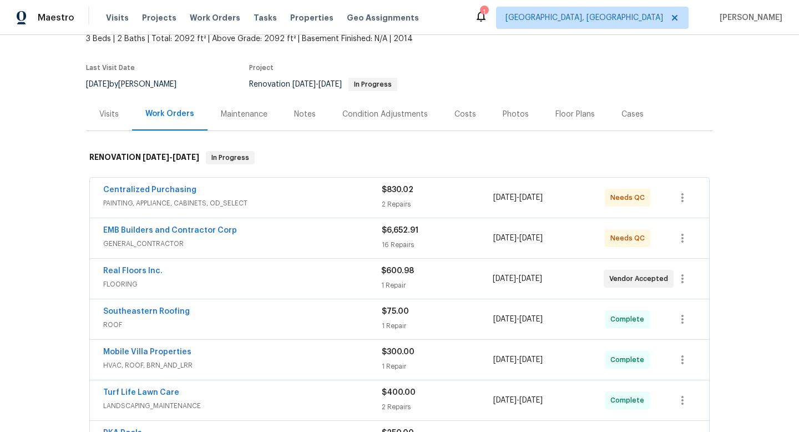
scroll to position [110, 0]
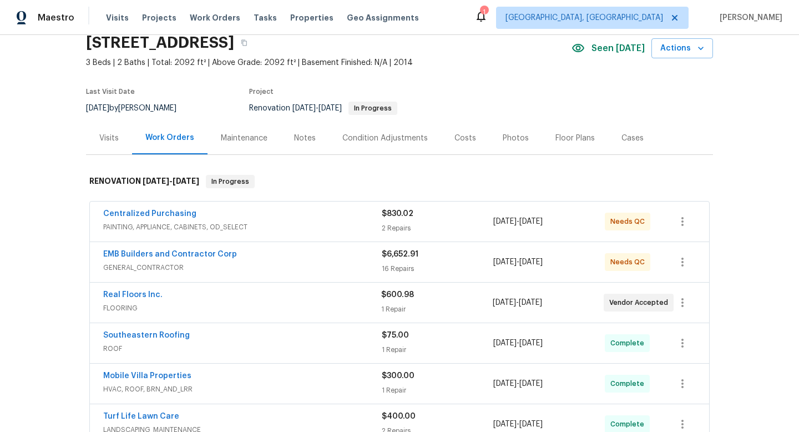
scroll to position [57, 0]
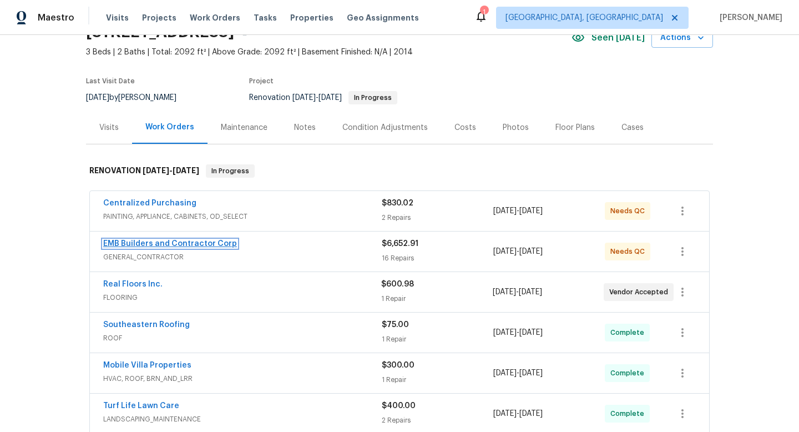
click at [174, 246] on link "EMB Builders and Contractor Corp" at bounding box center [170, 244] width 134 height 8
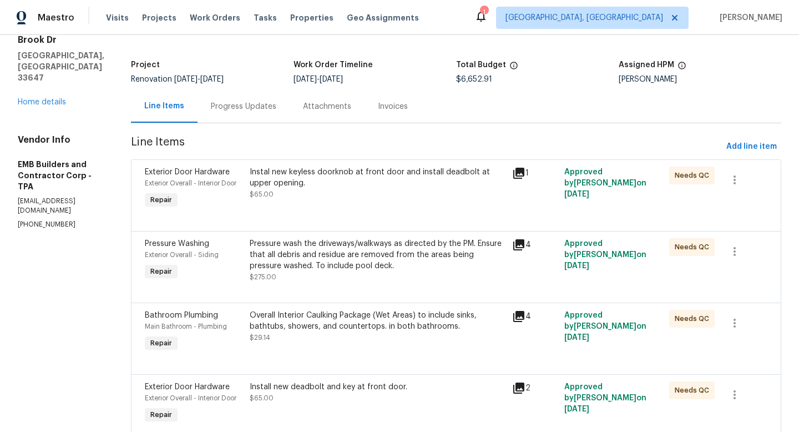
scroll to position [116, 0]
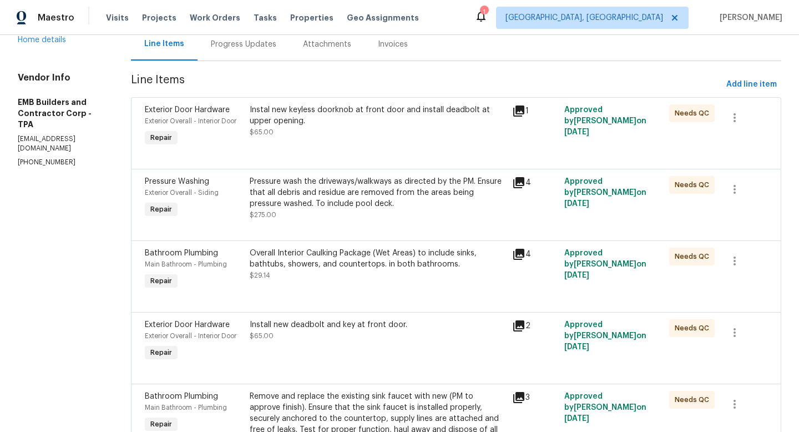
click at [330, 137] on div "Instal new keyless doorknob at front door and install deadbolt at upper opening…" at bounding box center [378, 120] width 256 height 33
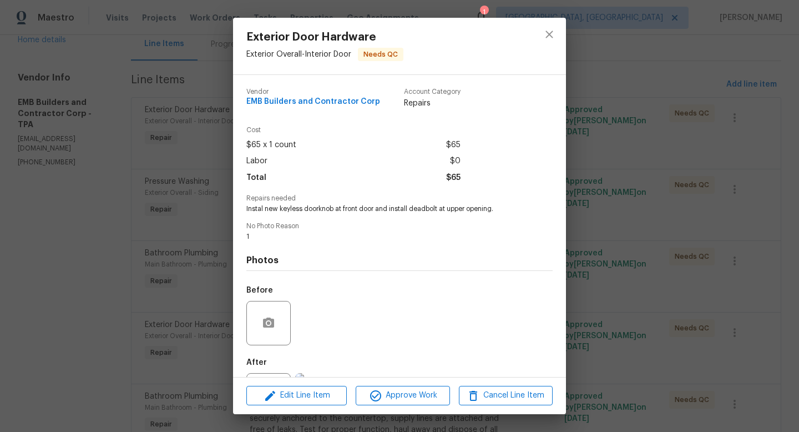
scroll to position [52, 0]
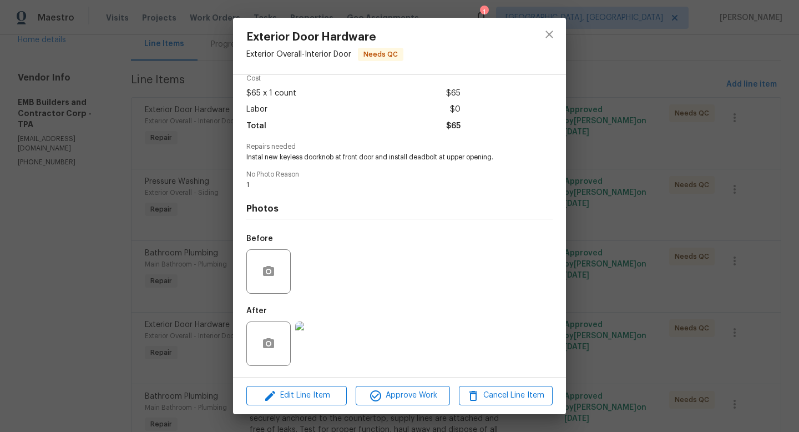
click at [318, 344] on img at bounding box center [317, 343] width 44 height 44
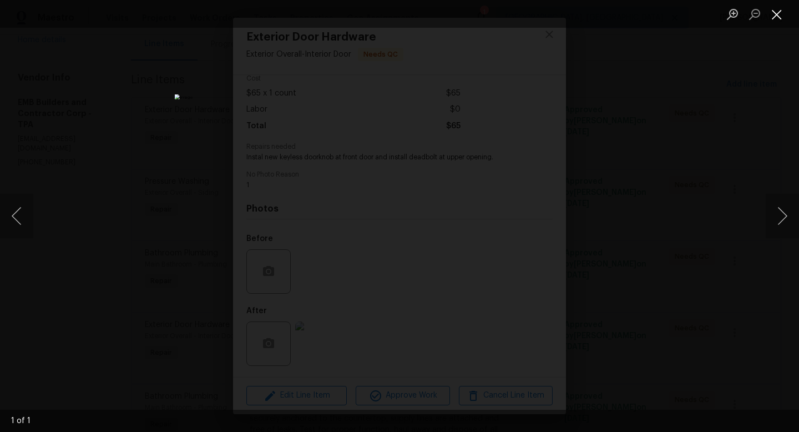
click at [778, 15] on button "Close lightbox" at bounding box center [777, 13] width 22 height 19
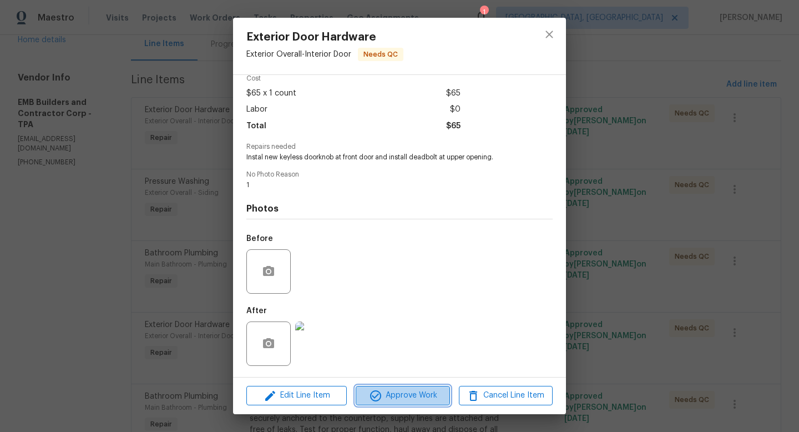
click at [416, 387] on button "Approve Work" at bounding box center [403, 395] width 94 height 19
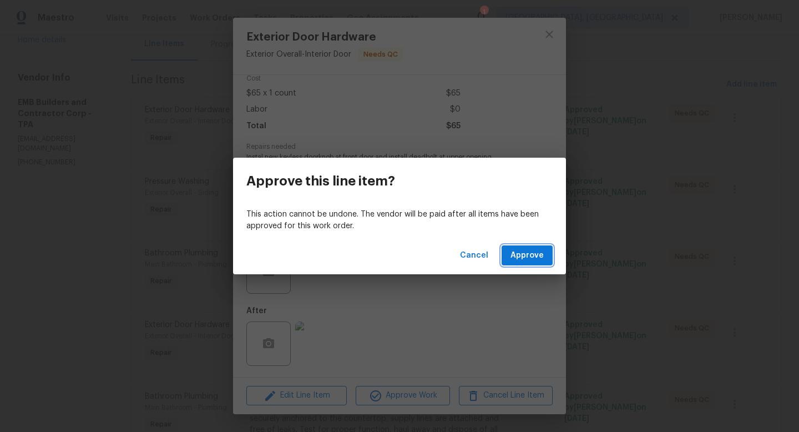
click at [510, 258] on button "Approve" at bounding box center [527, 255] width 51 height 21
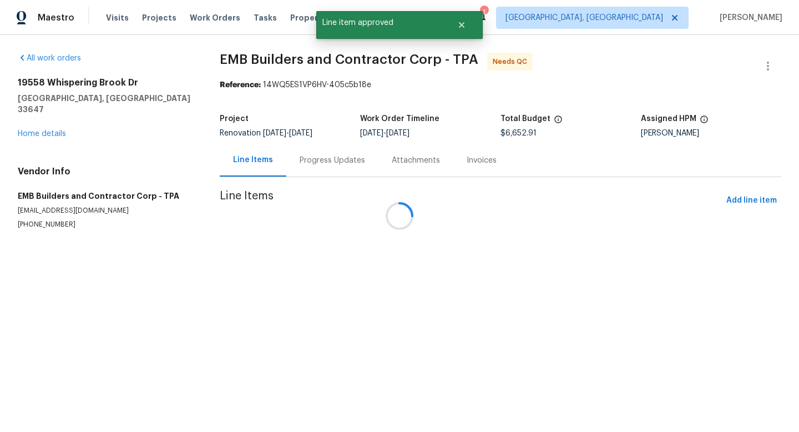
scroll to position [0, 0]
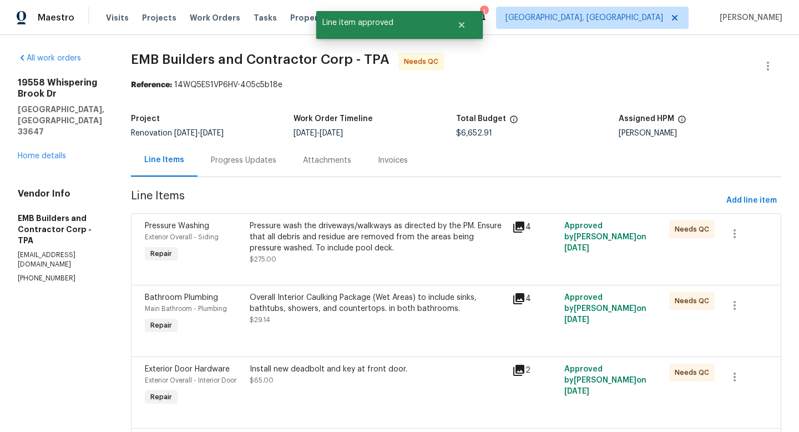
click at [300, 237] on div "Pressure wash the driveways/walkways as directed by the PM. Ensure that all deb…" at bounding box center [378, 236] width 256 height 33
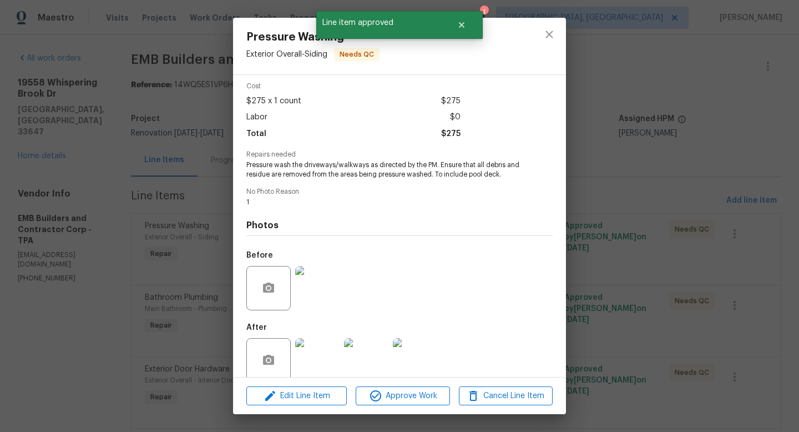
scroll to position [61, 0]
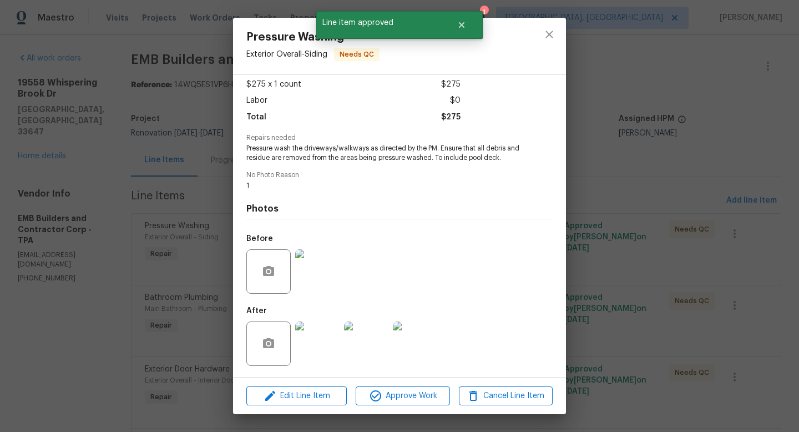
click at [320, 361] on img at bounding box center [317, 343] width 44 height 44
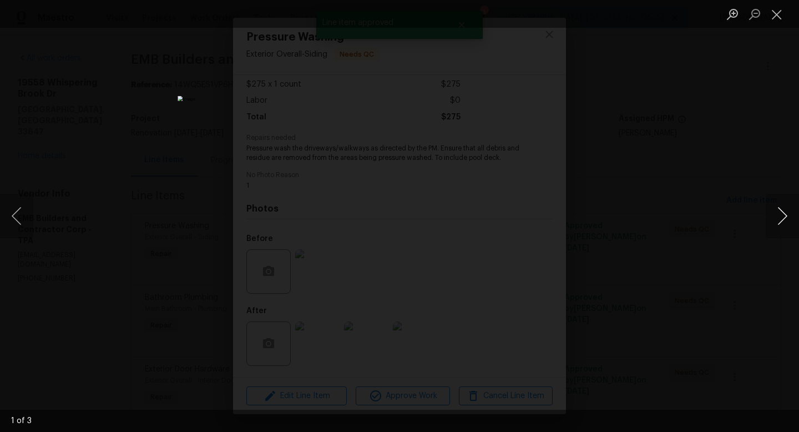
click at [781, 221] on button "Next image" at bounding box center [782, 216] width 33 height 44
click at [778, 19] on button "Close lightbox" at bounding box center [777, 13] width 22 height 19
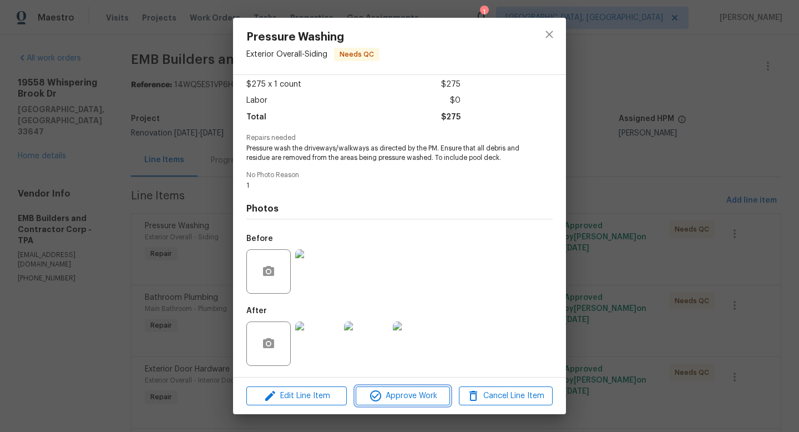
click at [407, 398] on span "Approve Work" at bounding box center [402, 396] width 87 height 14
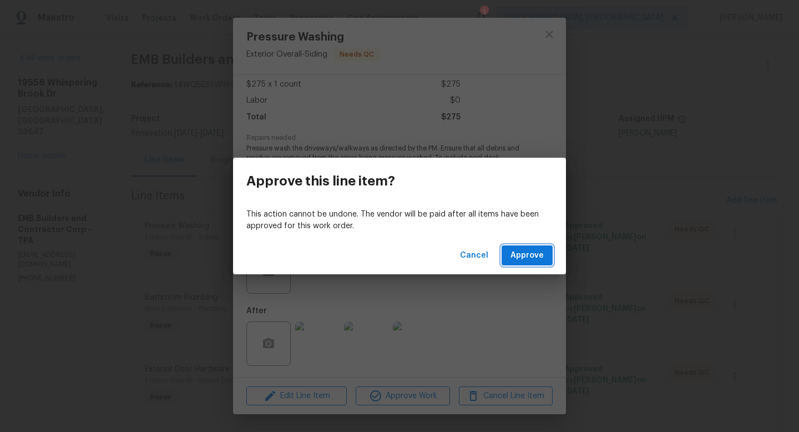
click at [525, 257] on span "Approve" at bounding box center [527, 256] width 33 height 14
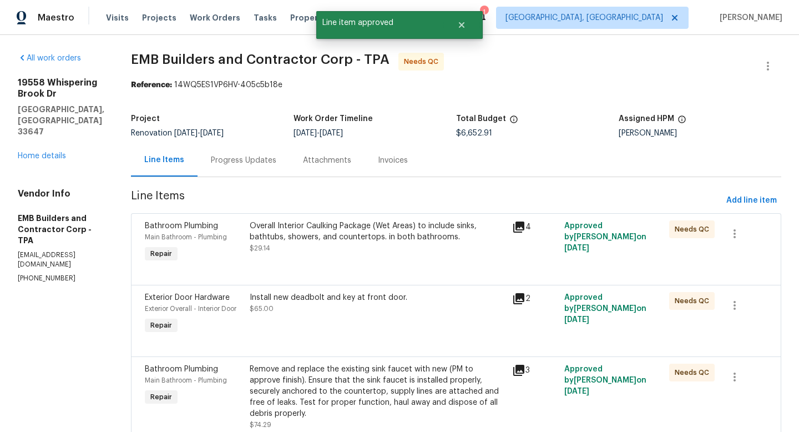
click at [323, 238] on div "Overall Interior Caulking Package (Wet Areas) to include sinks, bathtubs, showe…" at bounding box center [378, 231] width 256 height 22
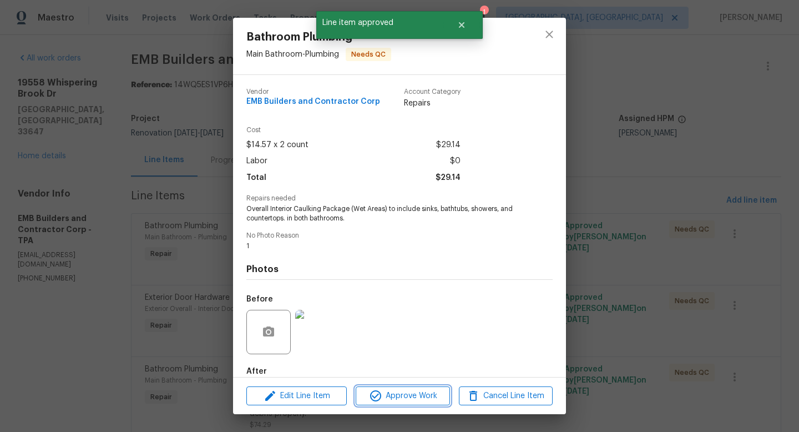
click at [386, 393] on span "Approve Work" at bounding box center [402, 396] width 87 height 14
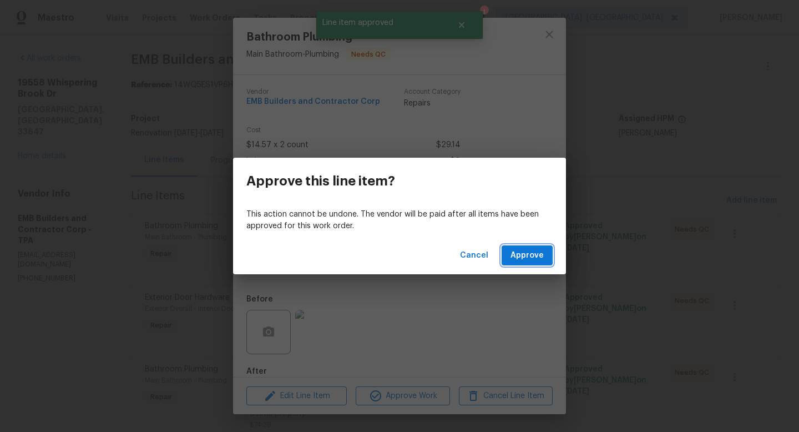
click at [521, 264] on button "Approve" at bounding box center [527, 255] width 51 height 21
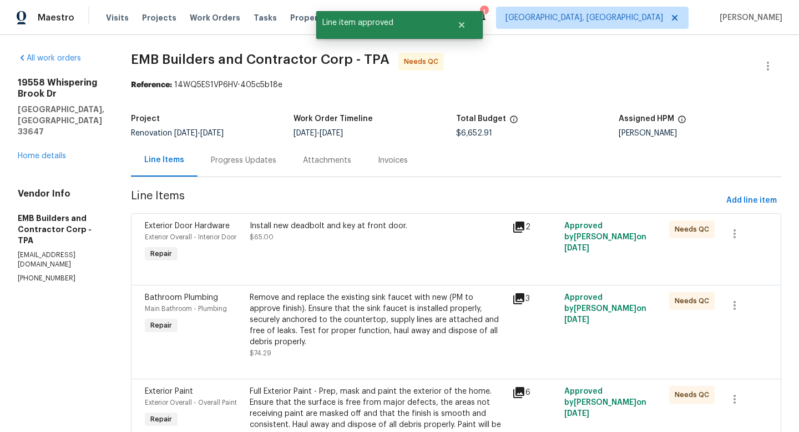
click at [339, 243] on div "Install new deadbolt and key at front door. $65.00" at bounding box center [377, 242] width 263 height 51
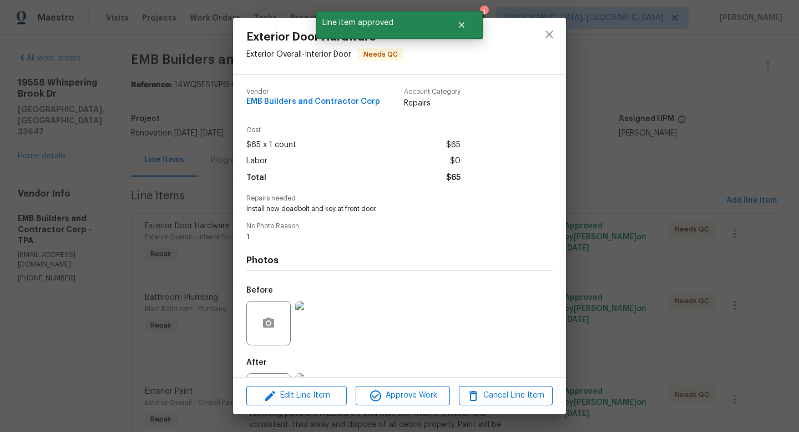
click at [410, 406] on div "Edit Line Item Approve Work Cancel Line Item" at bounding box center [399, 395] width 333 height 37
click at [412, 398] on span "Approve Work" at bounding box center [402, 396] width 87 height 14
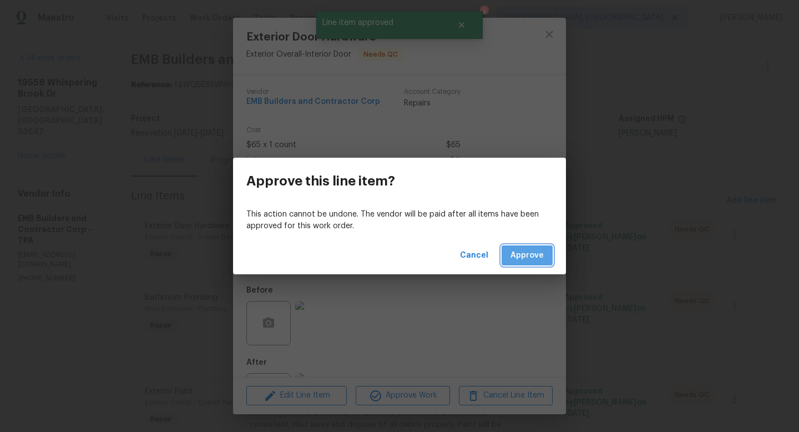
click at [542, 256] on span "Approve" at bounding box center [527, 256] width 33 height 14
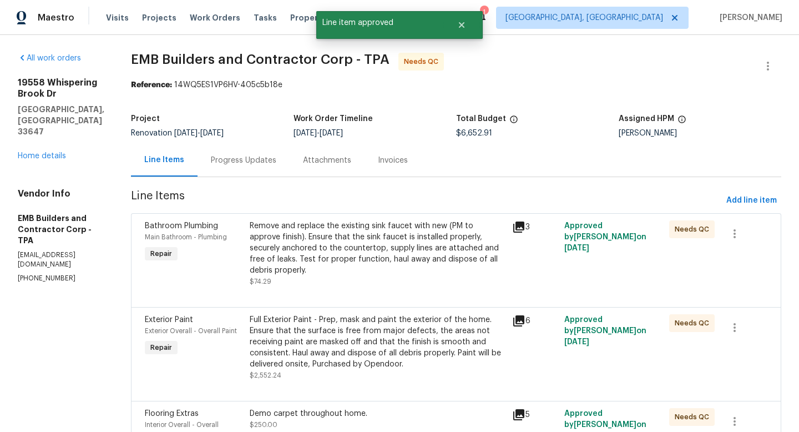
click at [328, 234] on div "Remove and replace the existing sink faucet with new (PM to approve finish). En…" at bounding box center [378, 248] width 256 height 56
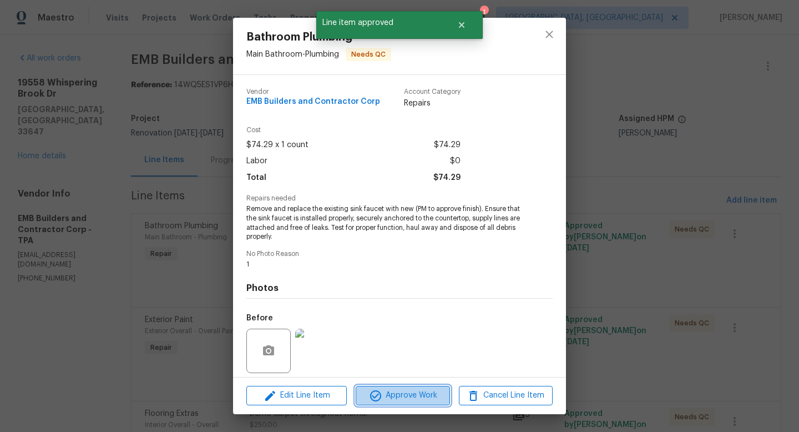
click at [368, 392] on span "Approve Work" at bounding box center [402, 396] width 87 height 14
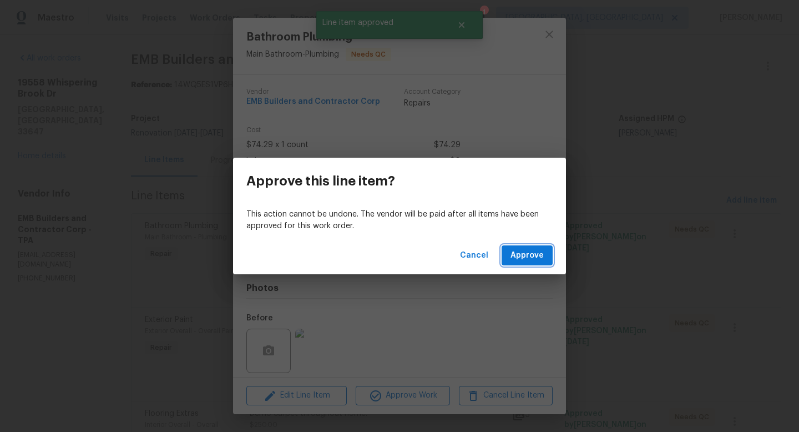
click at [526, 258] on span "Approve" at bounding box center [527, 256] width 33 height 14
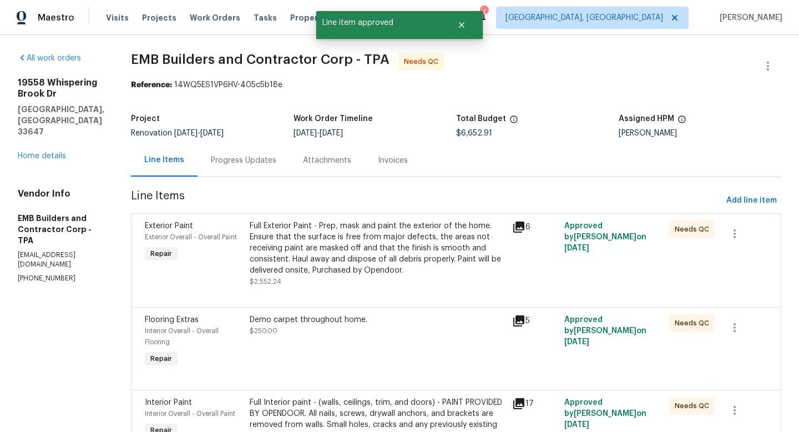
click at [343, 248] on div "Full Exterior Paint - Prep, mask and paint the exterior of the home. Ensure tha…" at bounding box center [378, 248] width 256 height 56
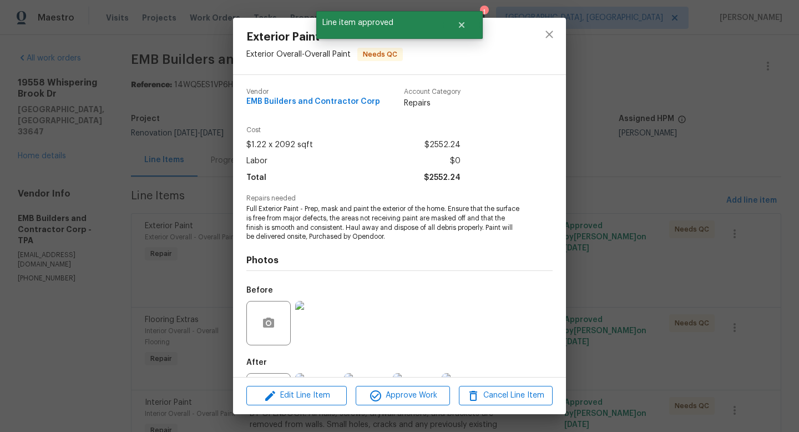
scroll to position [52, 0]
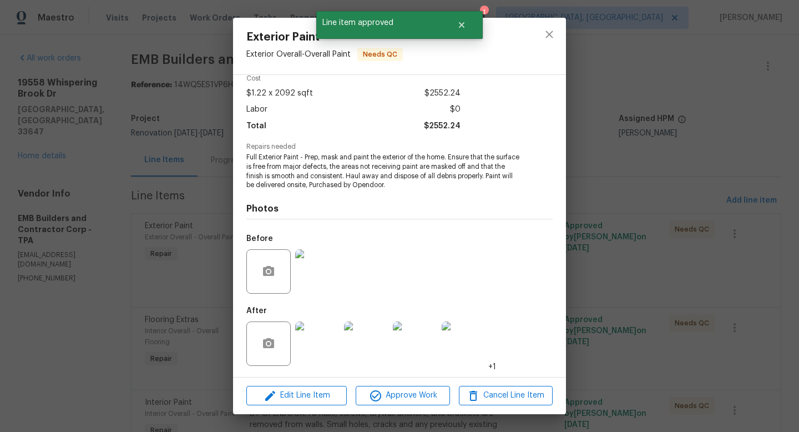
click at [328, 336] on img at bounding box center [317, 343] width 44 height 44
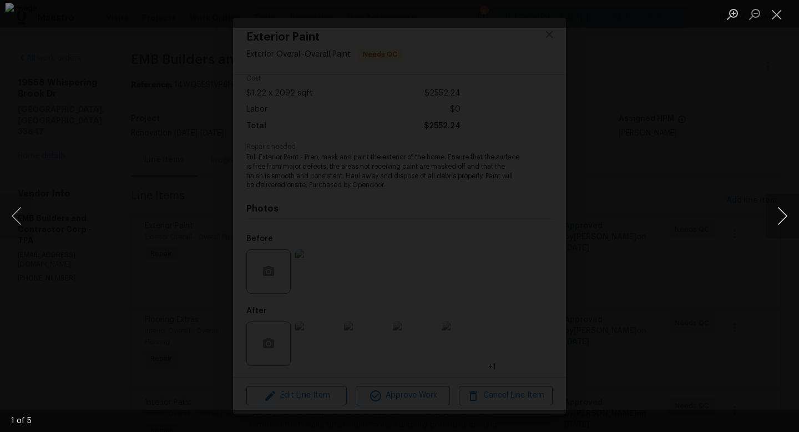
click at [783, 210] on button "Next image" at bounding box center [782, 216] width 33 height 44
click at [776, 9] on button "Close lightbox" at bounding box center [777, 13] width 22 height 19
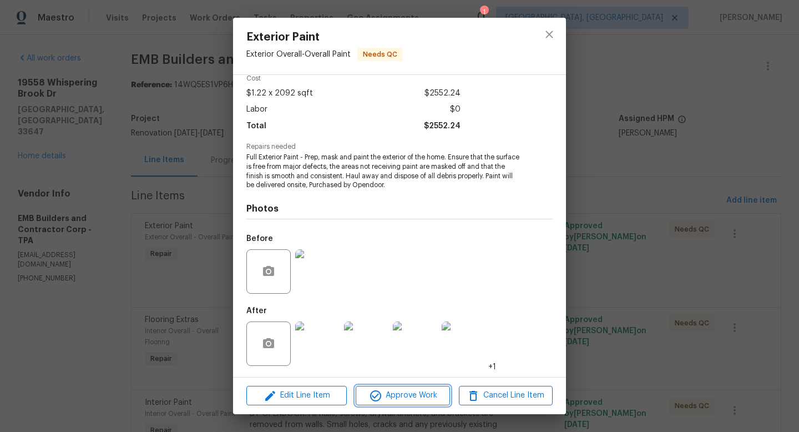
click at [410, 404] on button "Approve Work" at bounding box center [403, 395] width 94 height 19
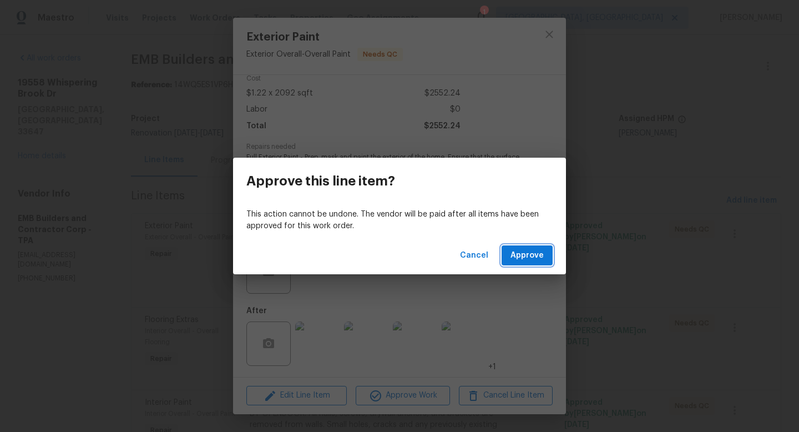
click at [534, 261] on span "Approve" at bounding box center [527, 256] width 33 height 14
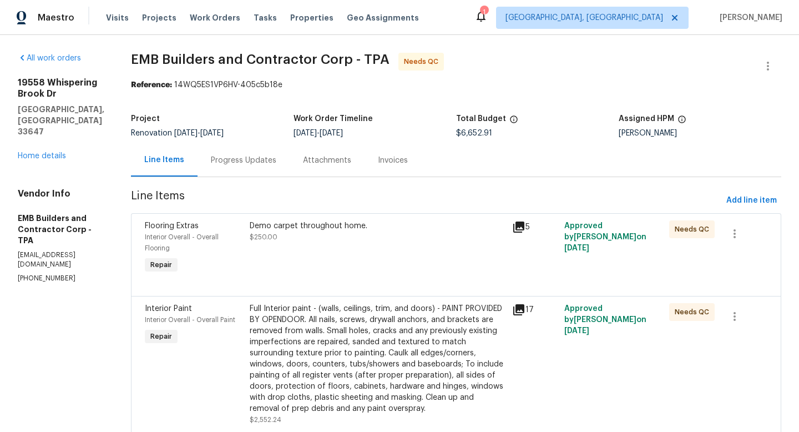
click at [299, 258] on div "Demo carpet throughout home. $250.00" at bounding box center [377, 248] width 263 height 62
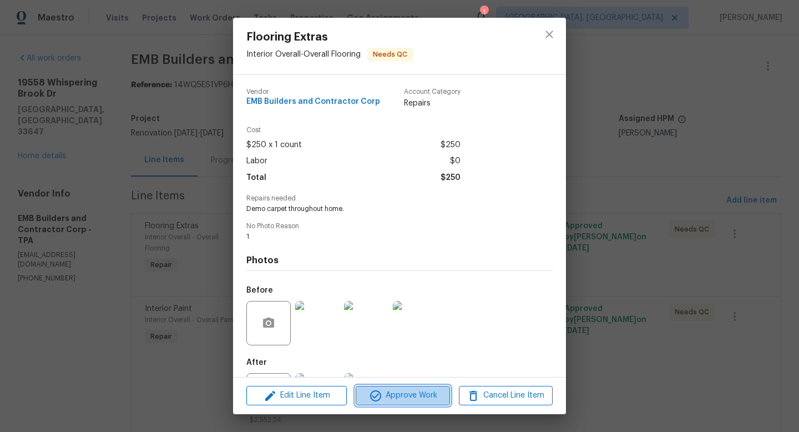
click at [379, 393] on icon "button" at bounding box center [375, 395] width 11 height 11
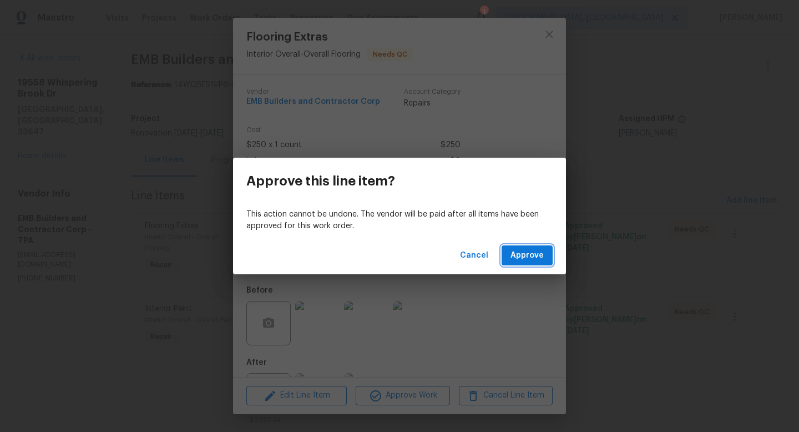
click at [548, 250] on button "Approve" at bounding box center [527, 255] width 51 height 21
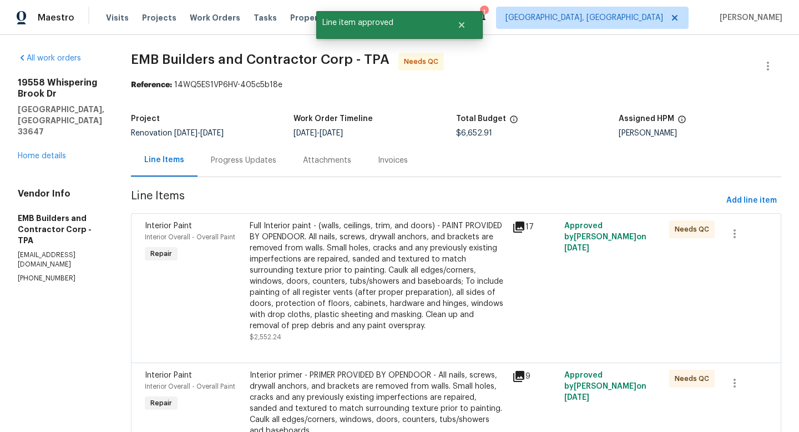
click at [367, 257] on div "Full Interior paint - (walls, ceilings, trim, and doors) - PAINT PROVIDED BY OP…" at bounding box center [378, 275] width 256 height 111
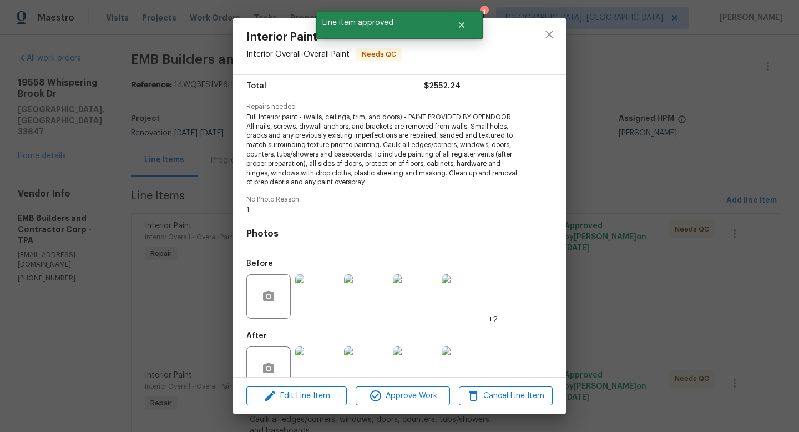
scroll to position [117, 0]
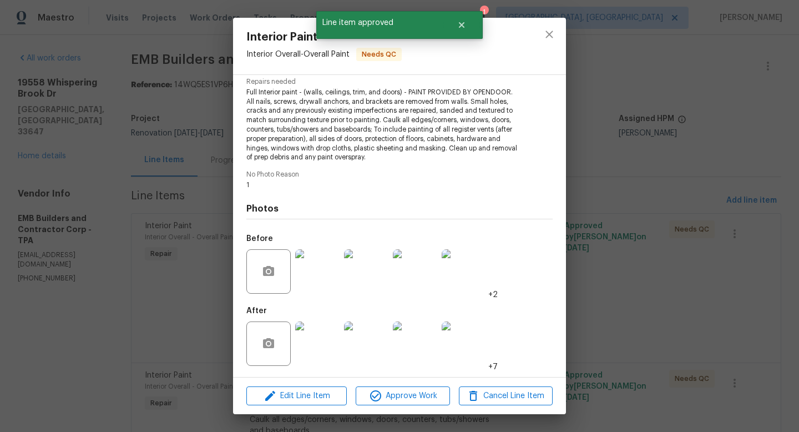
click at [328, 340] on img at bounding box center [317, 343] width 44 height 44
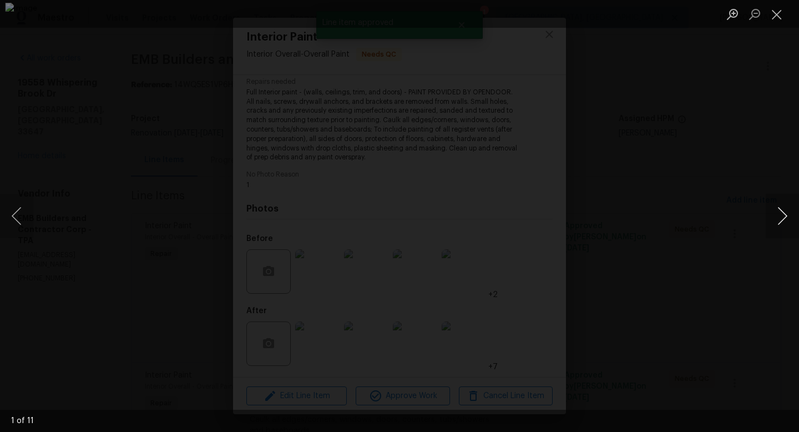
click at [781, 223] on button "Next image" at bounding box center [782, 216] width 33 height 44
click at [780, 16] on button "Close lightbox" at bounding box center [777, 13] width 22 height 19
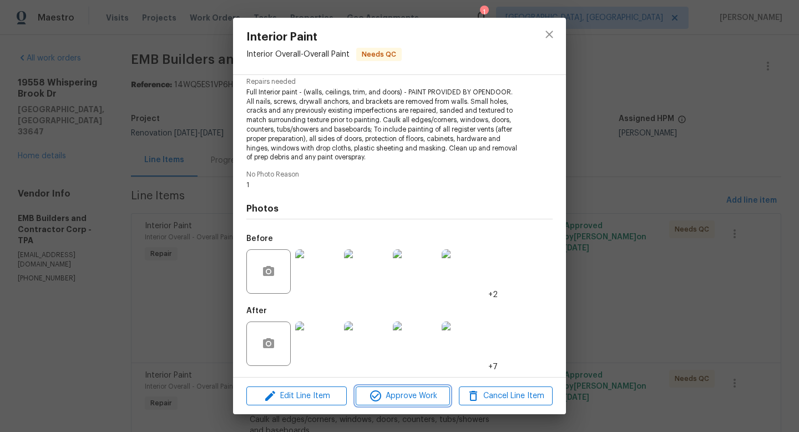
click at [412, 398] on span "Approve Work" at bounding box center [402, 396] width 87 height 14
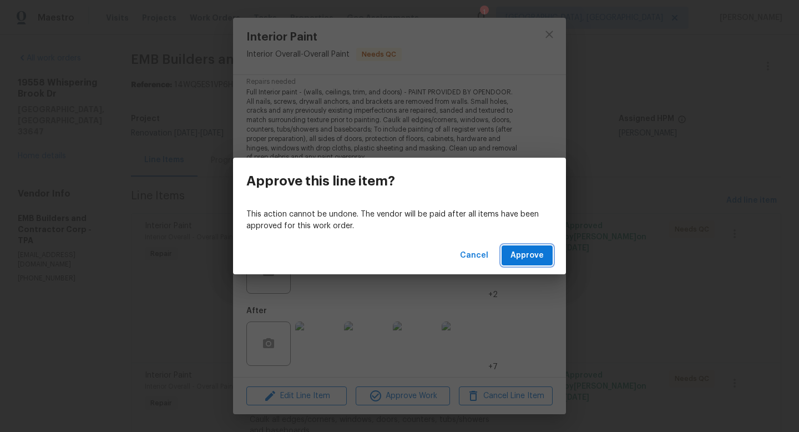
click at [522, 246] on button "Approve" at bounding box center [527, 255] width 51 height 21
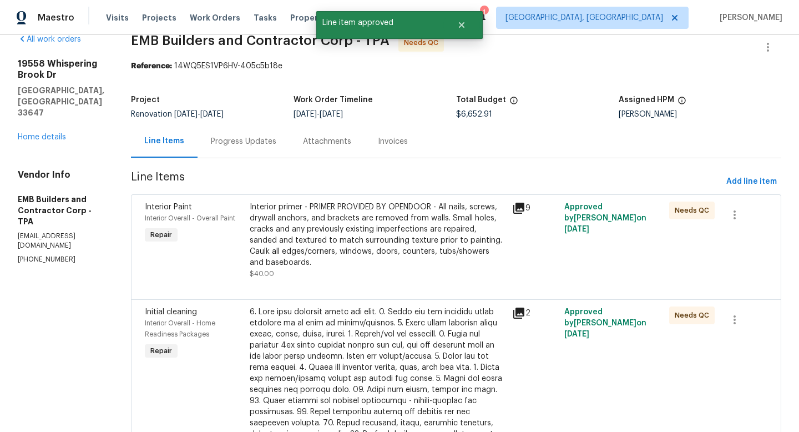
scroll to position [20, 0]
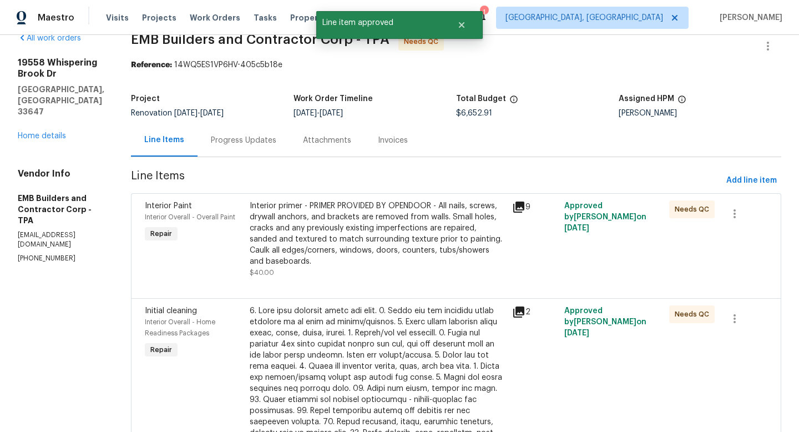
click at [363, 238] on div "Interior primer - PRIMER PROVIDED BY OPENDOOR - All nails, screws, drywall anch…" at bounding box center [378, 233] width 256 height 67
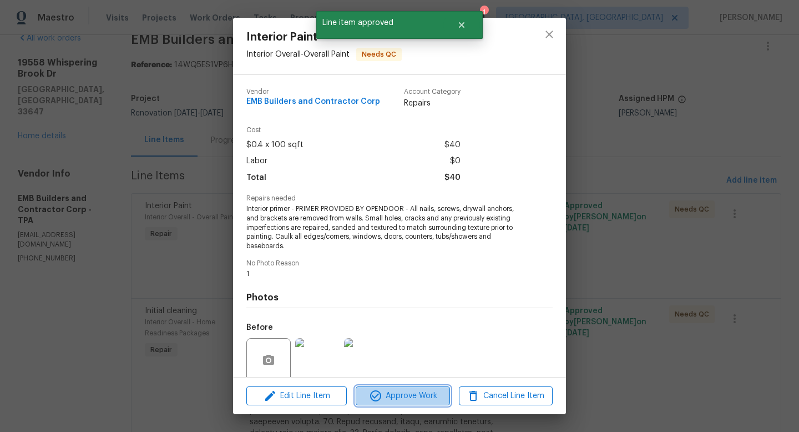
click at [381, 398] on icon "button" at bounding box center [375, 395] width 13 height 13
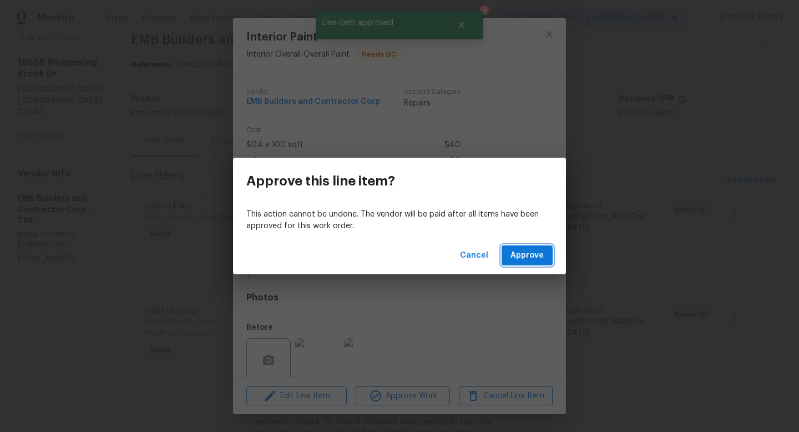
click at [522, 257] on span "Approve" at bounding box center [527, 256] width 33 height 14
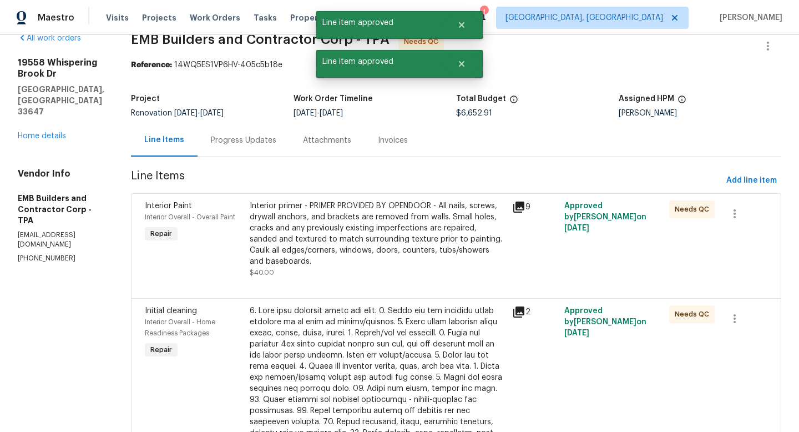
scroll to position [0, 0]
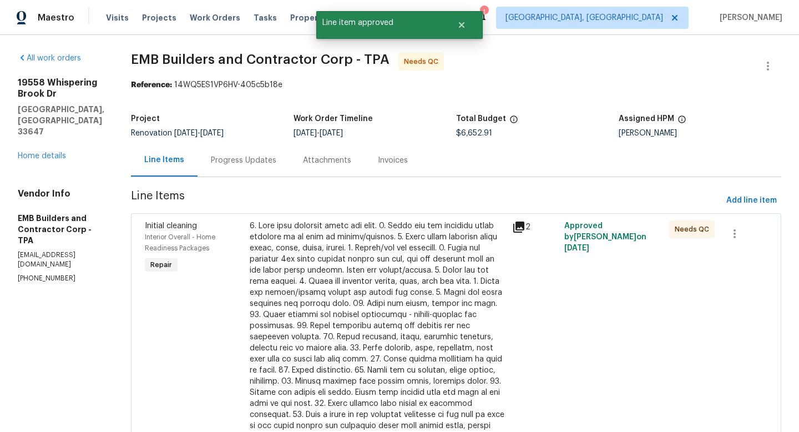
click at [330, 245] on div at bounding box center [378, 331] width 256 height 222
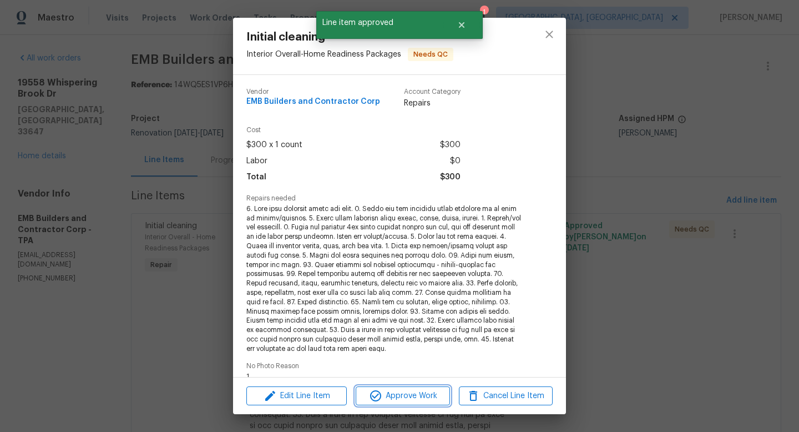
click at [400, 389] on span "Approve Work" at bounding box center [402, 396] width 87 height 14
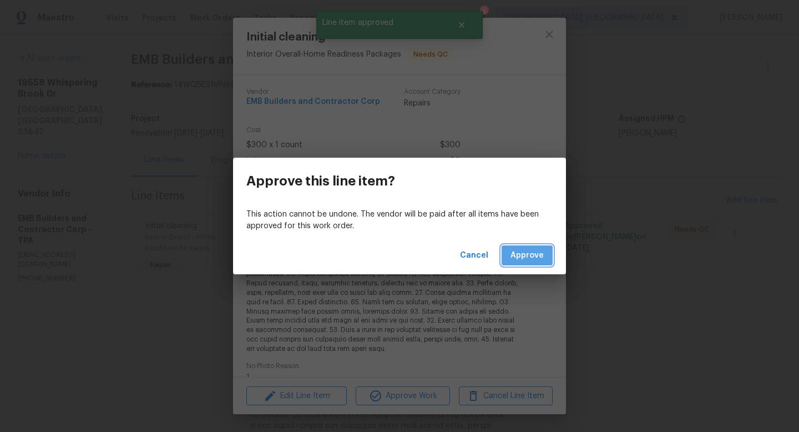
click at [525, 261] on span "Approve" at bounding box center [527, 256] width 33 height 14
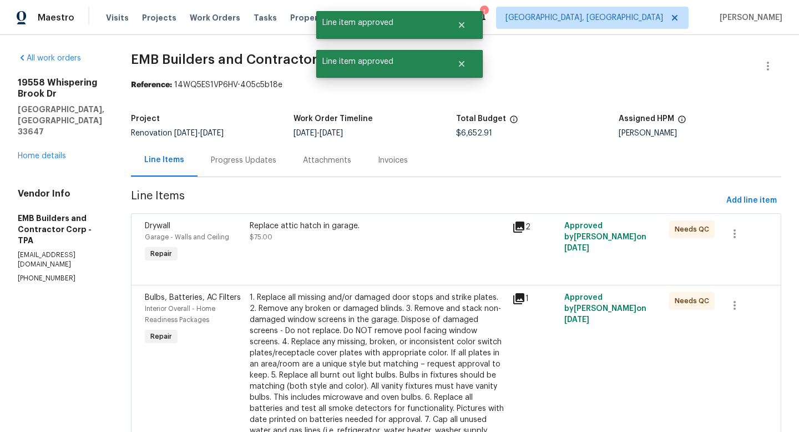
click at [344, 246] on div "Replace attic hatch in garage. $75.00" at bounding box center [377, 242] width 263 height 51
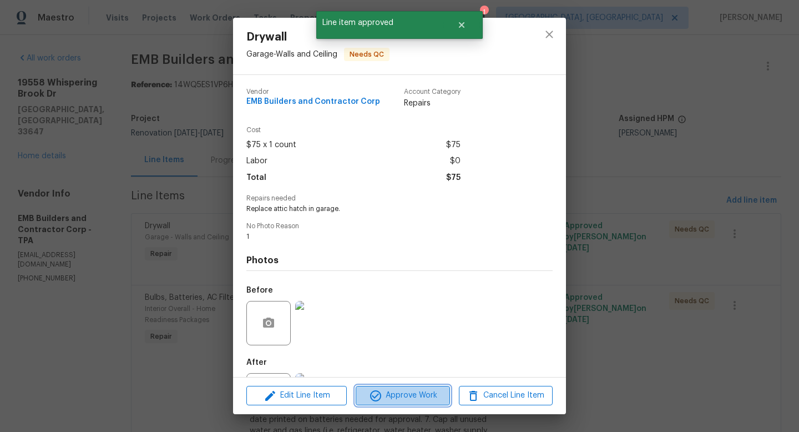
click at [394, 393] on span "Approve Work" at bounding box center [402, 396] width 87 height 14
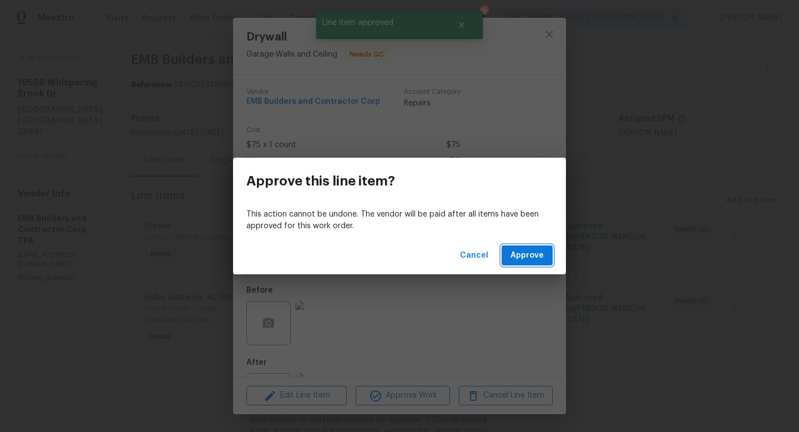
click at [532, 265] on button "Approve" at bounding box center [527, 255] width 51 height 21
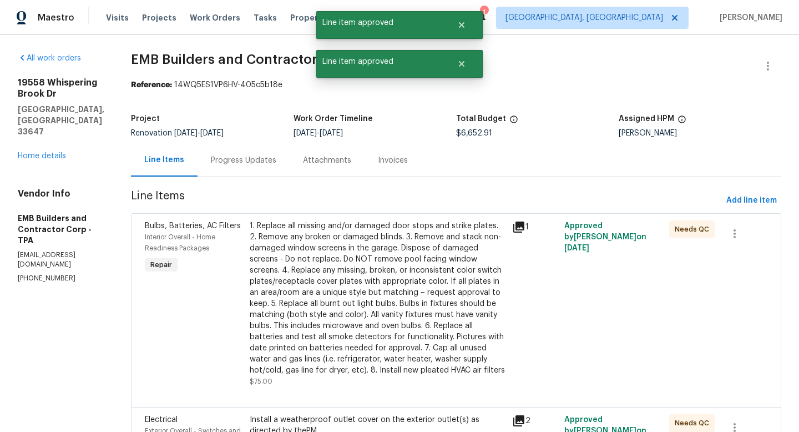
click at [348, 249] on div "1. Replace all missing and/or damaged door stops and strike plates. 2. Remove a…" at bounding box center [378, 297] width 256 height 155
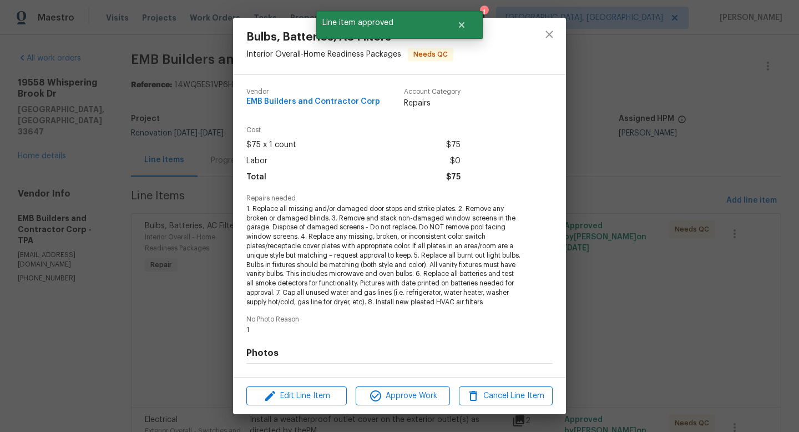
click at [404, 411] on div "Edit Line Item Approve Work Cancel Line Item" at bounding box center [399, 395] width 333 height 37
click at [406, 401] on span "Approve Work" at bounding box center [402, 396] width 87 height 14
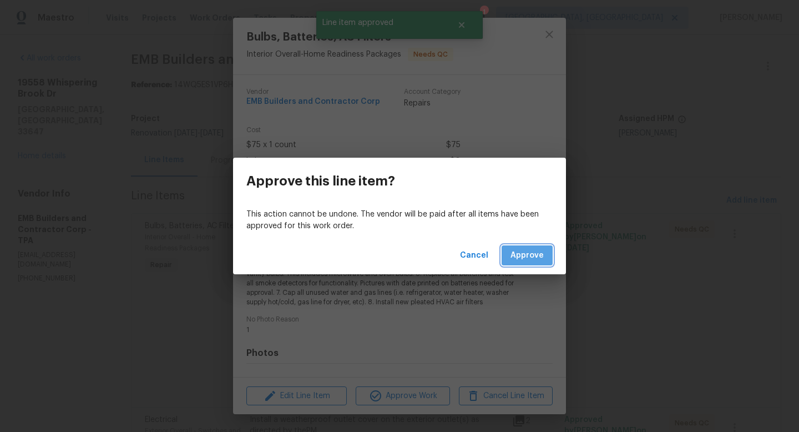
click at [526, 253] on span "Approve" at bounding box center [527, 256] width 33 height 14
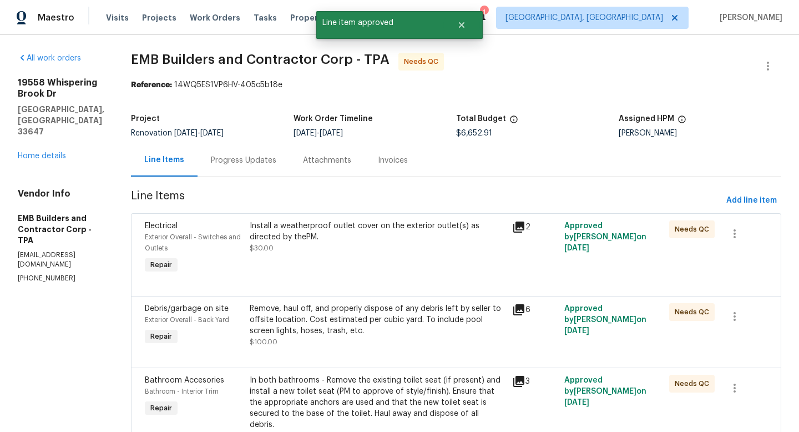
click at [358, 238] on div "Install a weatherproof outlet cover on the exterior outlet(s) as directed by th…" at bounding box center [378, 231] width 256 height 22
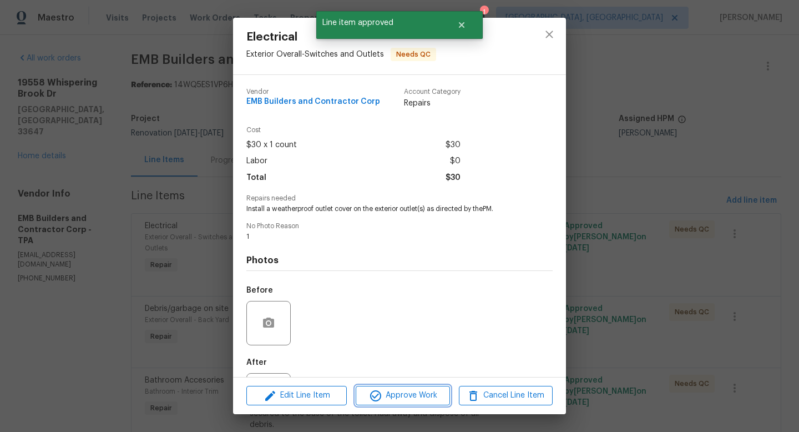
click at [397, 392] on span "Approve Work" at bounding box center [402, 396] width 87 height 14
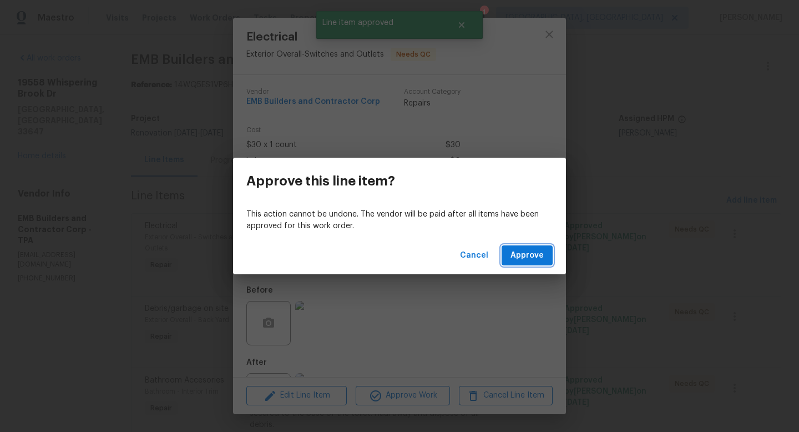
click at [519, 262] on button "Approve" at bounding box center [527, 255] width 51 height 21
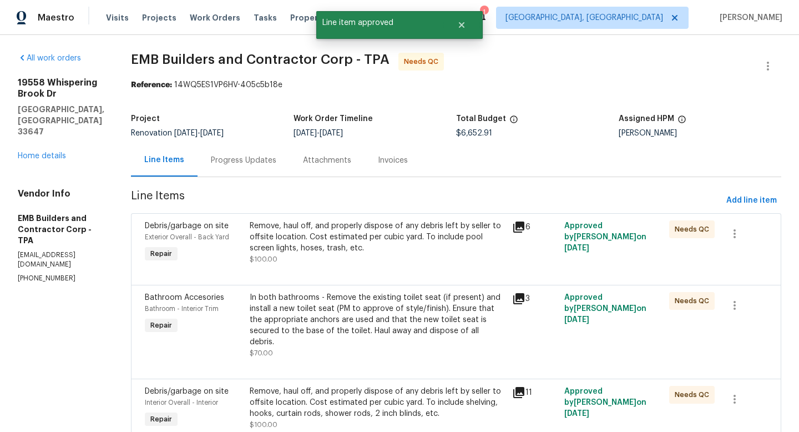
click at [336, 232] on div "Remove, haul off, and properly dispose of any debris left by seller to offsite …" at bounding box center [378, 236] width 256 height 33
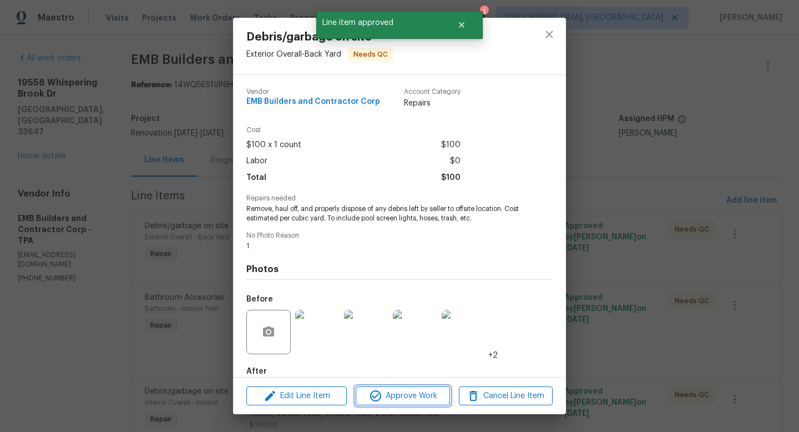
click at [368, 391] on span "Approve Work" at bounding box center [402, 396] width 87 height 14
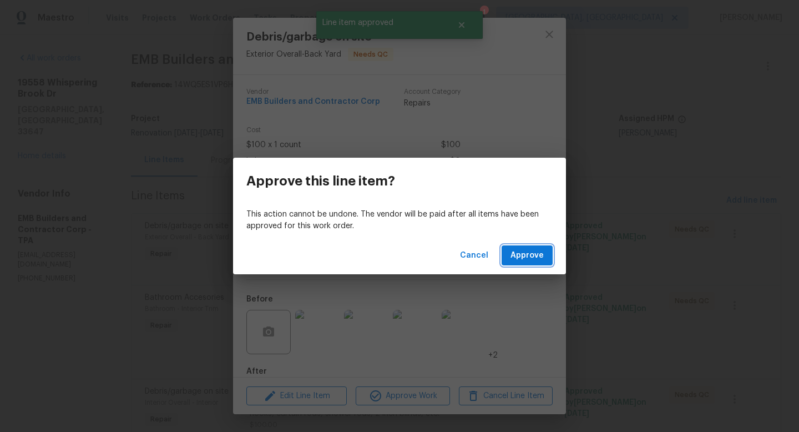
click at [533, 249] on span "Approve" at bounding box center [527, 256] width 33 height 14
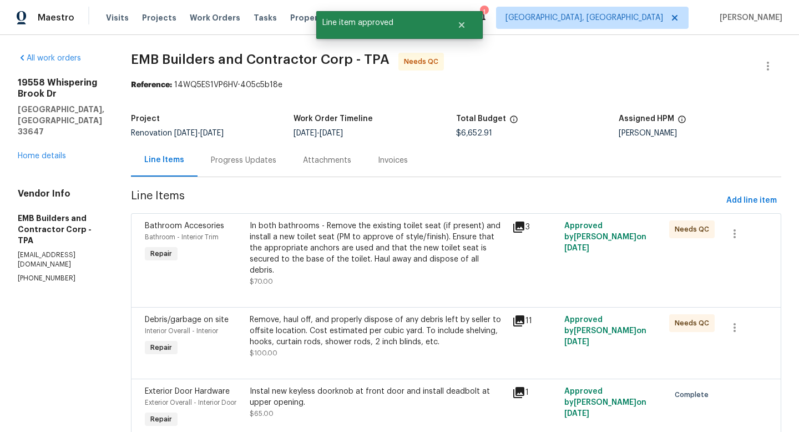
click at [384, 232] on div "In both bathrooms - Remove the existing toilet seat (if present) and install a …" at bounding box center [378, 248] width 256 height 56
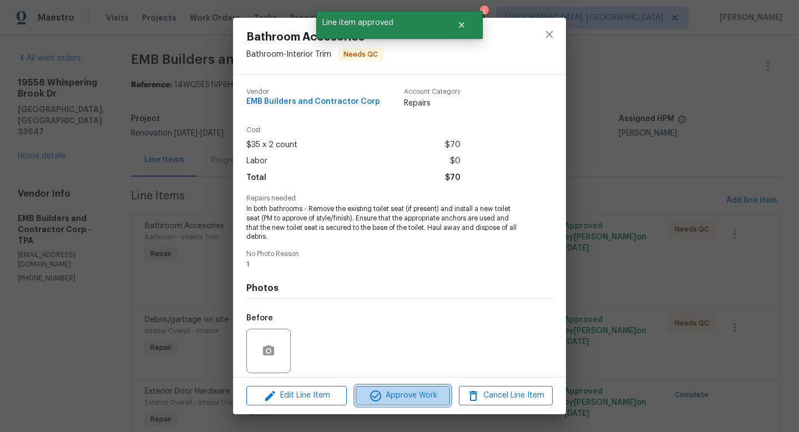
click at [409, 391] on span "Approve Work" at bounding box center [402, 396] width 87 height 14
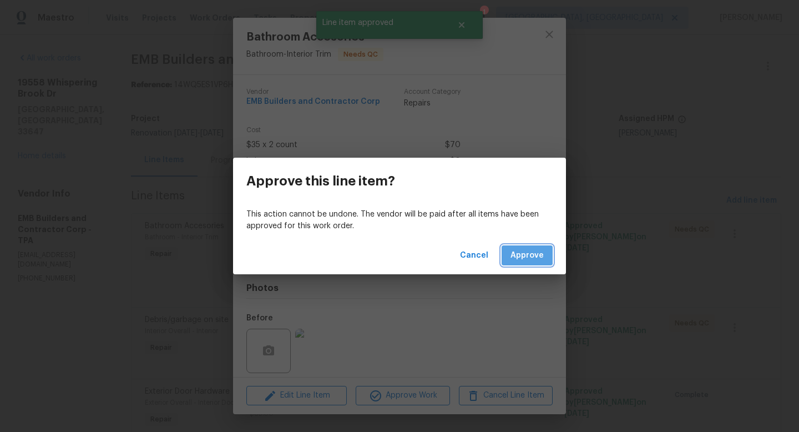
click at [512, 253] on button "Approve" at bounding box center [527, 255] width 51 height 21
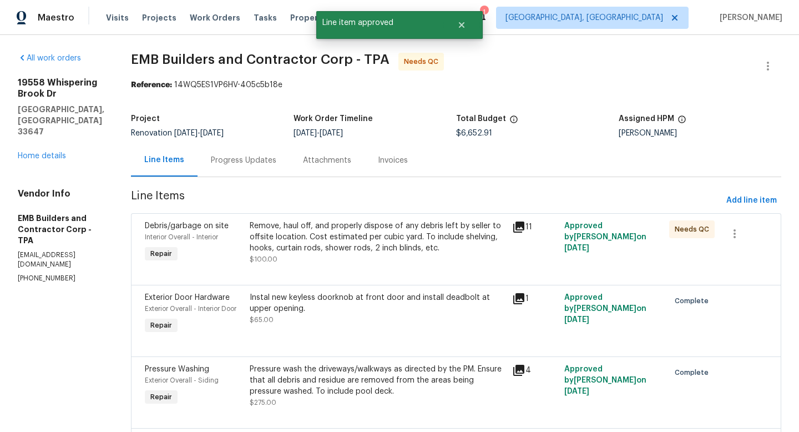
click at [321, 233] on div "Remove, haul off, and properly dispose of any debris left by seller to offsite …" at bounding box center [378, 236] width 256 height 33
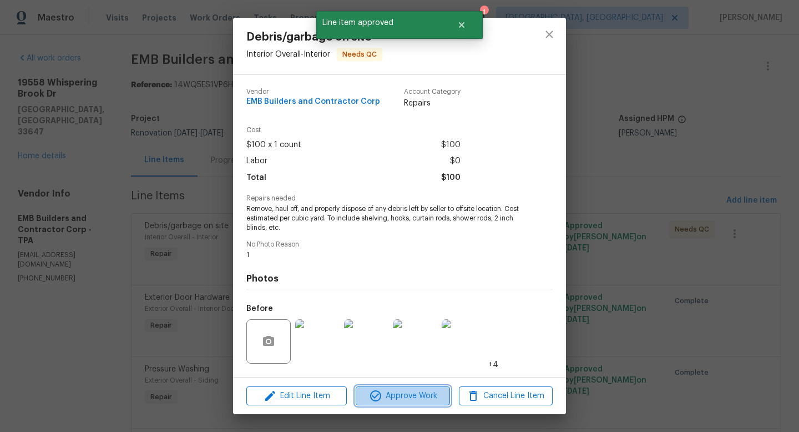
click at [371, 396] on icon "button" at bounding box center [375, 395] width 13 height 13
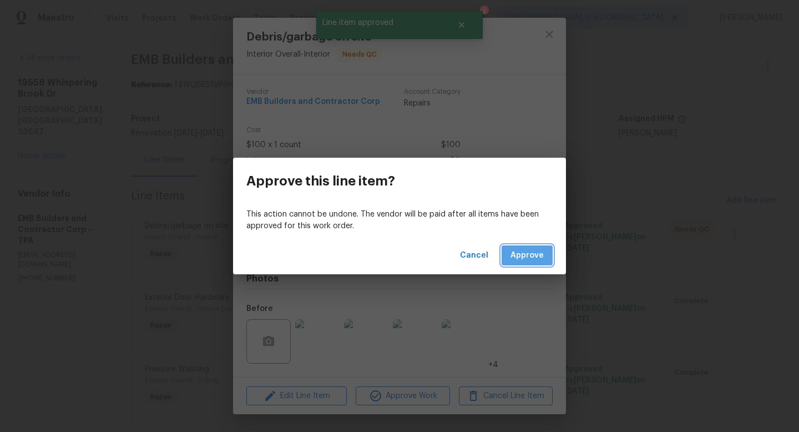
click at [517, 252] on span "Approve" at bounding box center [527, 256] width 33 height 14
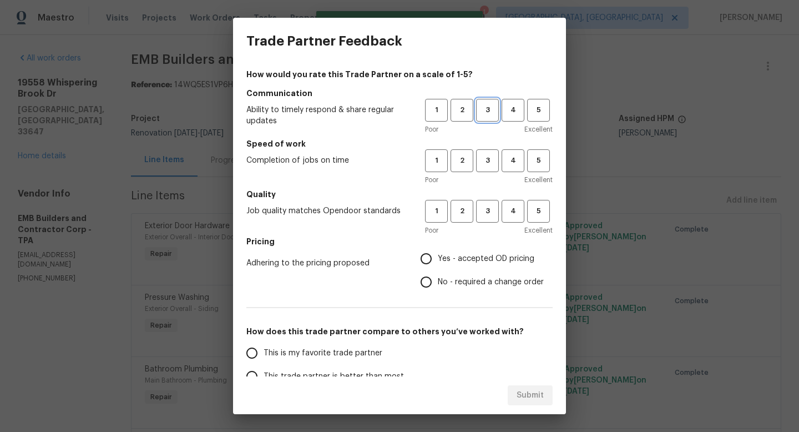
click at [494, 120] on button "3" at bounding box center [487, 110] width 23 height 23
click at [491, 187] on div "How would you rate this Trade Partner on a scale of 1-5? Communication Ability …" at bounding box center [399, 286] width 306 height 435
click at [516, 114] on span "4" at bounding box center [513, 110] width 21 height 13
click at [516, 156] on span "4" at bounding box center [513, 160] width 21 height 13
click at [513, 204] on button "4" at bounding box center [513, 211] width 23 height 23
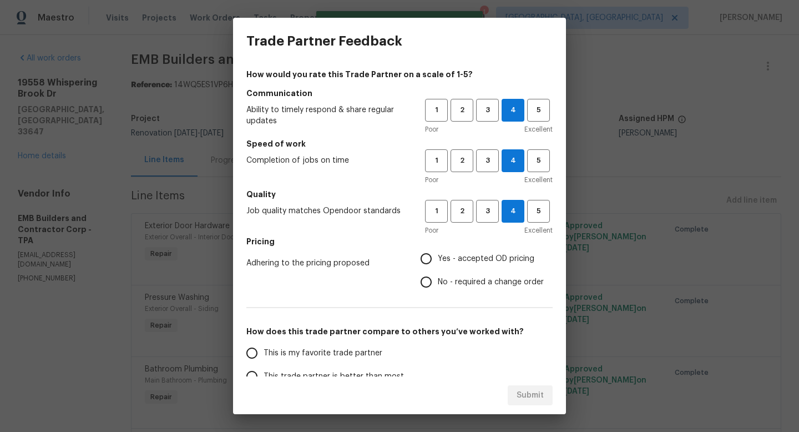
click at [473, 253] on span "Yes - accepted OD pricing" at bounding box center [486, 259] width 97 height 12
click at [438, 253] on input "Yes - accepted OD pricing" at bounding box center [426, 258] width 23 height 23
radio input "true"
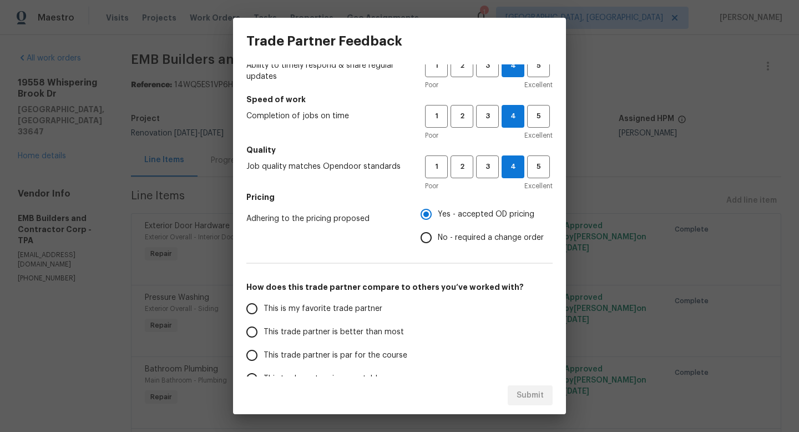
scroll to position [45, 0]
click at [321, 340] on label "This trade partner is better than most" at bounding box center [327, 331] width 175 height 23
click at [264, 340] on input "This trade partner is better than most" at bounding box center [251, 331] width 23 height 23
click at [525, 397] on span "Submit" at bounding box center [530, 396] width 27 height 14
radio input "true"
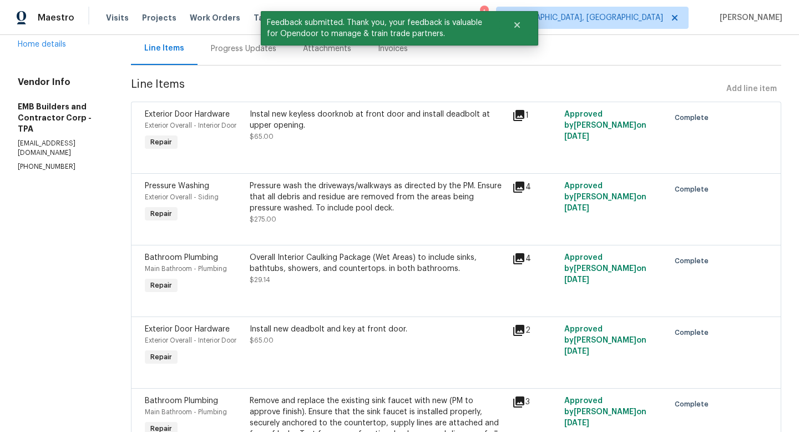
scroll to position [0, 0]
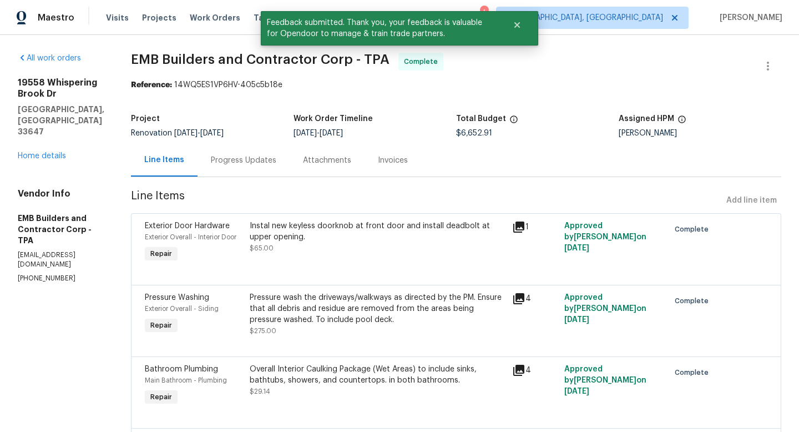
click at [42, 150] on div "19558 Whispering Brook Dr Tampa, FL 33647 Home details" at bounding box center [61, 119] width 87 height 84
click at [46, 152] on link "Home details" at bounding box center [42, 156] width 48 height 8
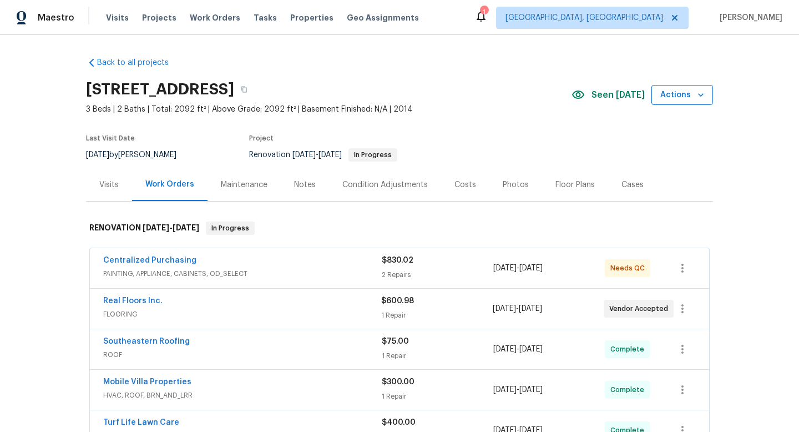
click at [704, 97] on icon "button" at bounding box center [701, 94] width 11 height 11
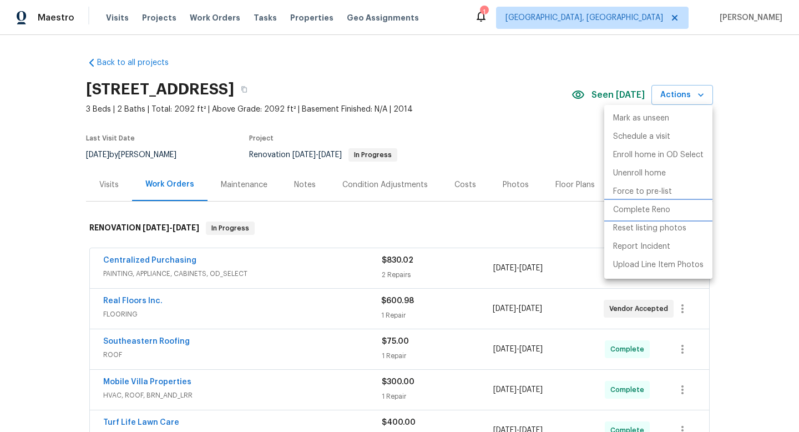
click at [625, 212] on p "Complete Reno" at bounding box center [641, 210] width 57 height 12
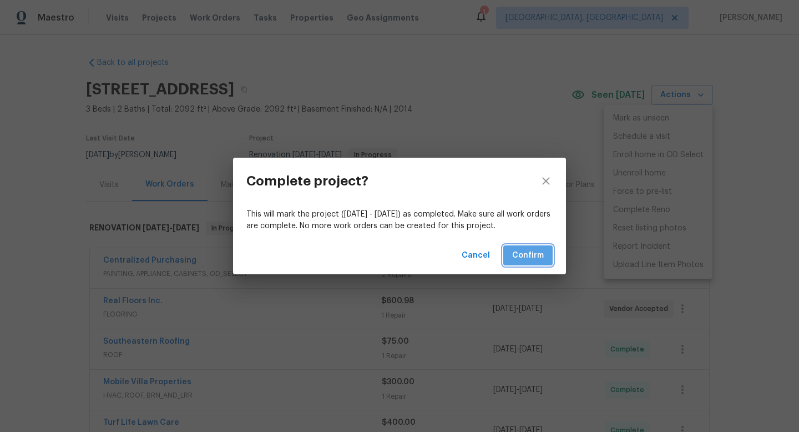
click at [528, 255] on span "Confirm" at bounding box center [528, 256] width 32 height 14
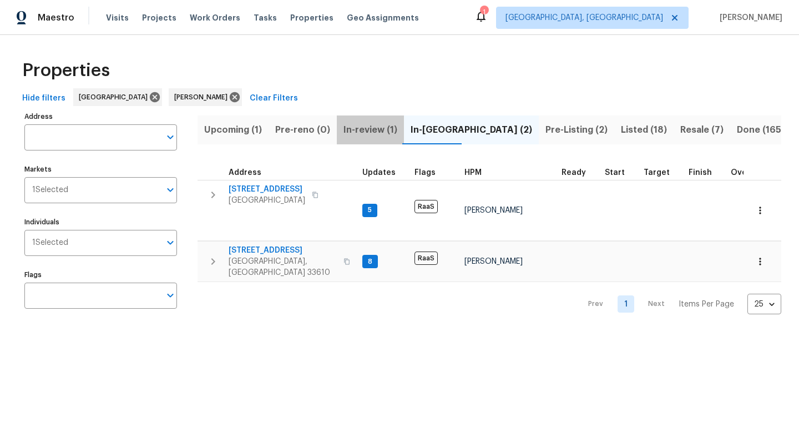
click at [356, 130] on span "In-review (1)" at bounding box center [371, 130] width 54 height 16
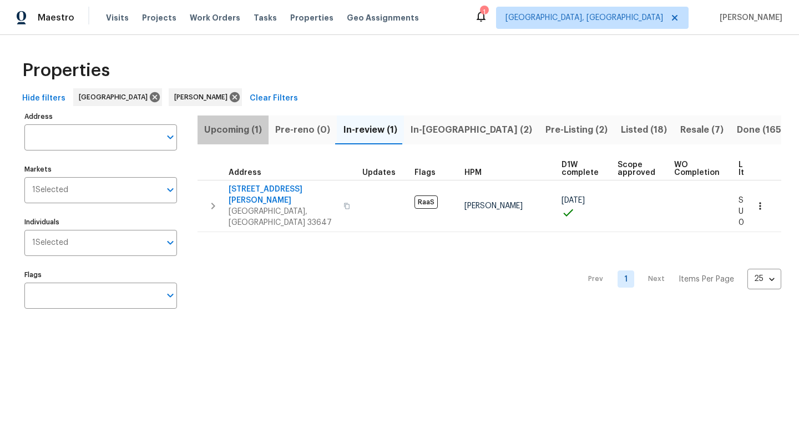
click at [210, 129] on span "Upcoming (1)" at bounding box center [233, 130] width 58 height 16
